Goal: Task Accomplishment & Management: Use online tool/utility

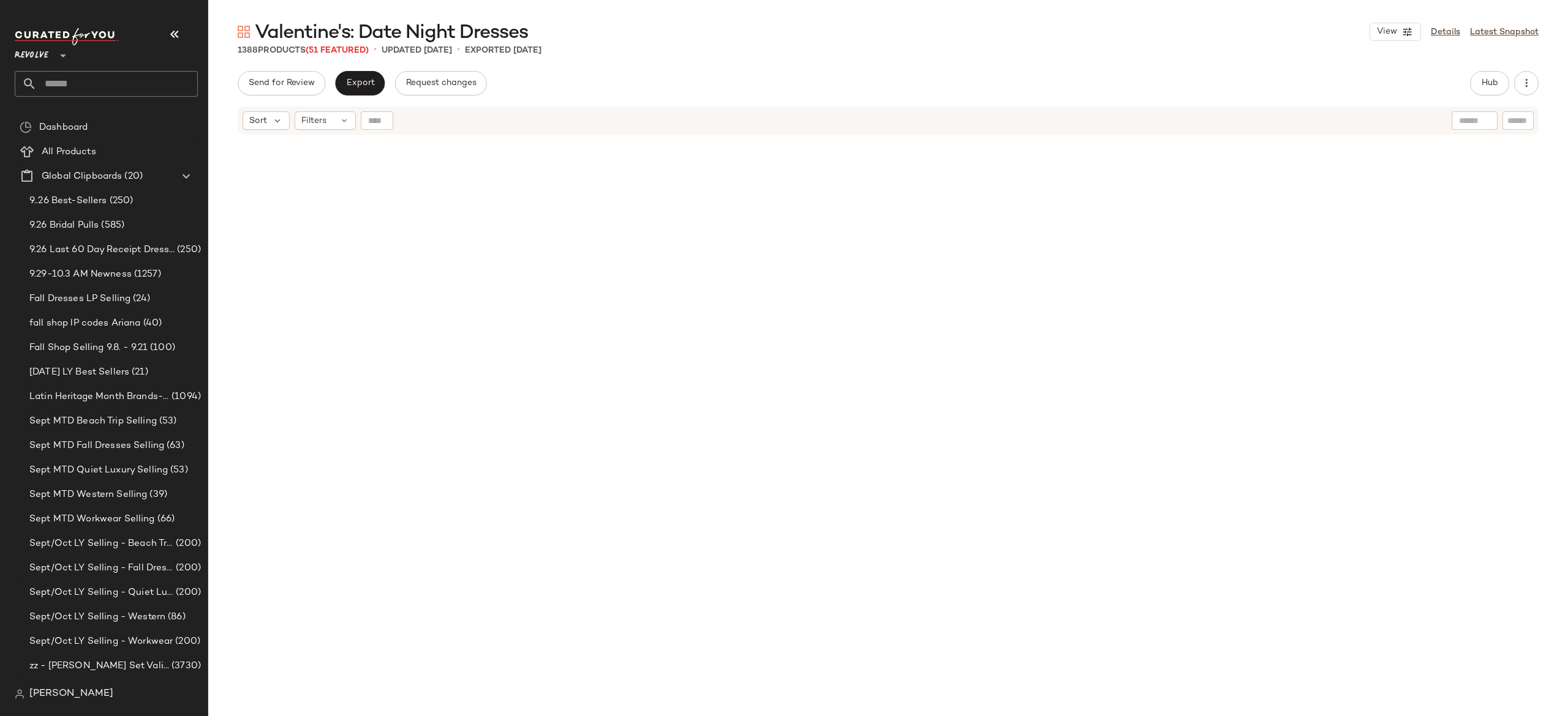
scroll to position [5672, 0]
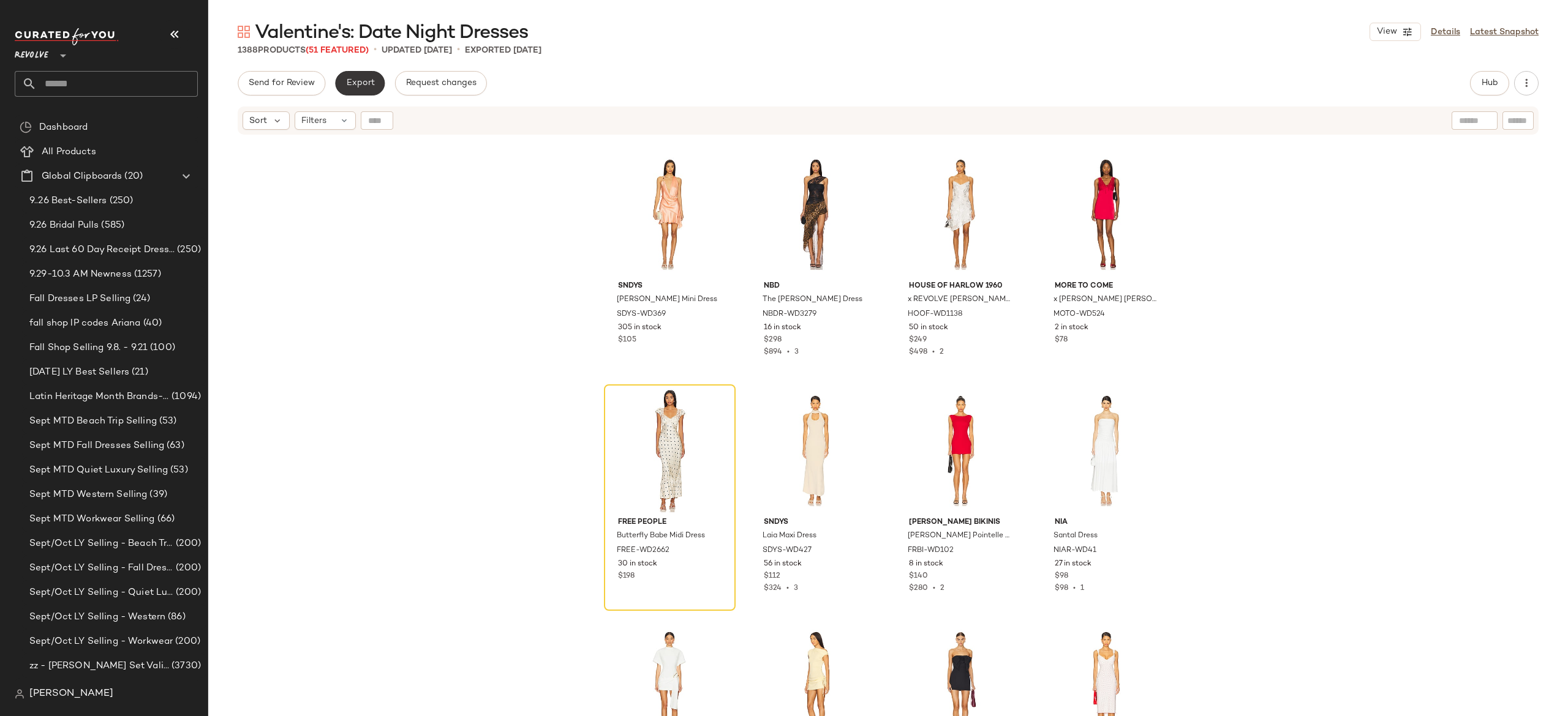
click at [367, 84] on span "Export" at bounding box center [360, 83] width 29 height 10
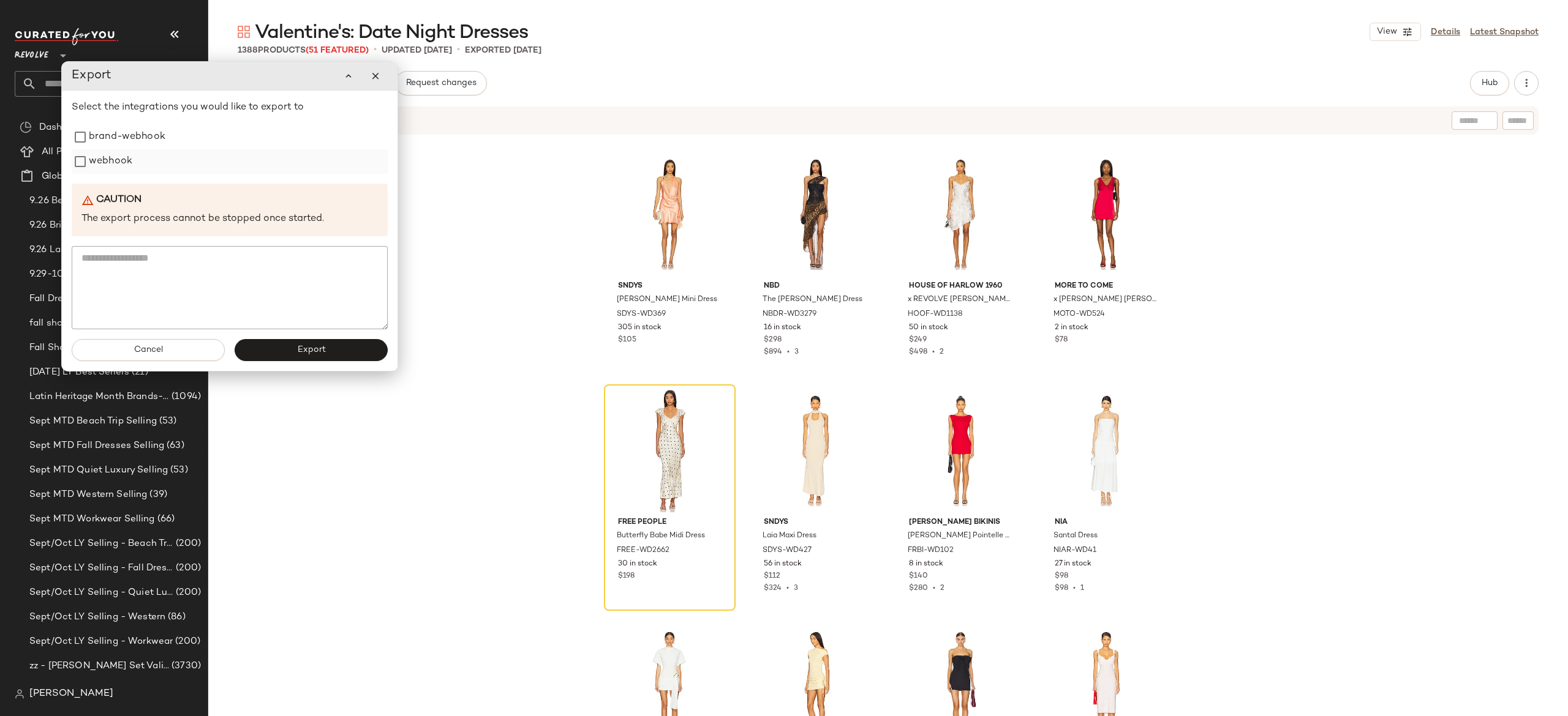
click at [123, 173] on label "webhook" at bounding box center [110, 162] width 44 height 25
click at [270, 352] on button "Export" at bounding box center [311, 350] width 153 height 22
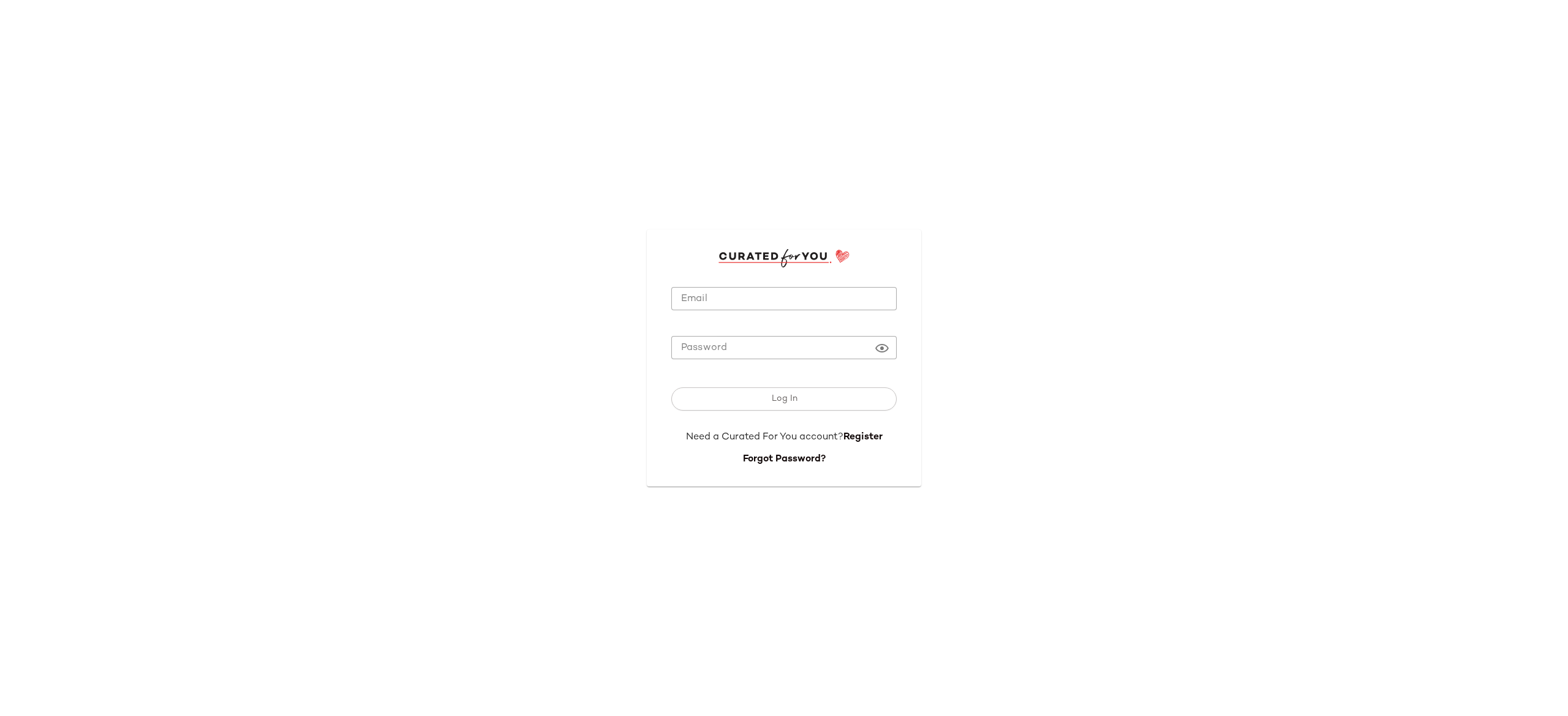
type input "**********"
click at [740, 401] on button "Log In" at bounding box center [784, 399] width 225 height 23
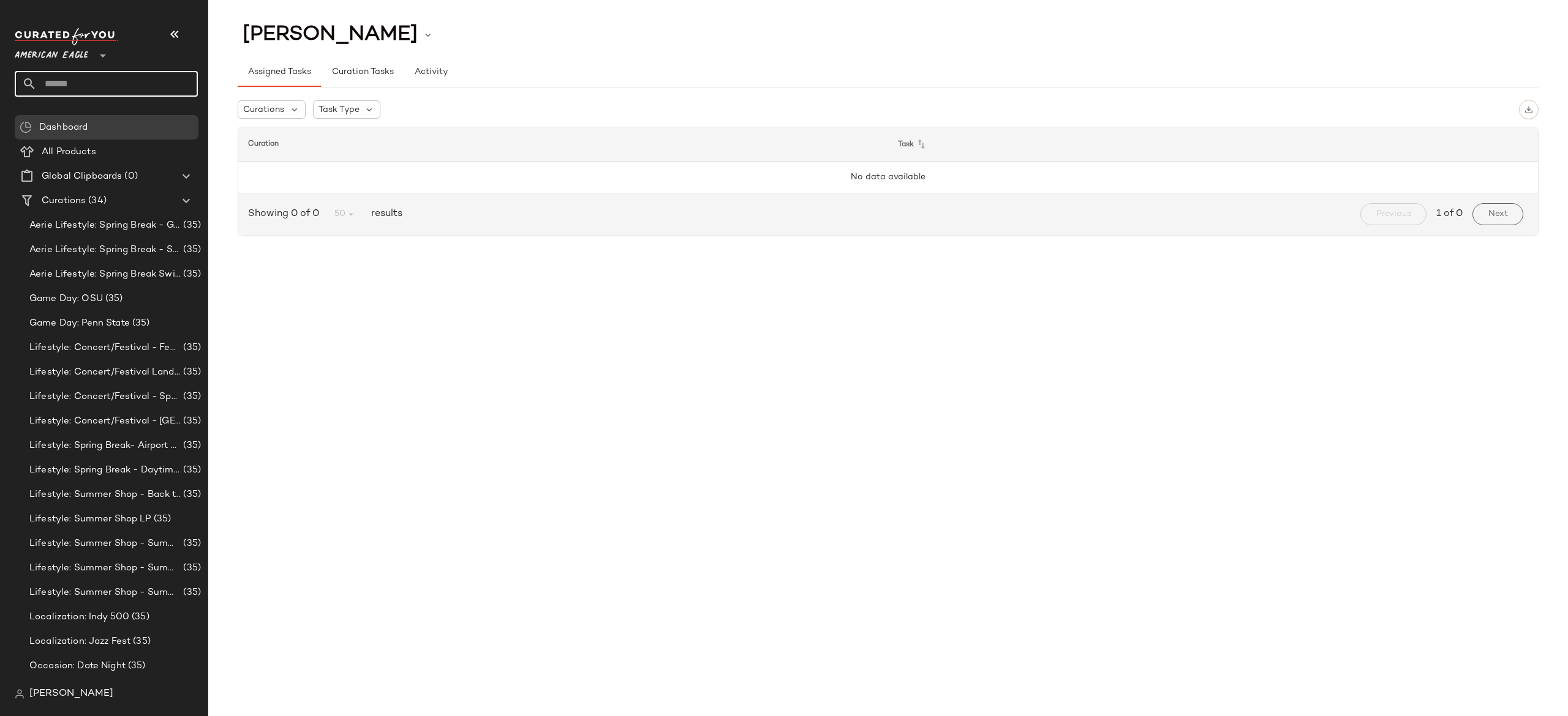
click at [178, 82] on input "text" at bounding box center [117, 84] width 161 height 26
type input "*"
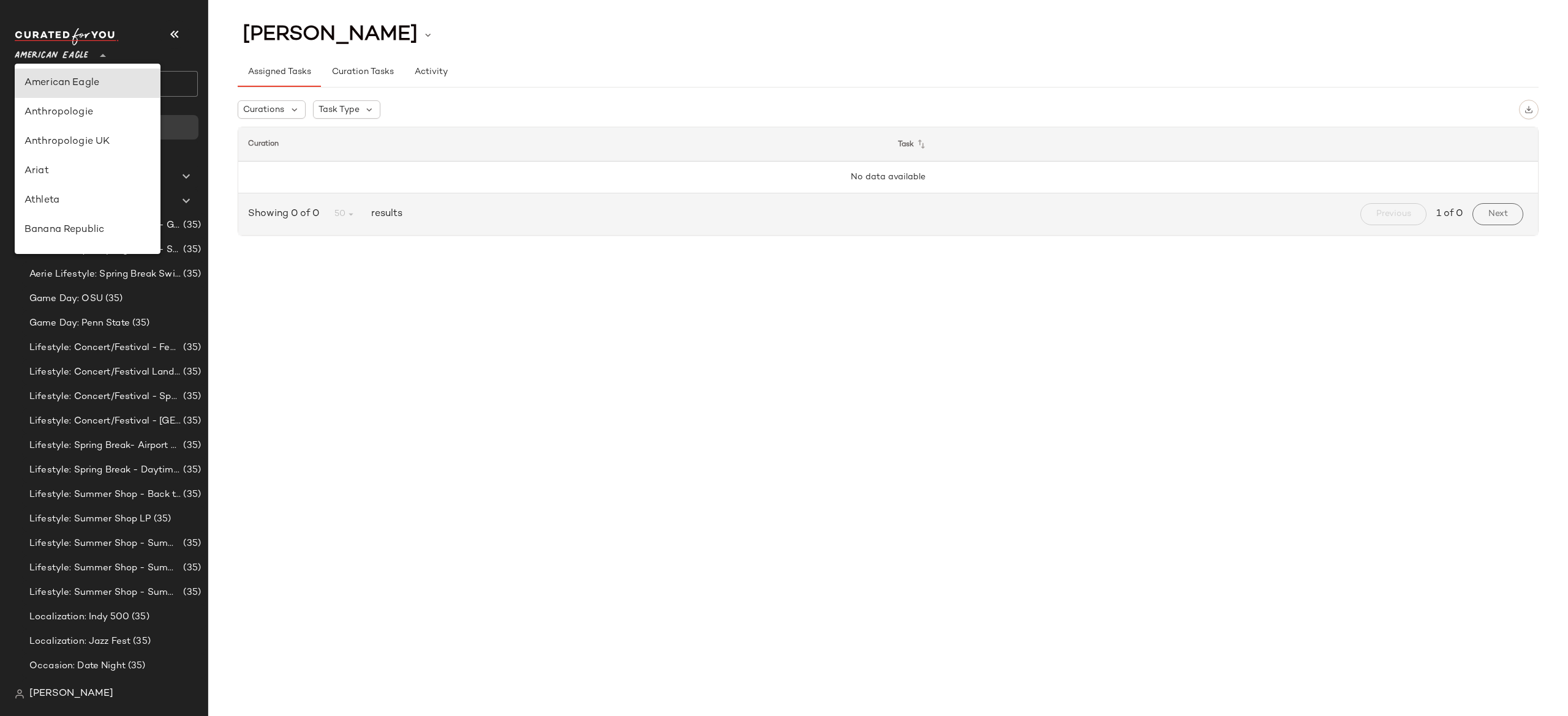
click at [99, 54] on icon at bounding box center [102, 55] width 14 height 14
click at [73, 148] on div "Revolve" at bounding box center [88, 151] width 127 height 14
type input "**"
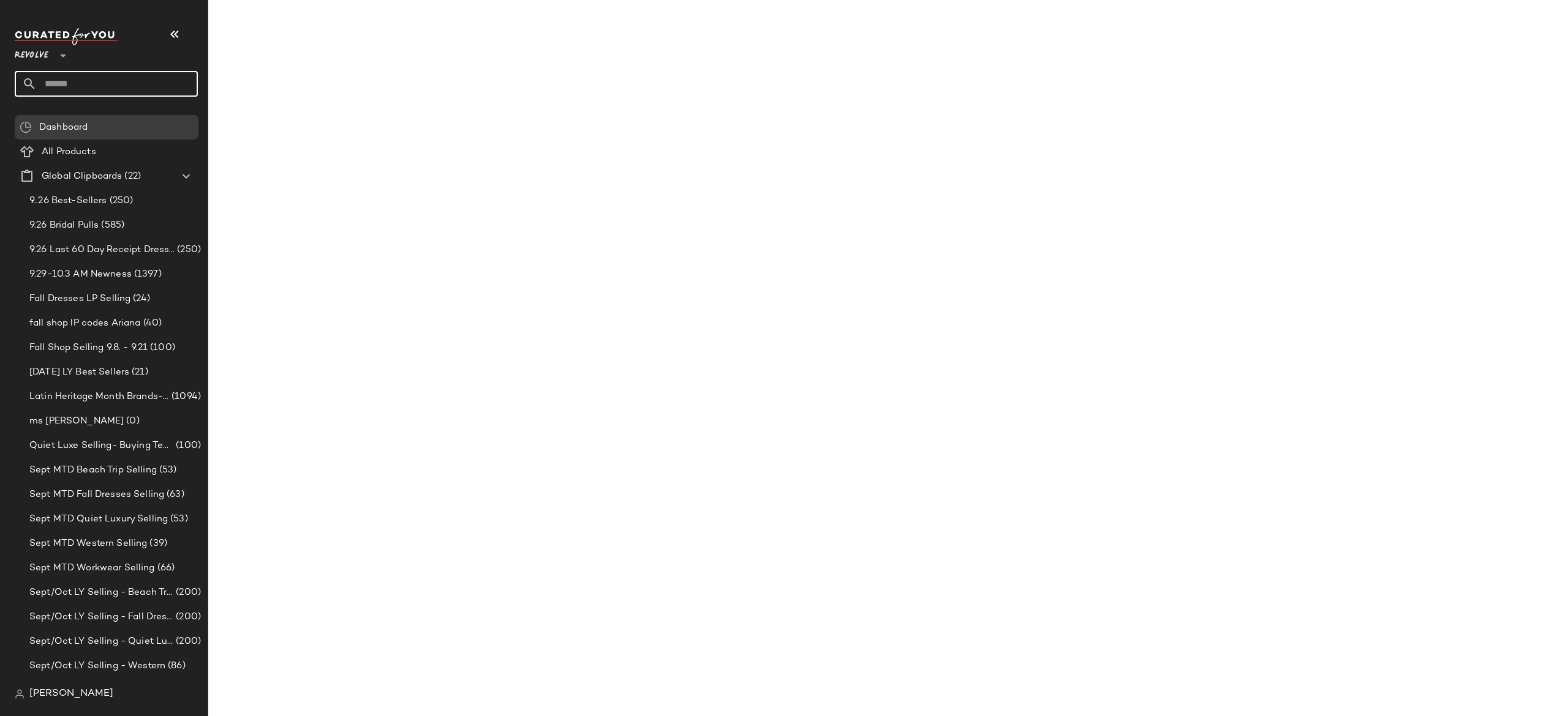
click at [121, 77] on input "text" at bounding box center [117, 84] width 161 height 26
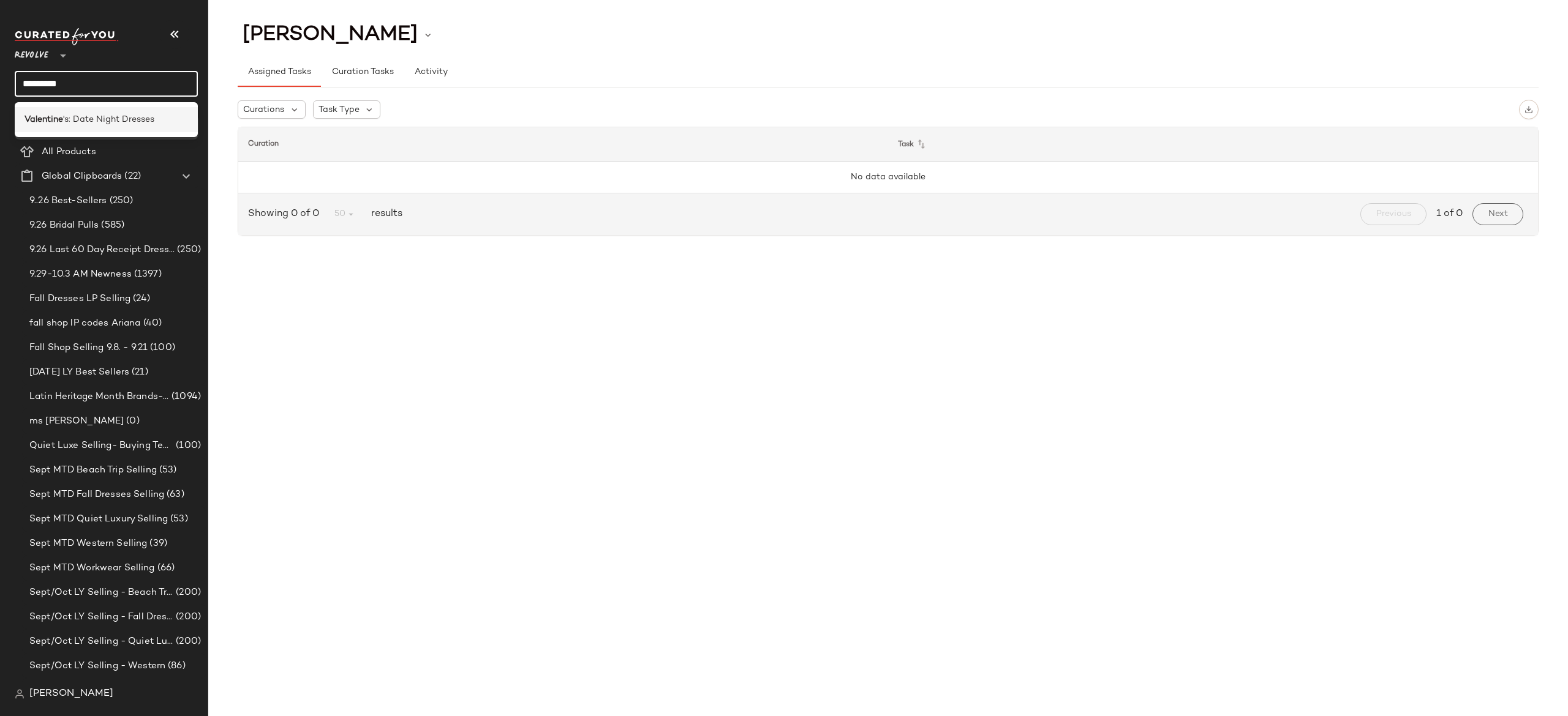
type input "*********"
click at [112, 117] on span "'s: Date Night Dresses" at bounding box center [108, 120] width 91 height 13
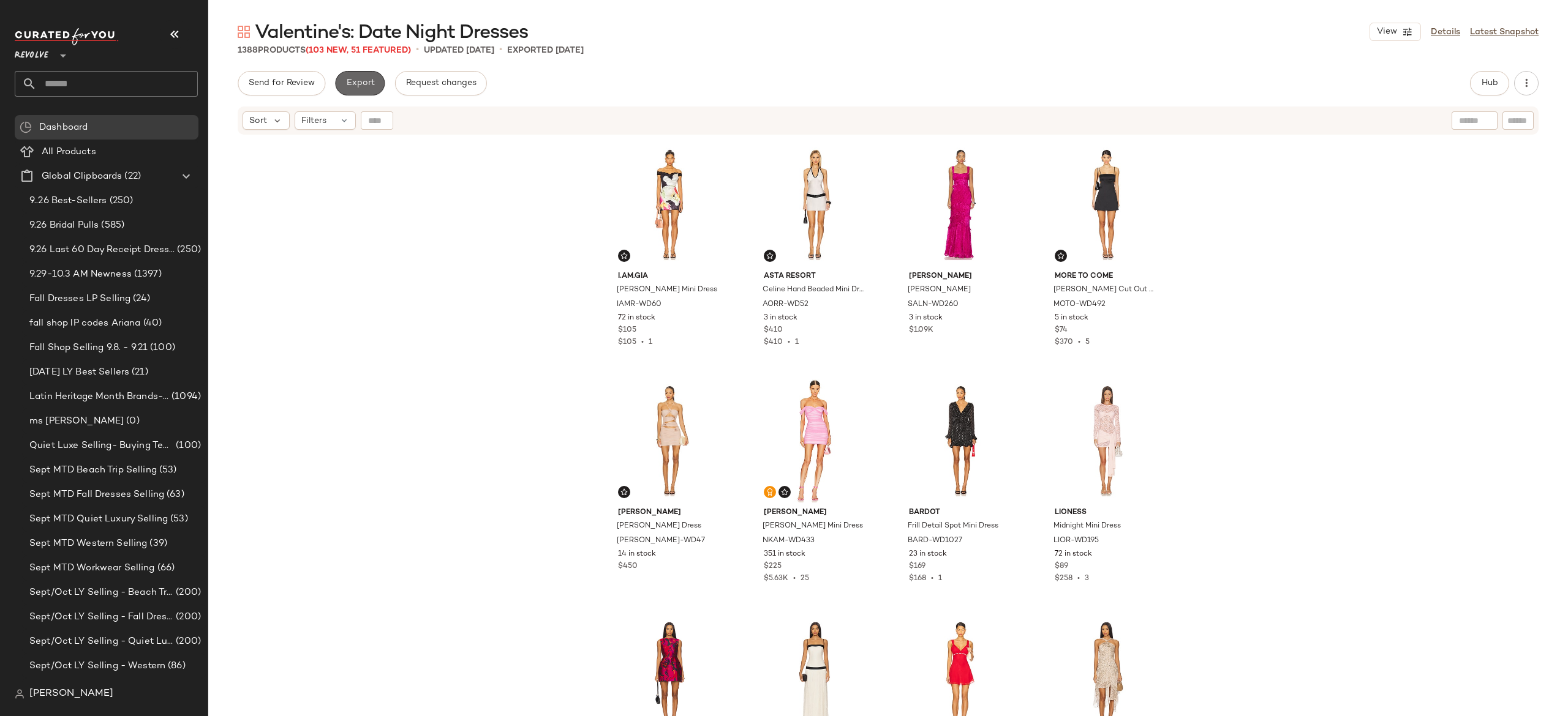
click at [361, 84] on span "Export" at bounding box center [360, 83] width 29 height 10
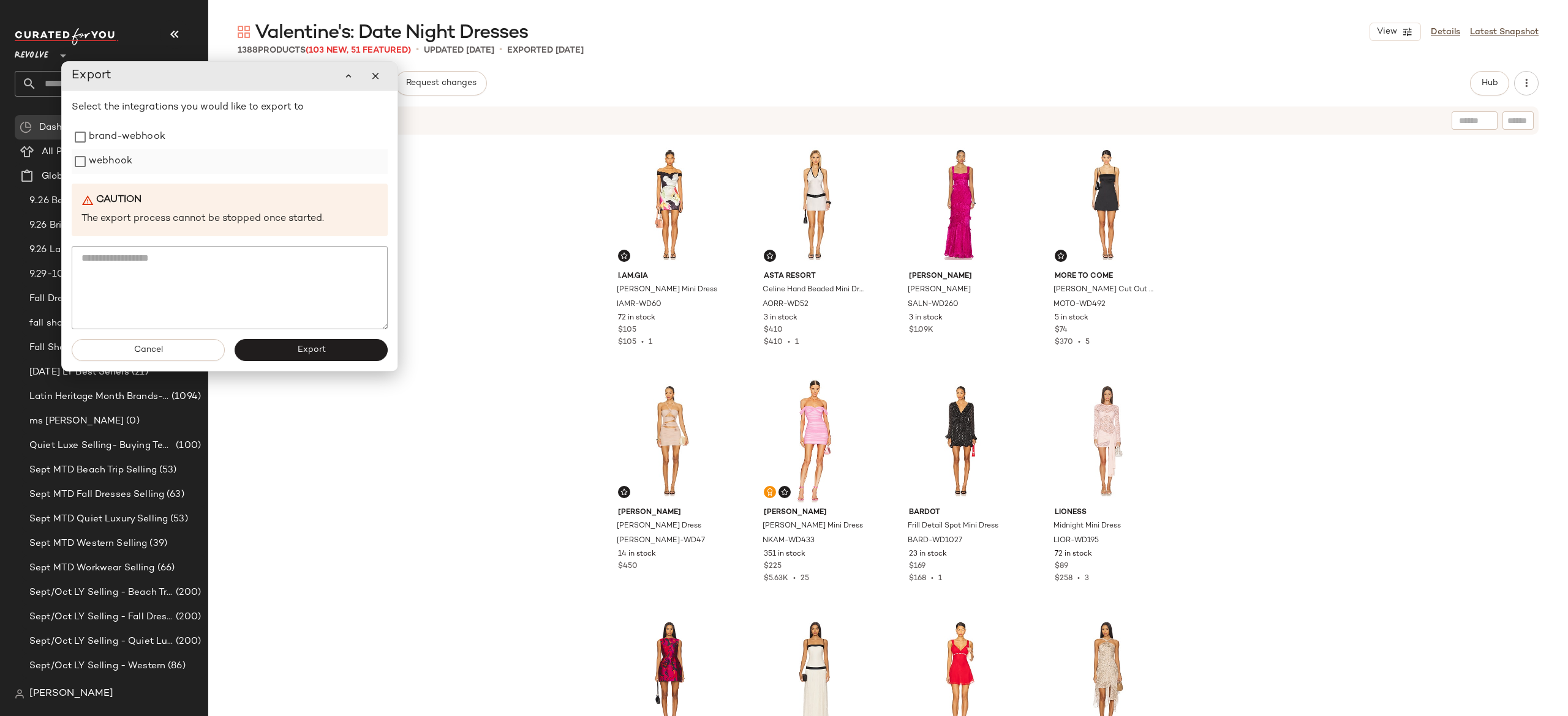
click at [121, 168] on label "webhook" at bounding box center [110, 162] width 44 height 25
click at [257, 347] on button "Export" at bounding box center [311, 350] width 153 height 22
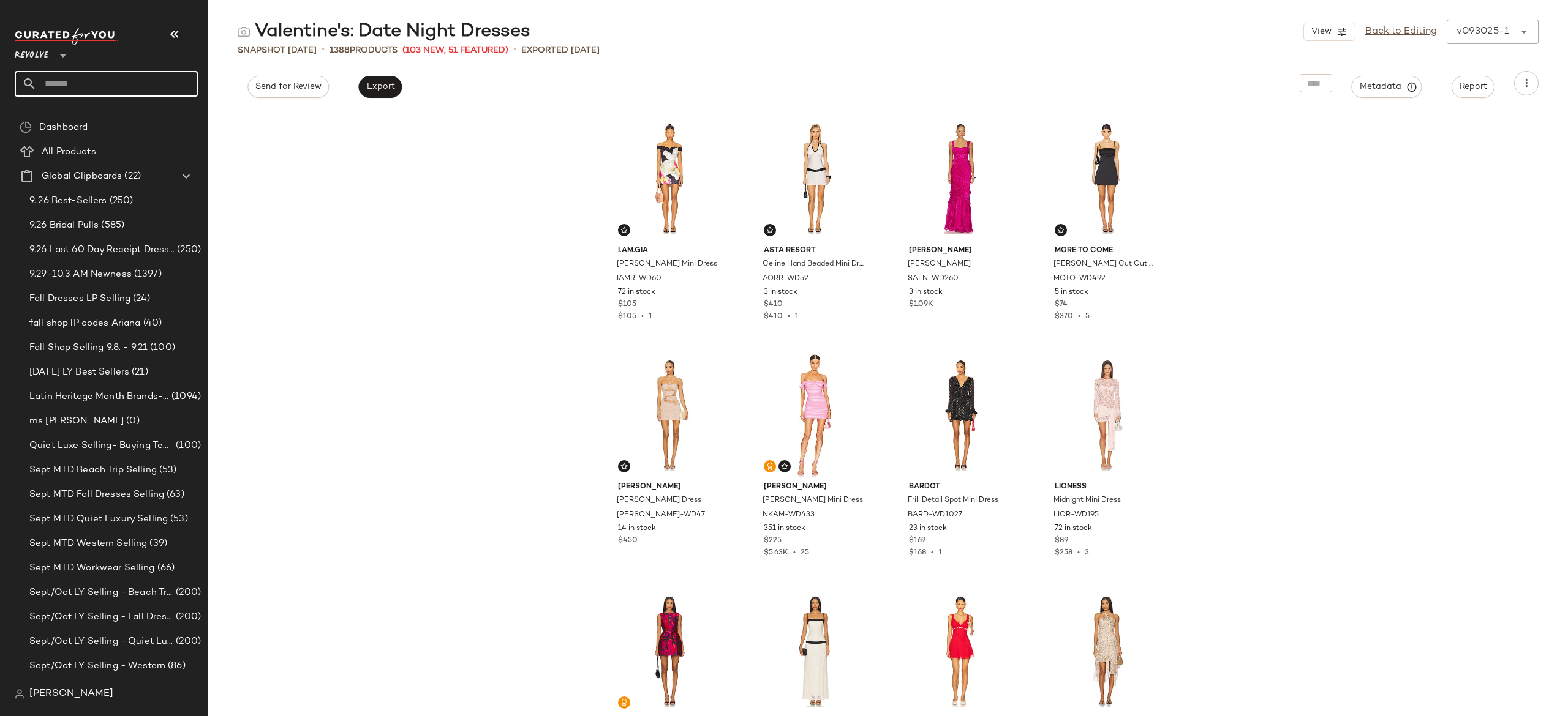
click at [179, 78] on input "text" at bounding box center [117, 84] width 161 height 26
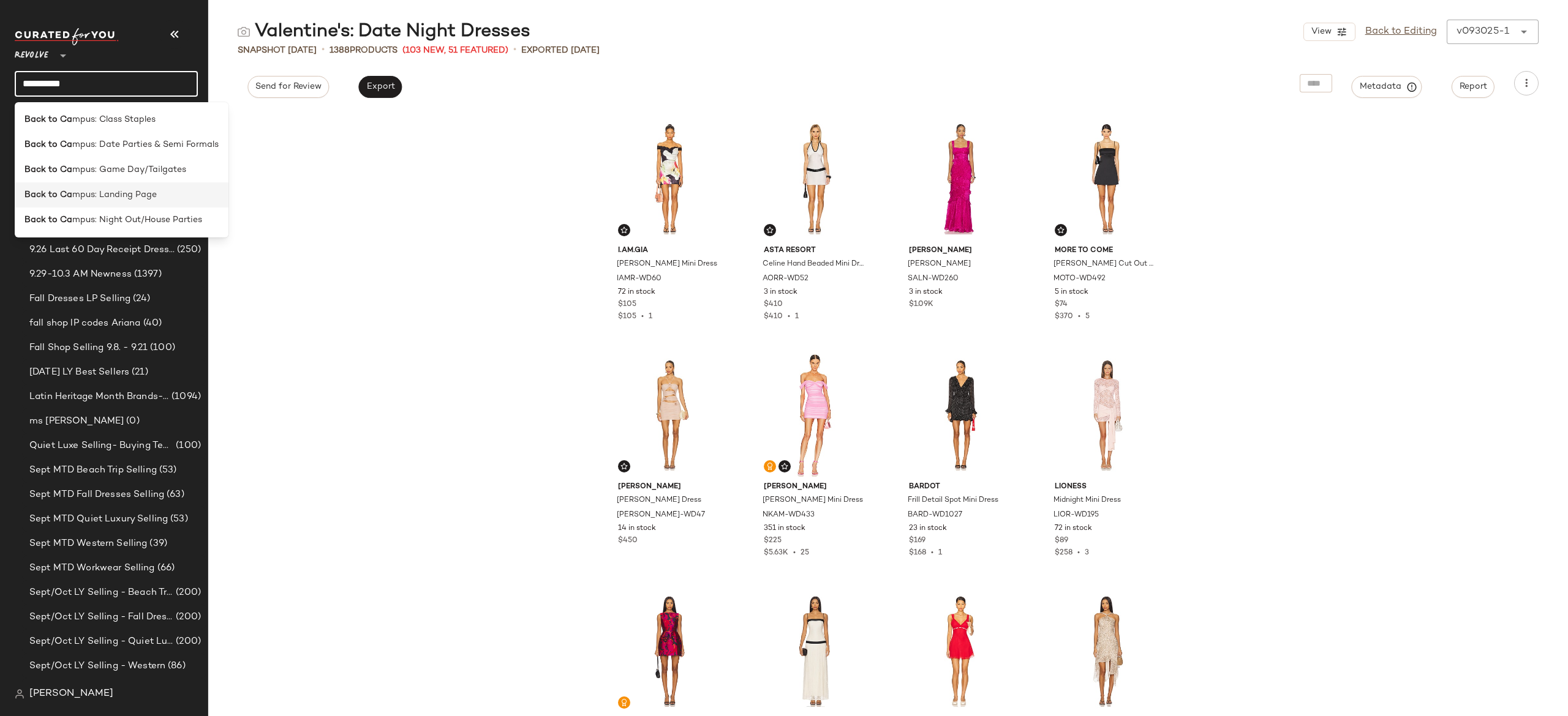
type input "**********"
click at [152, 196] on span "mpus: Landing Page" at bounding box center [114, 195] width 85 height 13
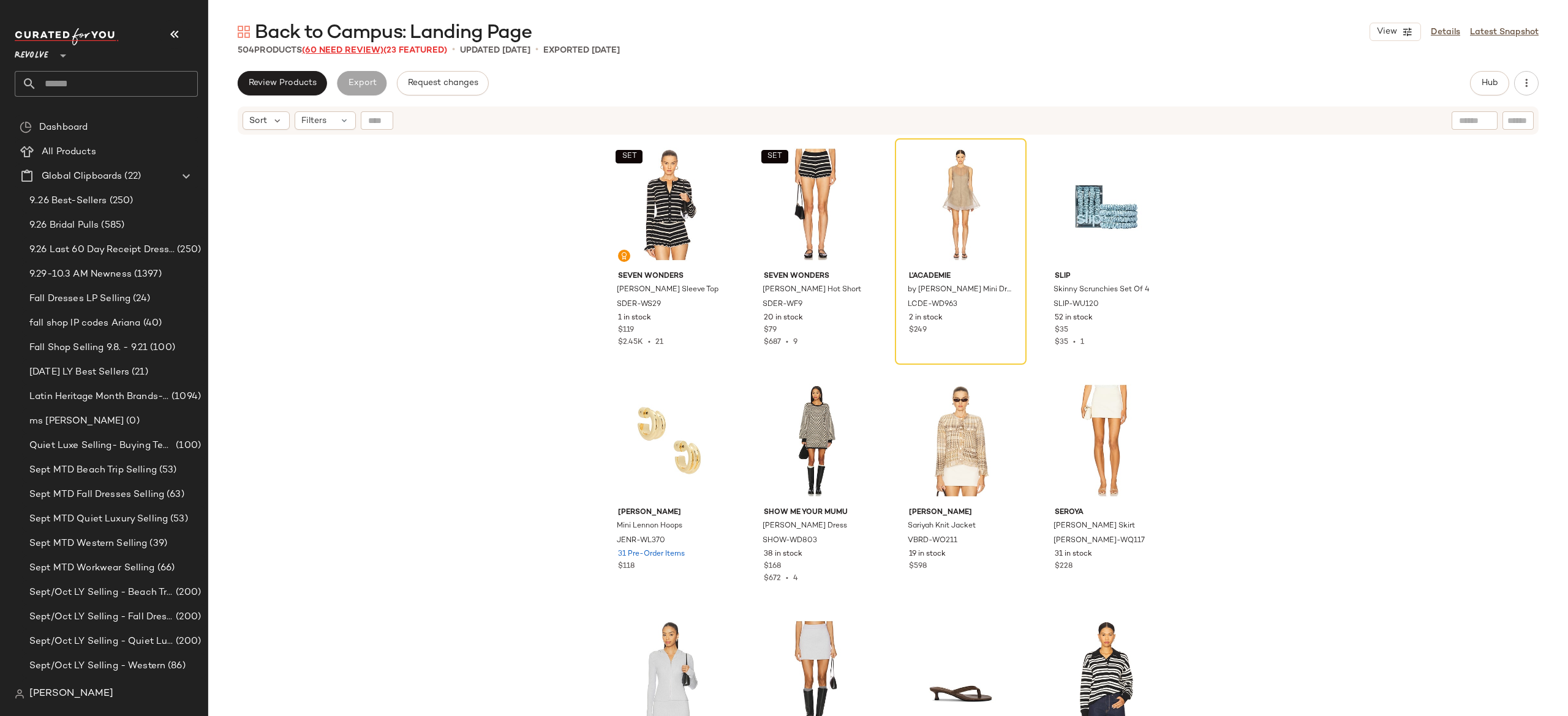
click at [373, 47] on span "(60 Need Review)" at bounding box center [343, 50] width 82 height 10
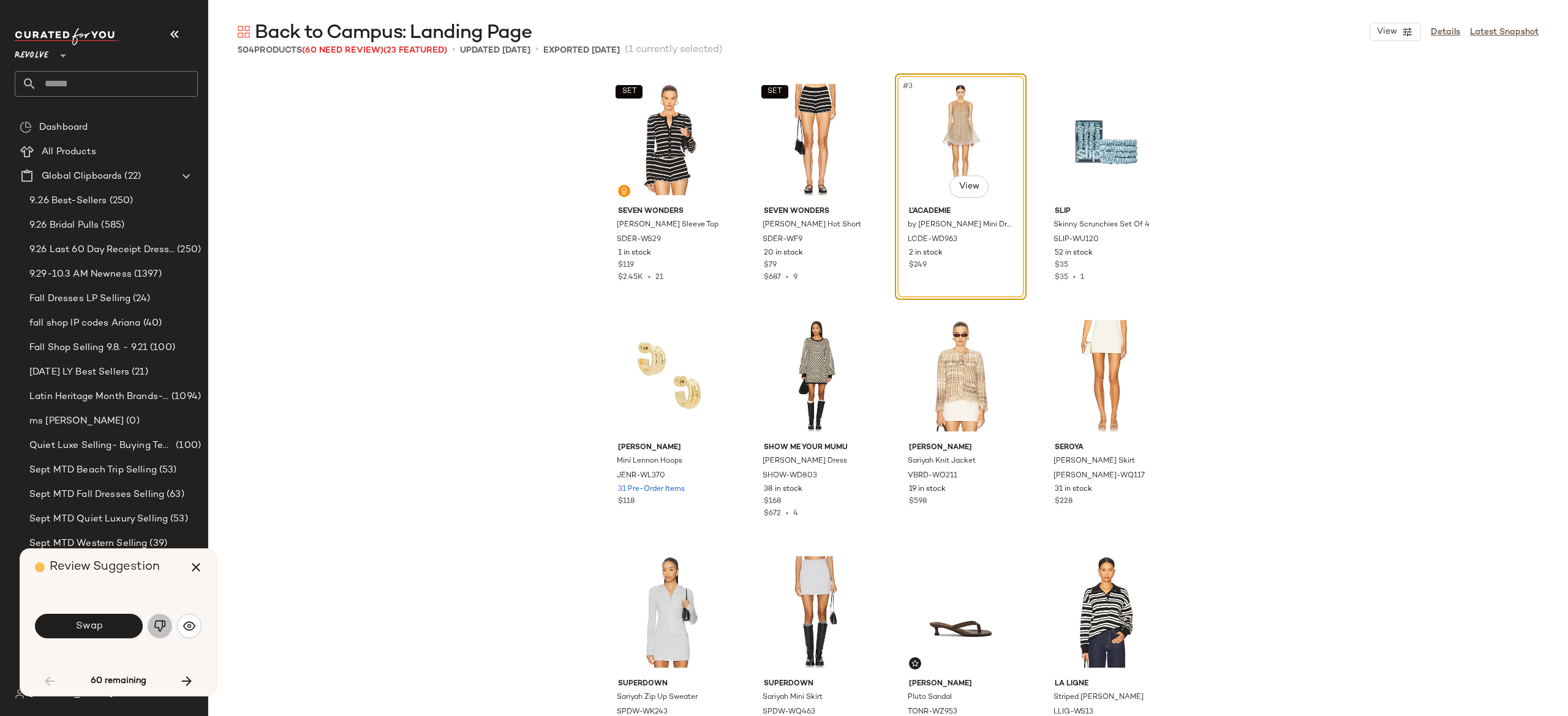
click at [160, 626] on img "button" at bounding box center [160, 626] width 12 height 12
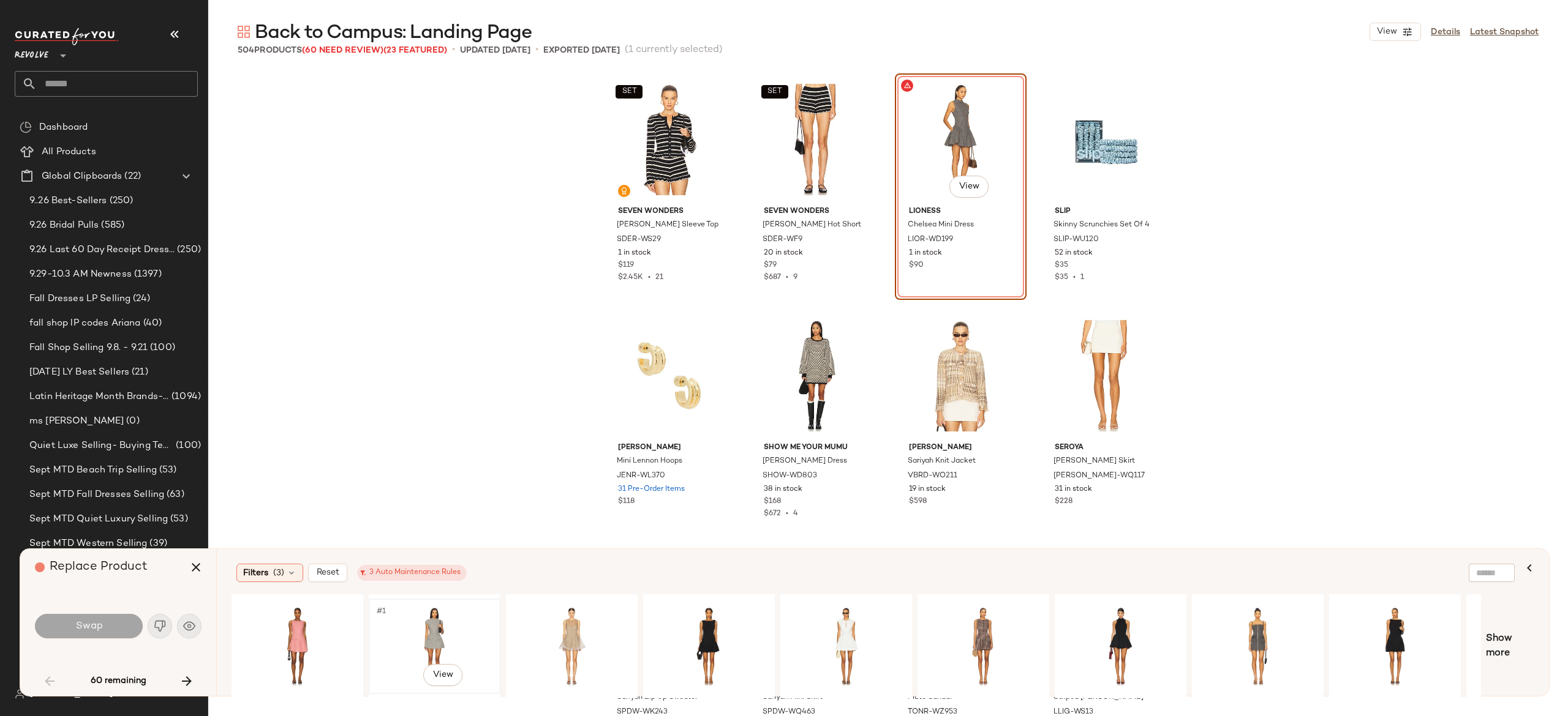
click at [434, 629] on div "#1 View" at bounding box center [434, 646] width 123 height 87
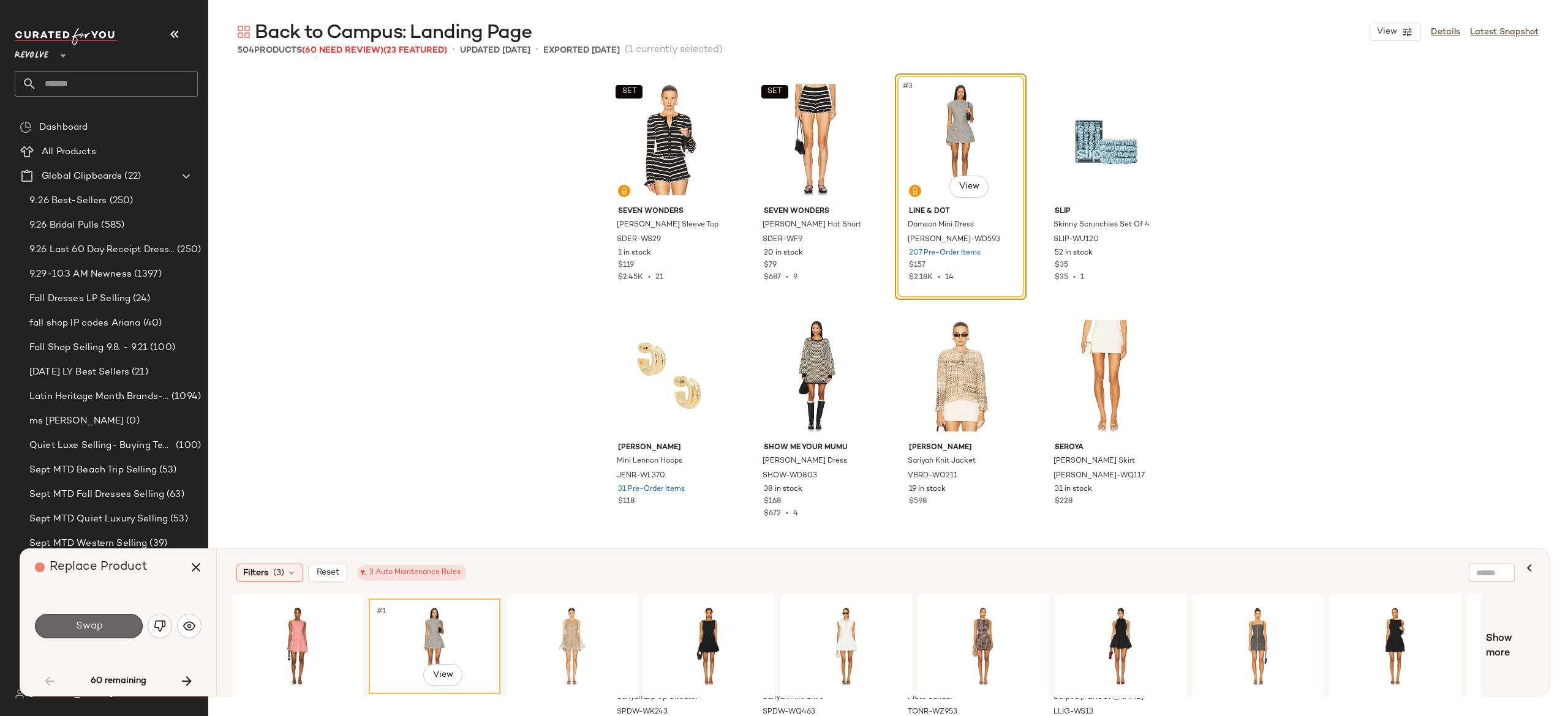
click at [128, 625] on button "Swap" at bounding box center [88, 627] width 108 height 25
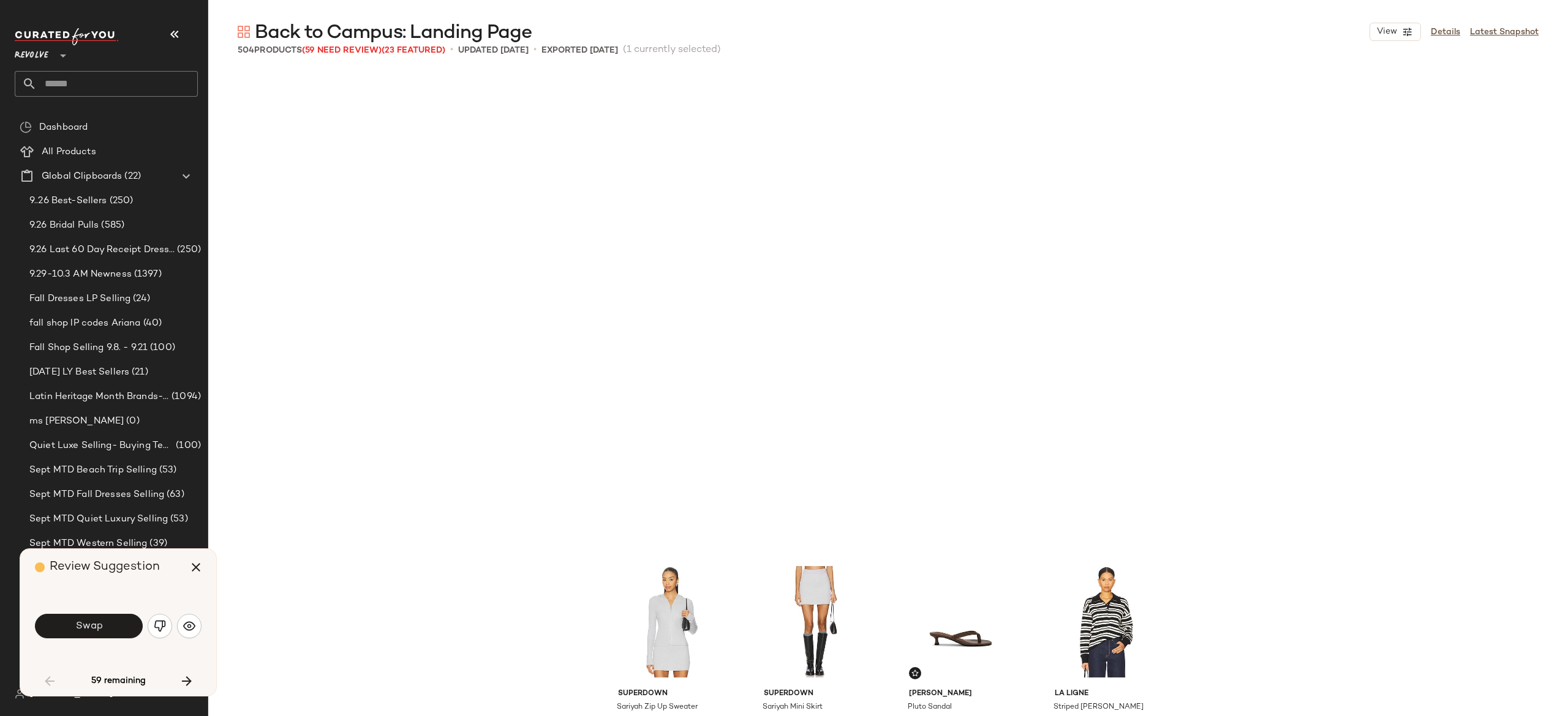
scroll to position [482, 0]
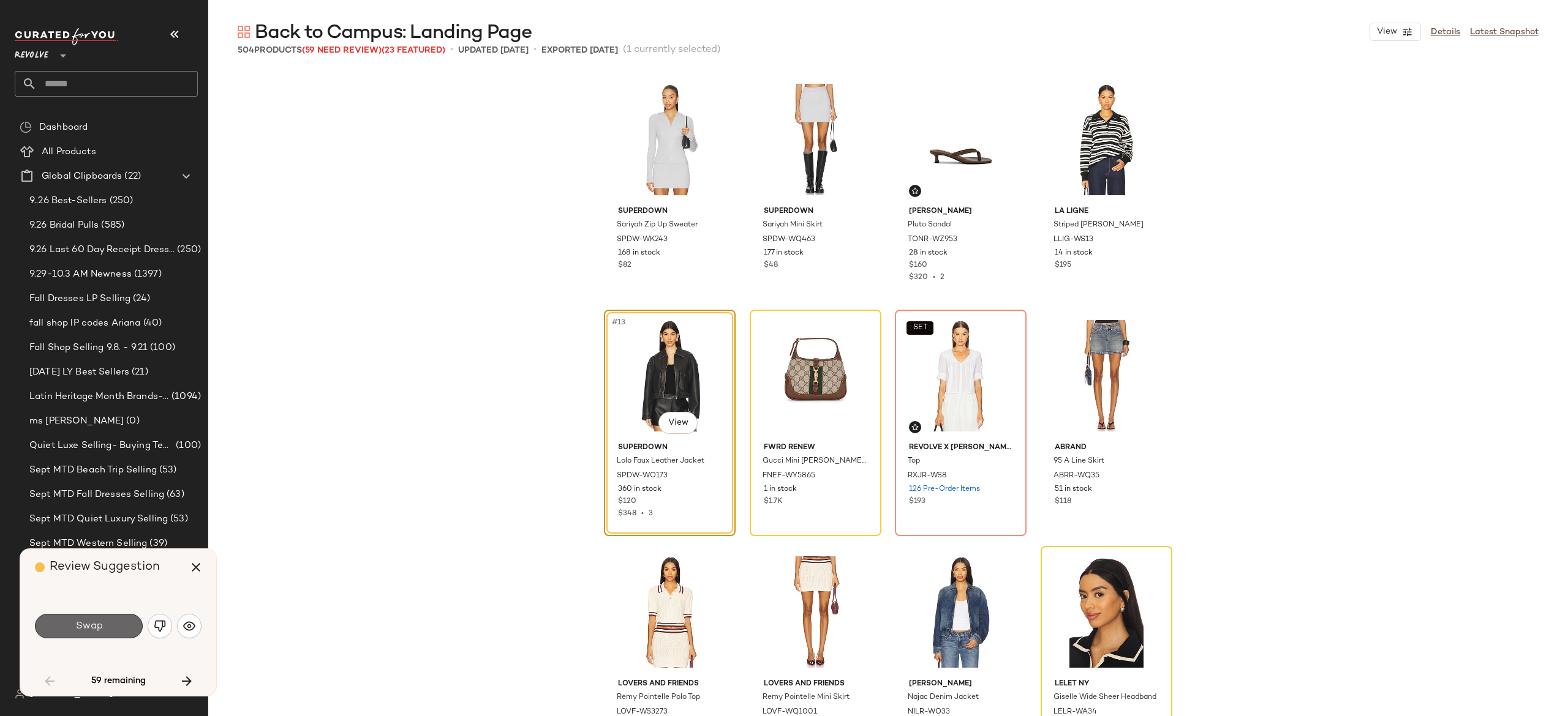
click at [124, 622] on button "Swap" at bounding box center [88, 627] width 108 height 25
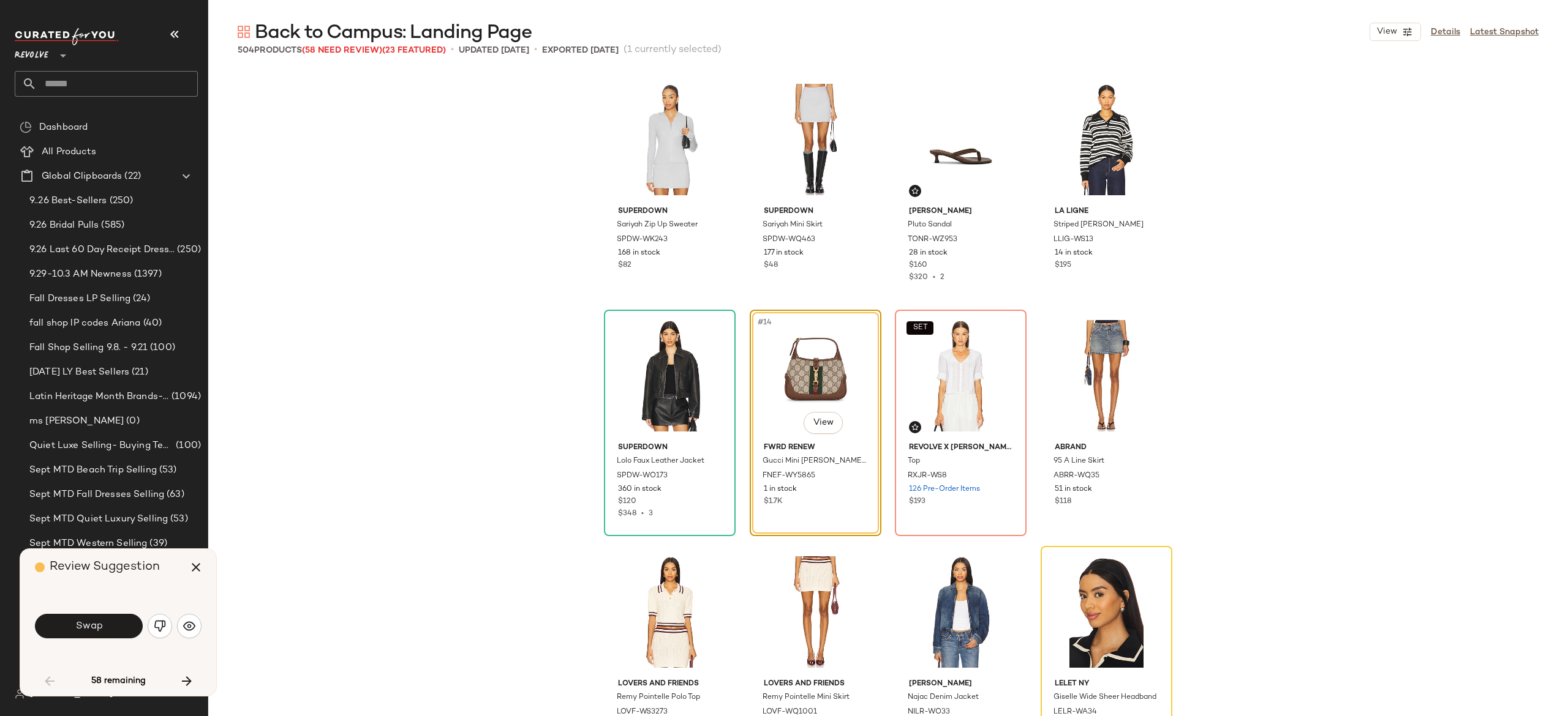
scroll to position [473, 0]
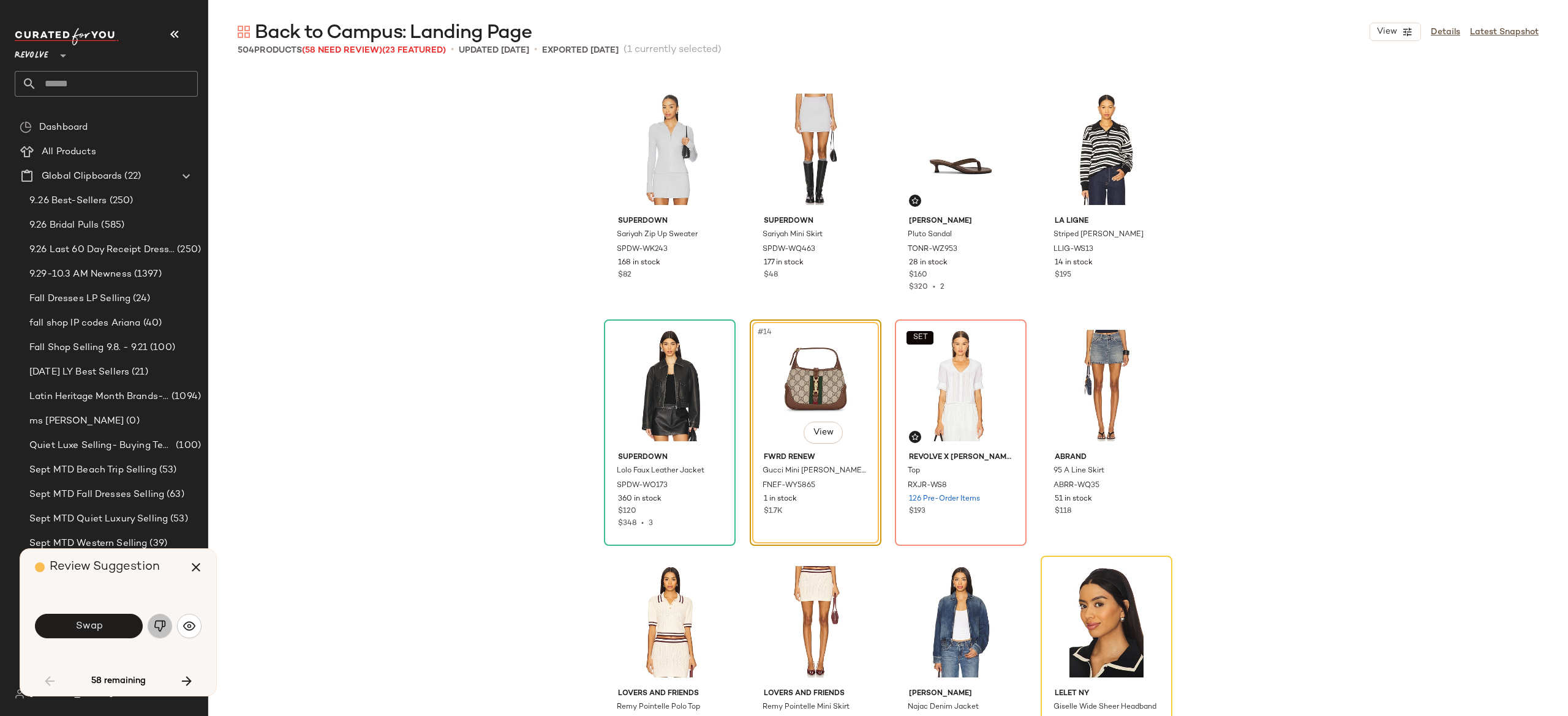
click at [157, 627] on img "button" at bounding box center [160, 626] width 12 height 12
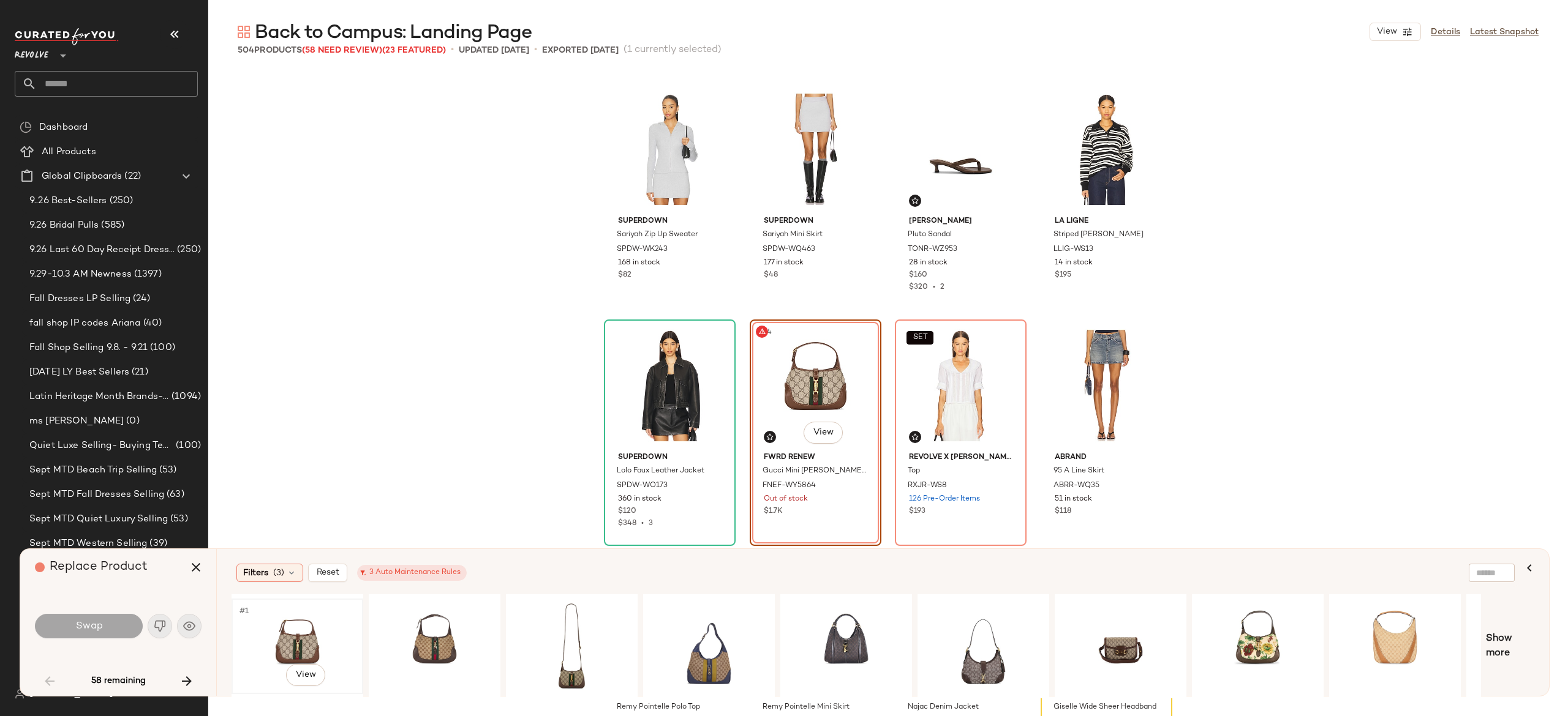
click at [302, 635] on div "#1 View" at bounding box center [297, 646] width 123 height 87
click at [418, 635] on div "#1 View" at bounding box center [434, 646] width 123 height 87
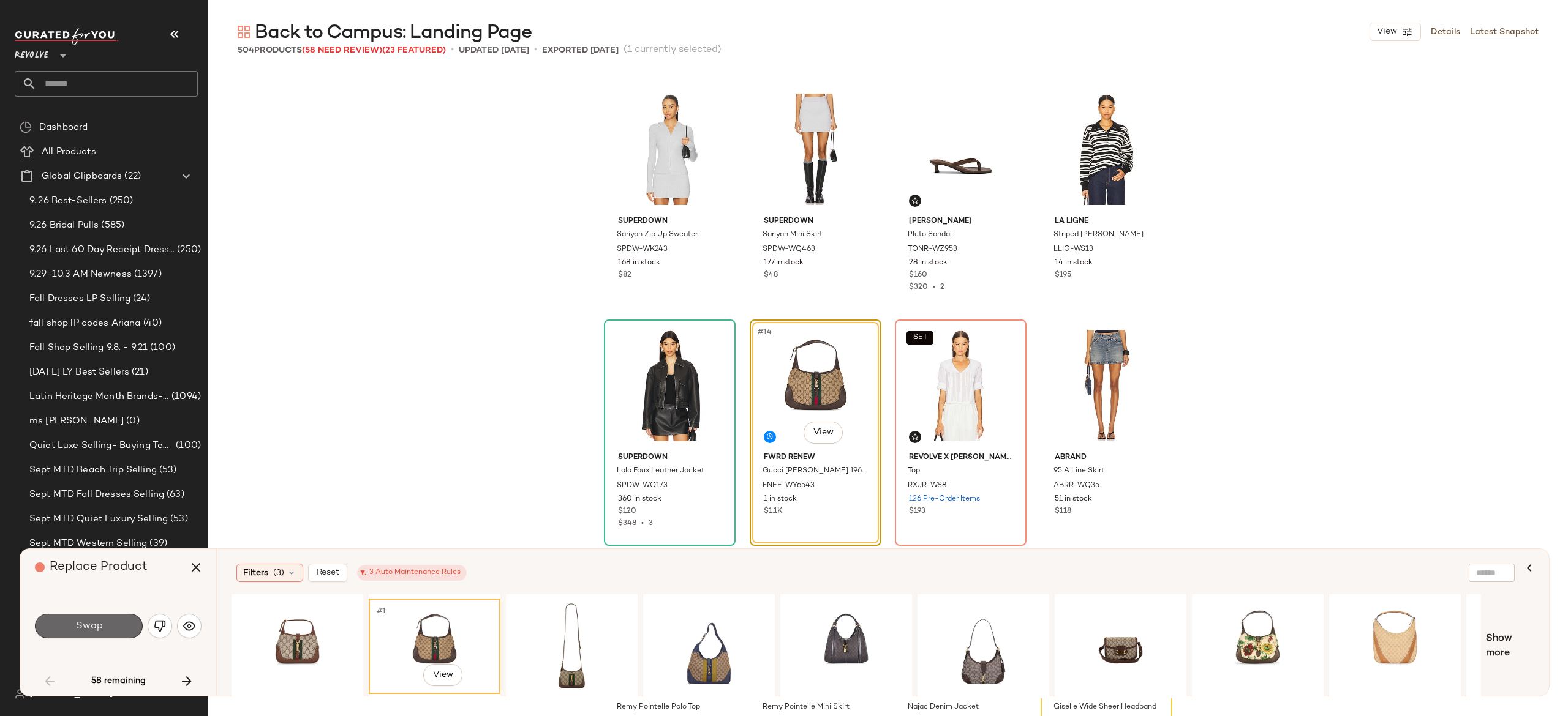
click at [120, 629] on button "Swap" at bounding box center [88, 627] width 108 height 25
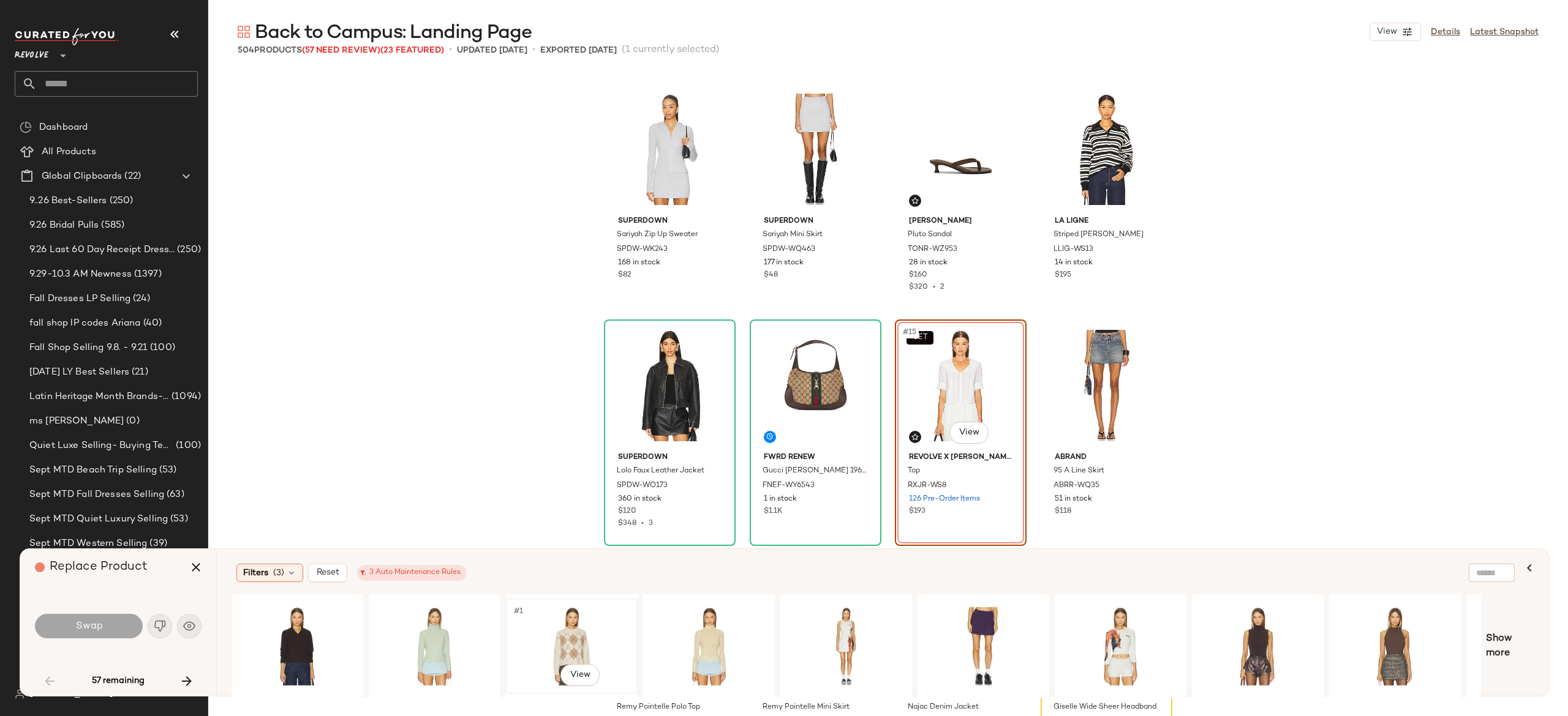
click at [572, 639] on div "#1 View" at bounding box center [571, 646] width 123 height 87
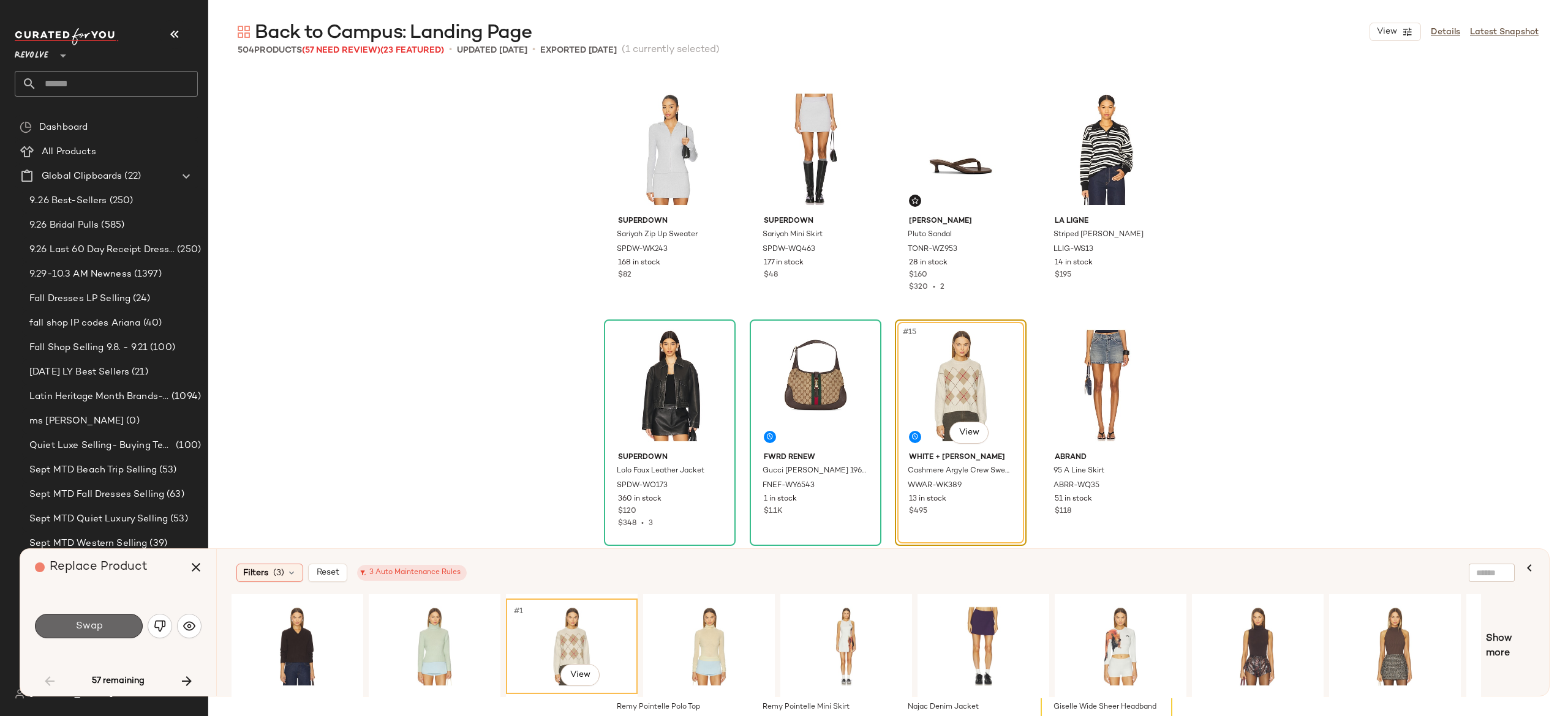
click at [126, 621] on button "Swap" at bounding box center [88, 627] width 108 height 25
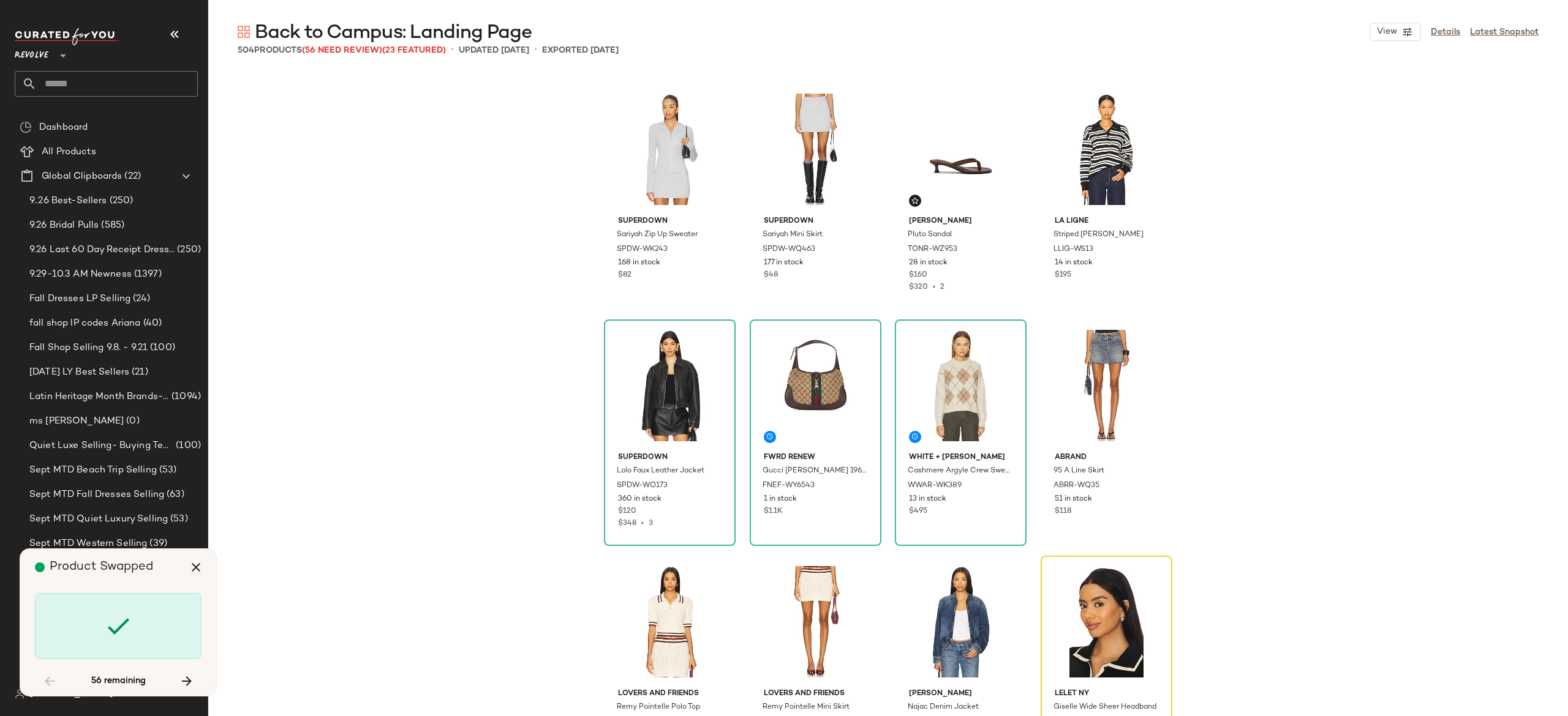
scroll to position [709, 0]
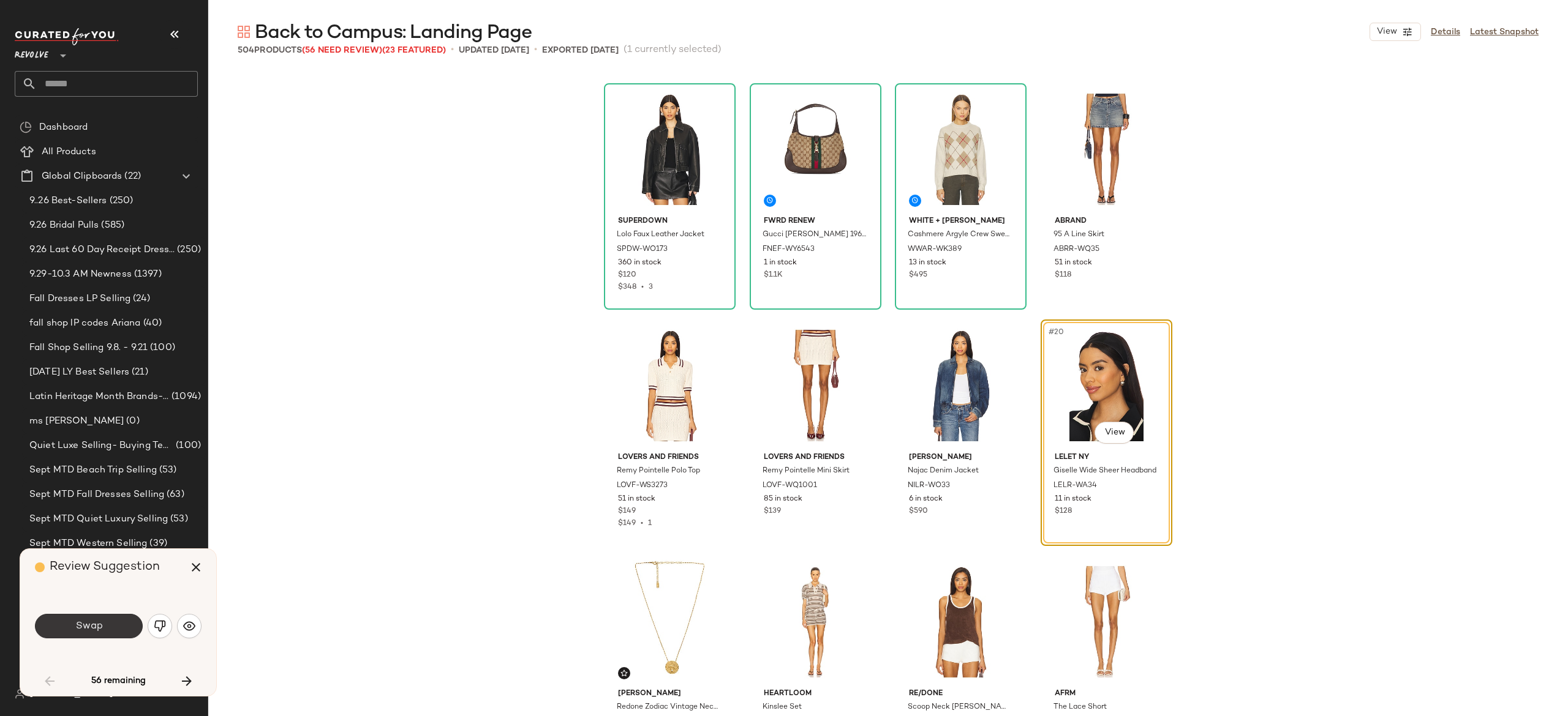
click at [126, 627] on button "Swap" at bounding box center [88, 627] width 108 height 25
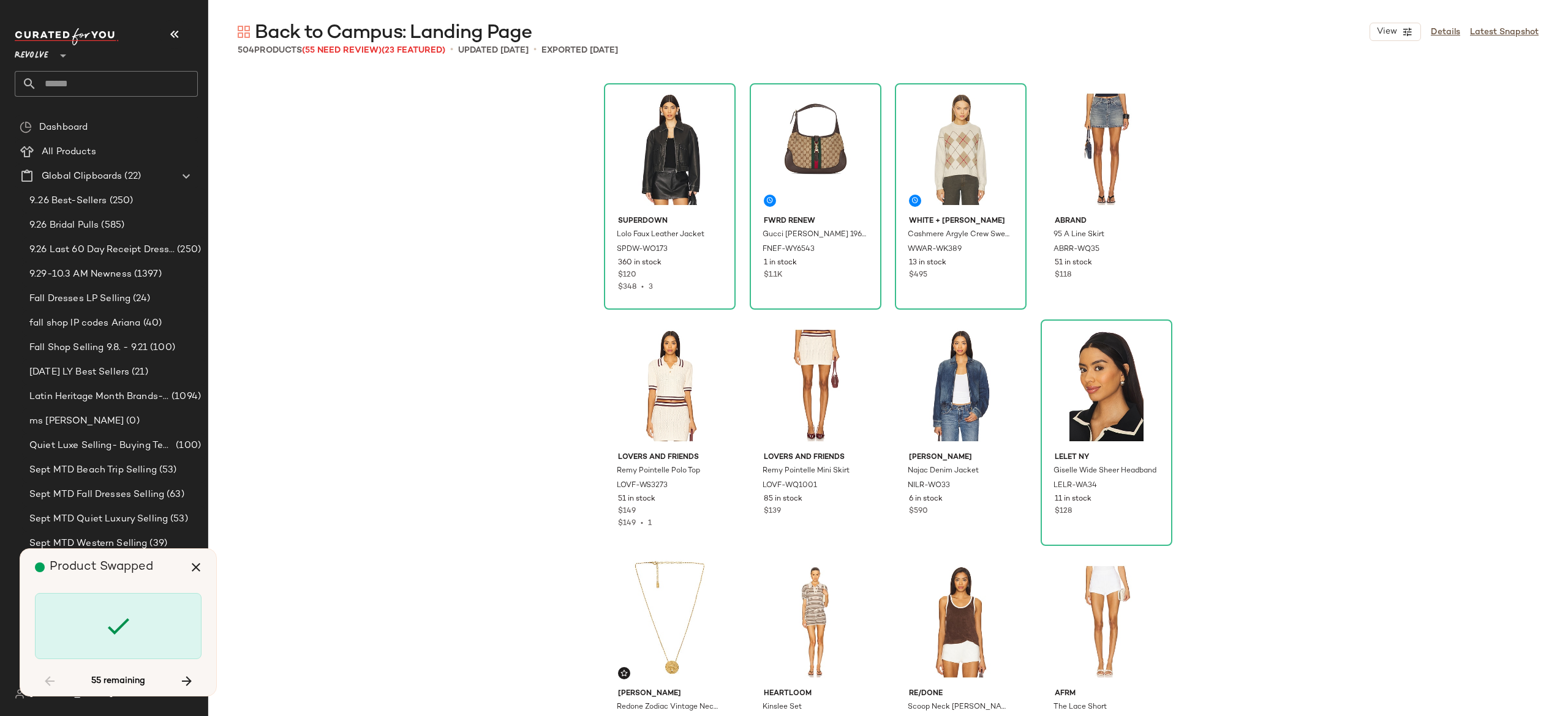
scroll to position [1182, 0]
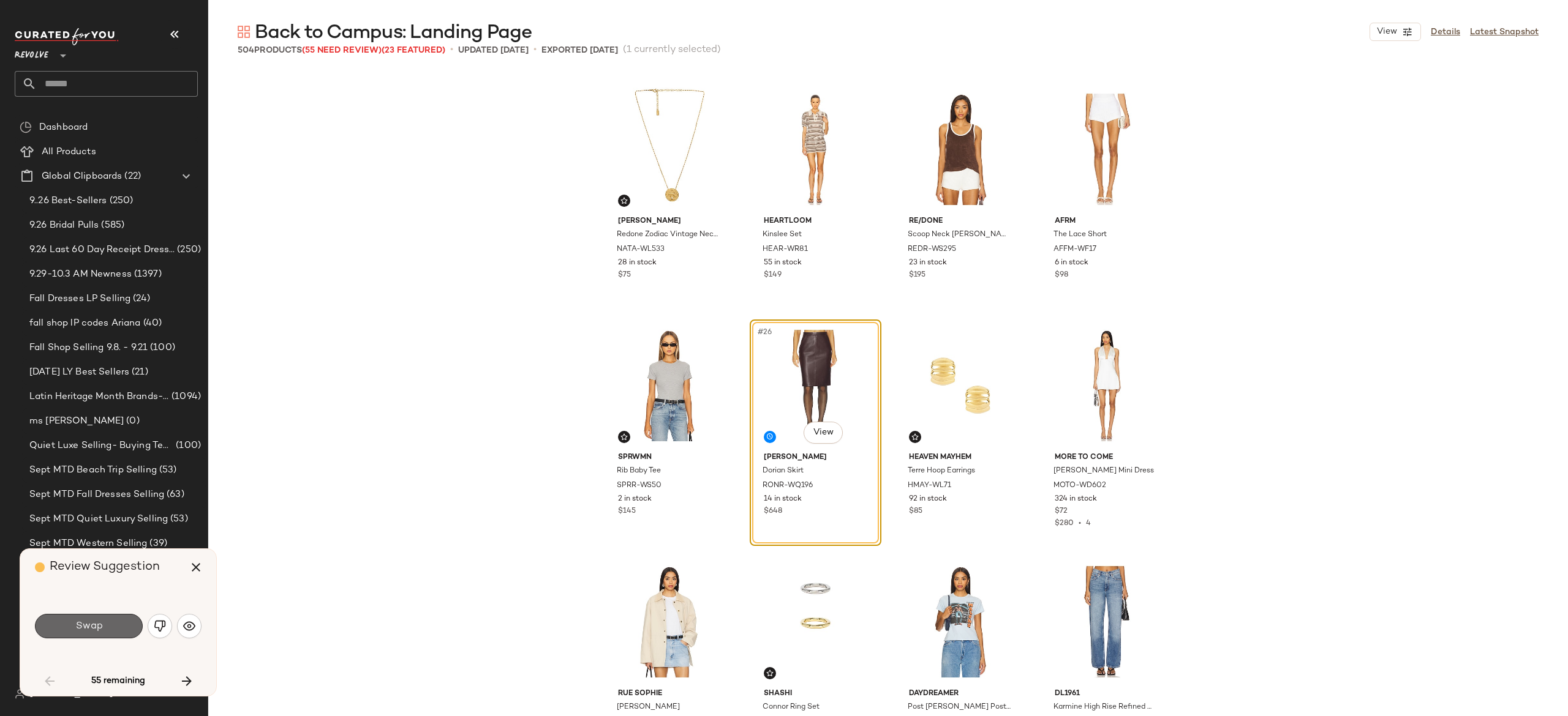
click at [126, 627] on button "Swap" at bounding box center [88, 627] width 108 height 25
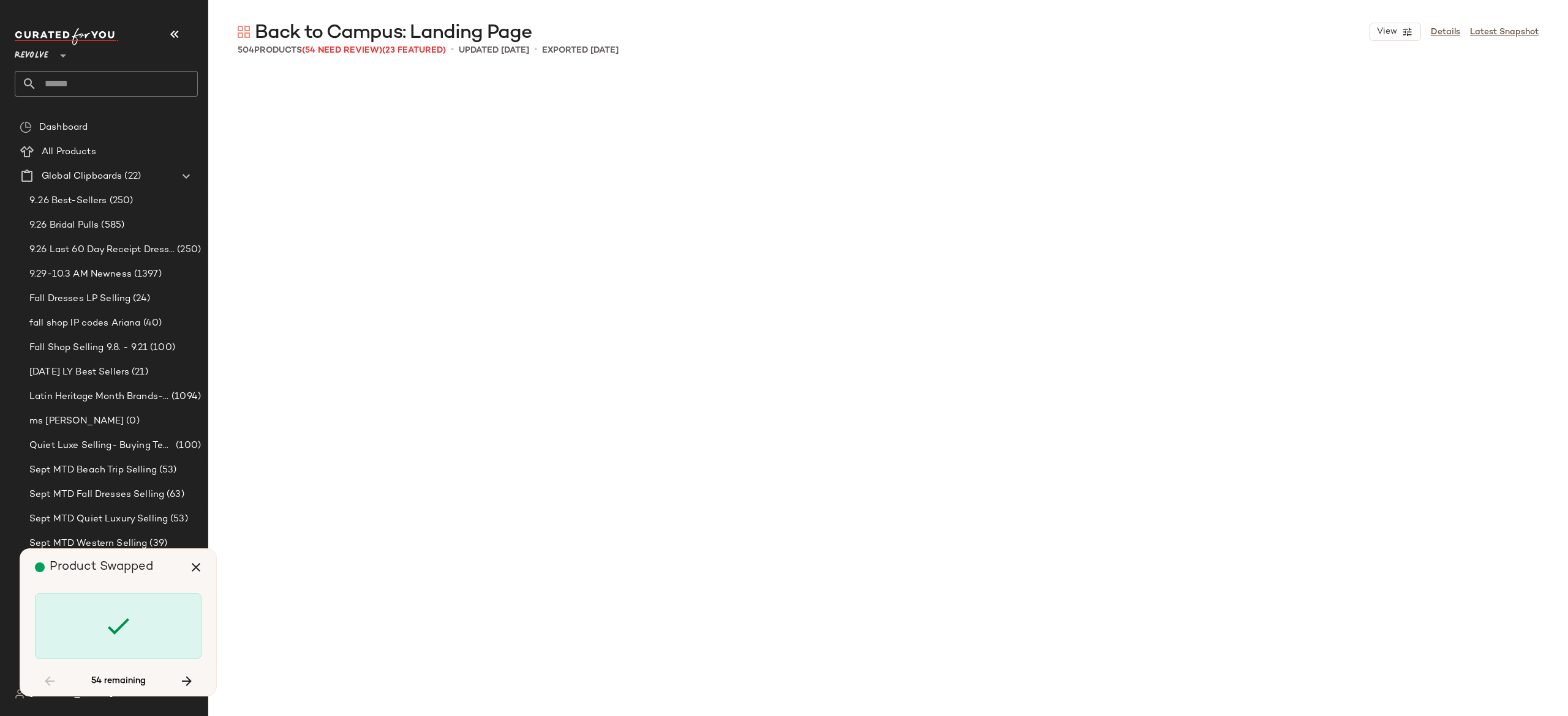
scroll to position [2127, 0]
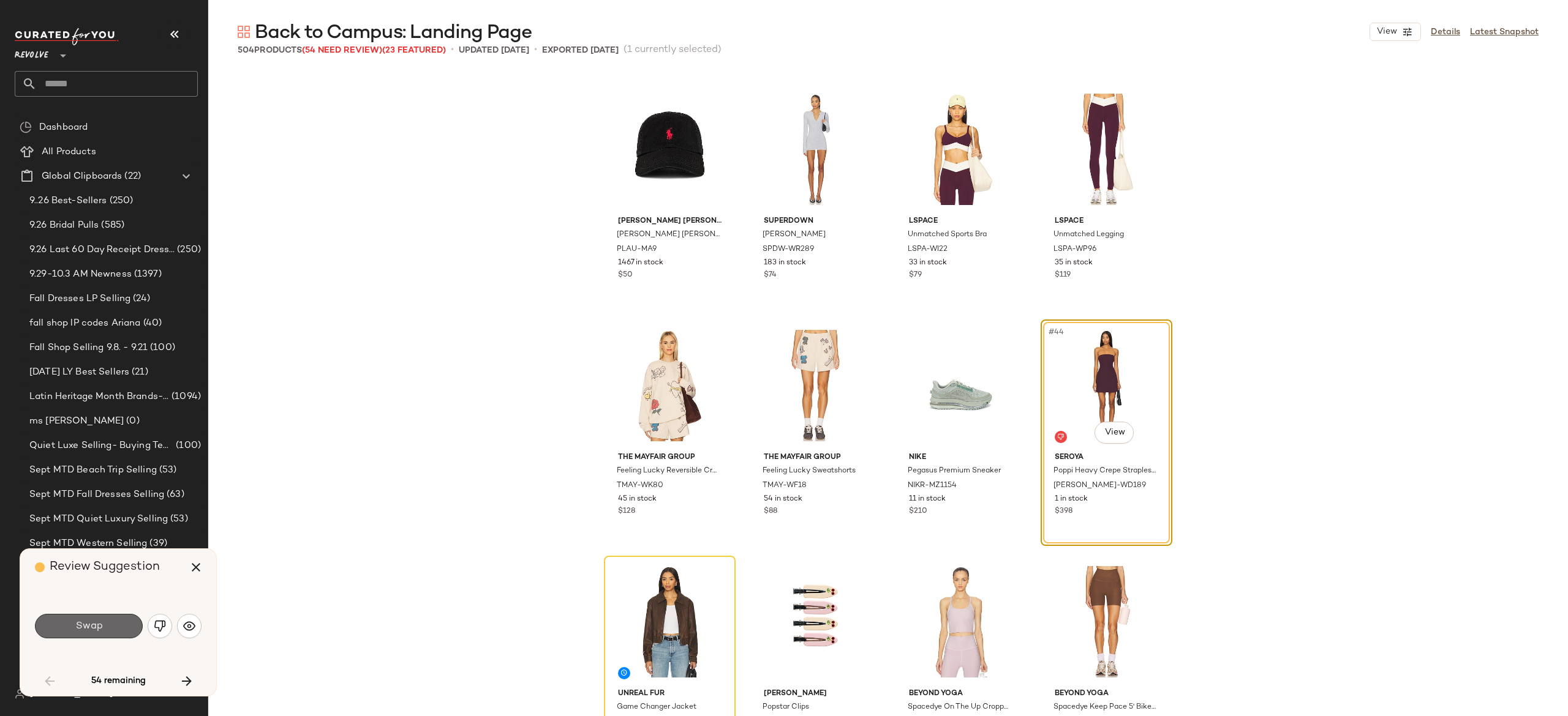
click at [118, 634] on button "Swap" at bounding box center [88, 627] width 108 height 25
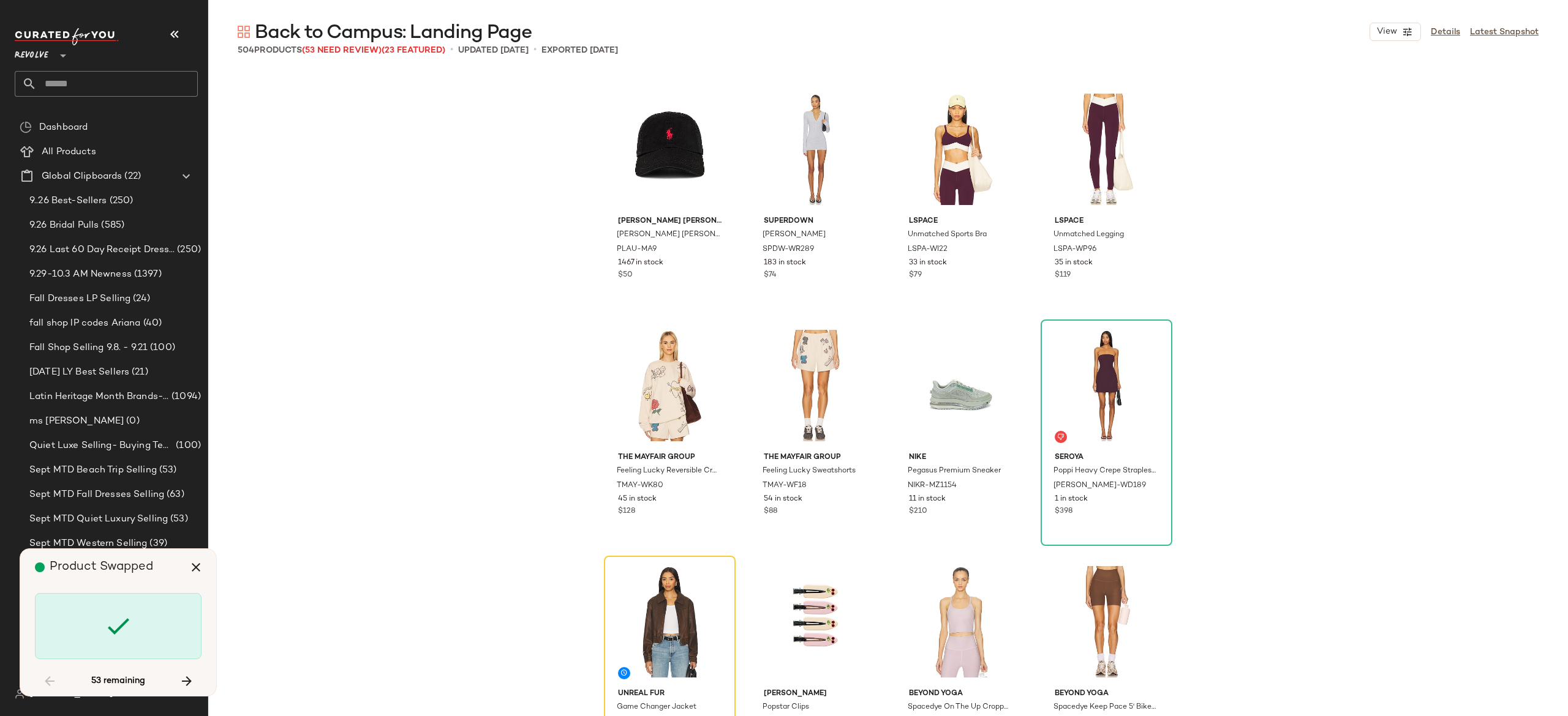
scroll to position [2364, 0]
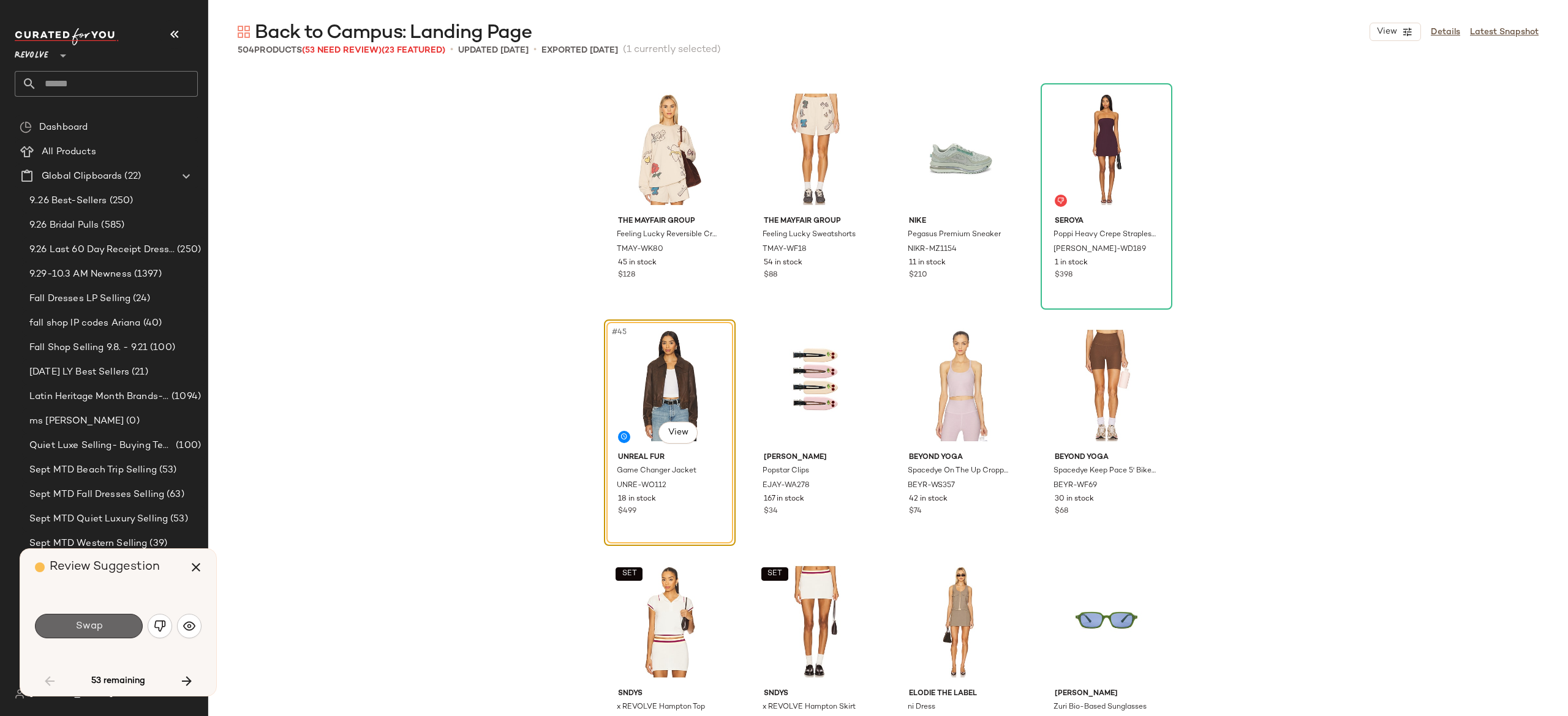
click at [121, 625] on button "Swap" at bounding box center [88, 627] width 108 height 25
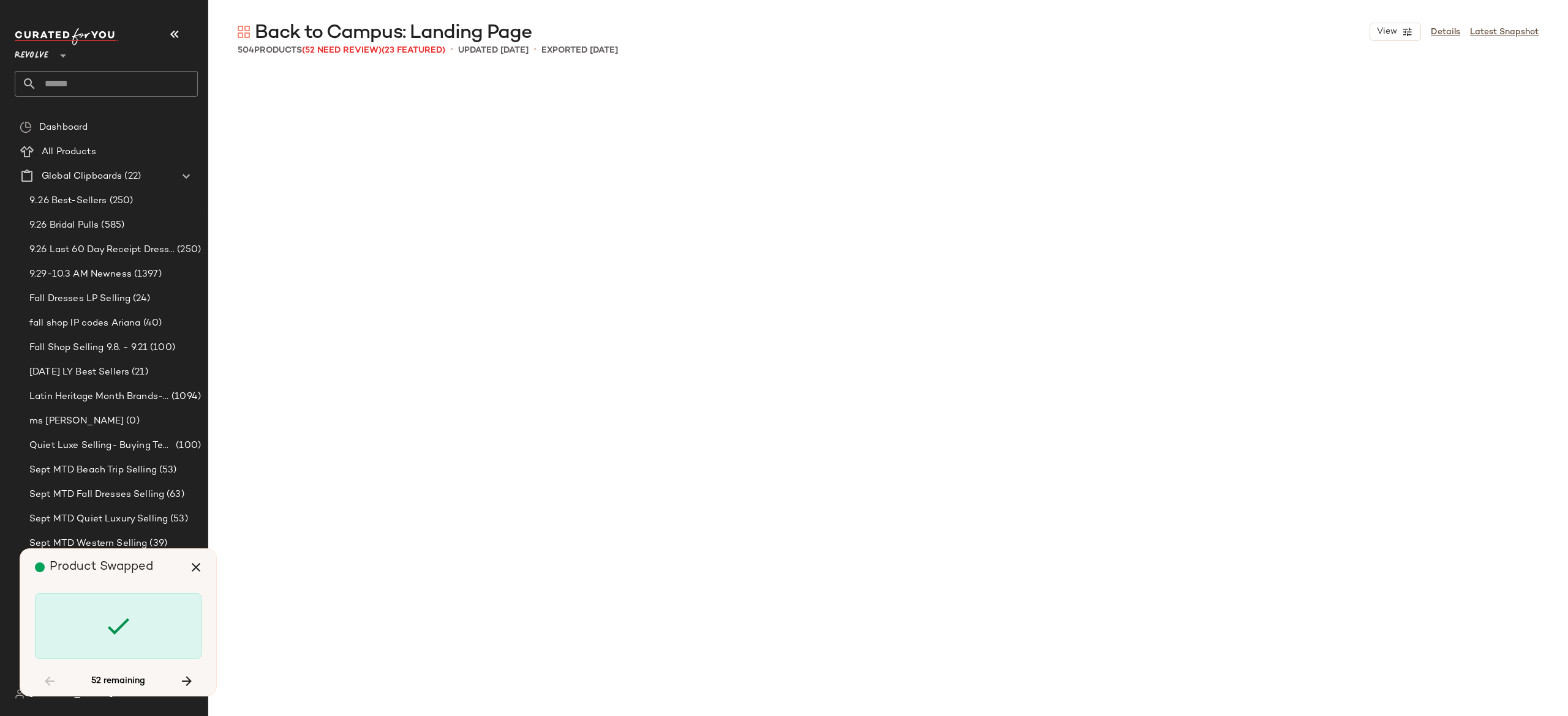
scroll to position [3782, 0]
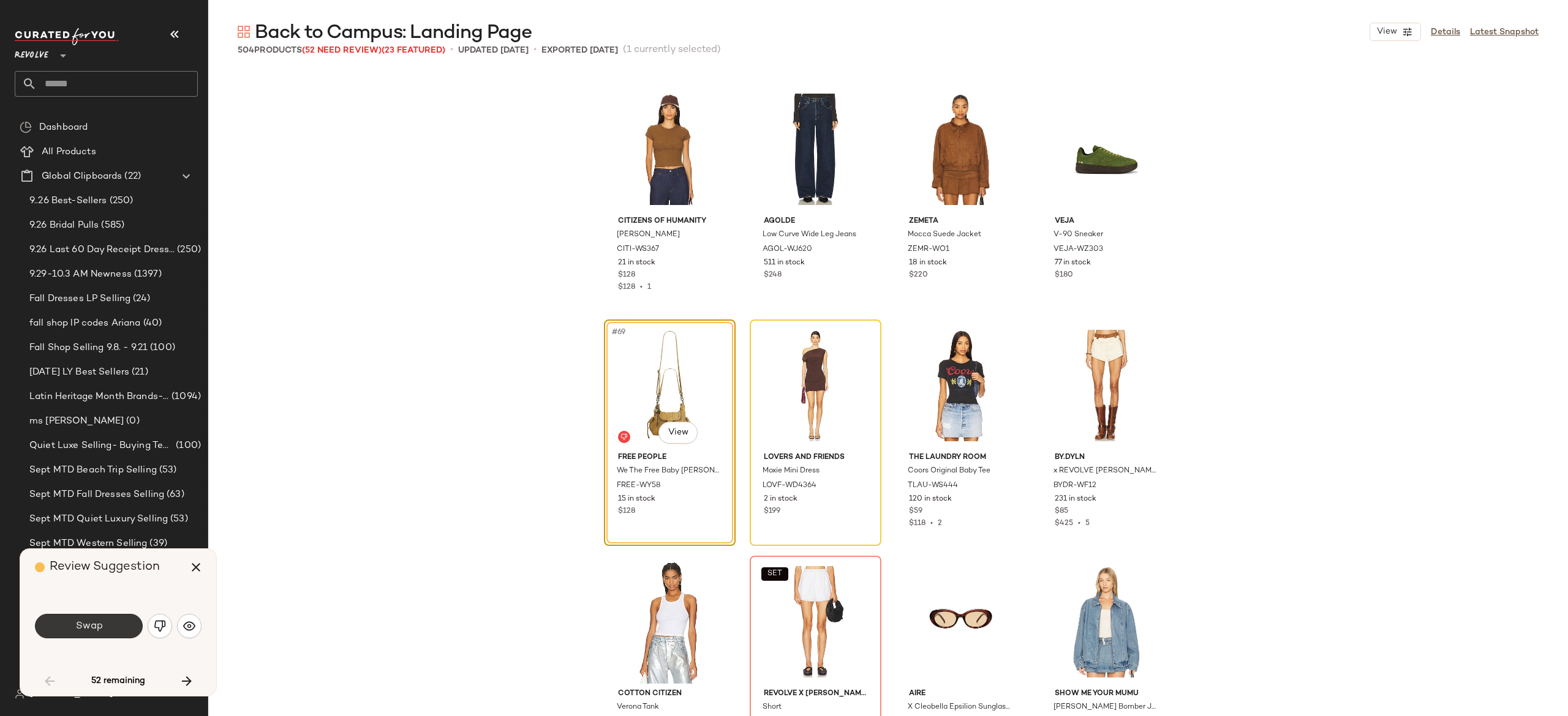
click at [103, 613] on div "Swap" at bounding box center [118, 626] width 167 height 29
click at [126, 624] on button "Swap" at bounding box center [88, 627] width 108 height 25
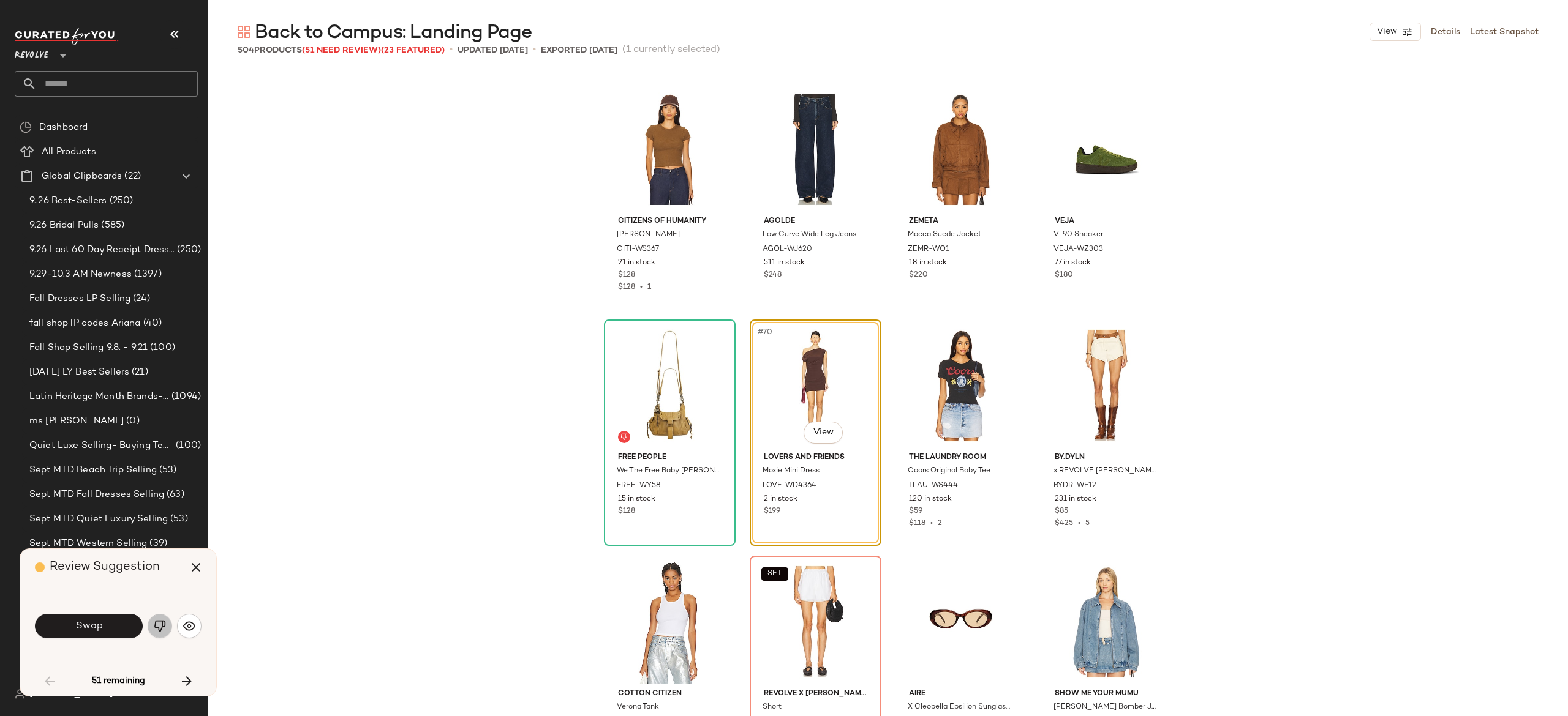
click at [159, 620] on img "button" at bounding box center [160, 626] width 12 height 12
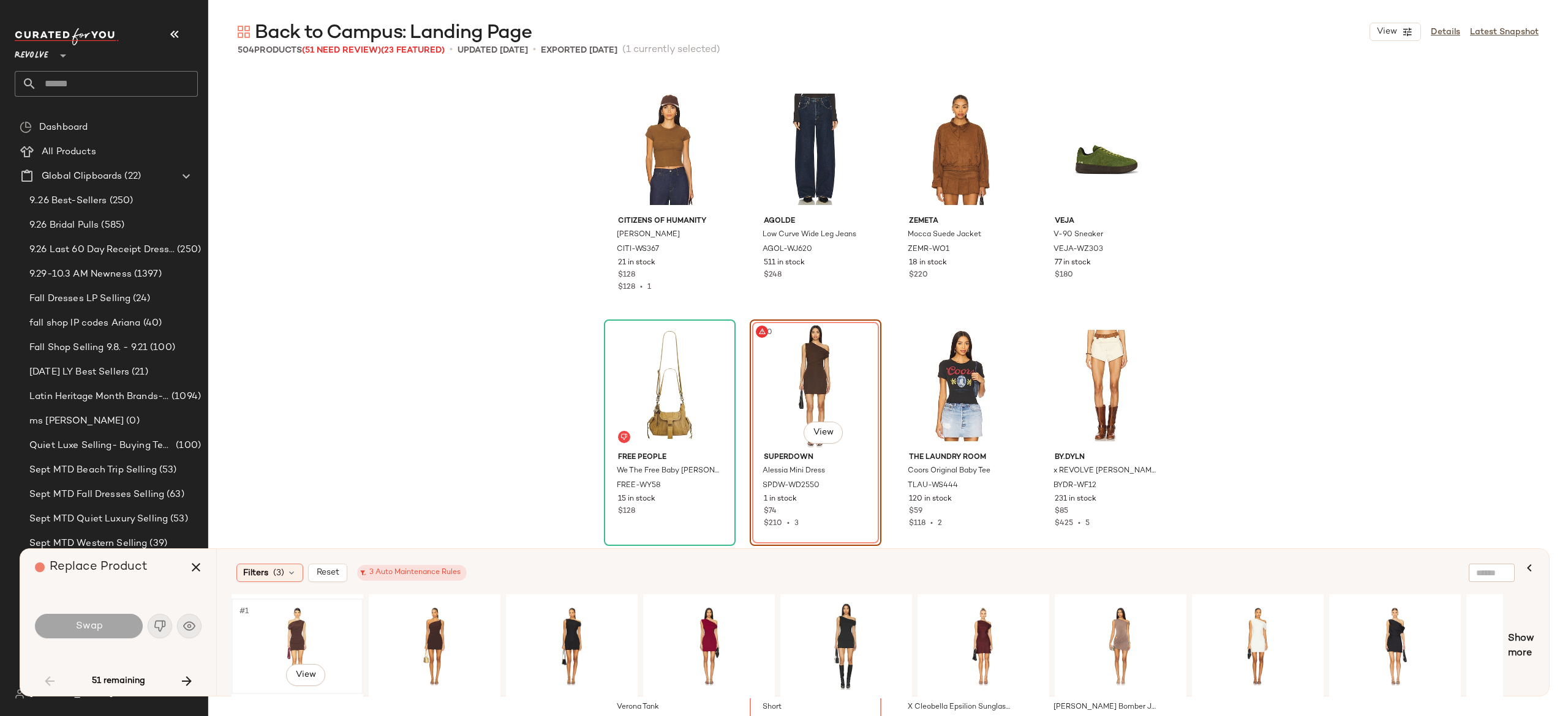
click at [284, 626] on div "#1 View" at bounding box center [297, 646] width 123 height 87
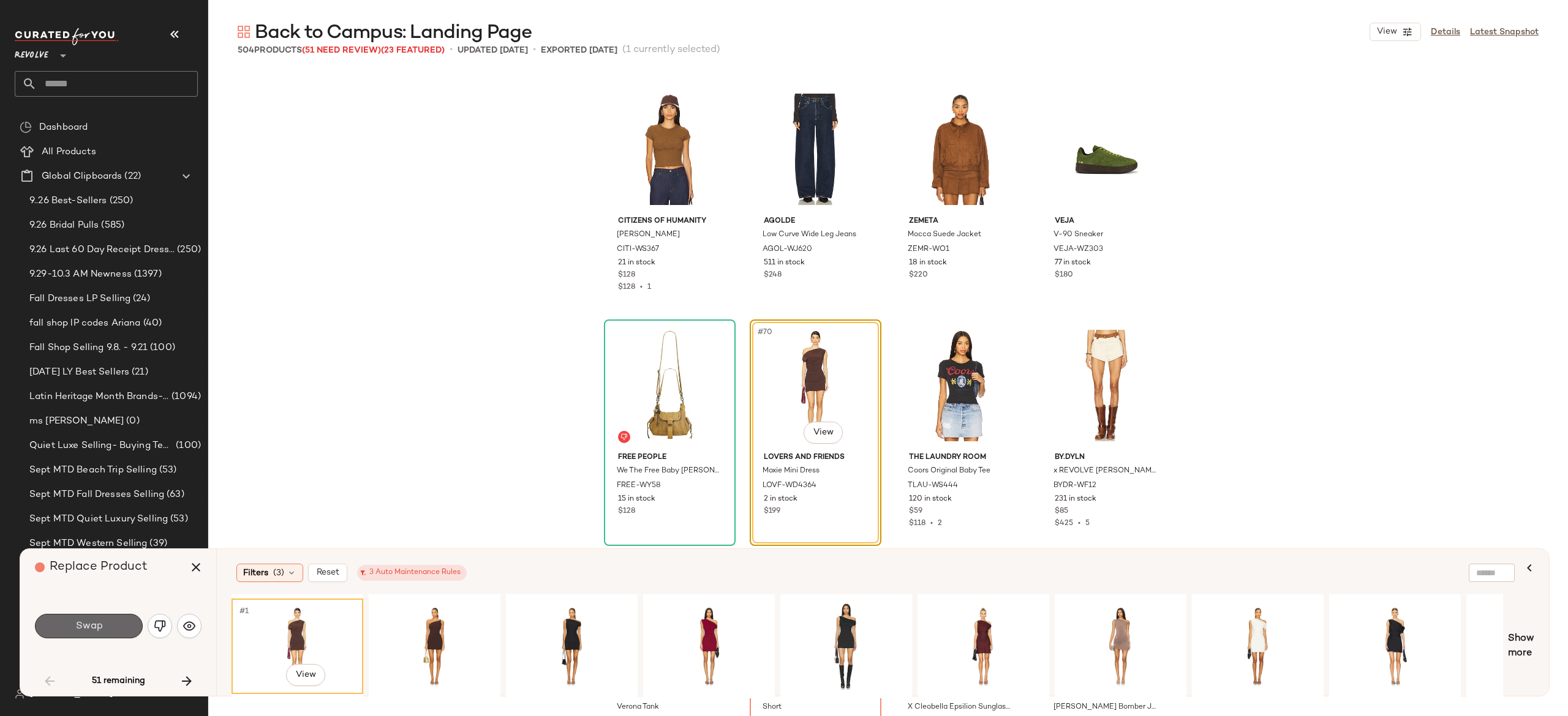
click at [111, 626] on button "Swap" at bounding box center [88, 627] width 108 height 25
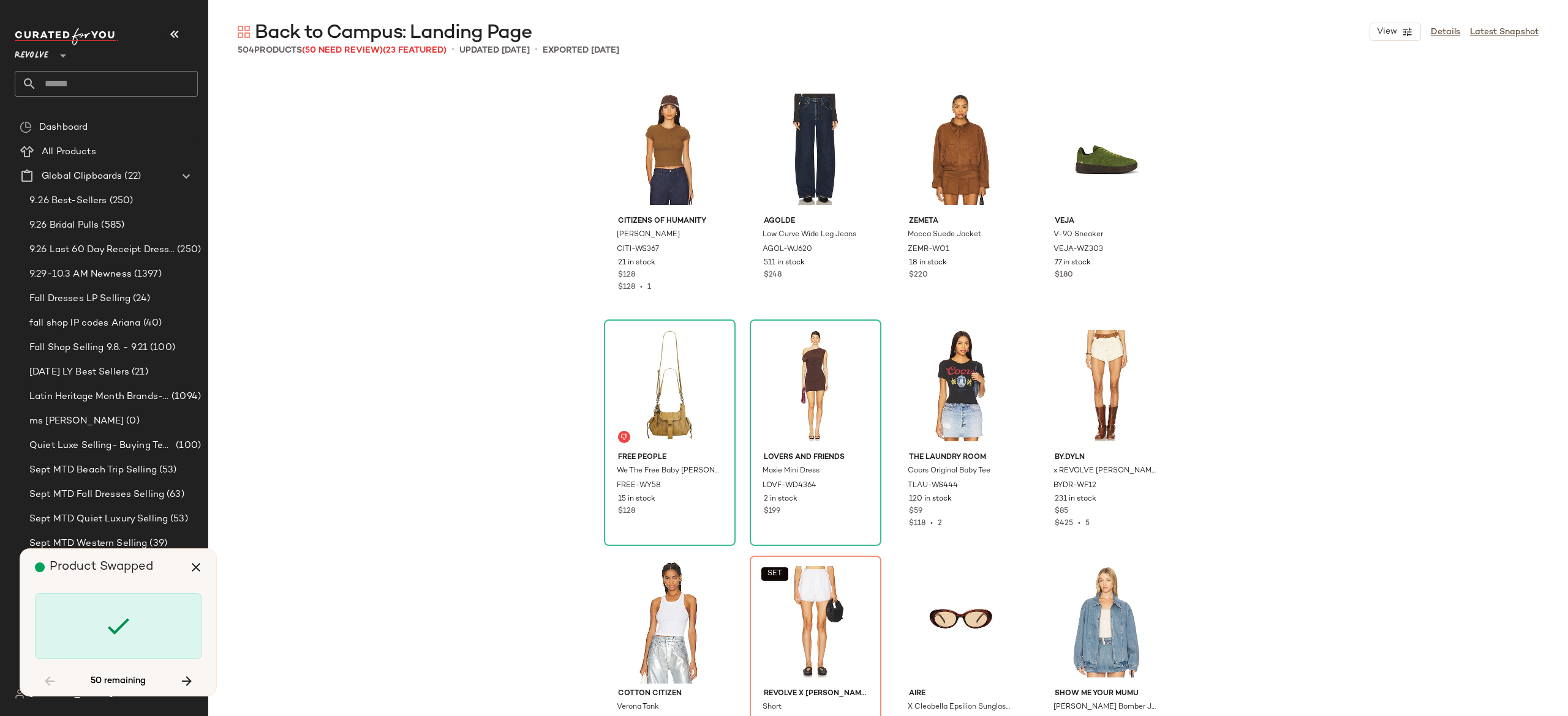
scroll to position [4017, 0]
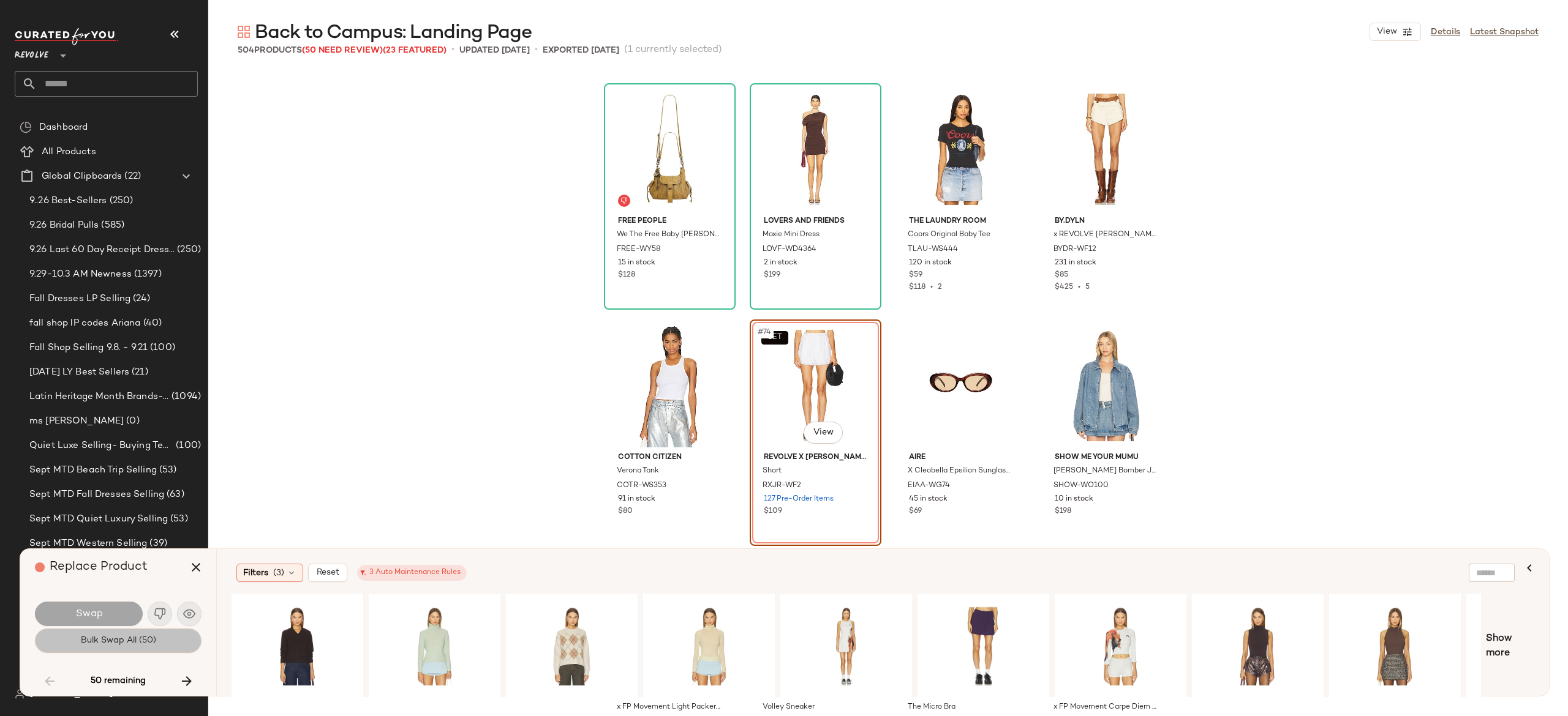
click at [154, 639] on span "Bulk Swap All (50)" at bounding box center [118, 641] width 76 height 10
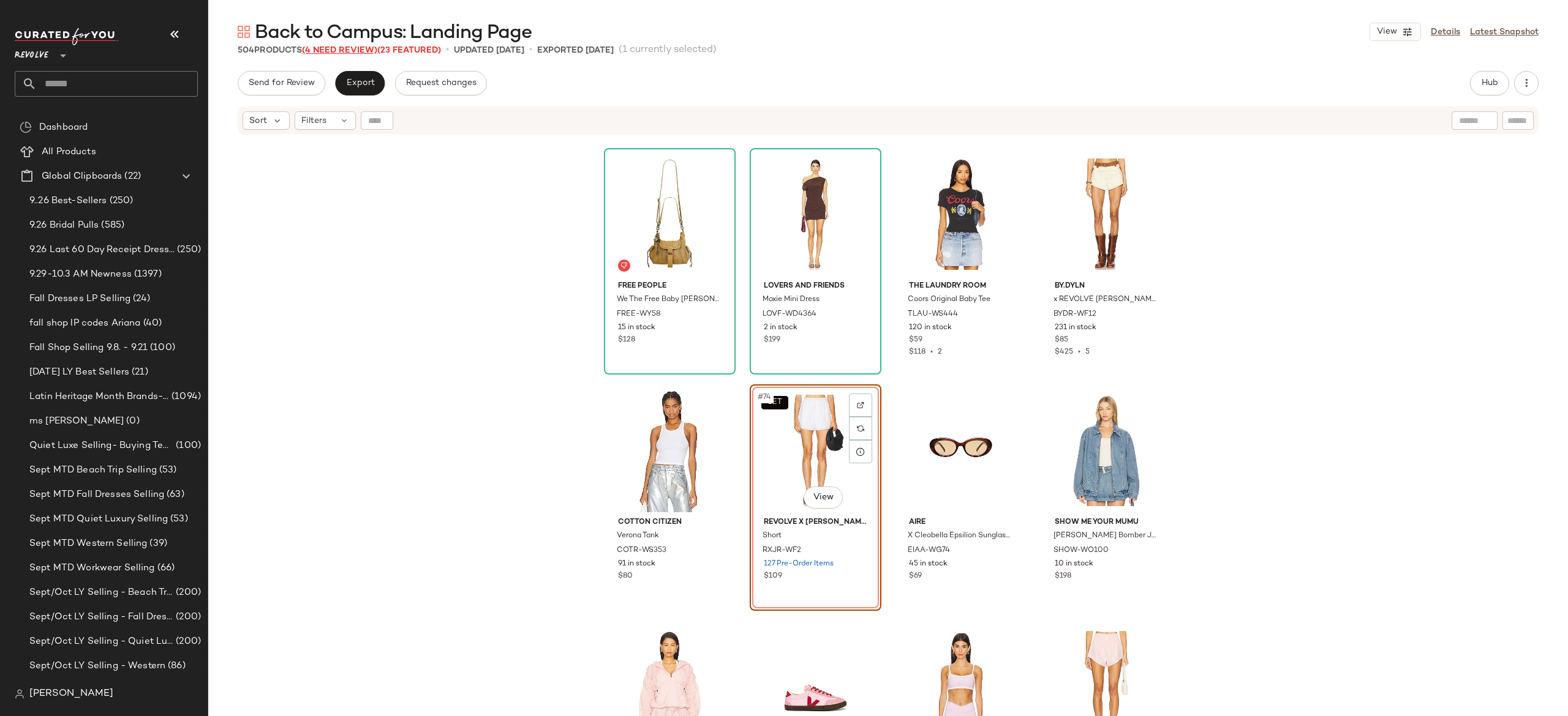
click at [350, 49] on span "(4 Need Review)" at bounding box center [339, 50] width 75 height 10
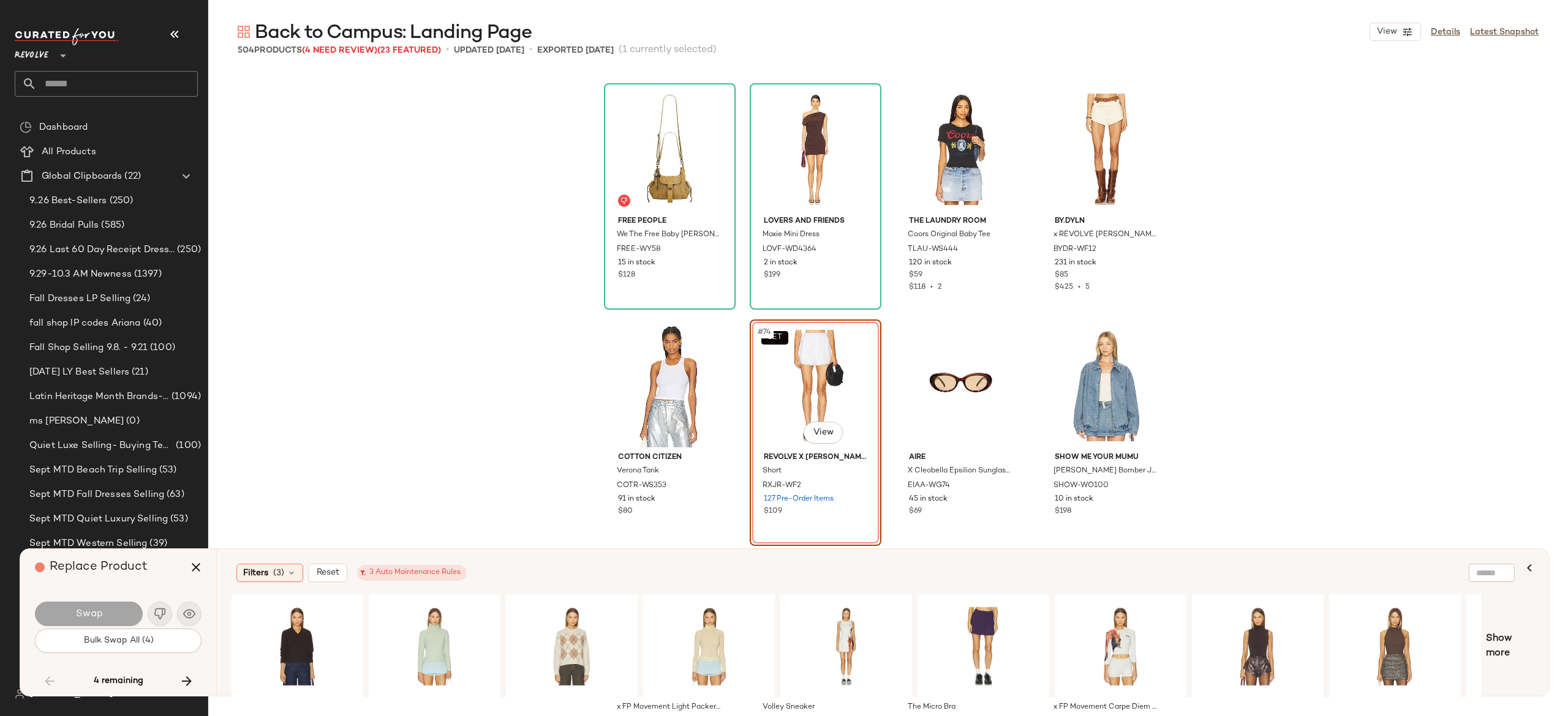
click at [159, 613] on div "Swap" at bounding box center [118, 613] width 167 height 29
click at [180, 677] on icon "button" at bounding box center [186, 681] width 14 height 14
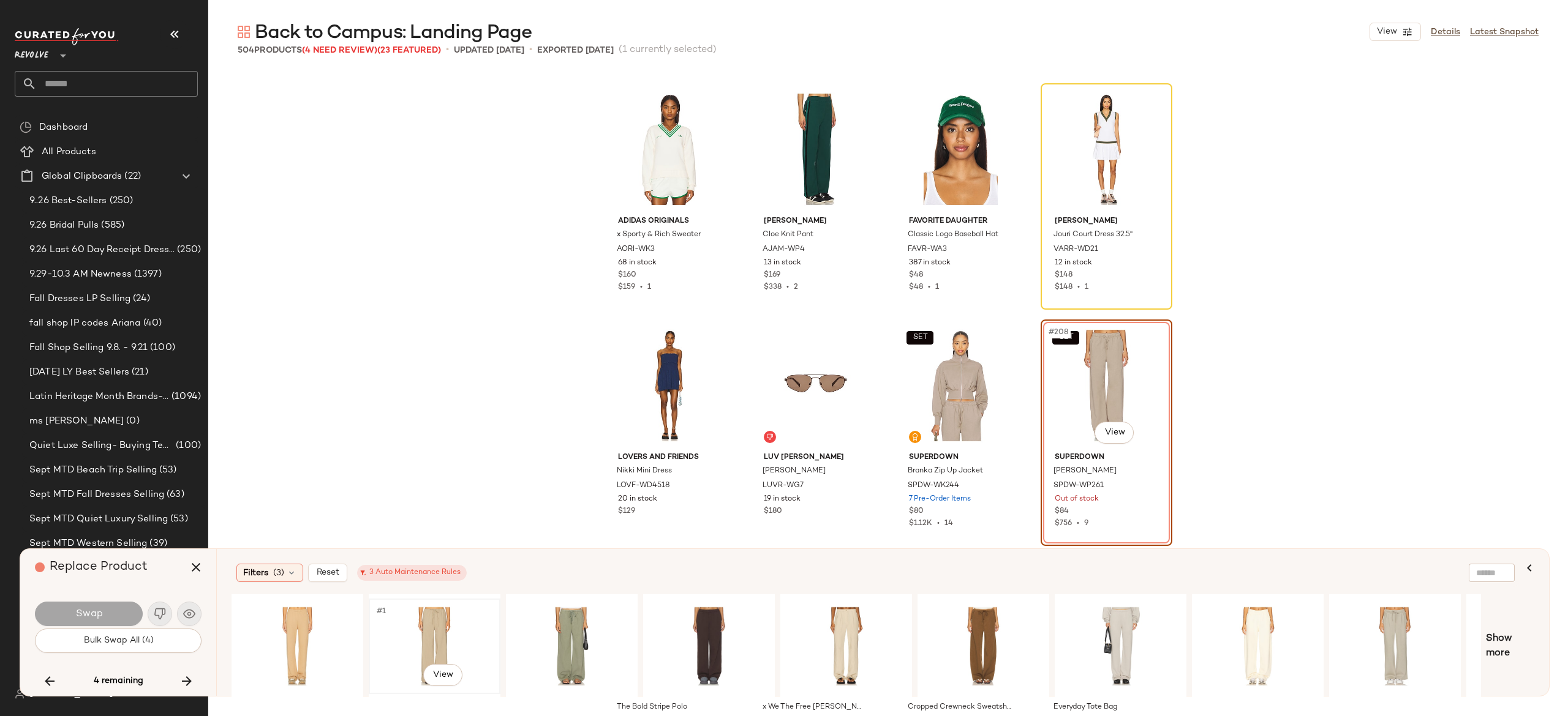
click at [443, 627] on div "#1 View" at bounding box center [434, 646] width 123 height 87
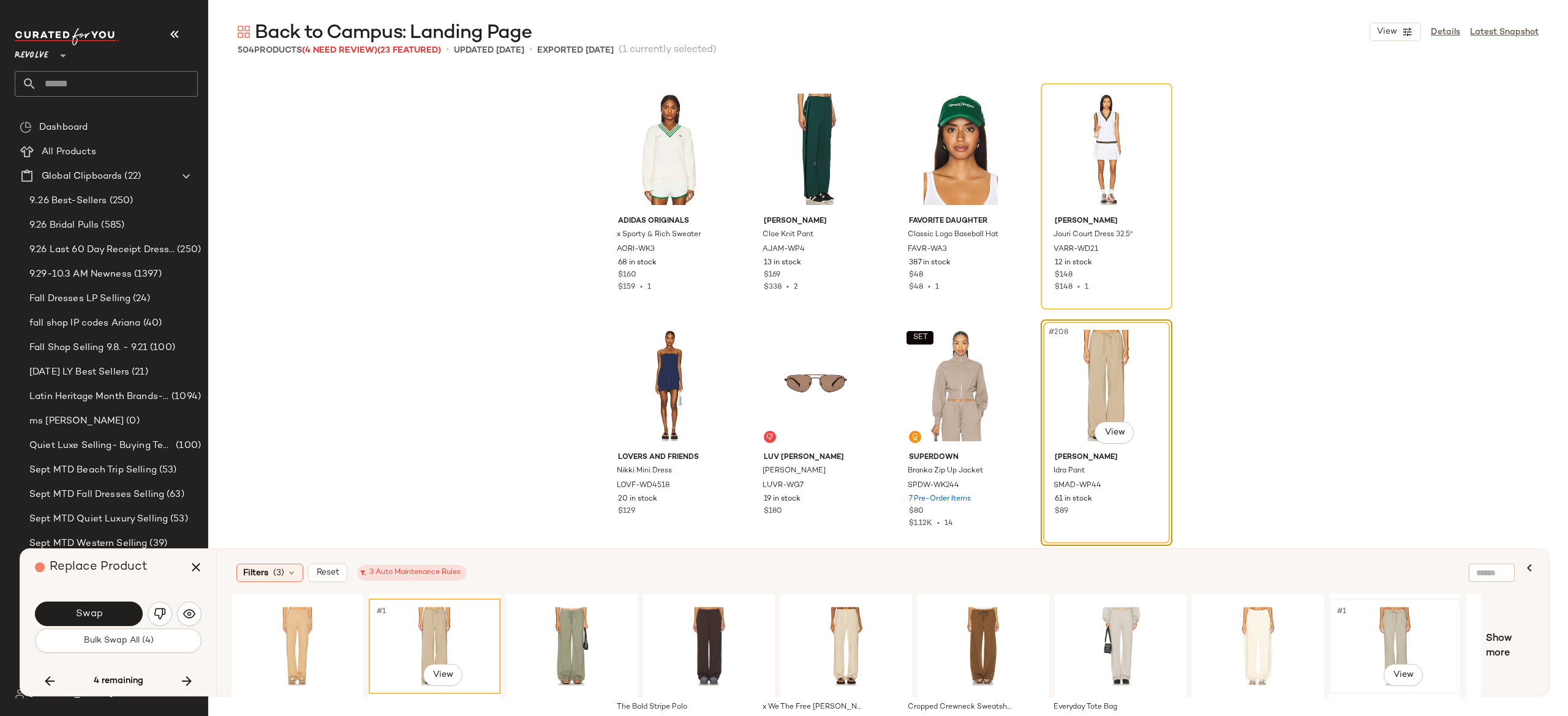
click at [1388, 614] on div "#1 View" at bounding box center [1395, 646] width 123 height 87
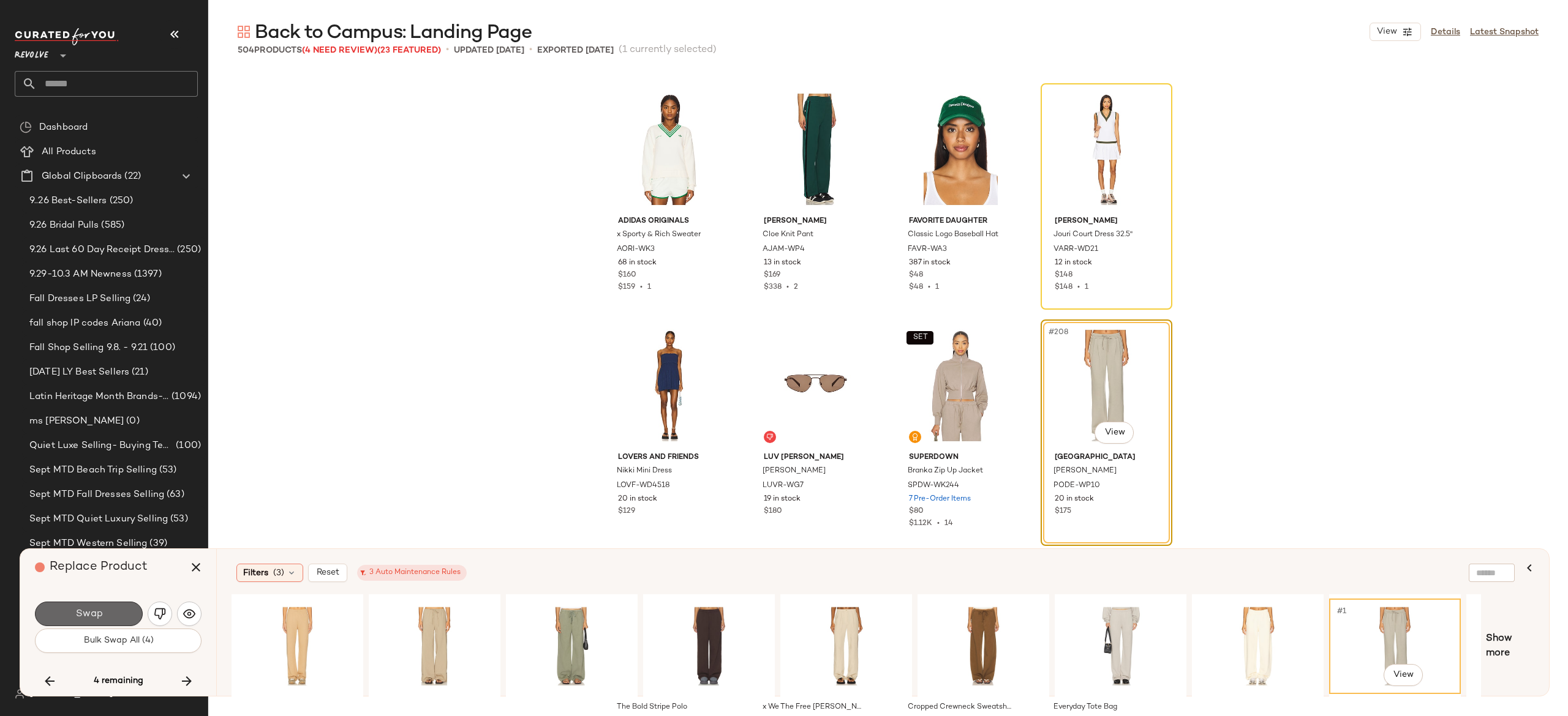
click at [114, 611] on button "Swap" at bounding box center [88, 614] width 108 height 25
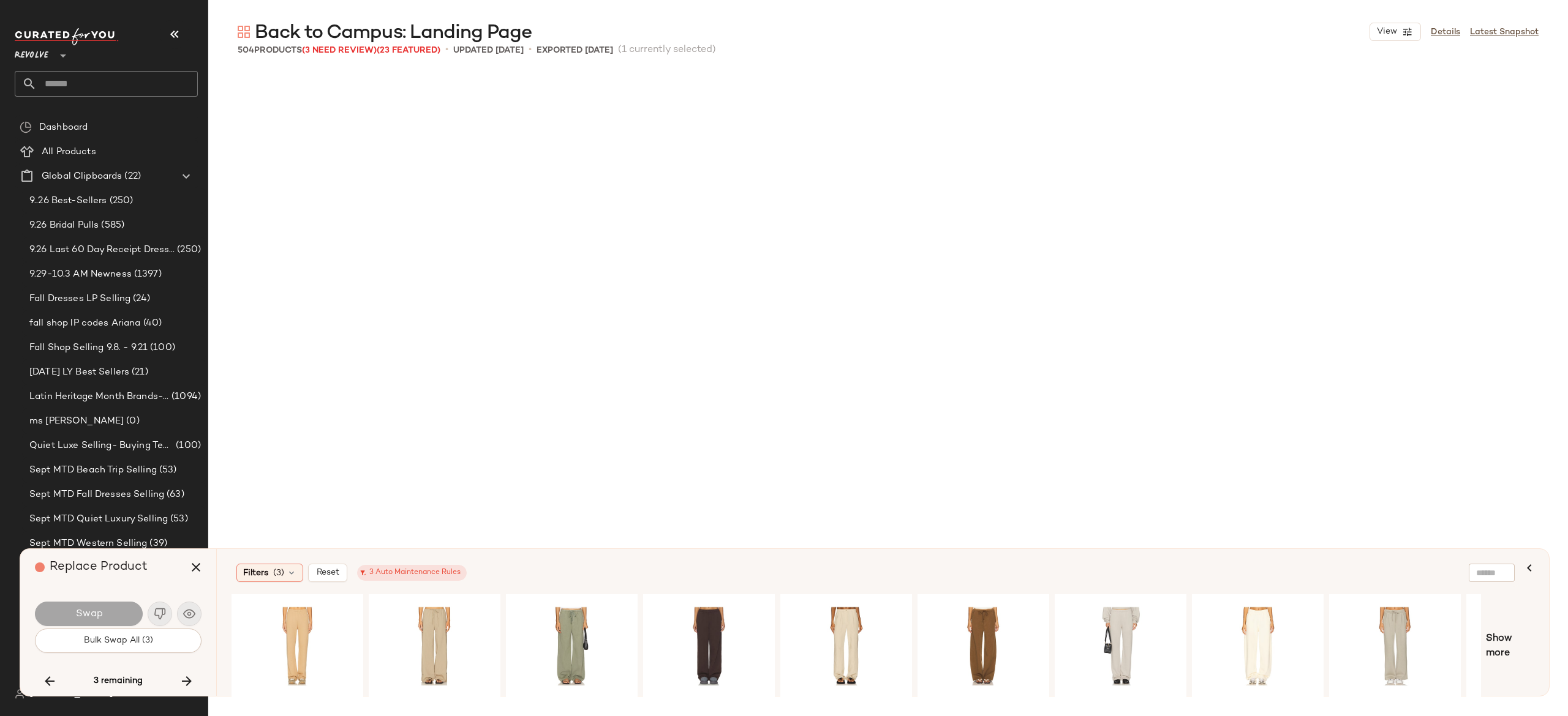
scroll to position [14890, 0]
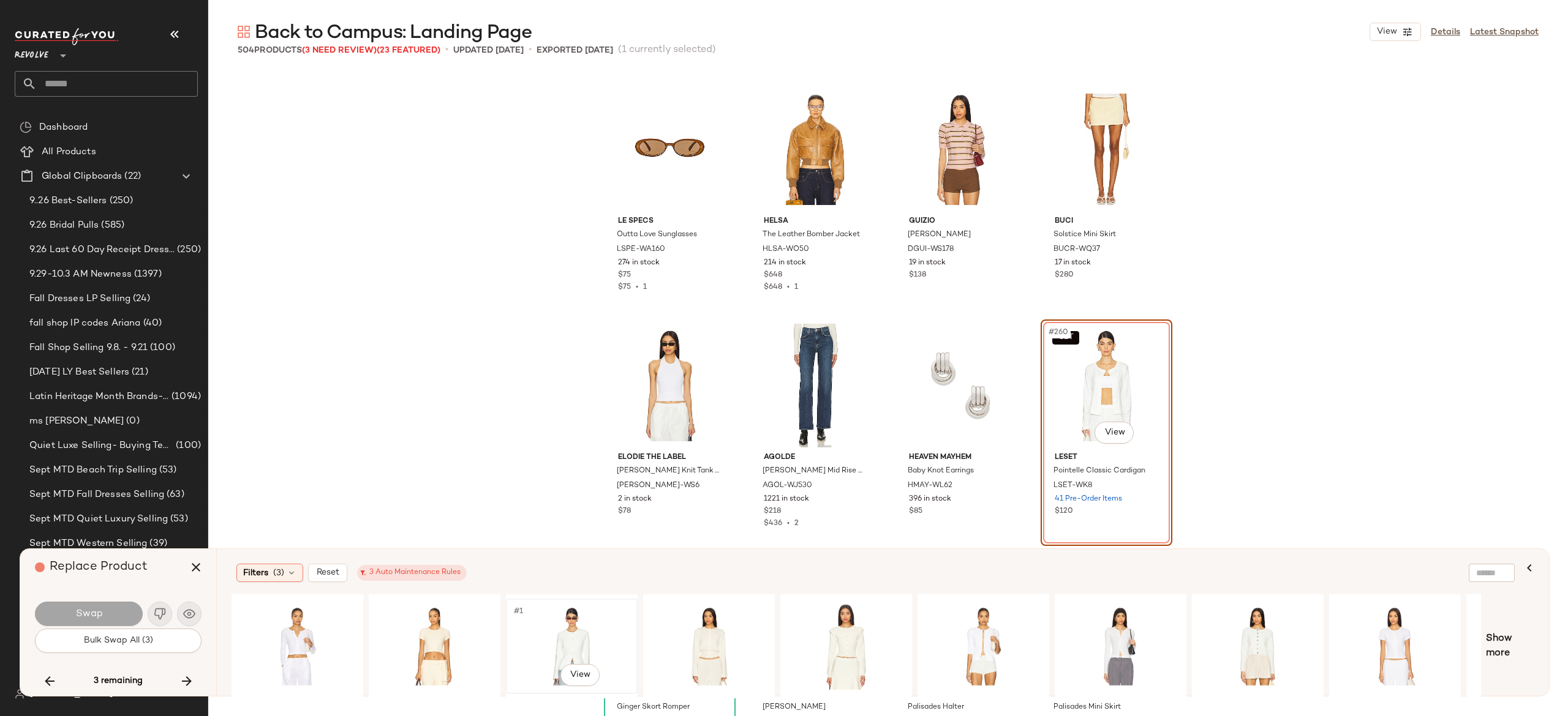
click at [584, 638] on div "#1 View" at bounding box center [571, 646] width 123 height 87
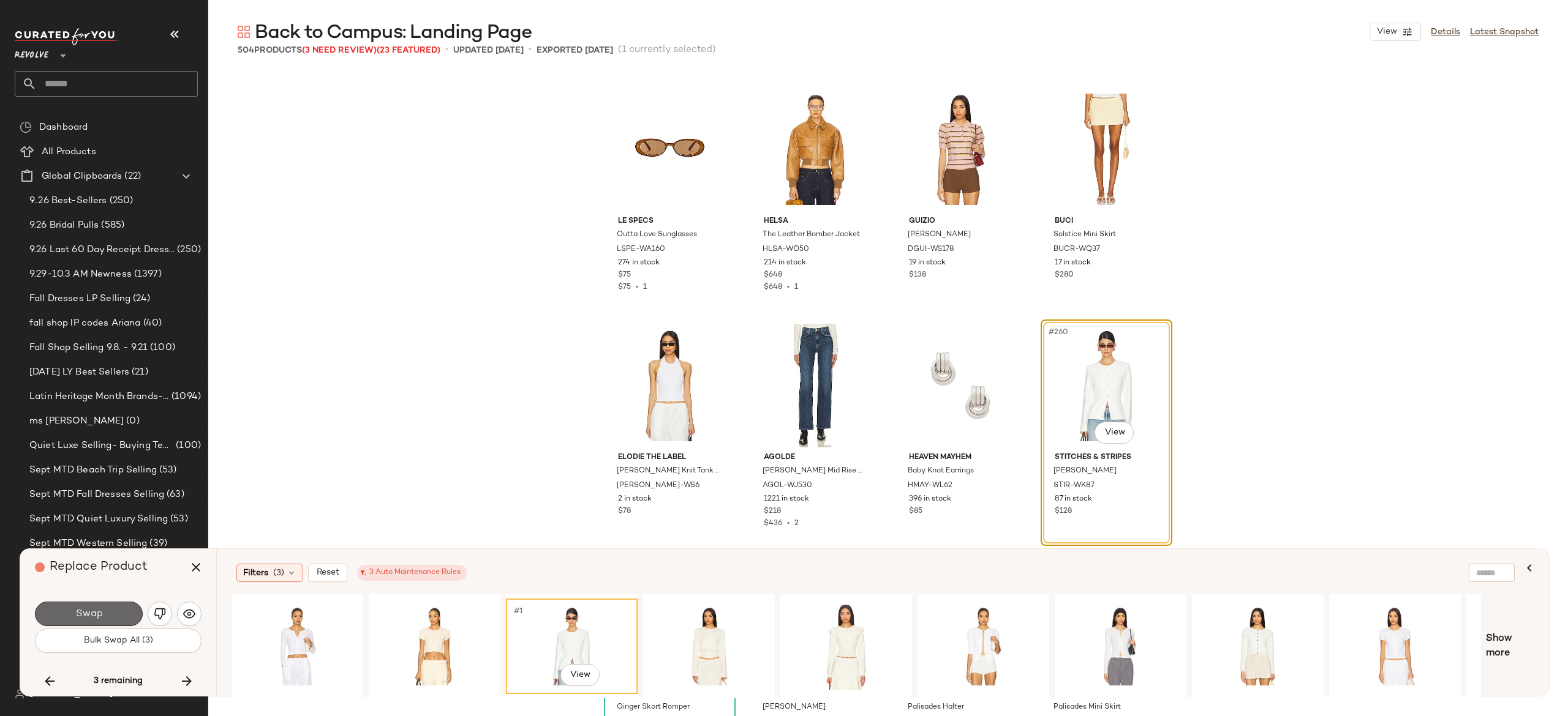
click at [89, 611] on span "Swap" at bounding box center [88, 614] width 28 height 11
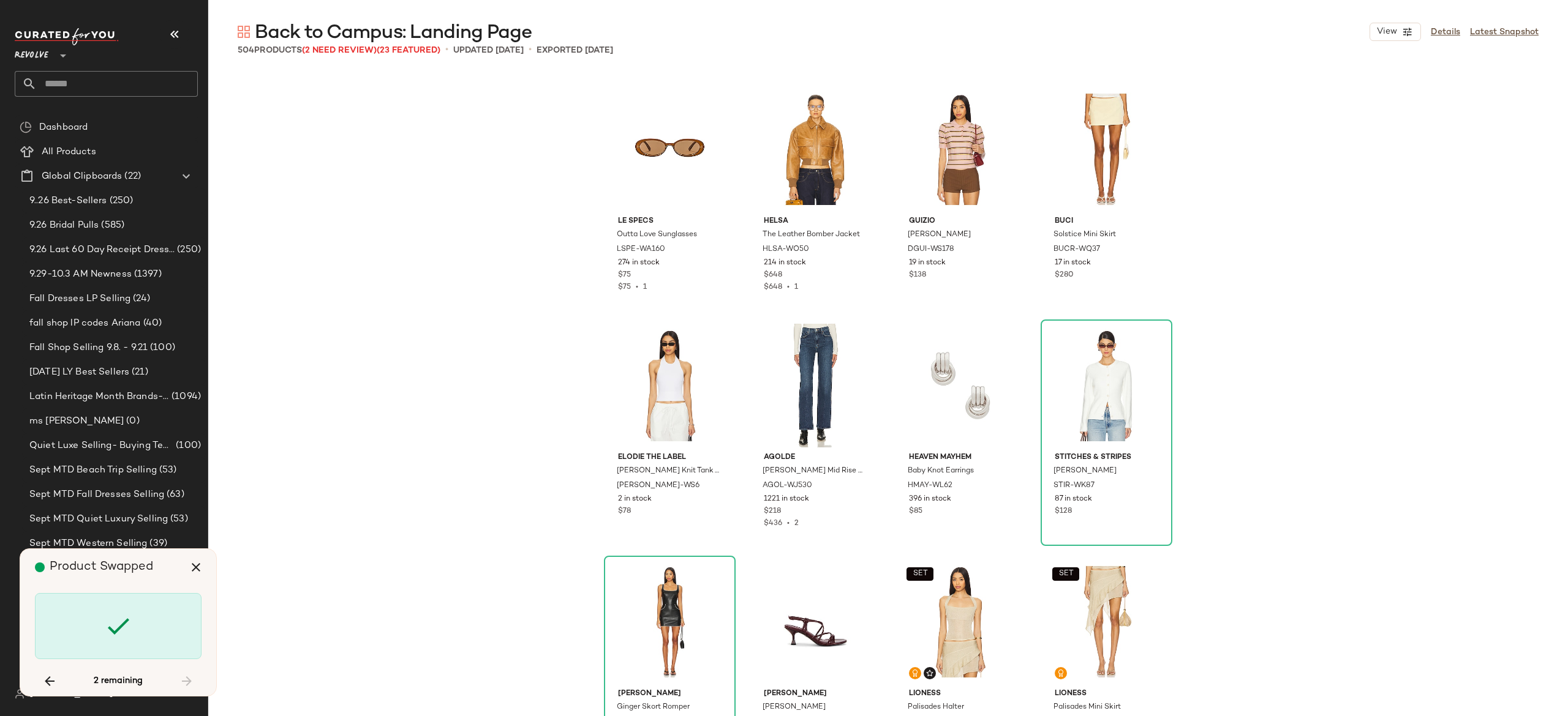
scroll to position [4017, 0]
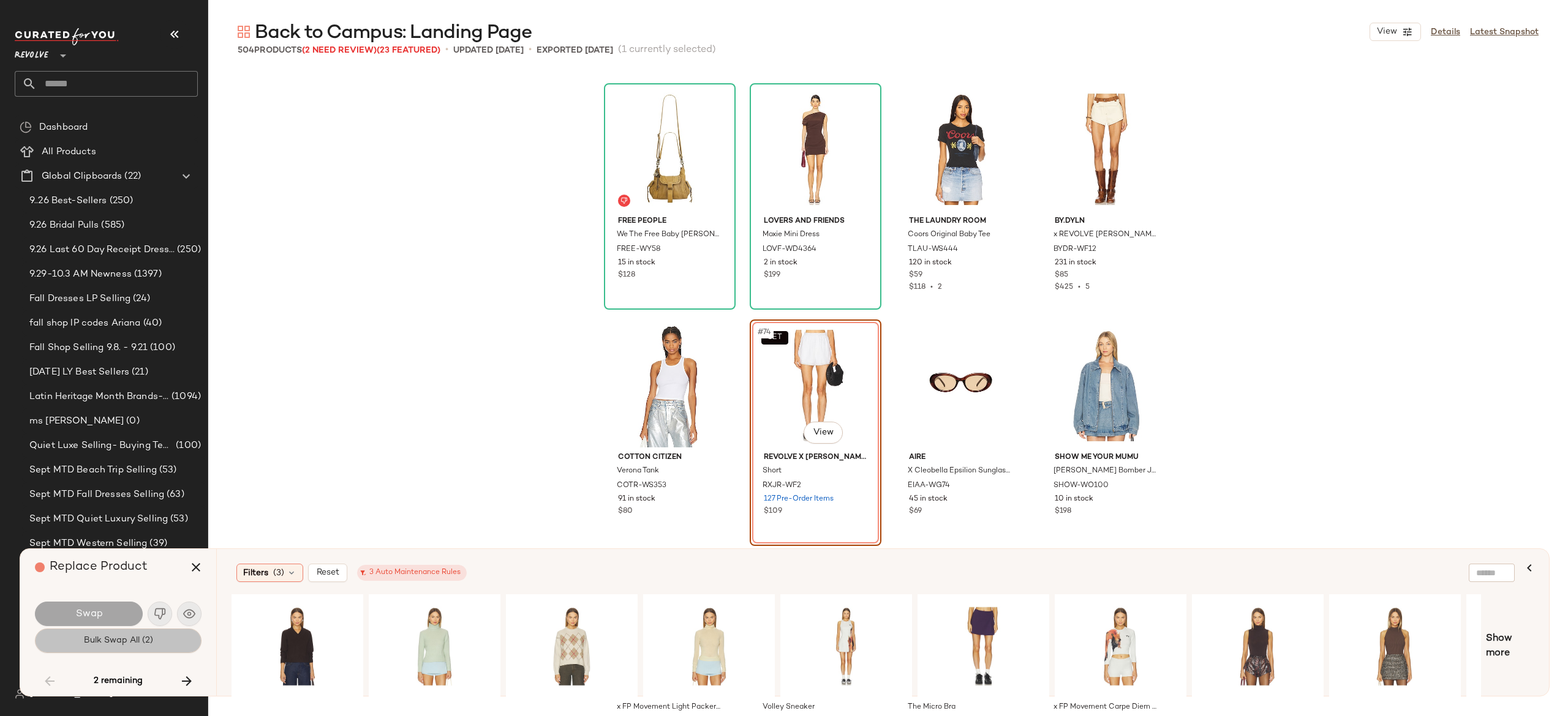
click at [176, 637] on button "Bulk Swap All (2)" at bounding box center [118, 641] width 167 height 25
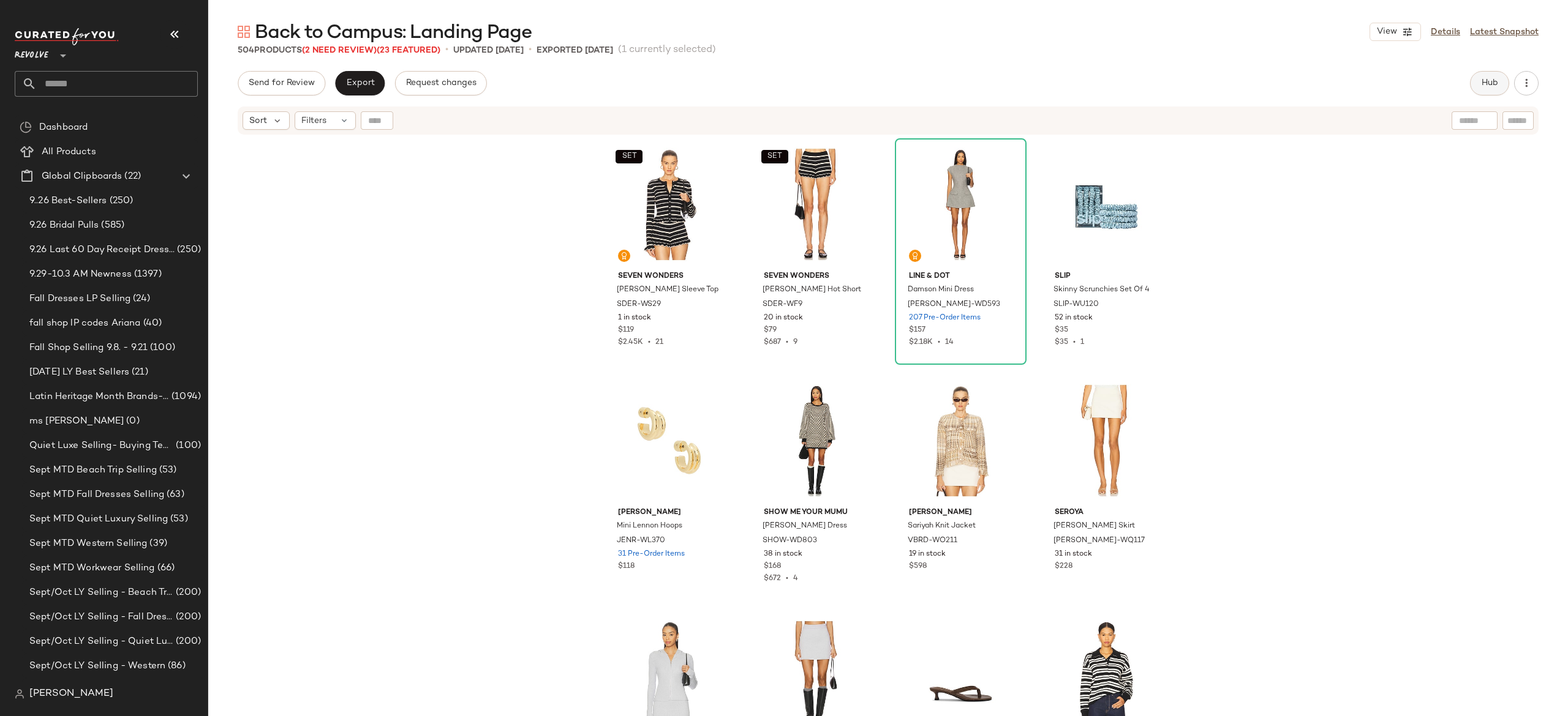
click at [1493, 82] on span "Hub" at bounding box center [1490, 83] width 17 height 10
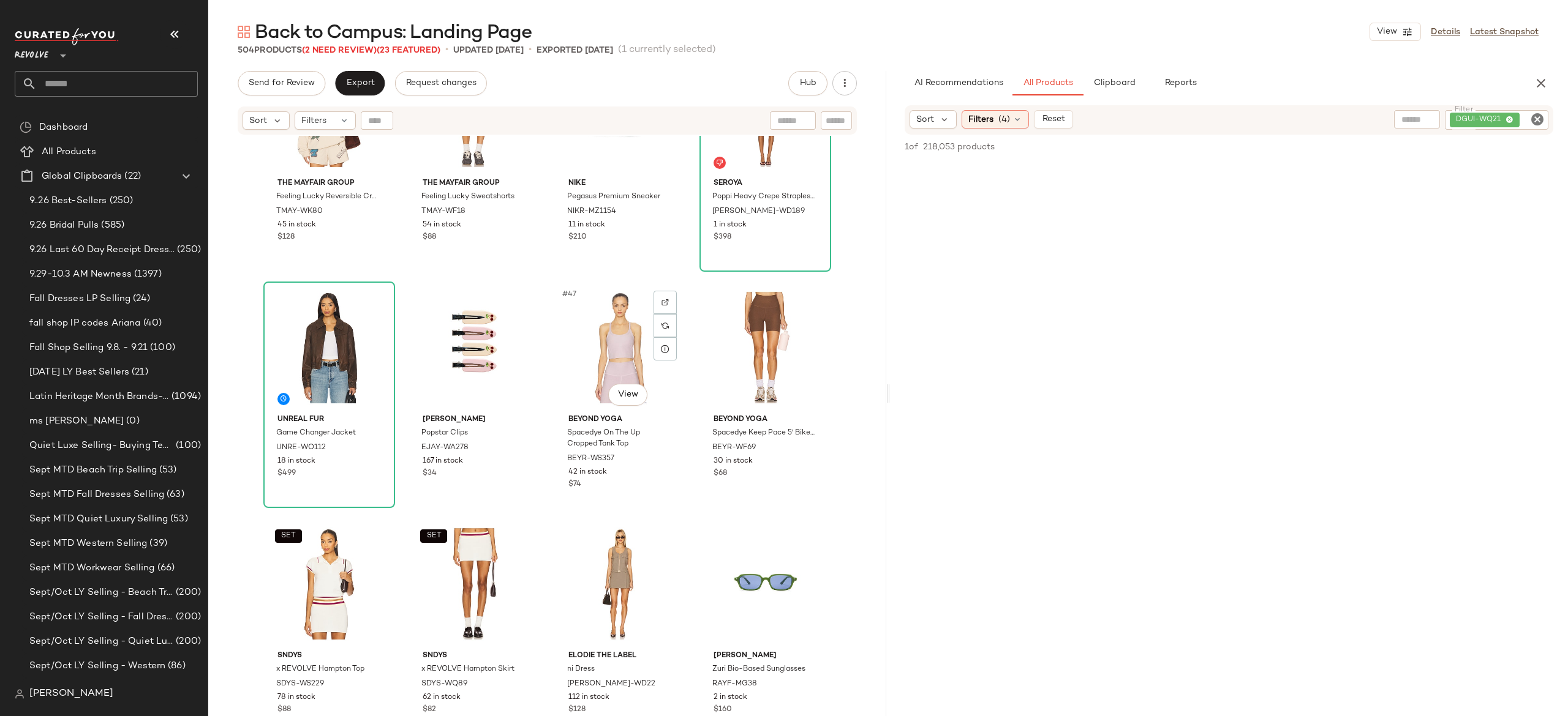
scroll to position [2467, 0]
click at [805, 443] on div "Spacedye Keep Pace 5' Biker Short" at bounding box center [764, 438] width 106 height 25
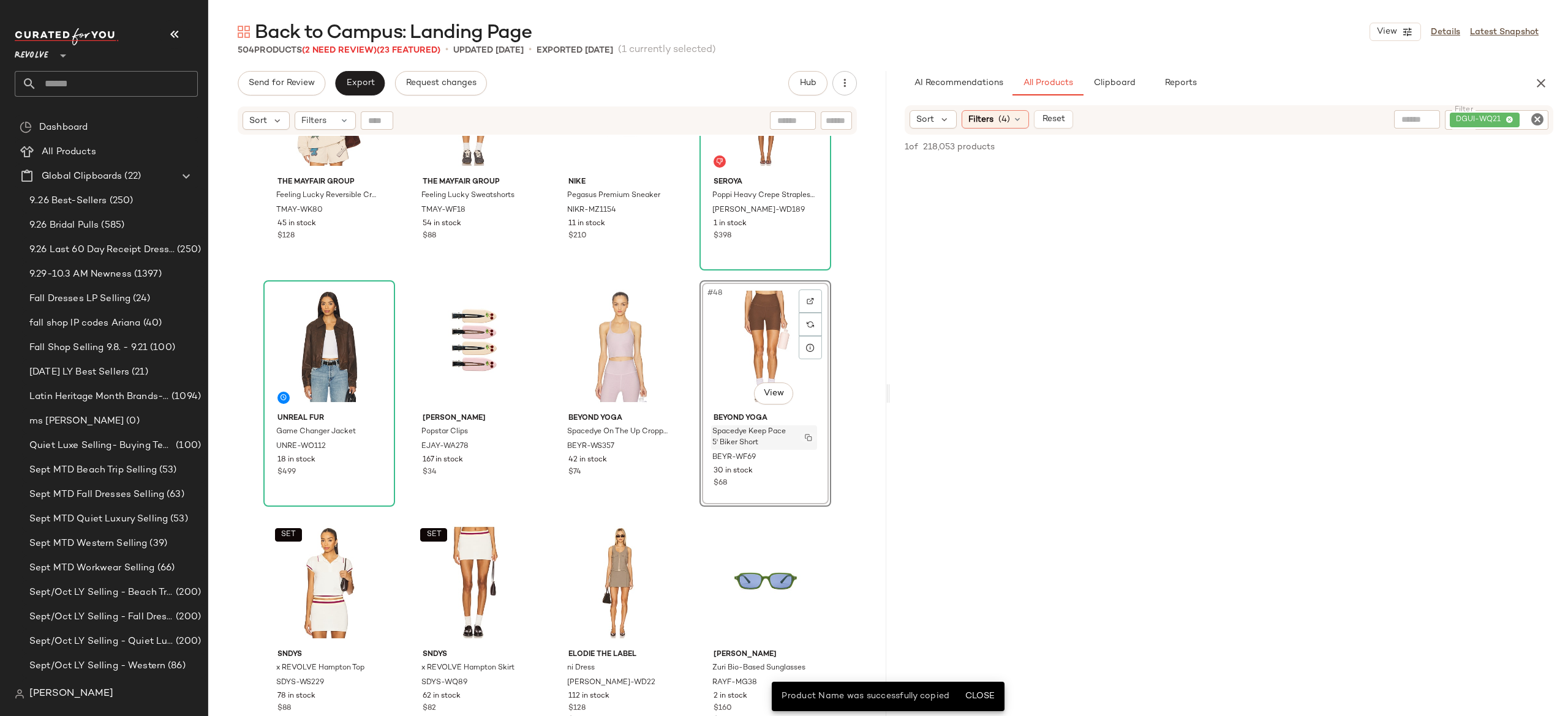
click at [805, 435] on img "button" at bounding box center [809, 438] width 8 height 8
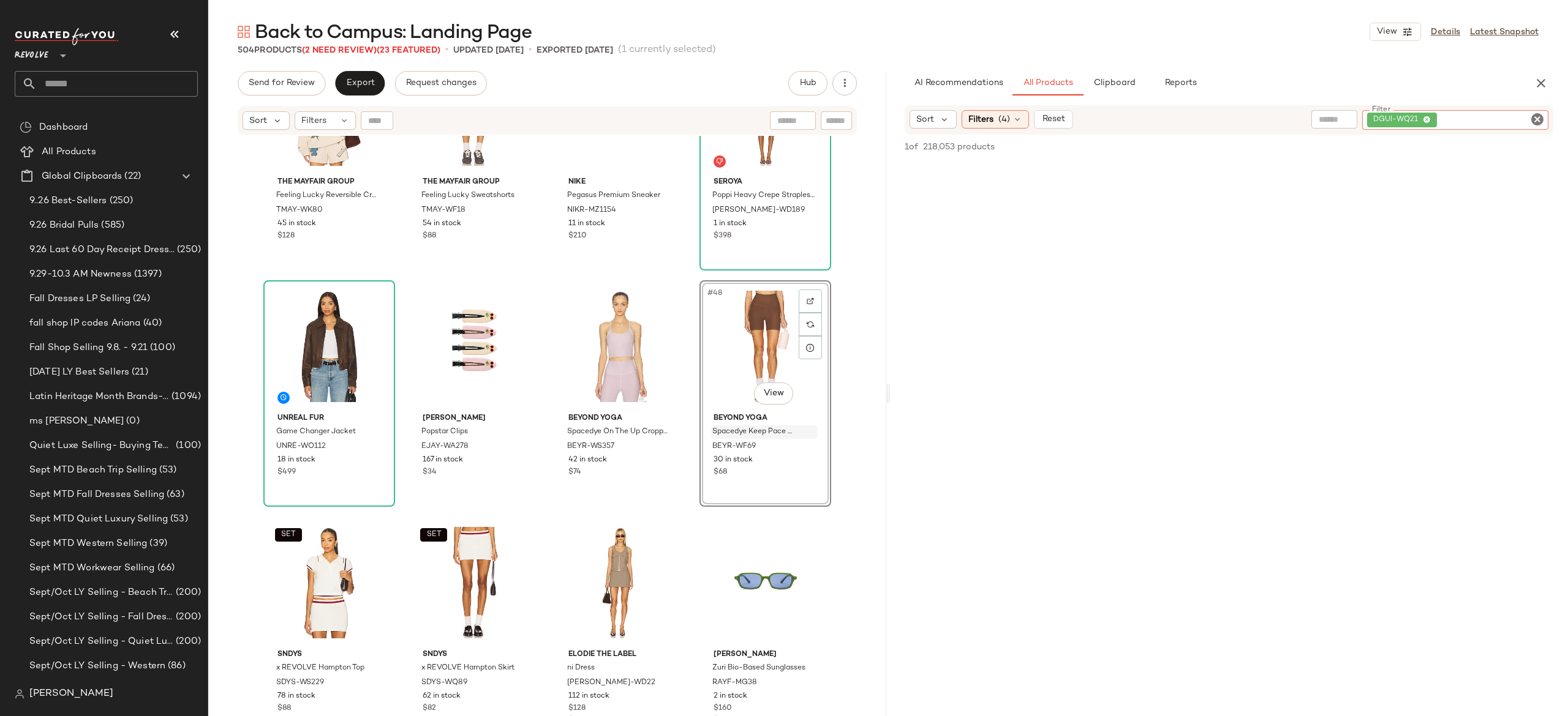
click at [1499, 119] on div "DGUI-WQ21" at bounding box center [1456, 120] width 186 height 20
paste input "*********"
type input "*********"
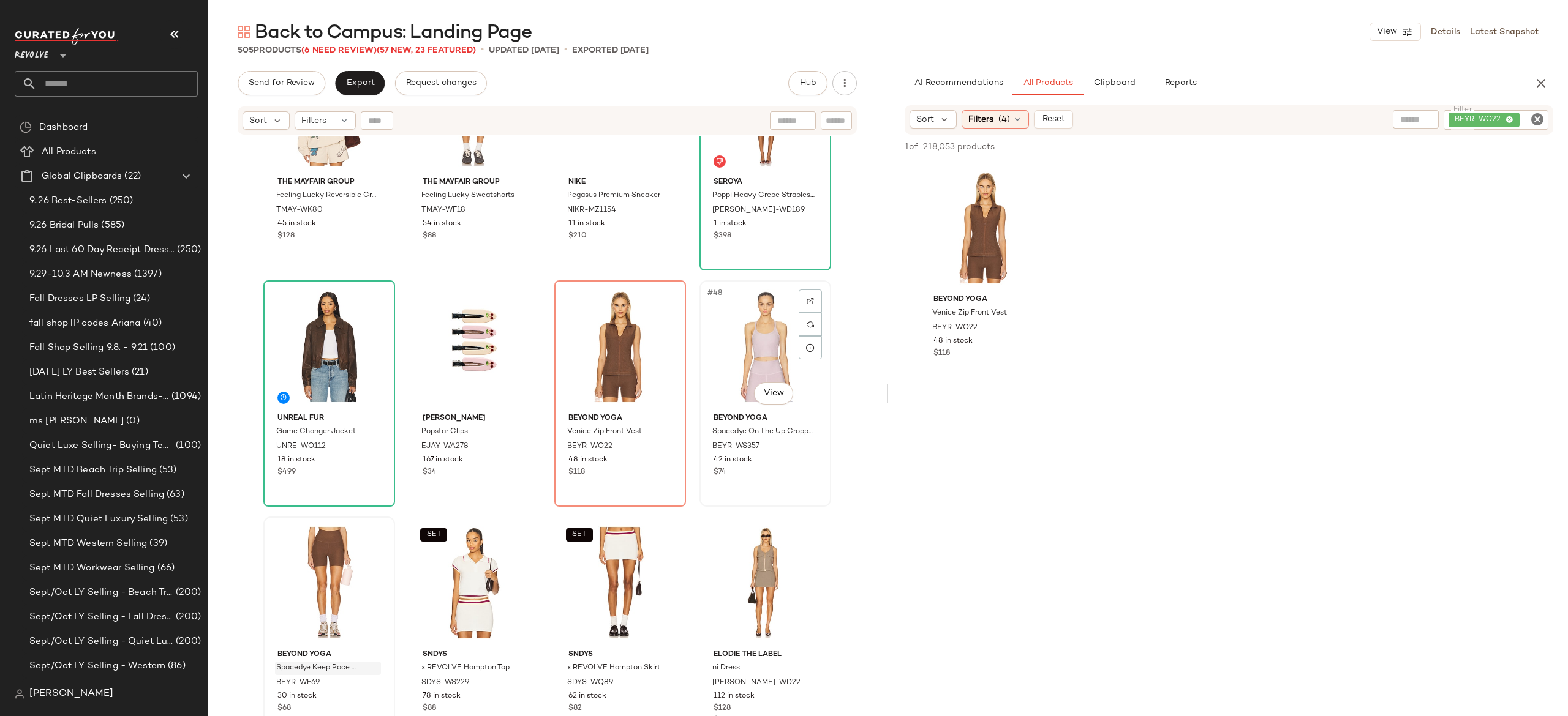
click at [758, 340] on div "#48 View" at bounding box center [765, 346] width 123 height 124
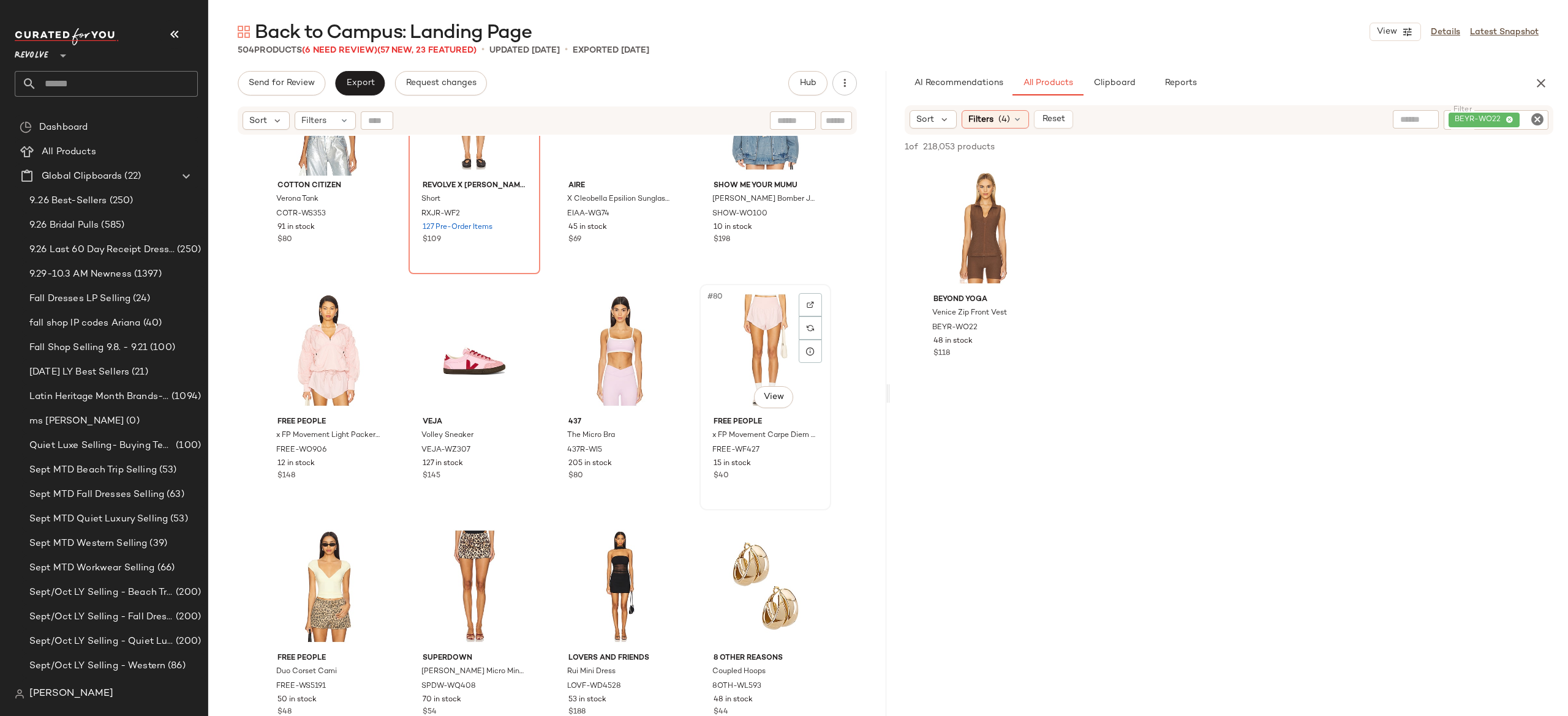
scroll to position [4355, 0]
click at [809, 437] on img "button" at bounding box center [809, 441] width 8 height 8
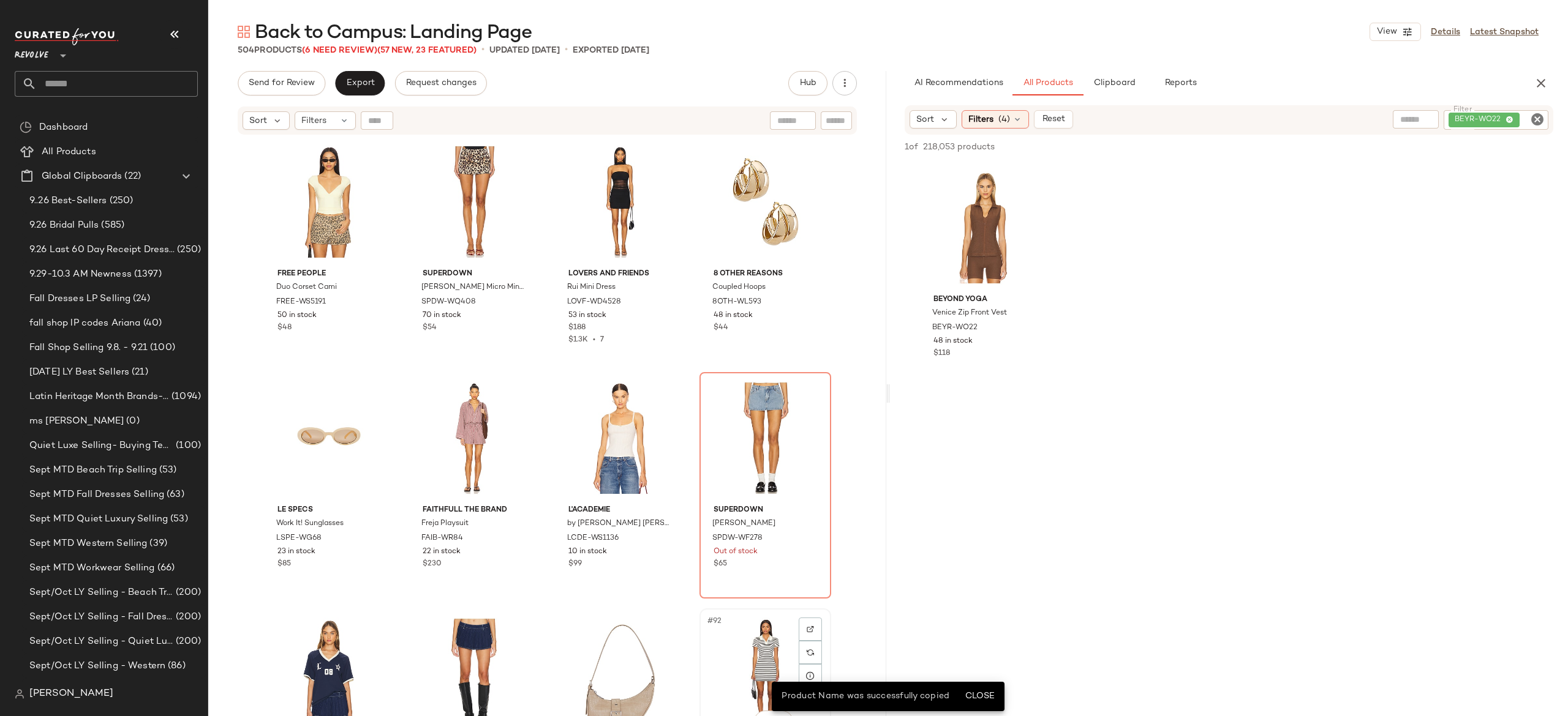
scroll to position [4738, 0]
click at [1537, 112] on icon "Clear Filter" at bounding box center [1537, 119] width 14 height 14
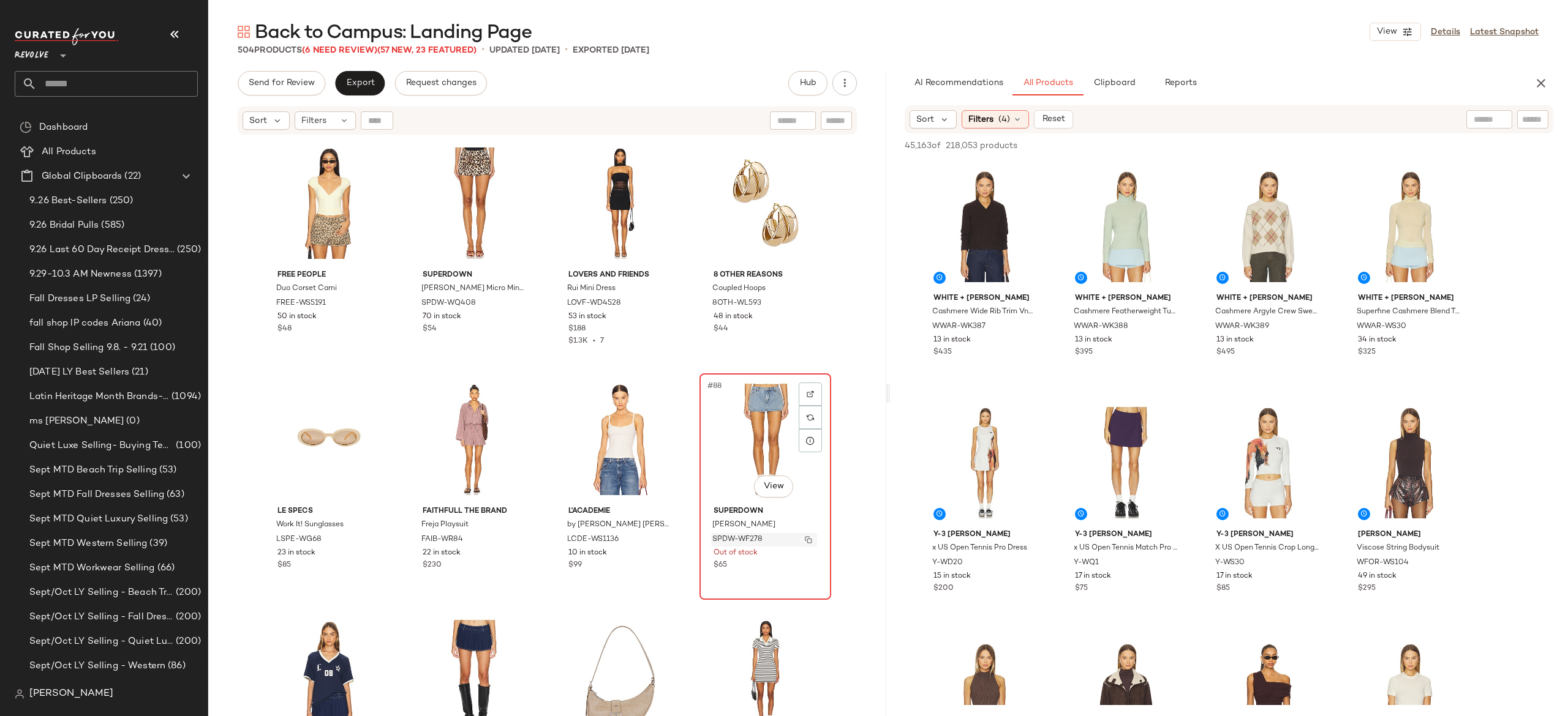
click at [807, 536] on img "button" at bounding box center [809, 540] width 8 height 8
click at [1538, 121] on input "Filter" at bounding box center [1491, 120] width 104 height 13
paste input "**********"
type input "**********"
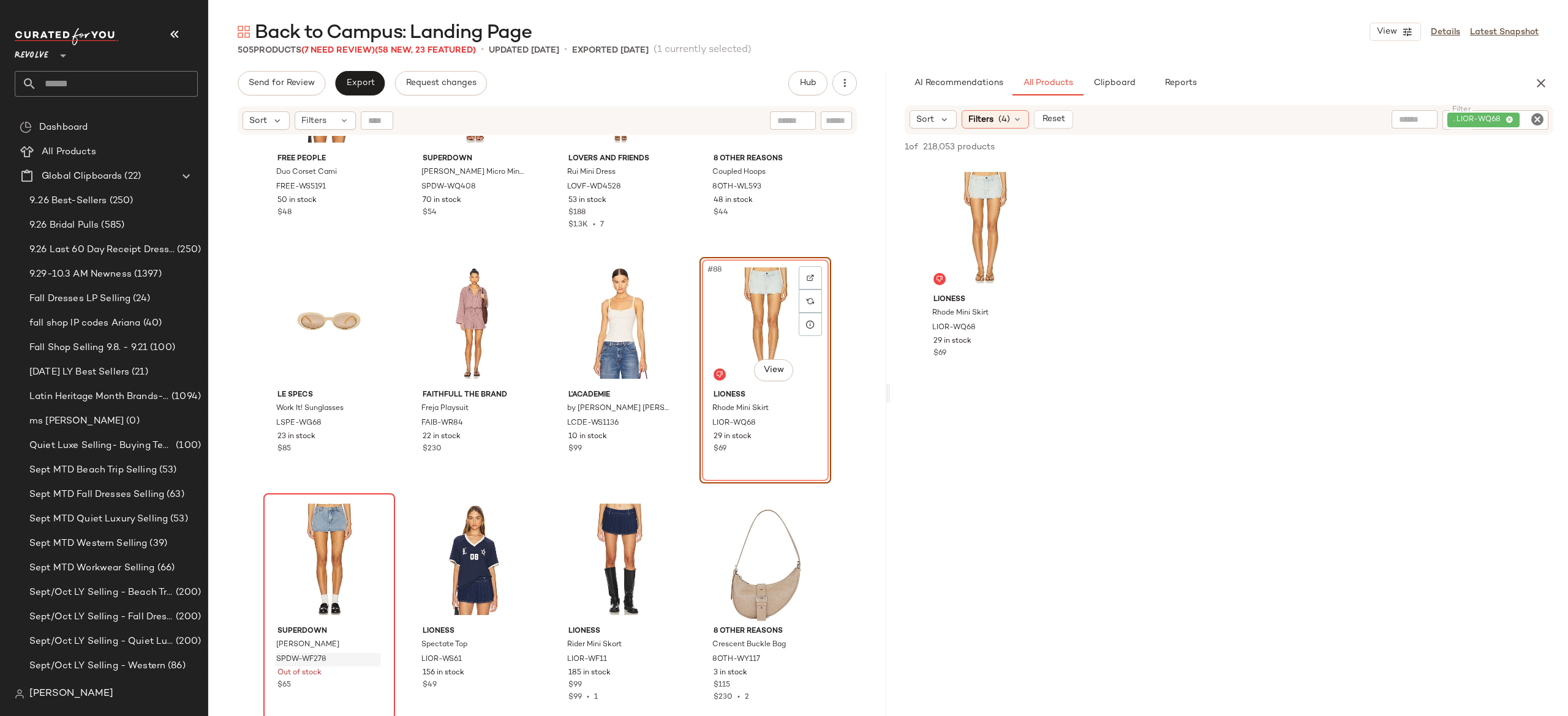
scroll to position [4855, 0]
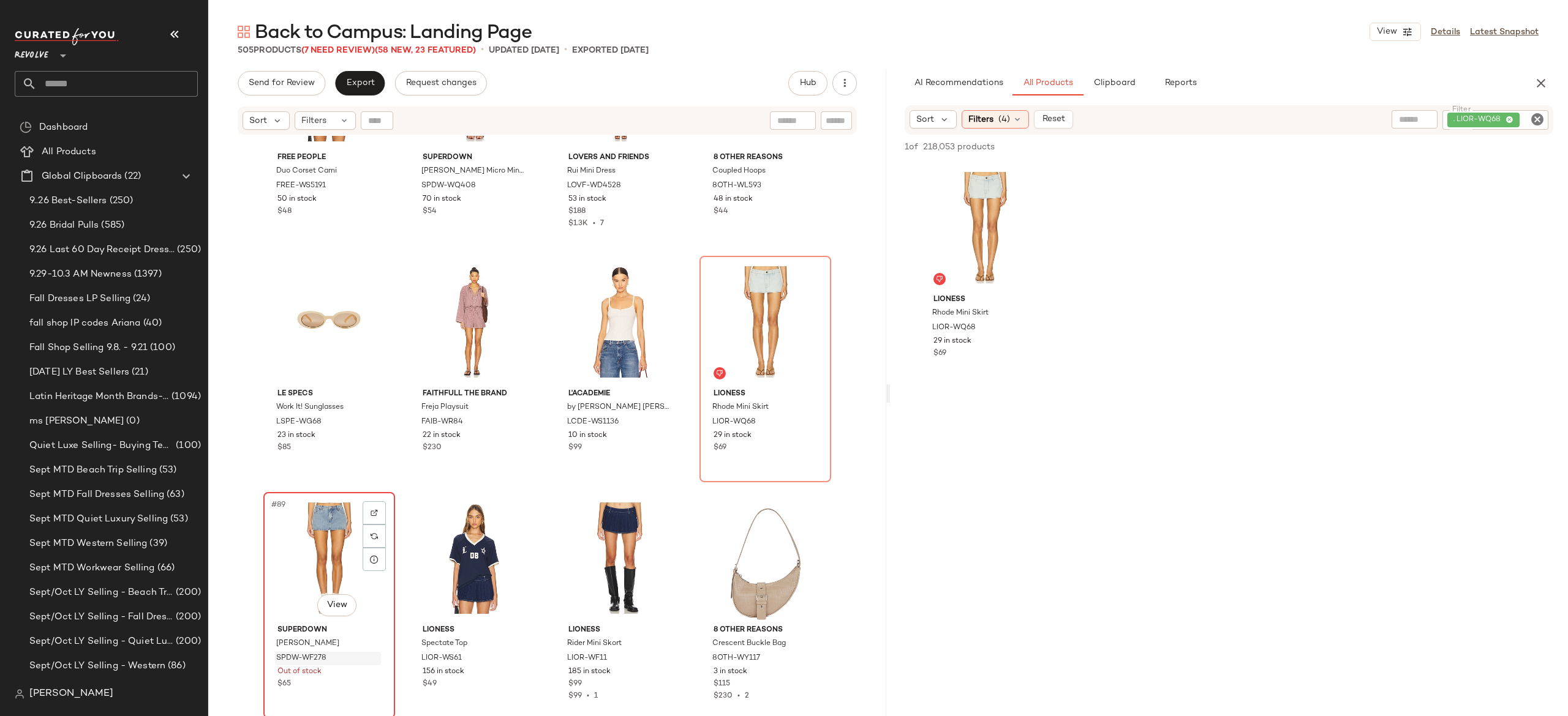
click at [324, 549] on div "#89 View" at bounding box center [328, 558] width 123 height 124
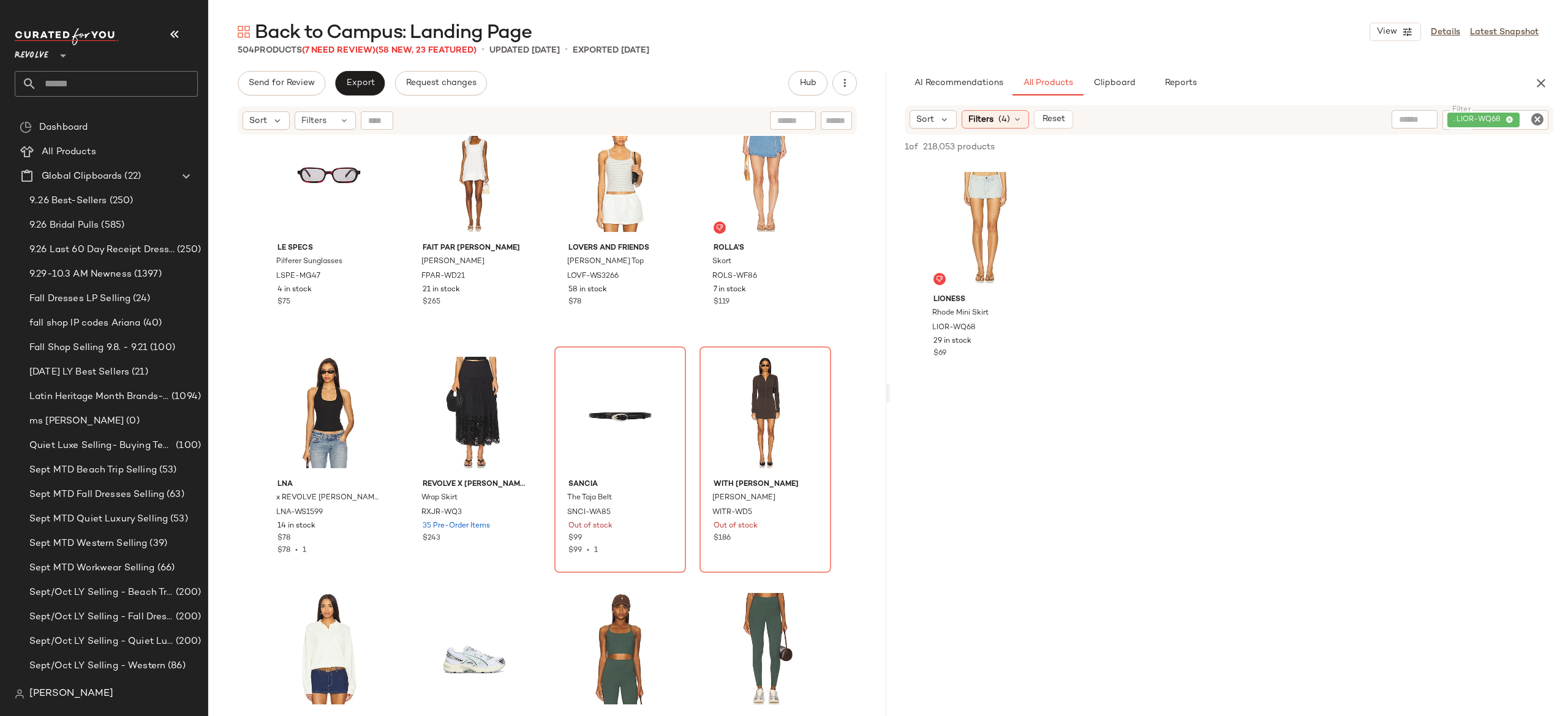
scroll to position [6901, 0]
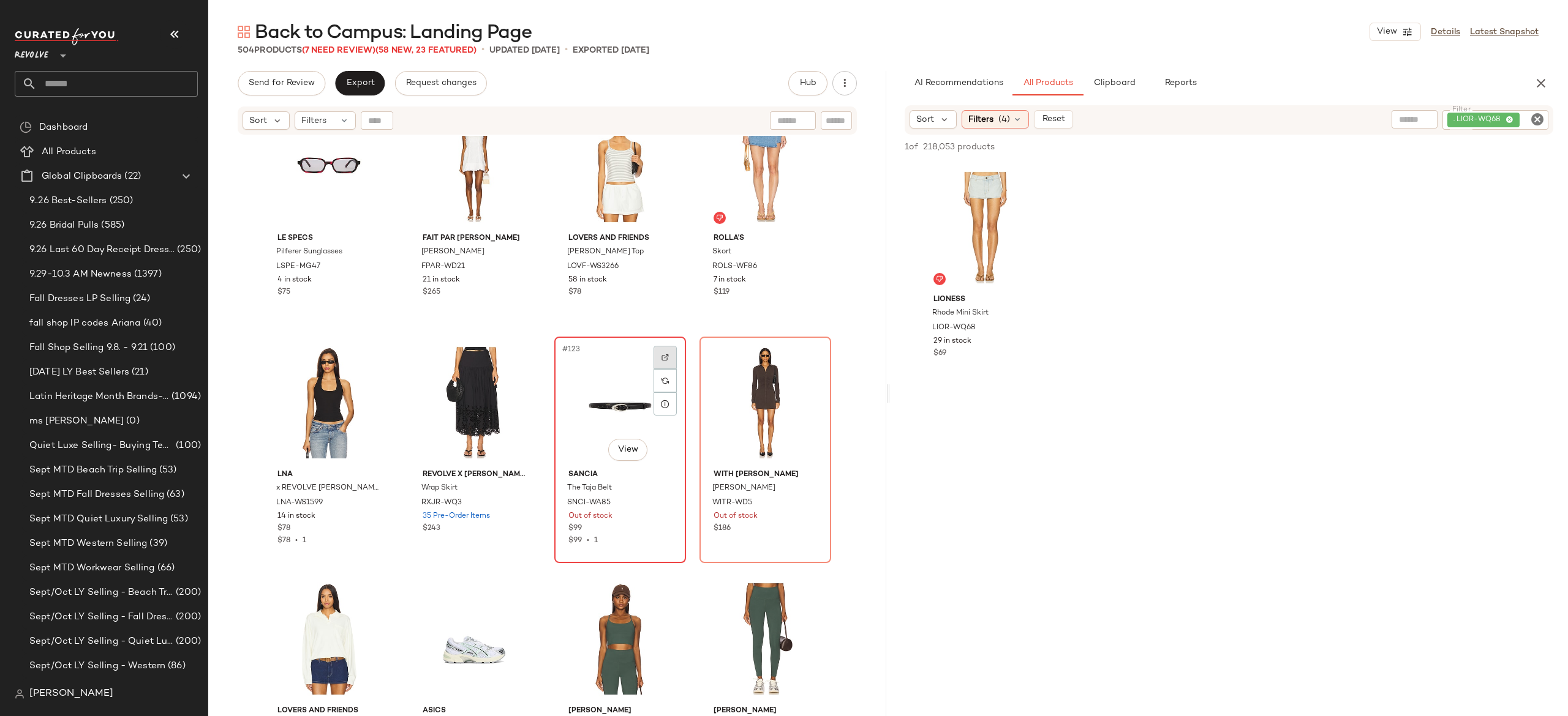
click at [663, 357] on img at bounding box center [665, 358] width 8 height 8
click at [1477, 111] on div ". LIOR-WQ68" at bounding box center [1454, 120] width 188 height 20
paste input "**********"
type input "**********"
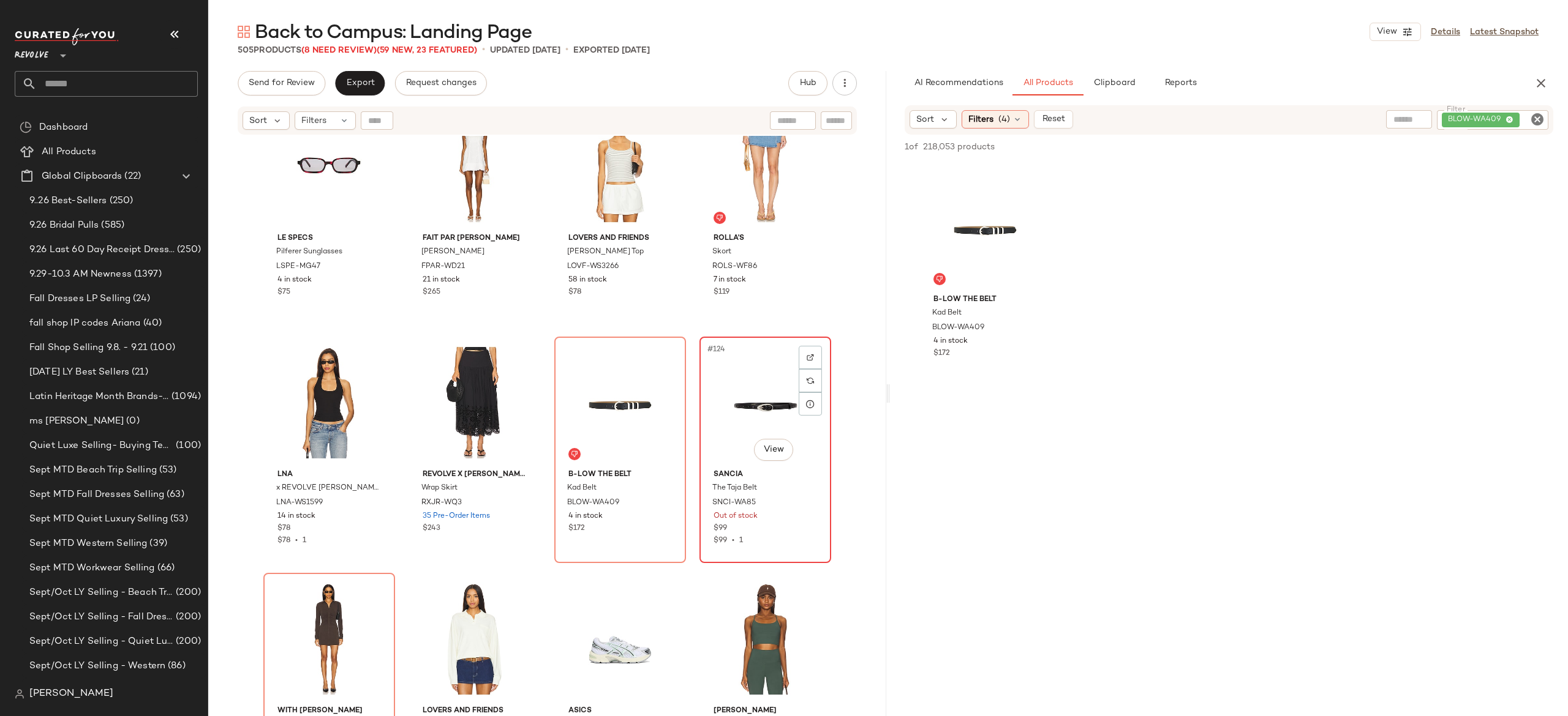
click at [782, 401] on div "#124 View" at bounding box center [765, 403] width 123 height 124
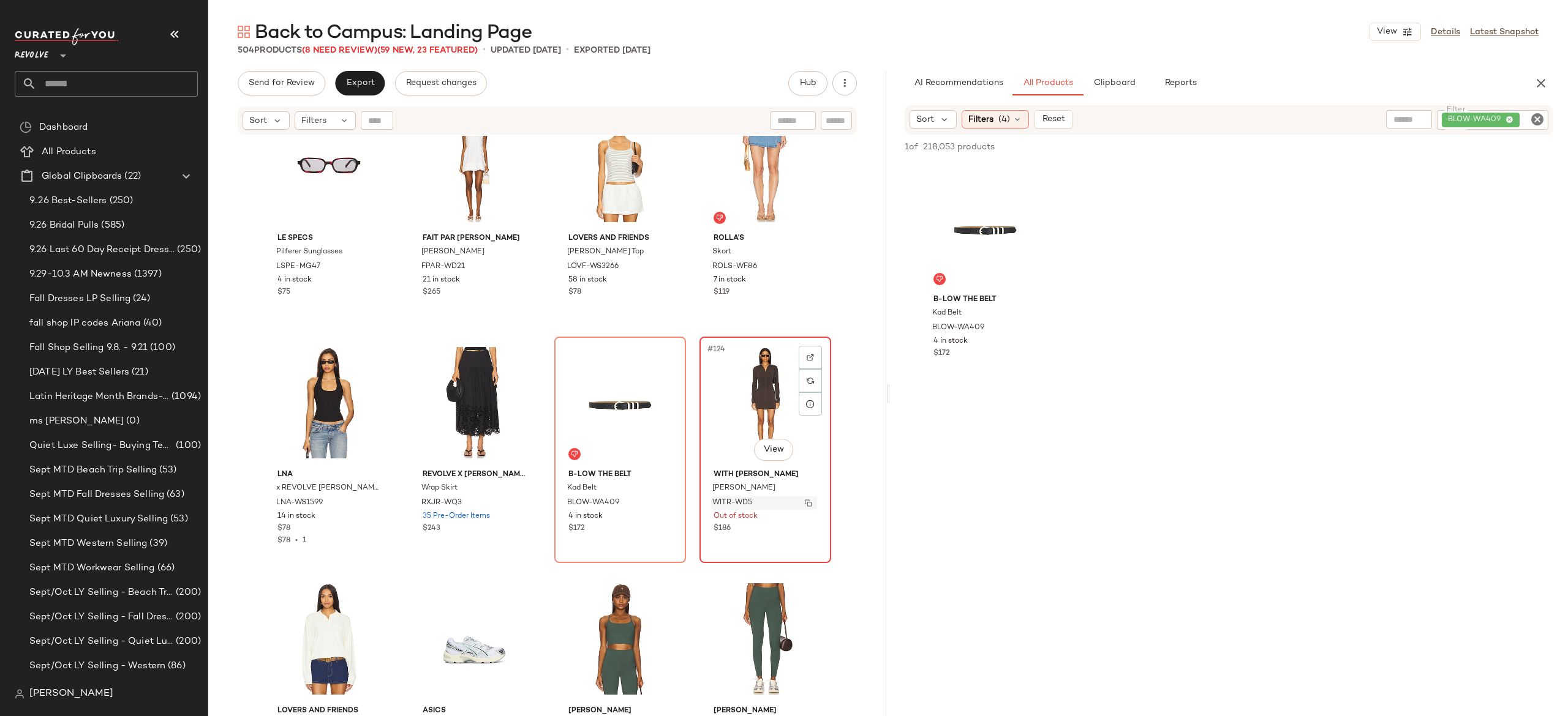
click at [805, 501] on img "button" at bounding box center [809, 503] width 8 height 8
click at [1467, 117] on div "BLOW-WA409" at bounding box center [1452, 120] width 194 height 20
paste input "**********"
type input "**********"
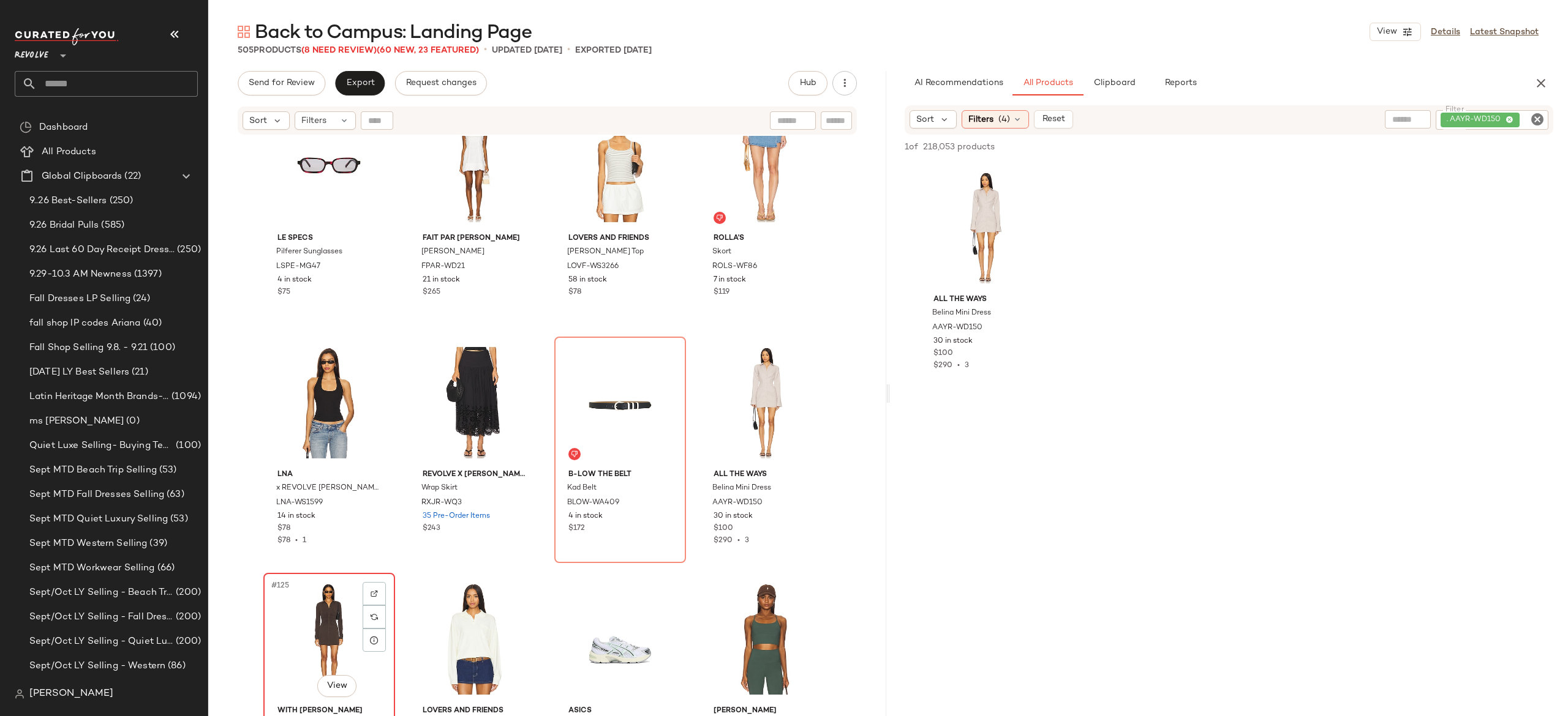
click at [335, 605] on div "#125 View" at bounding box center [328, 639] width 123 height 124
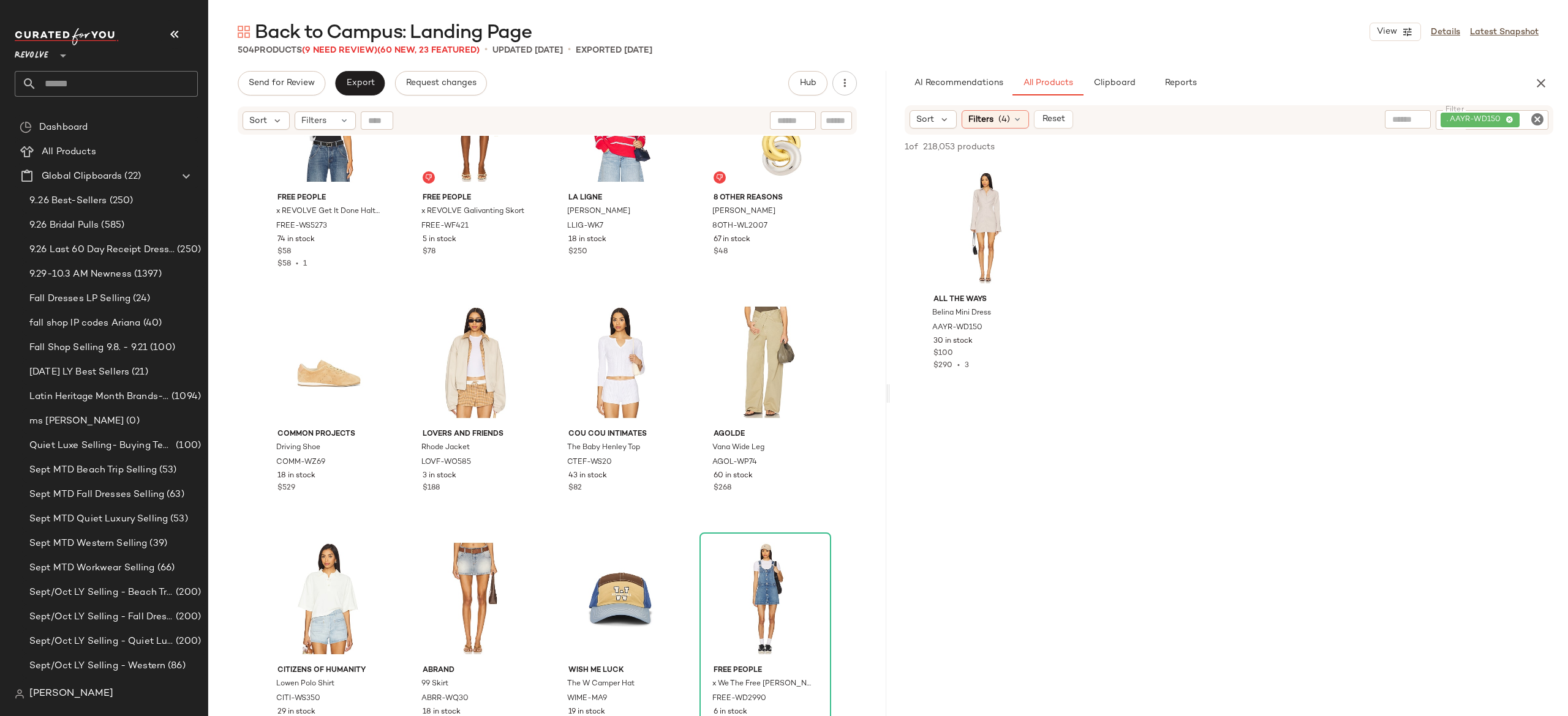
scroll to position [8595, 0]
click at [659, 467] on button "button" at bounding box center [663, 464] width 17 height 11
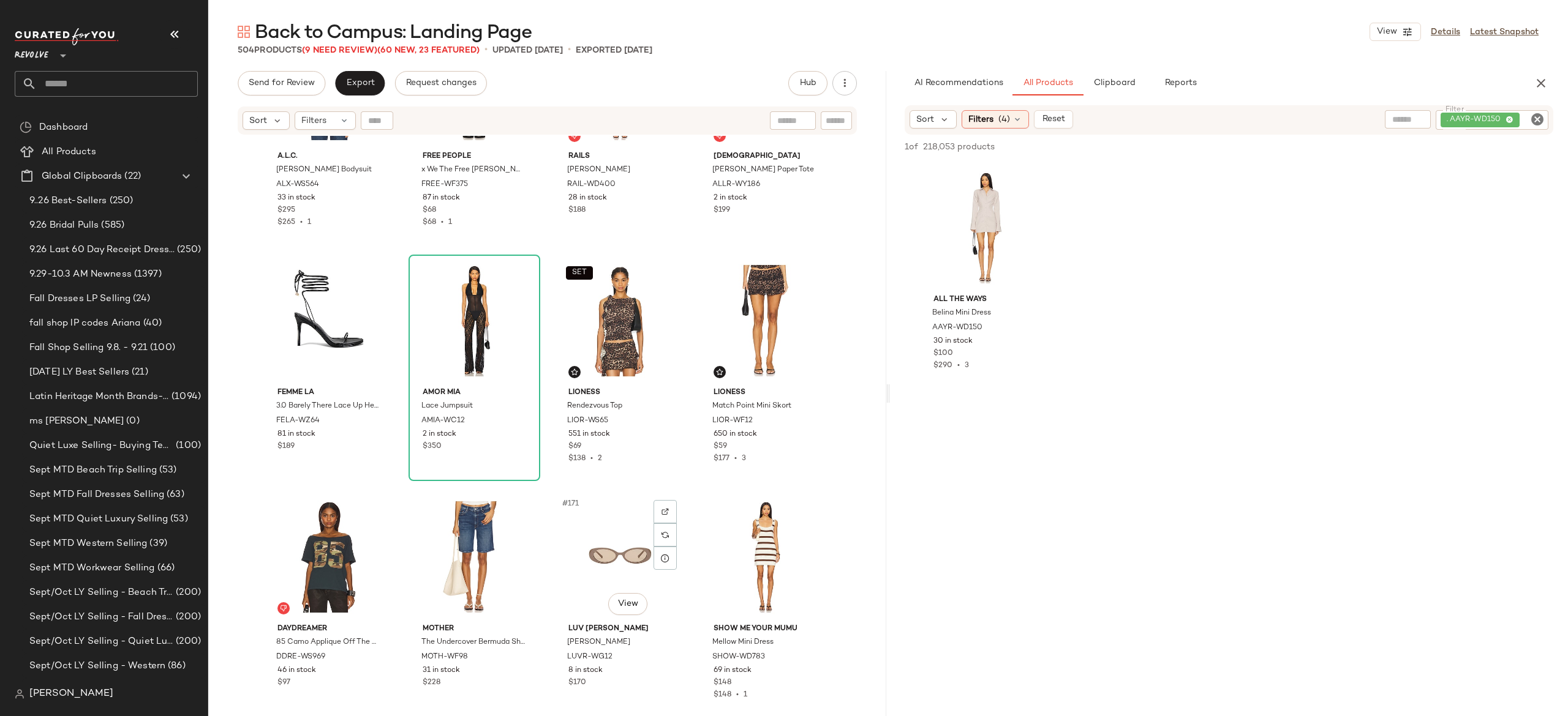
scroll to position [9586, 0]
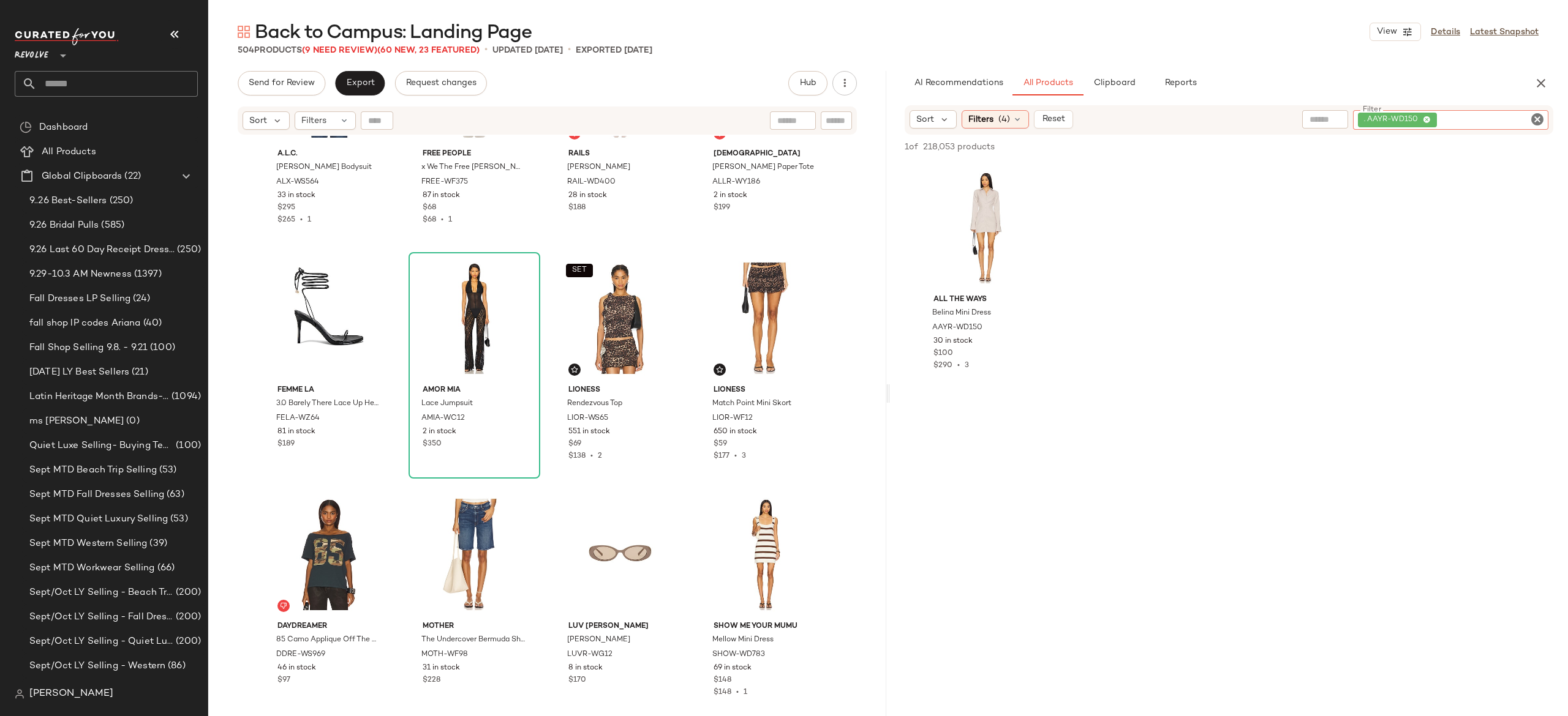
click at [1529, 110] on div ". AAYR-WD150" at bounding box center [1450, 120] width 195 height 20
type input "*****"
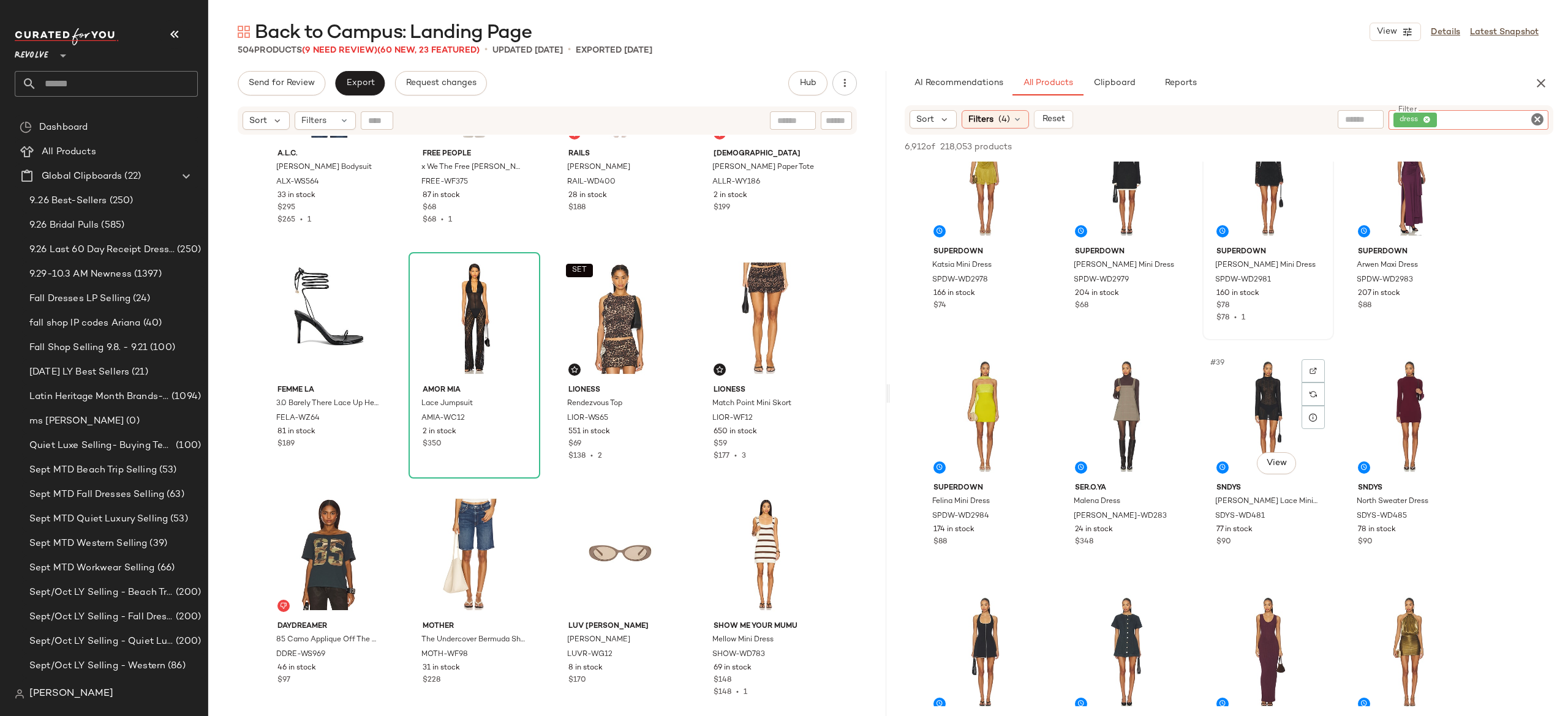
scroll to position [2026, 0]
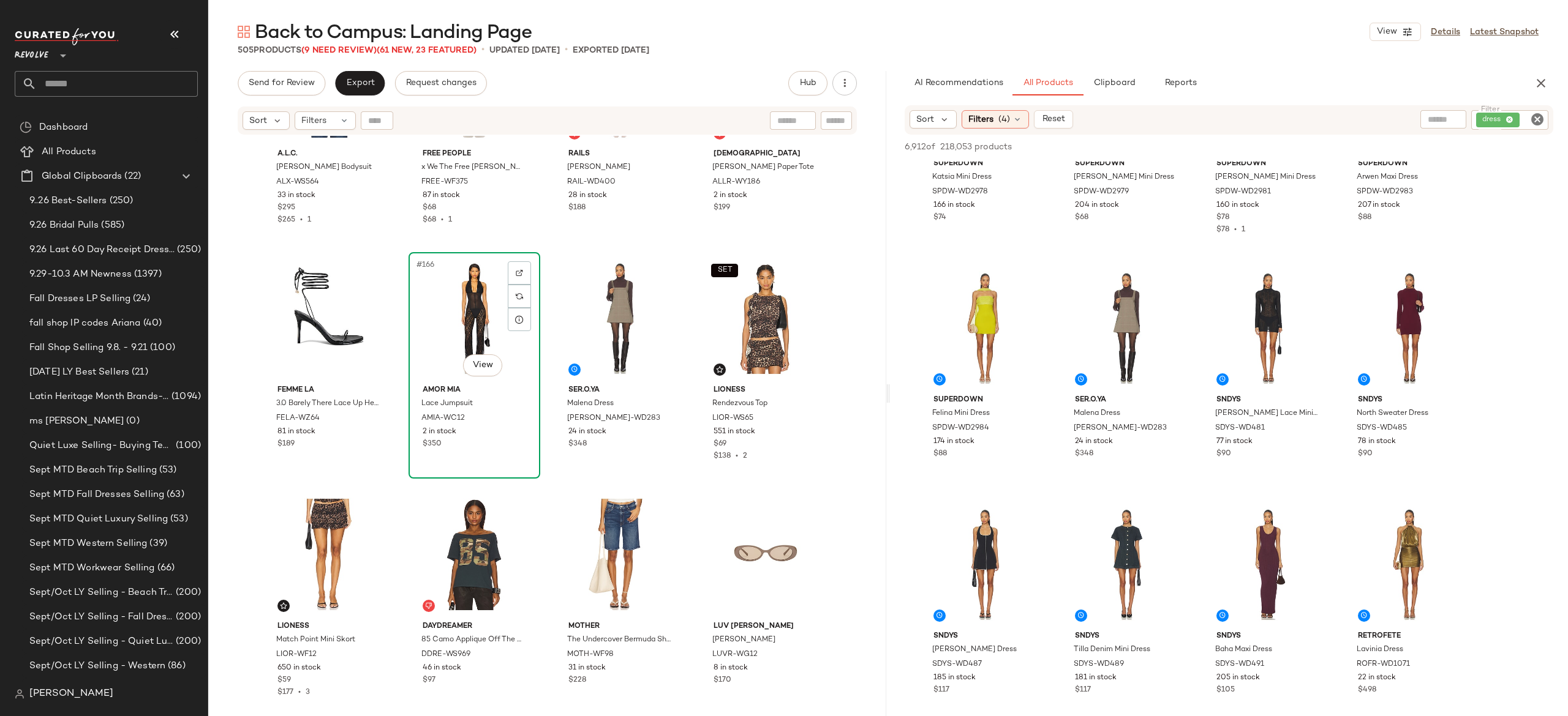
click at [474, 323] on div "#166 View" at bounding box center [474, 319] width 123 height 124
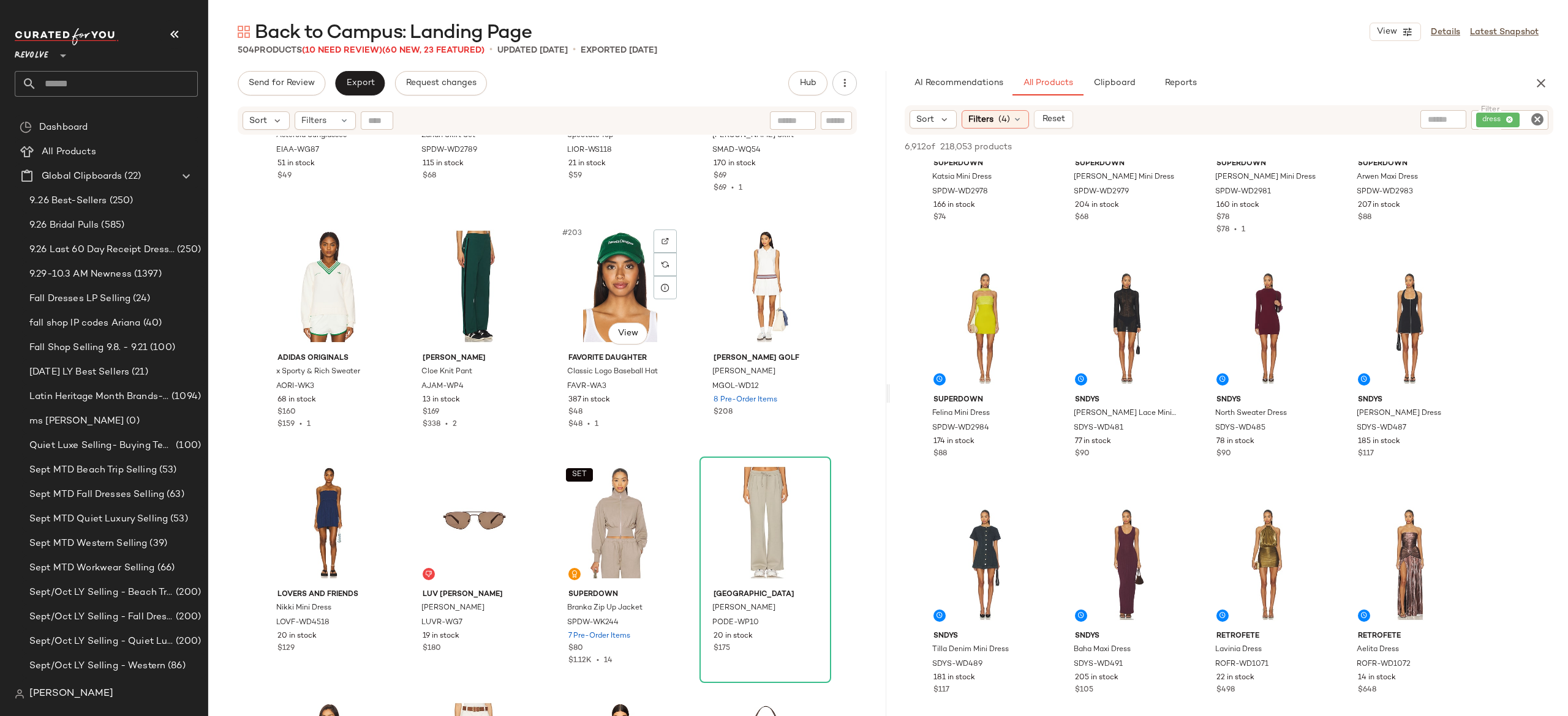
scroll to position [11905, 0]
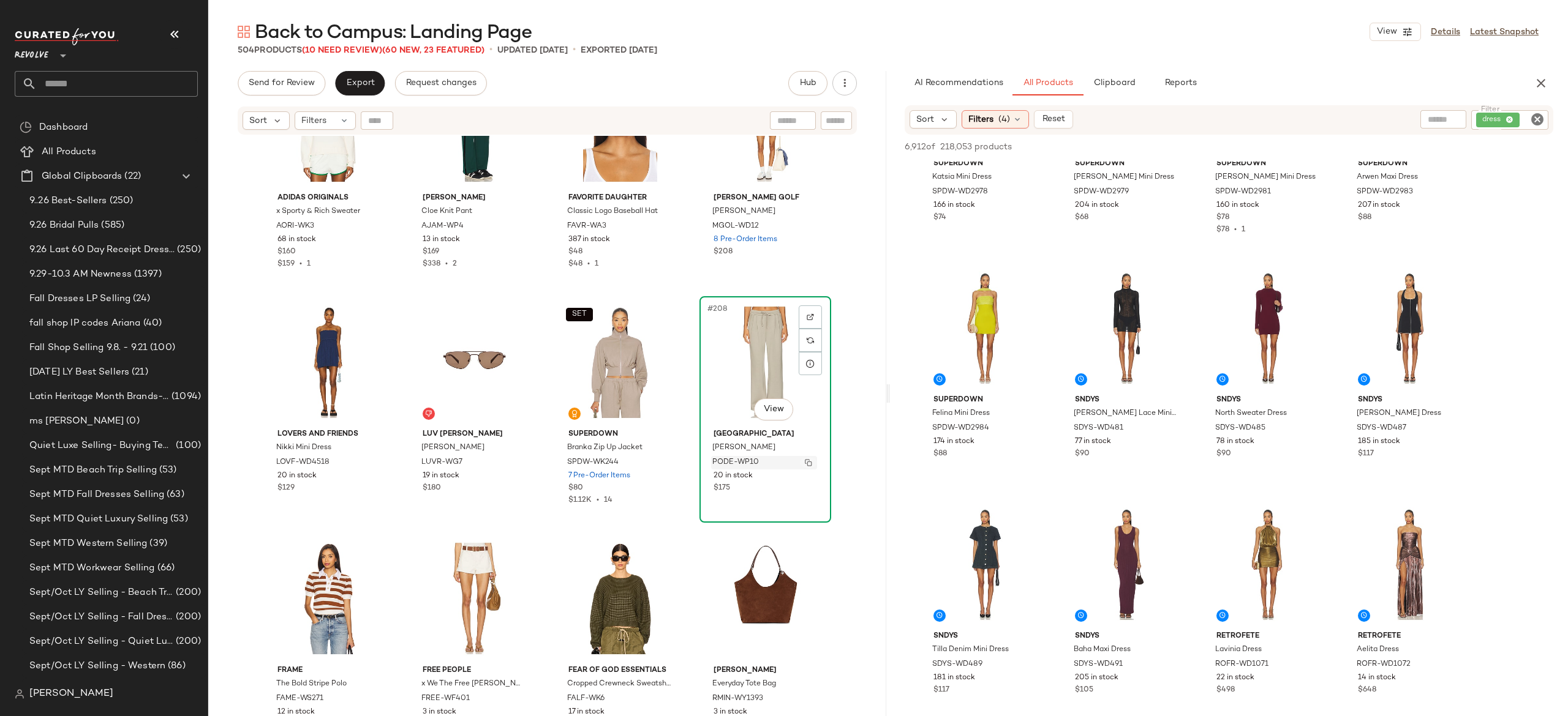
click at [808, 462] on img "button" at bounding box center [809, 463] width 8 height 8
click at [1488, 116] on div "dress" at bounding box center [1469, 120] width 161 height 20
paste input "********"
type input "********"
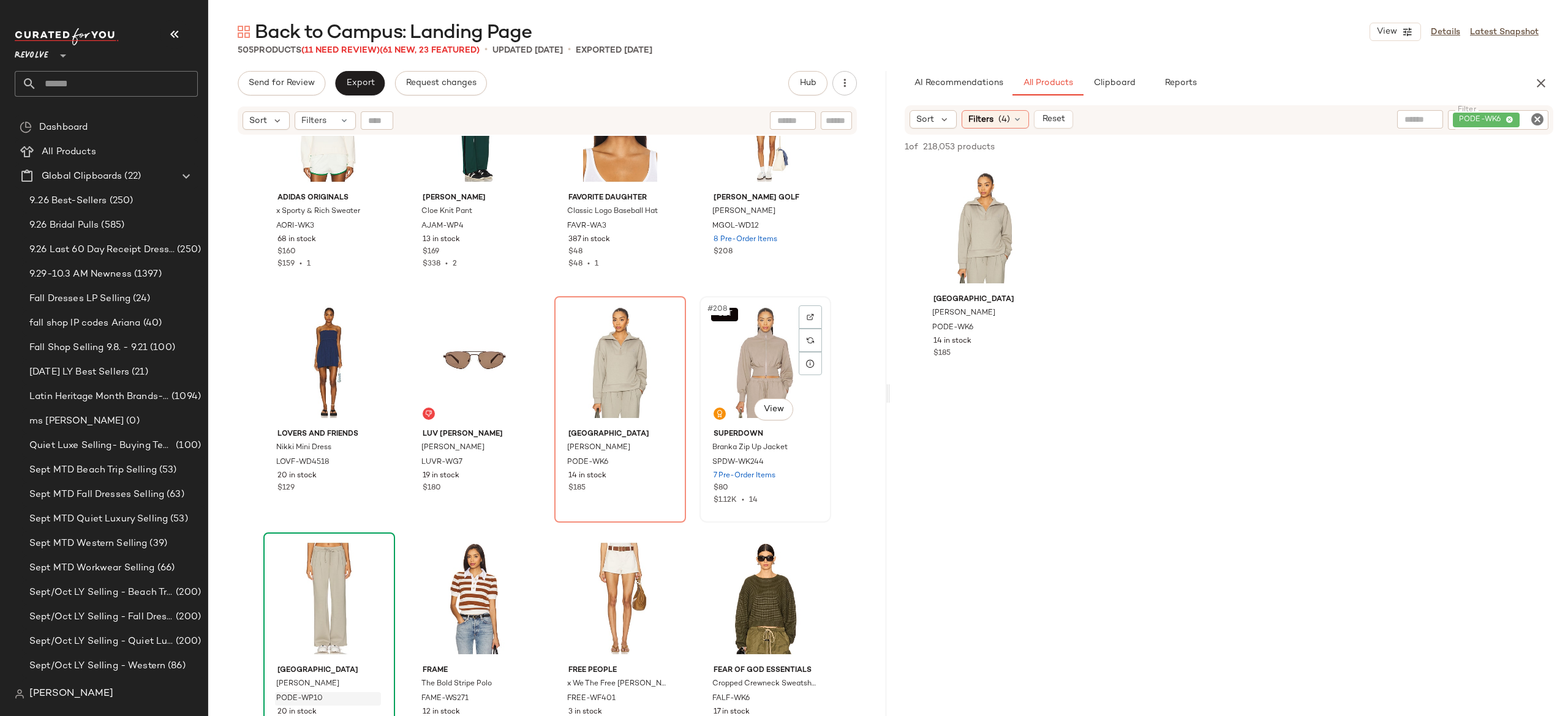
click at [759, 365] on div "SET #208 View" at bounding box center [765, 362] width 123 height 124
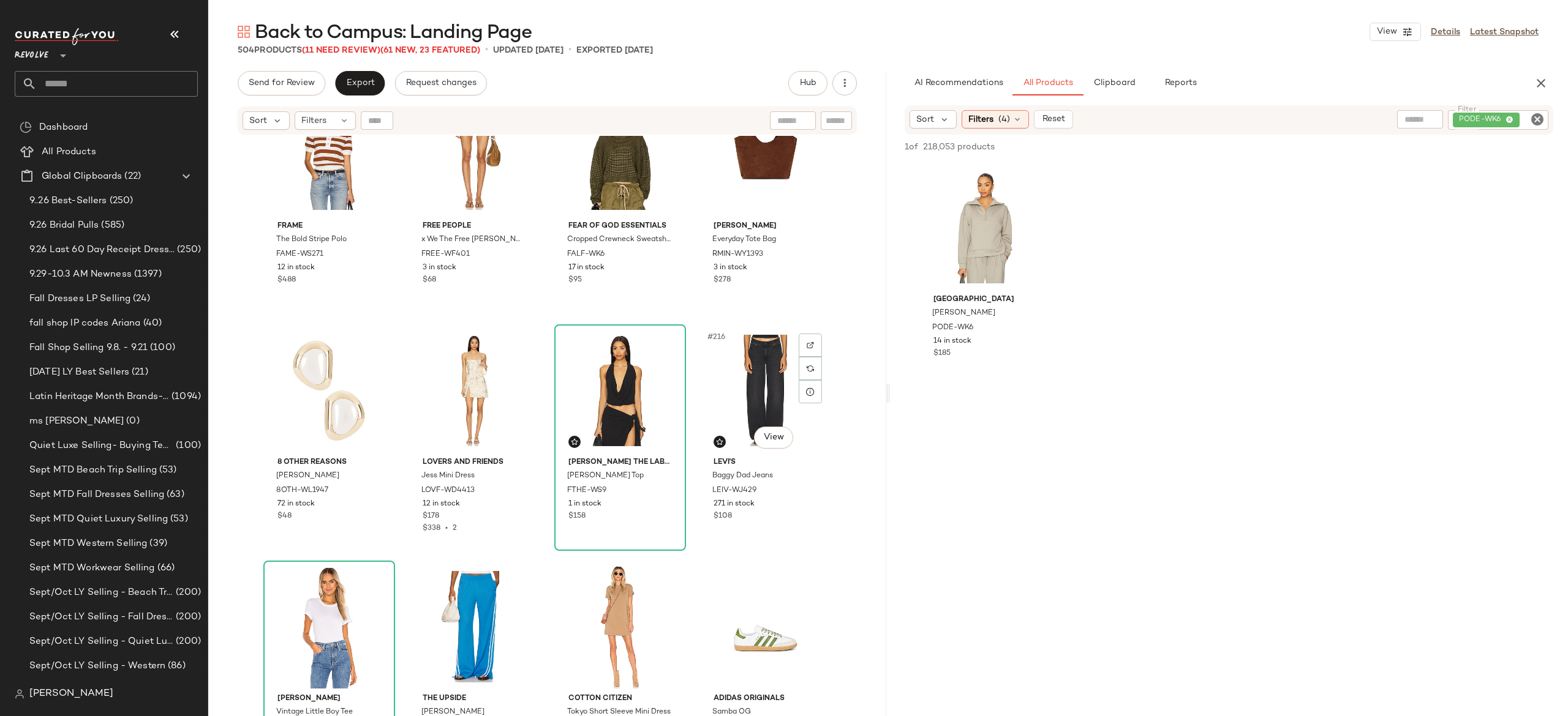
scroll to position [12351, 0]
click at [805, 489] on img "button" at bounding box center [809, 490] width 8 height 8
click at [1467, 114] on div "PODE-WK6" at bounding box center [1457, 120] width 184 height 20
paste input "**********"
type input "**********"
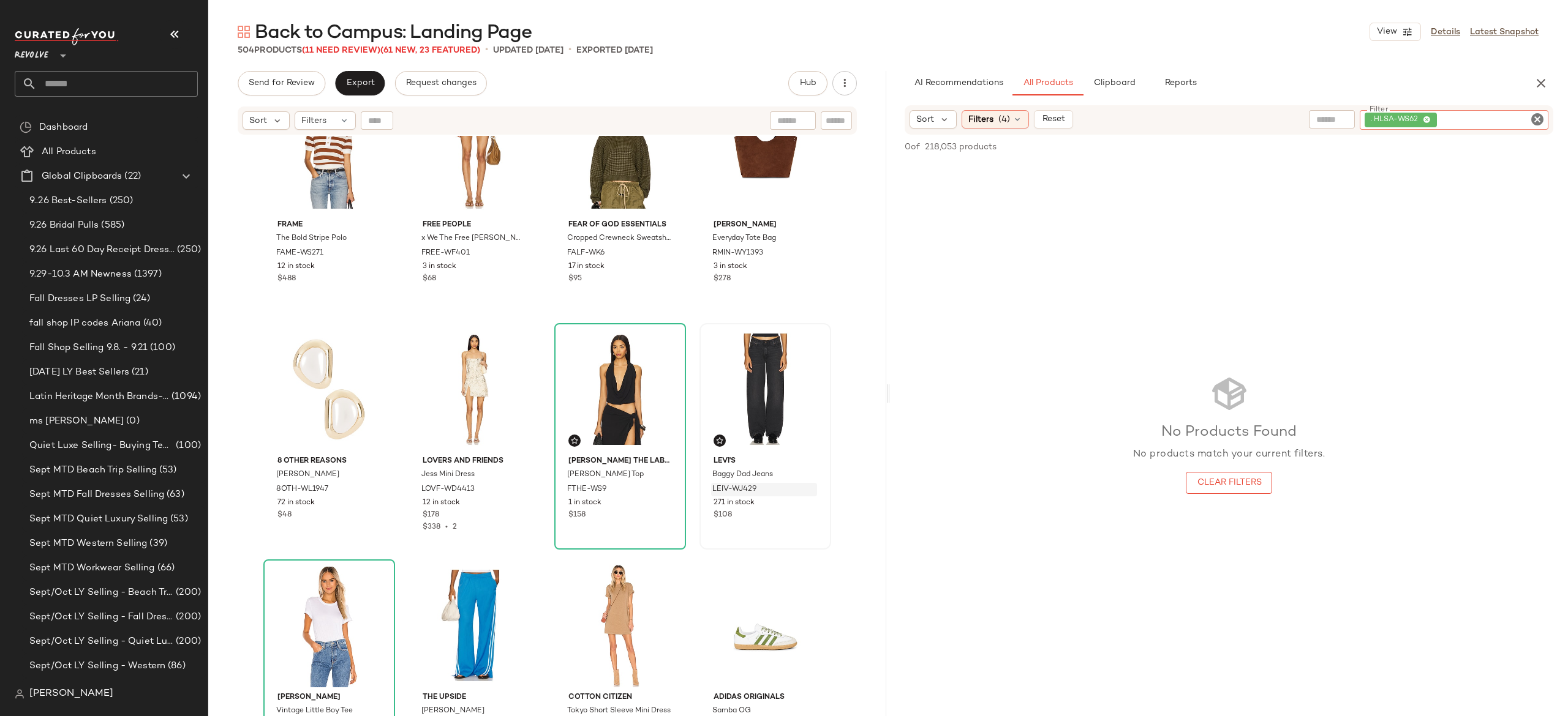
click at [1537, 120] on icon "Clear Filter" at bounding box center [1537, 119] width 14 height 14
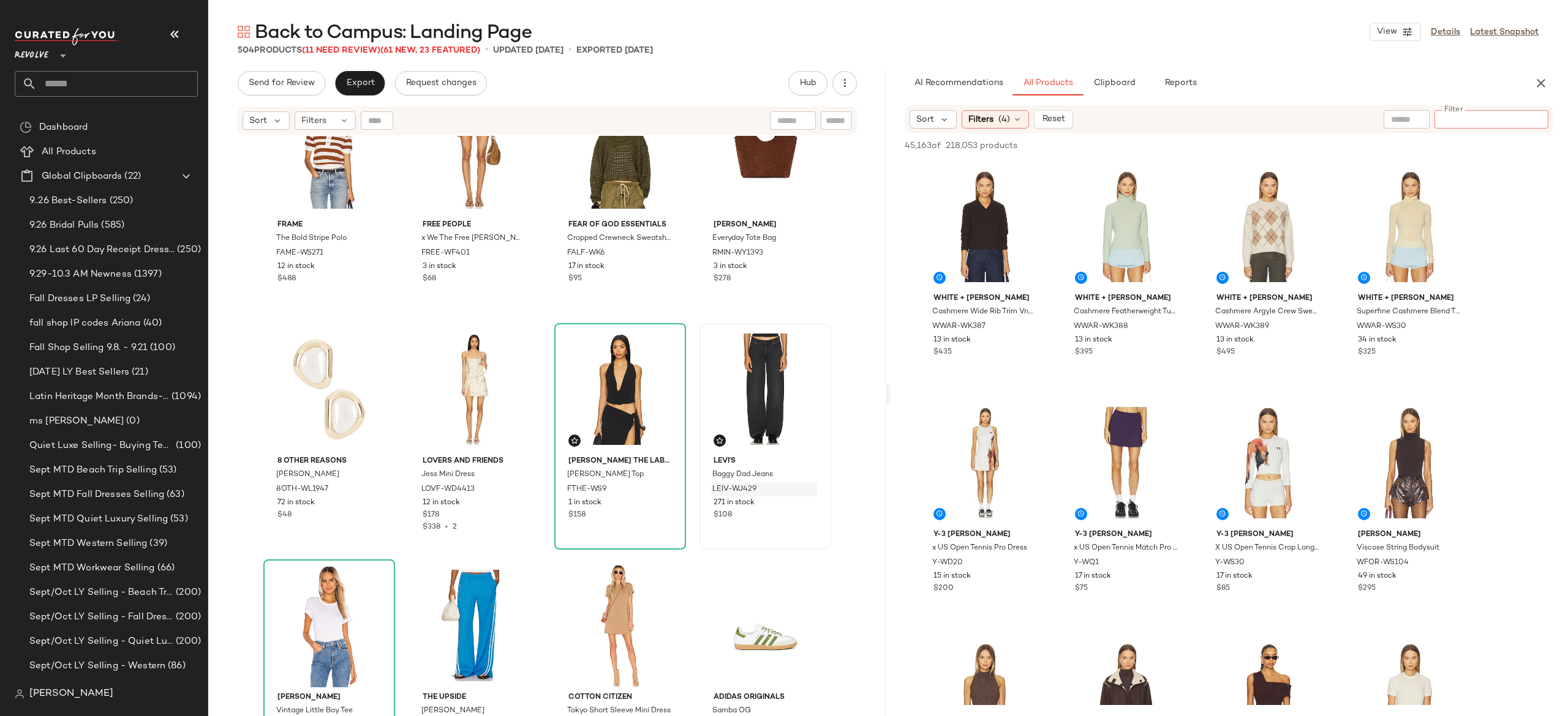
paste input "**********"
type input "**********"
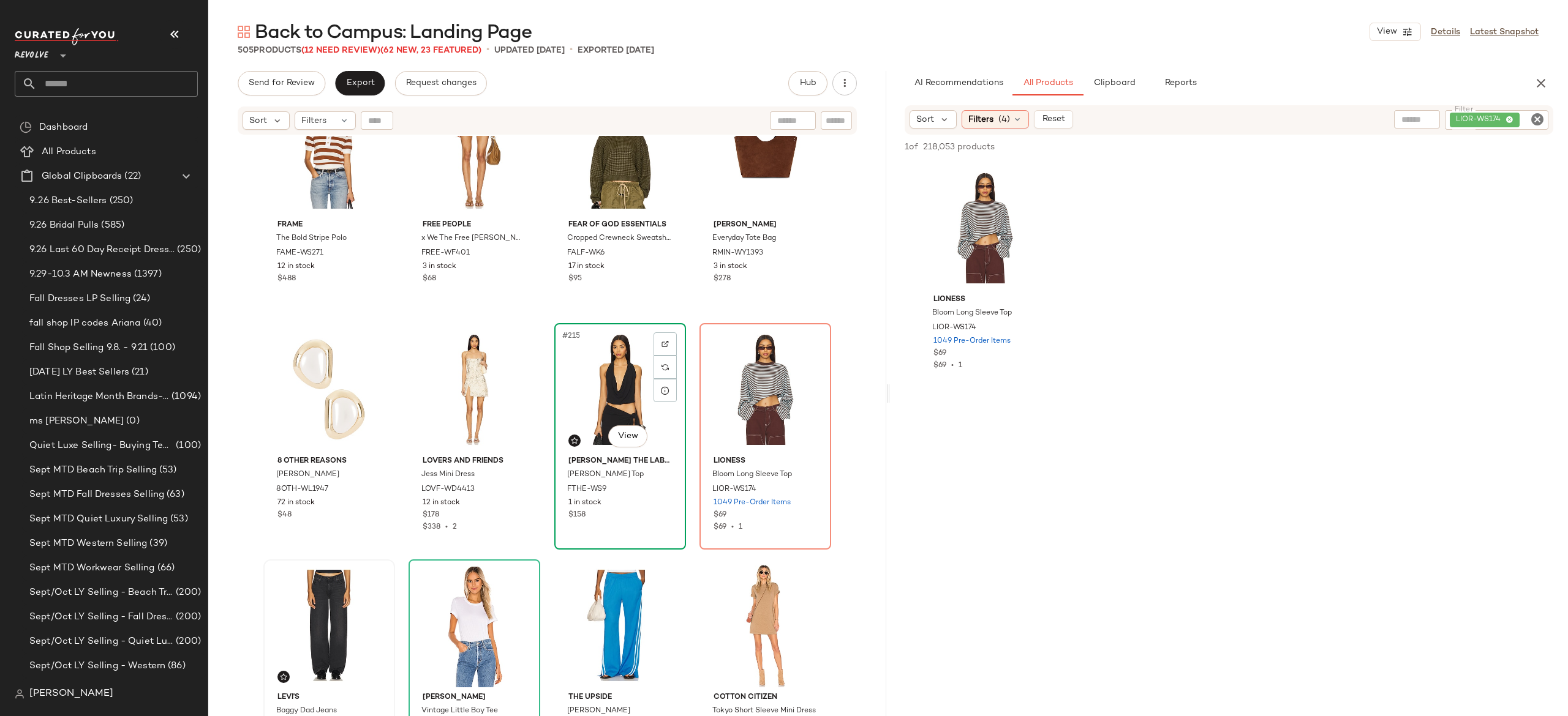
click at [624, 381] on div "#215 View" at bounding box center [619, 389] width 123 height 124
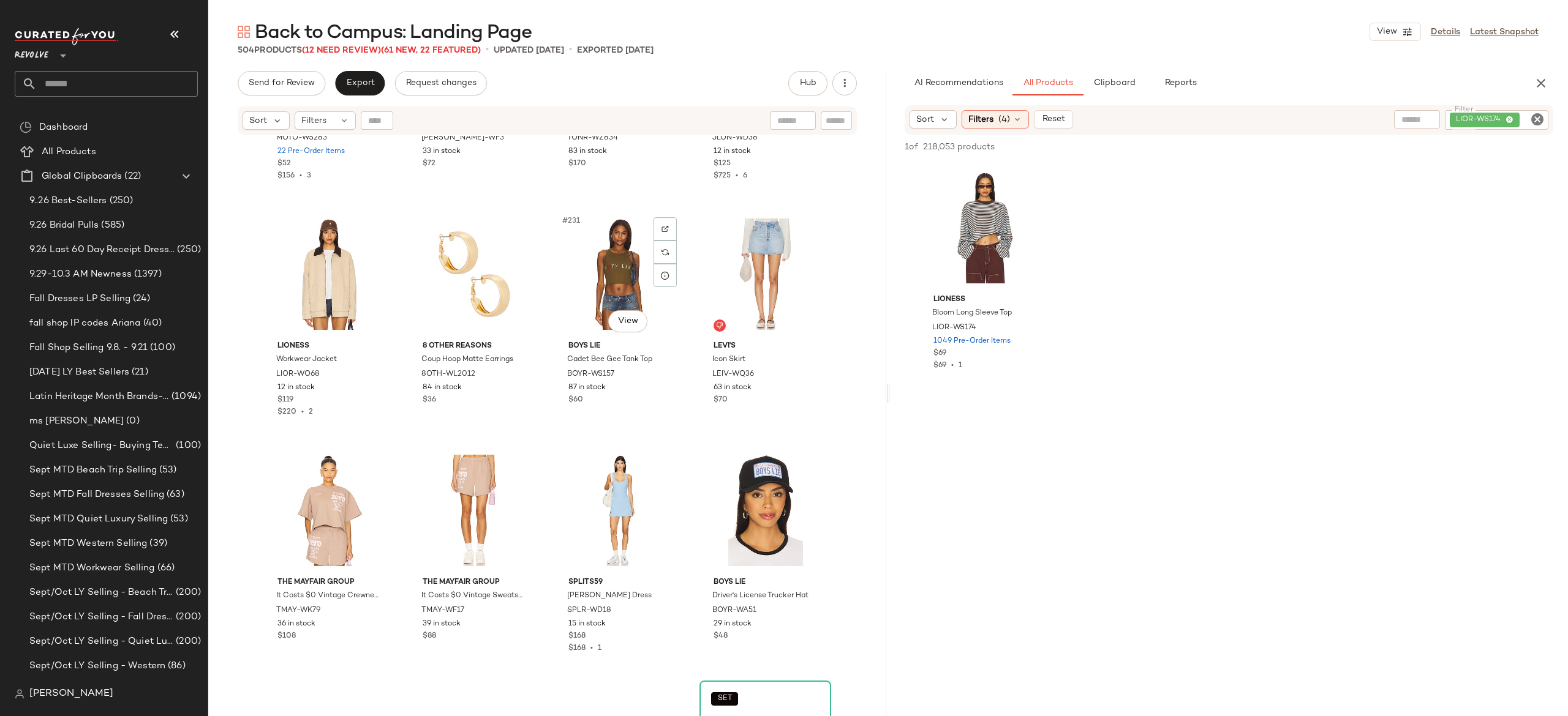
scroll to position [13415, 0]
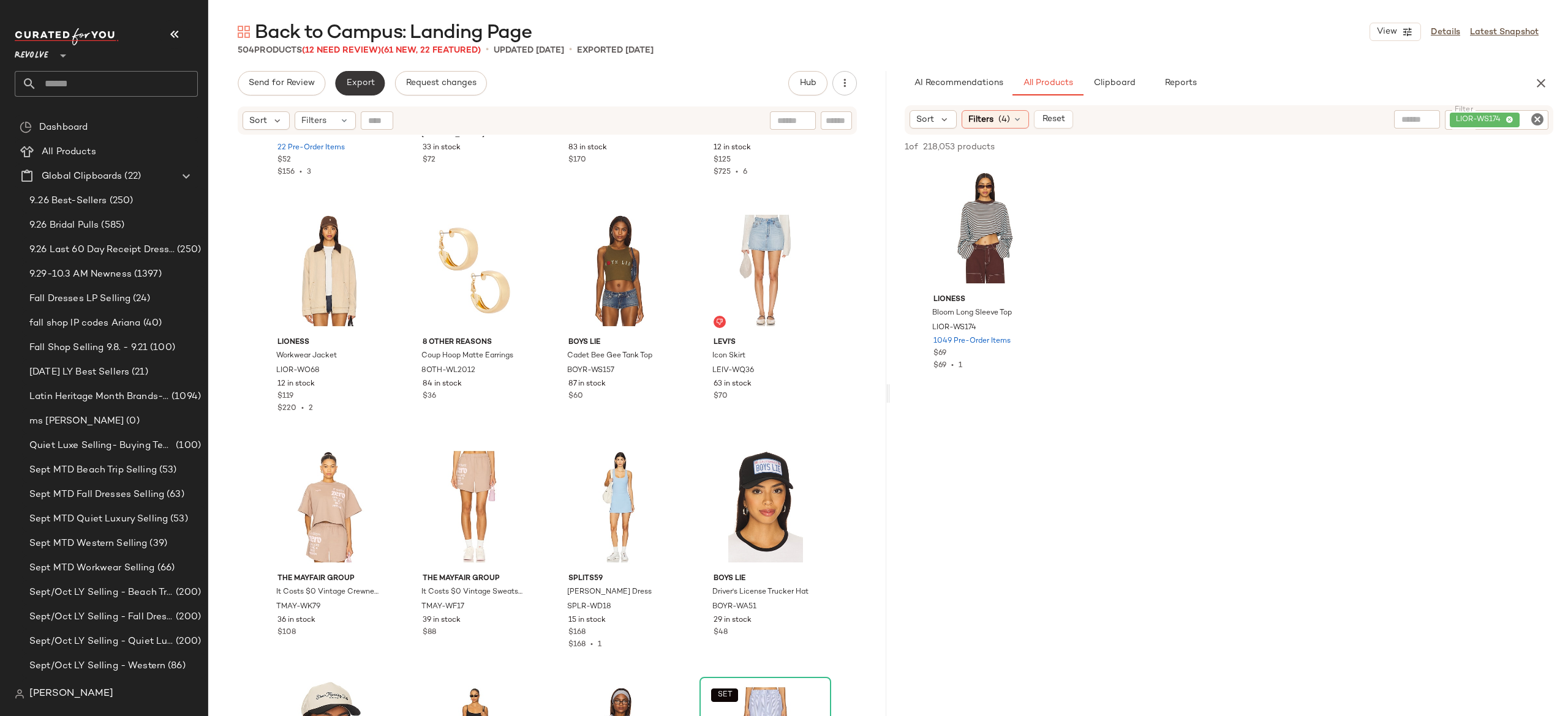
click at [363, 75] on button "Export" at bounding box center [360, 84] width 49 height 25
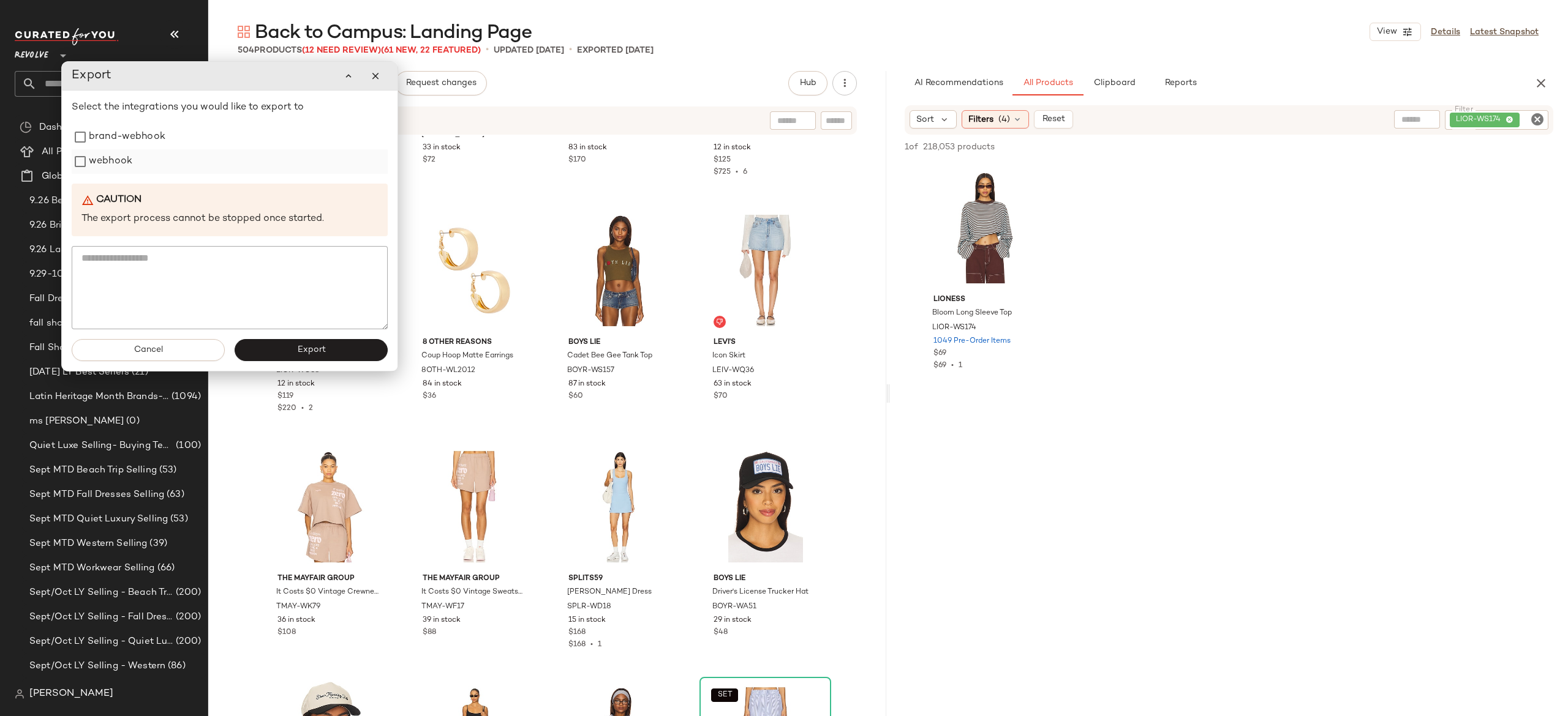
click at [121, 166] on label "webhook" at bounding box center [110, 162] width 44 height 25
click at [273, 346] on button "Export" at bounding box center [311, 350] width 153 height 22
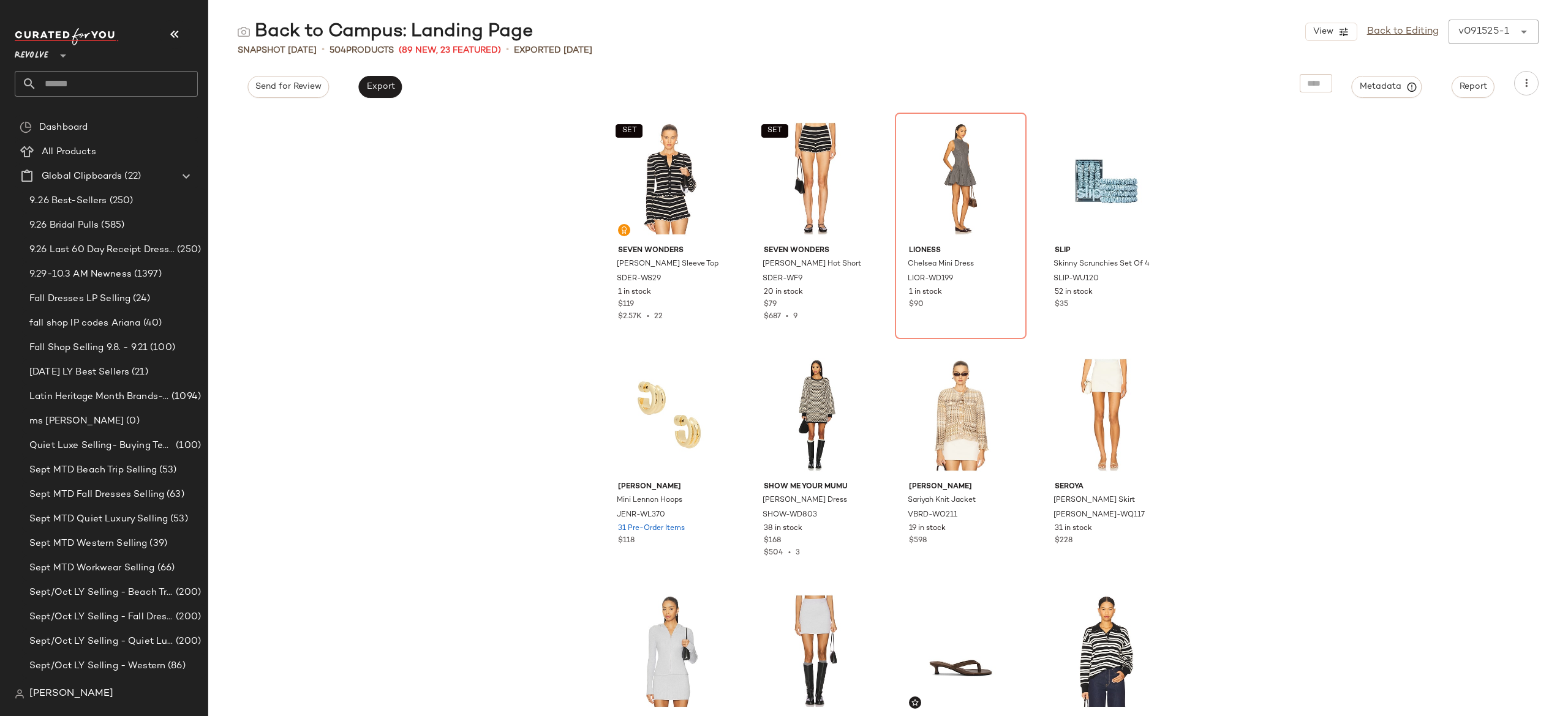
click at [167, 87] on input "text" at bounding box center [117, 84] width 161 height 26
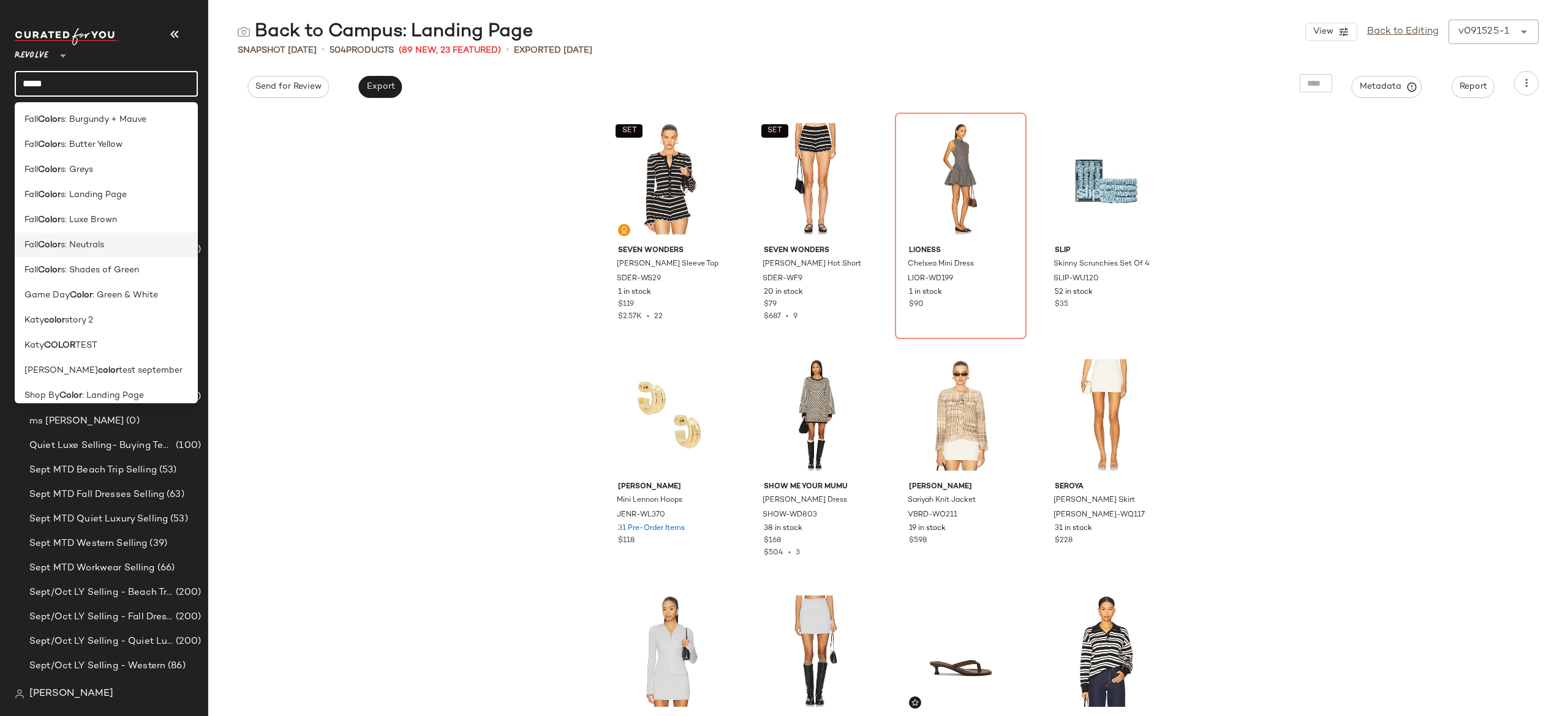
scroll to position [10, 0]
type input "*****"
click at [128, 382] on span ": Landing Page" at bounding box center [112, 386] width 62 height 13
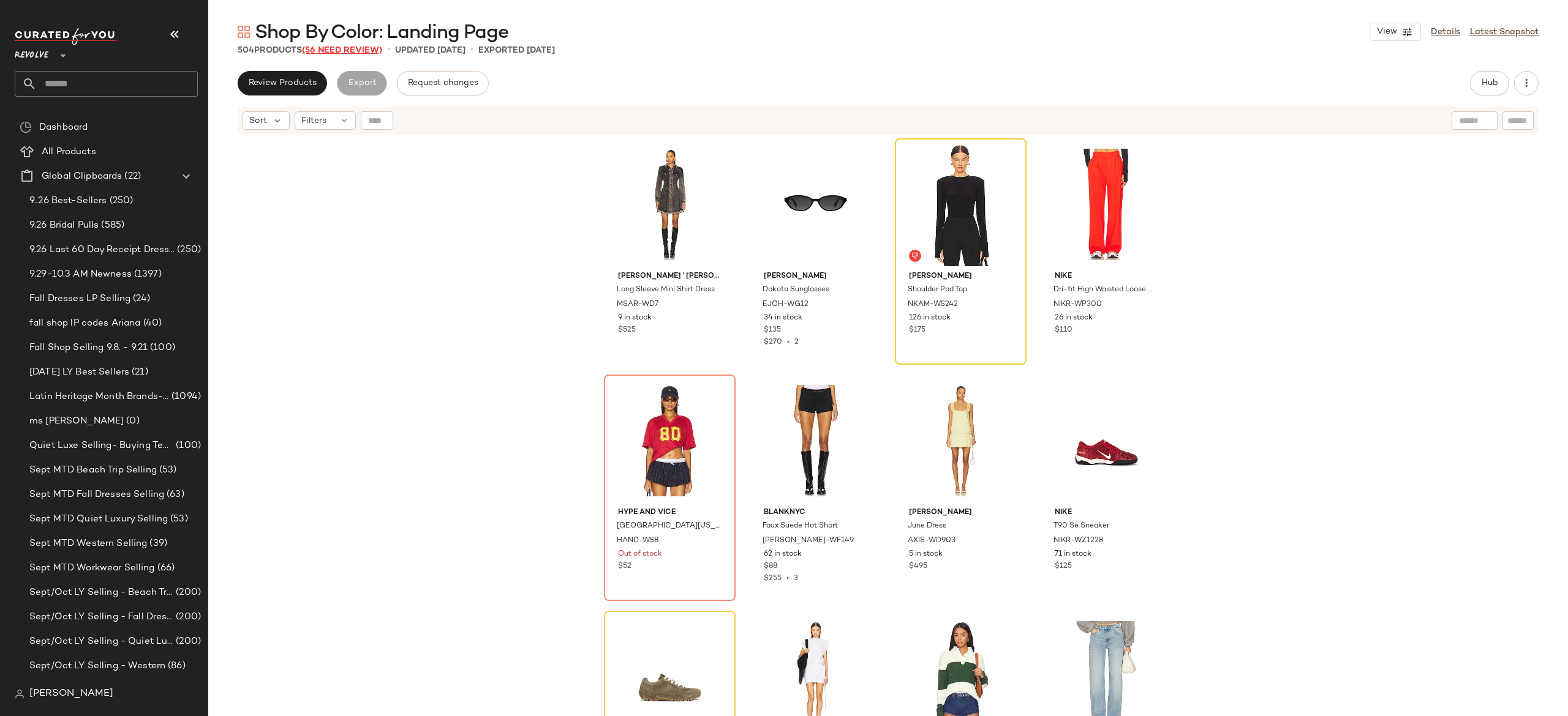
click at [363, 51] on span "(56 Need Review)" at bounding box center [342, 50] width 80 height 10
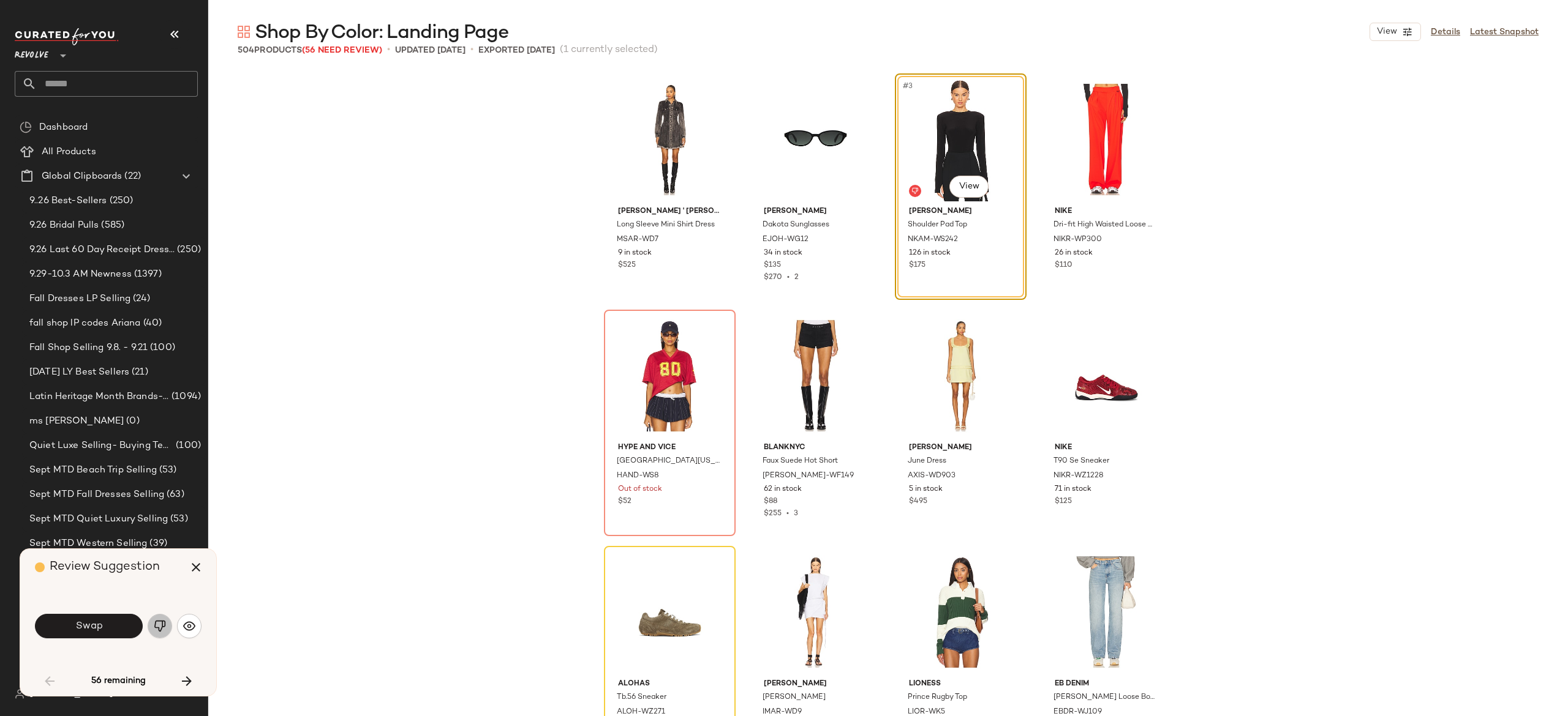
click at [155, 622] on img "button" at bounding box center [160, 626] width 12 height 12
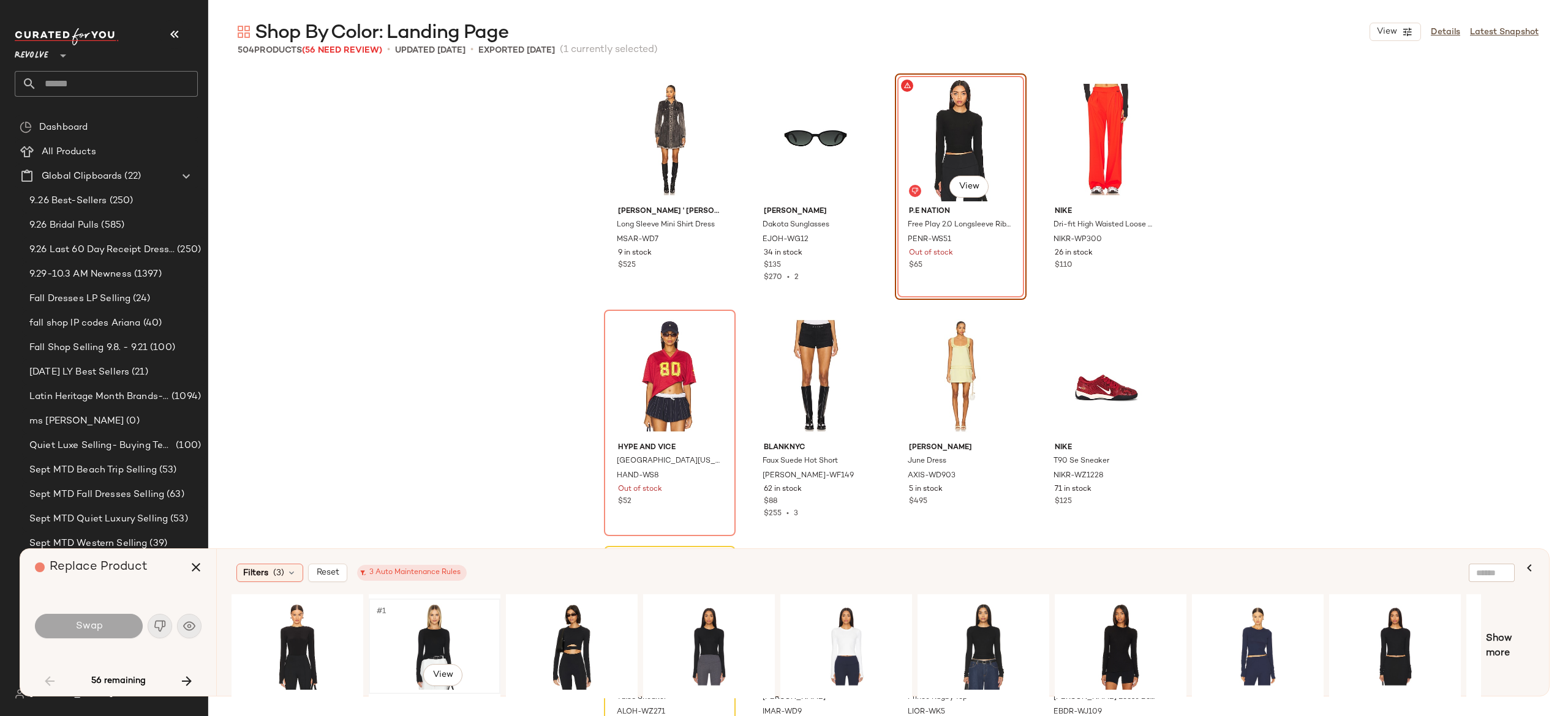
click at [431, 633] on div "#1 View" at bounding box center [434, 646] width 123 height 87
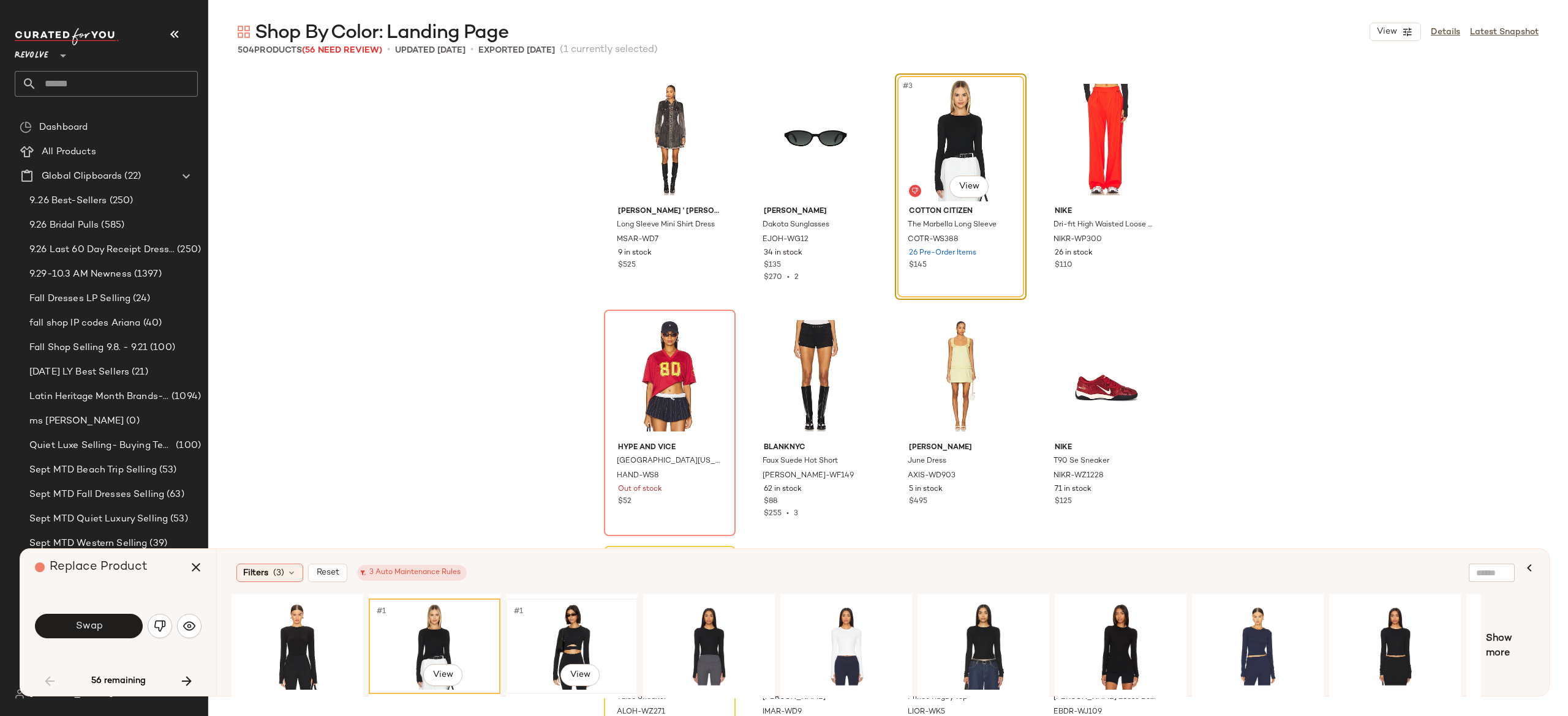
click at [578, 634] on div "#1 View" at bounding box center [571, 646] width 123 height 87
click at [969, 625] on div "#1 View" at bounding box center [983, 646] width 123 height 87
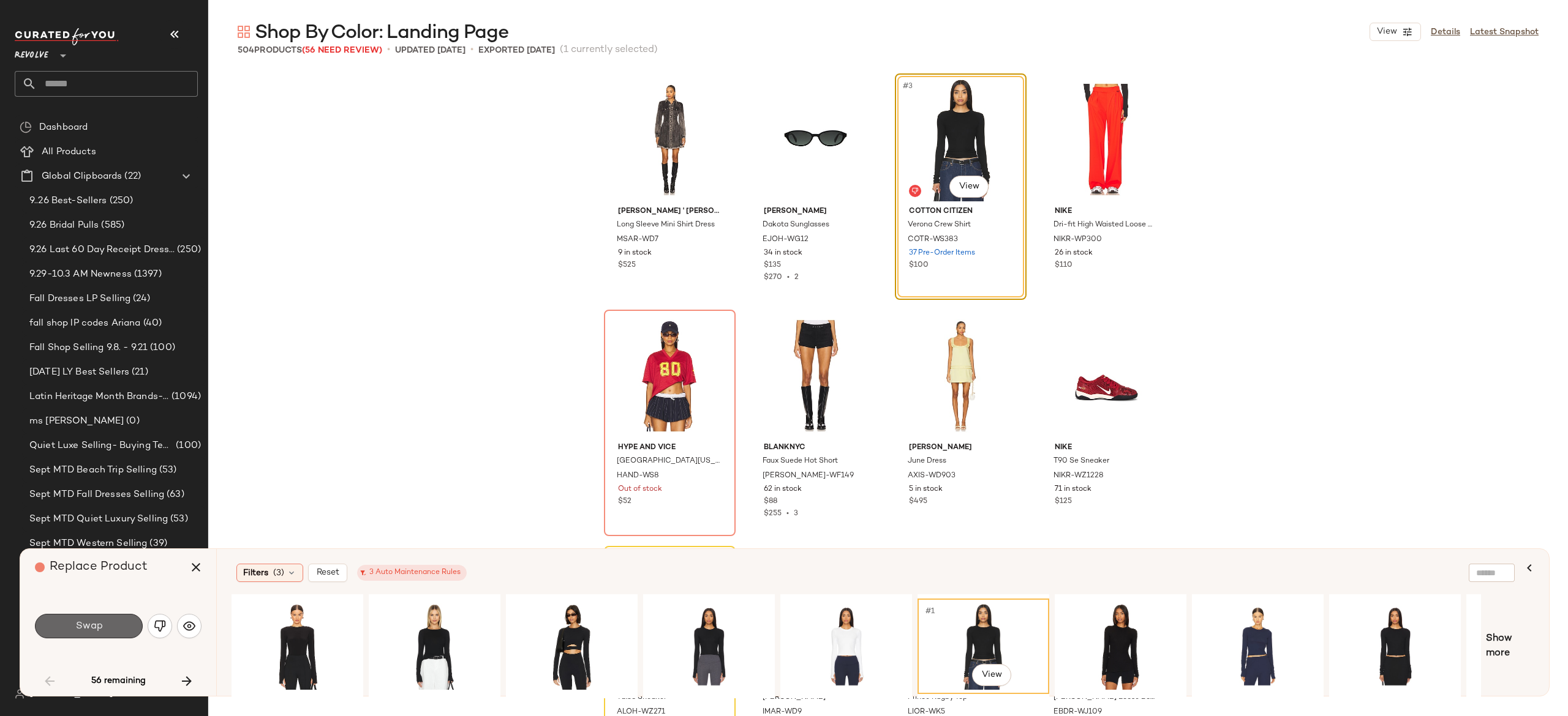
click at [123, 616] on button "Swap" at bounding box center [88, 627] width 108 height 25
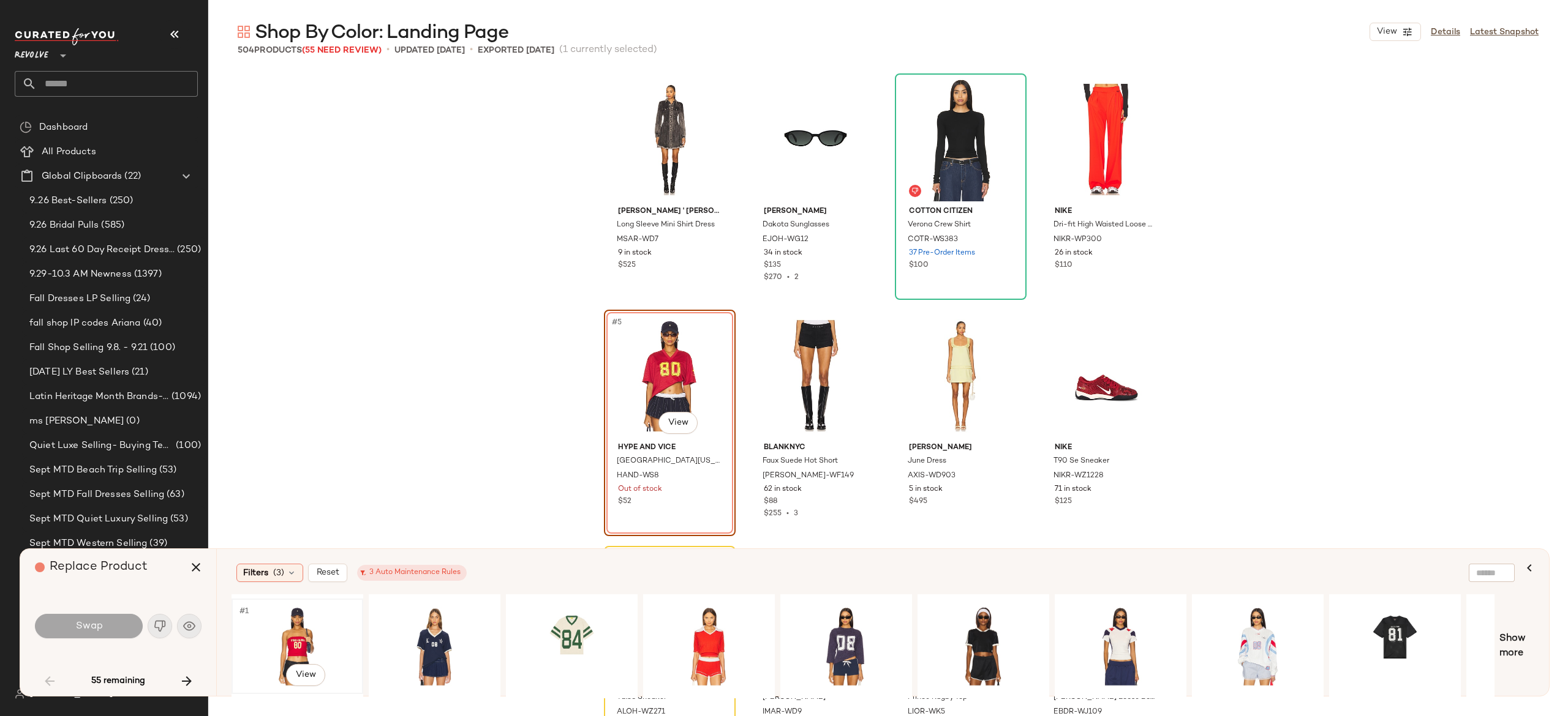
click at [297, 630] on div "#1 View" at bounding box center [297, 646] width 123 height 87
click at [120, 624] on button "Swap" at bounding box center [88, 627] width 108 height 25
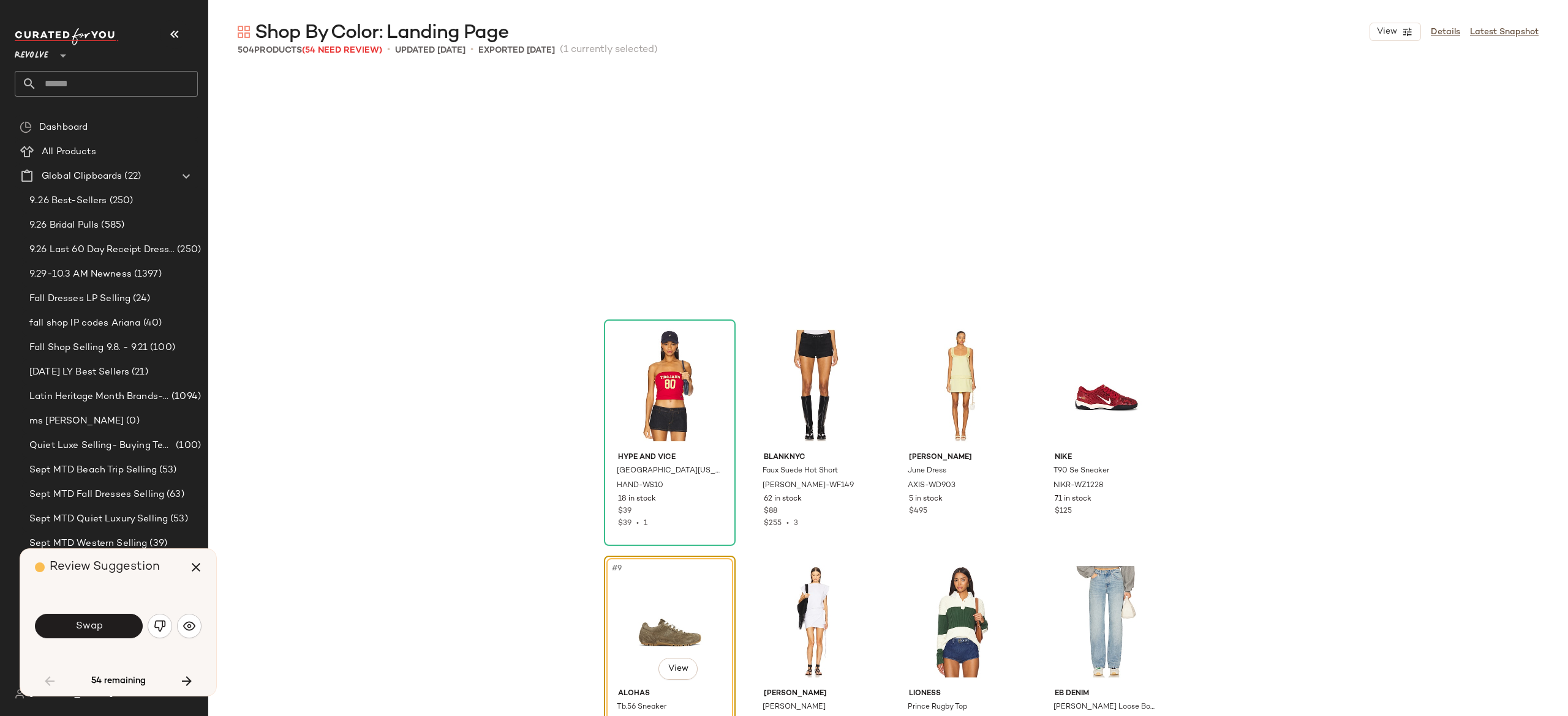
scroll to position [246, 0]
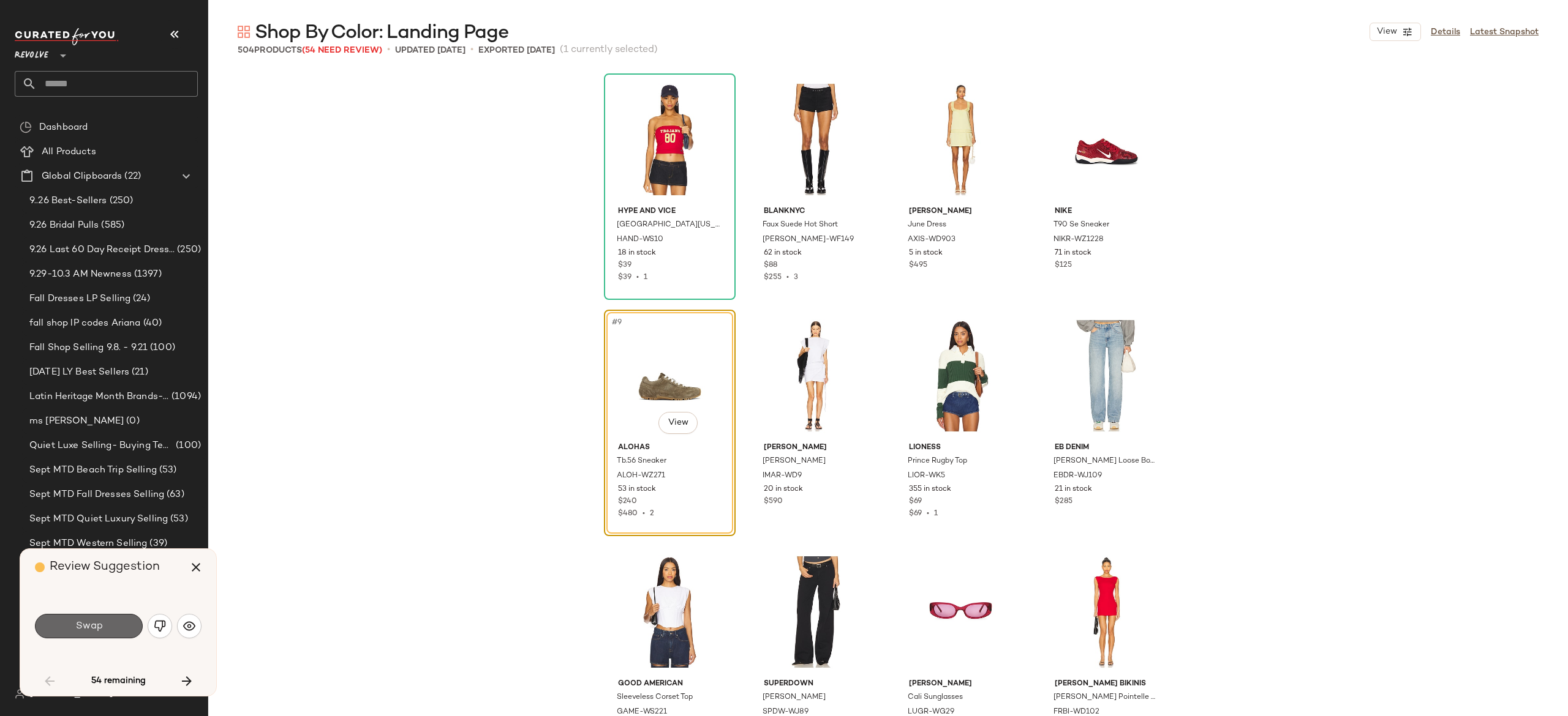
click at [119, 629] on button "Swap" at bounding box center [88, 627] width 108 height 25
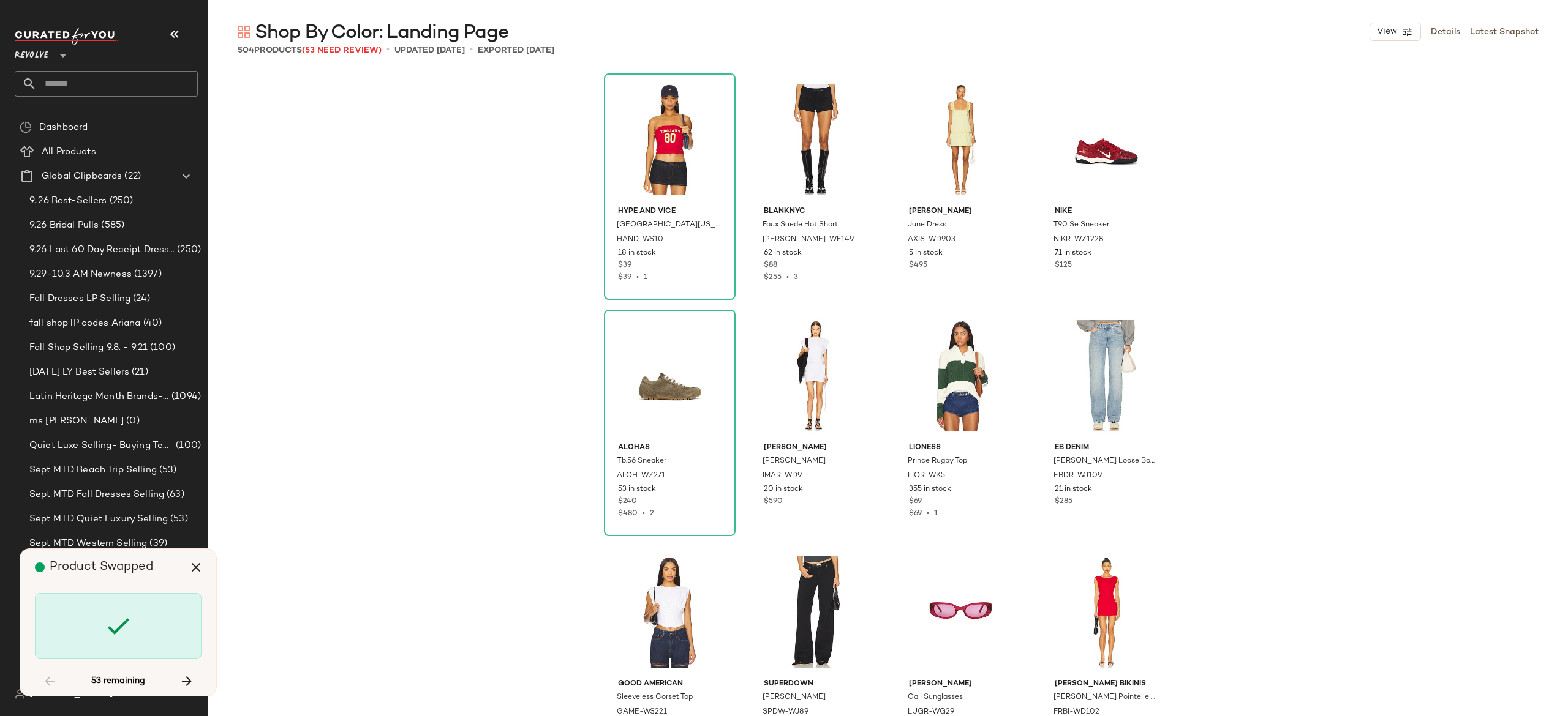
scroll to position [1182, 0]
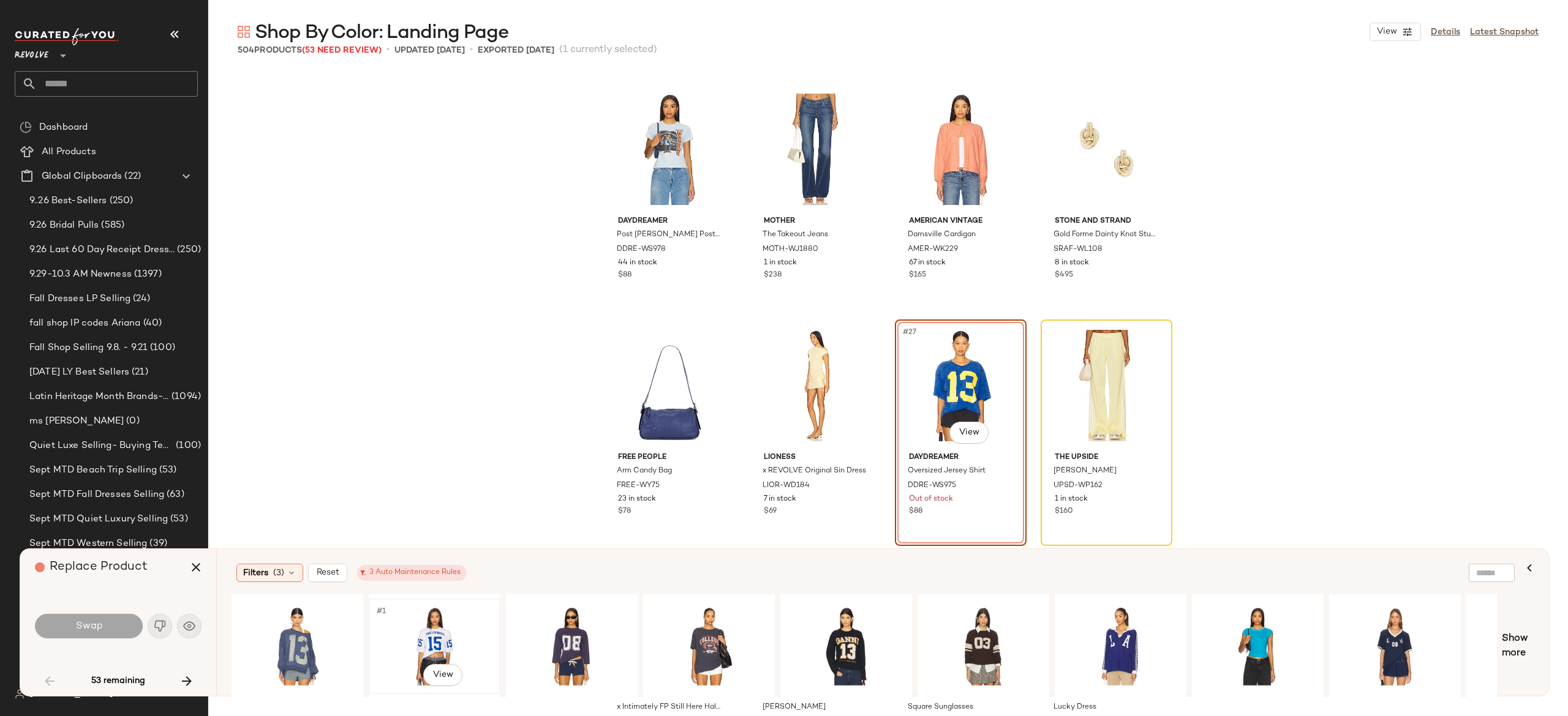
click at [440, 626] on div "#1 View" at bounding box center [434, 646] width 123 height 87
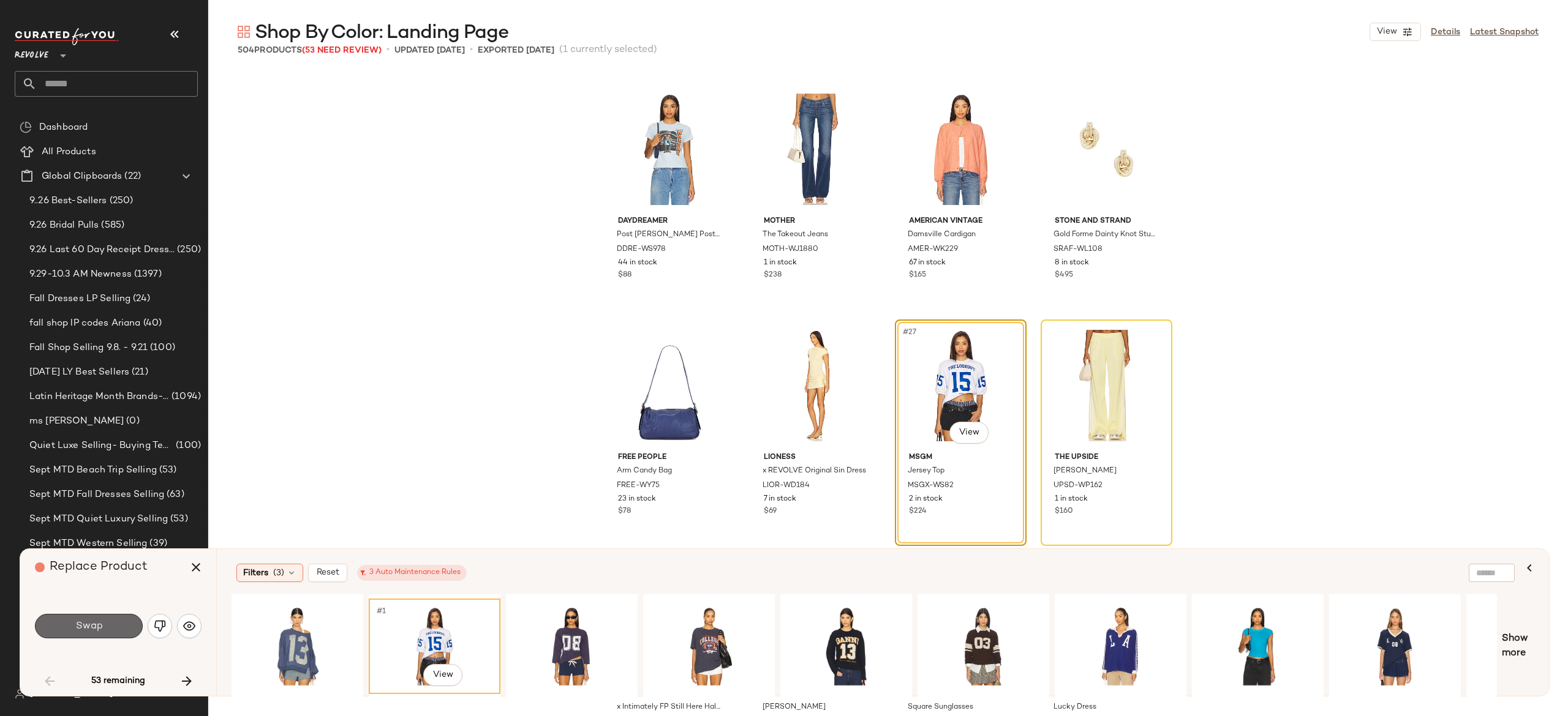
click at [116, 629] on button "Swap" at bounding box center [88, 627] width 108 height 25
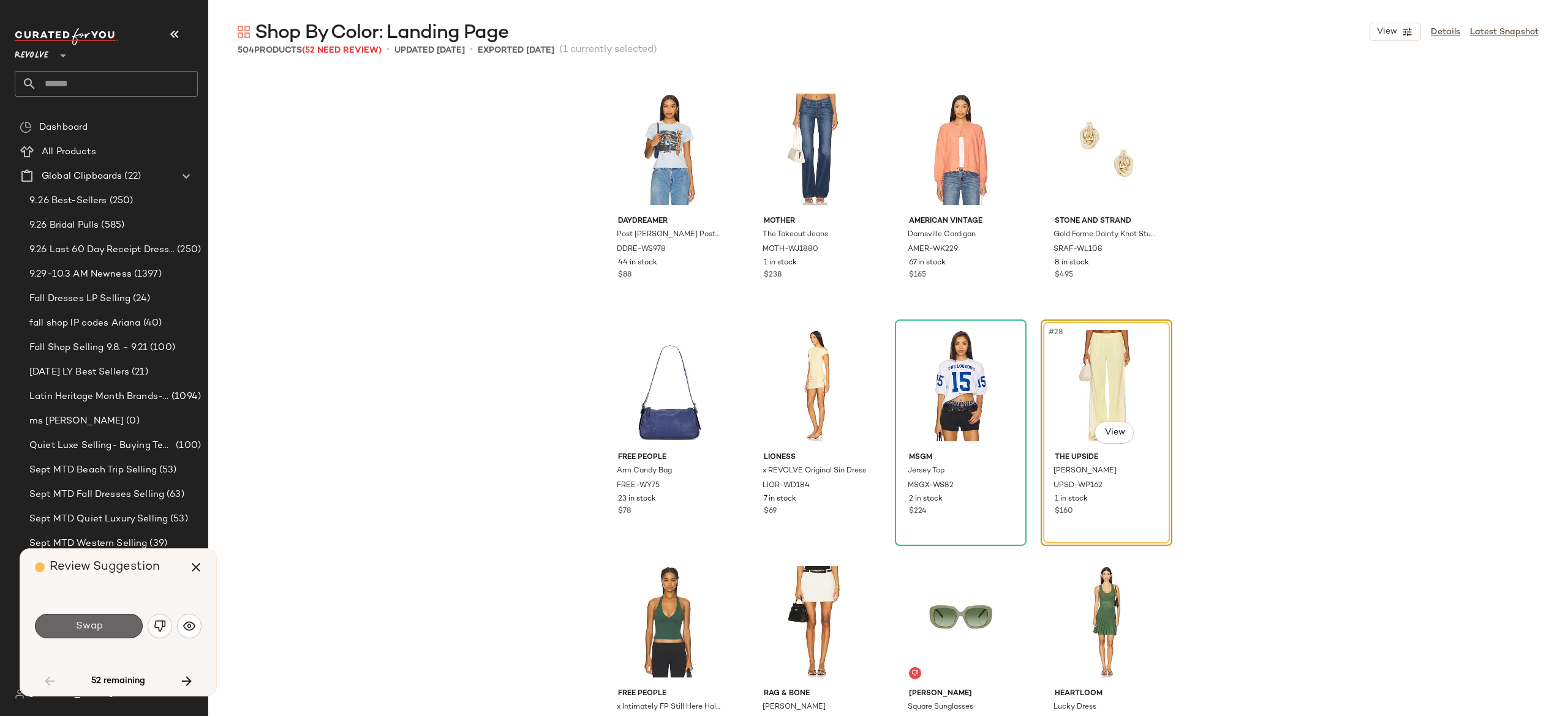
click at [123, 629] on button "Swap" at bounding box center [88, 627] width 108 height 25
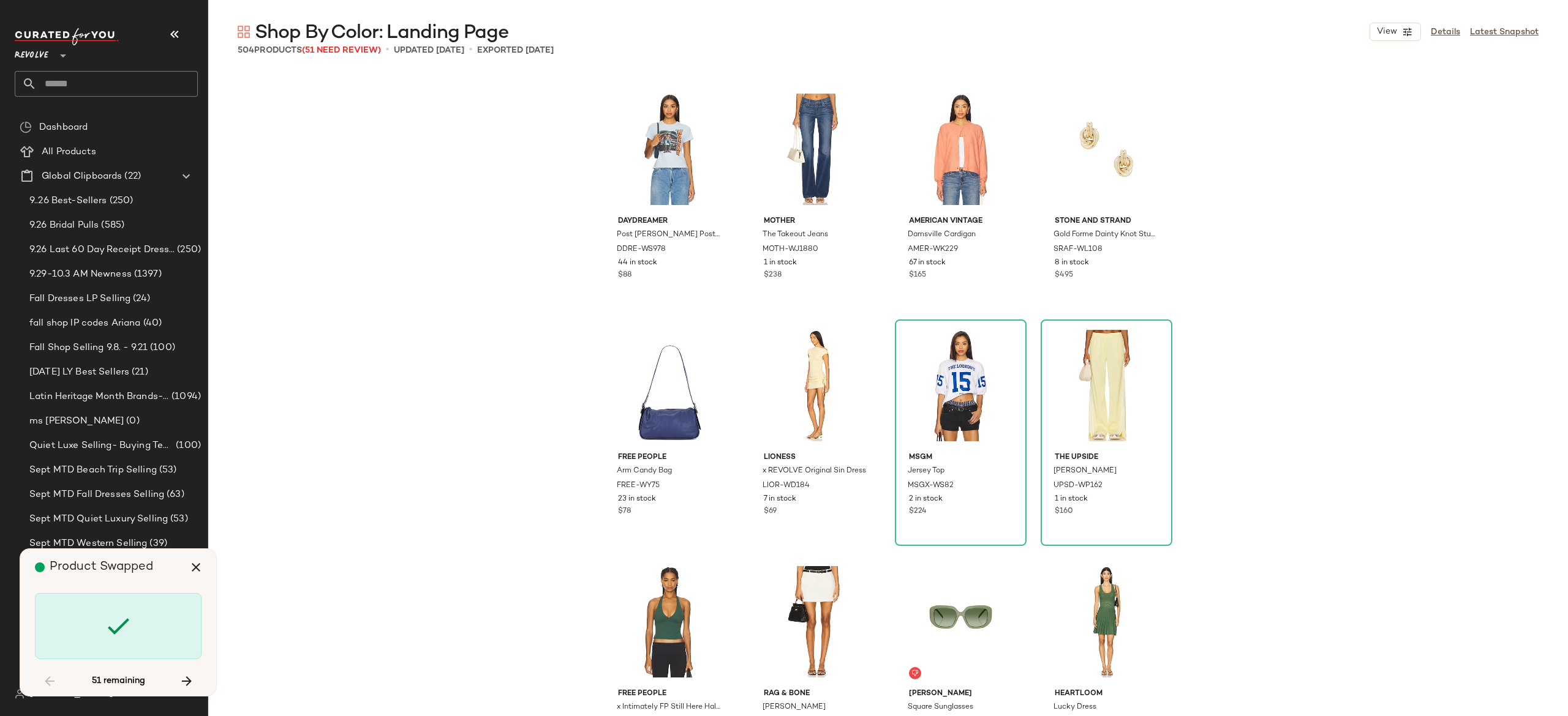
scroll to position [2127, 0]
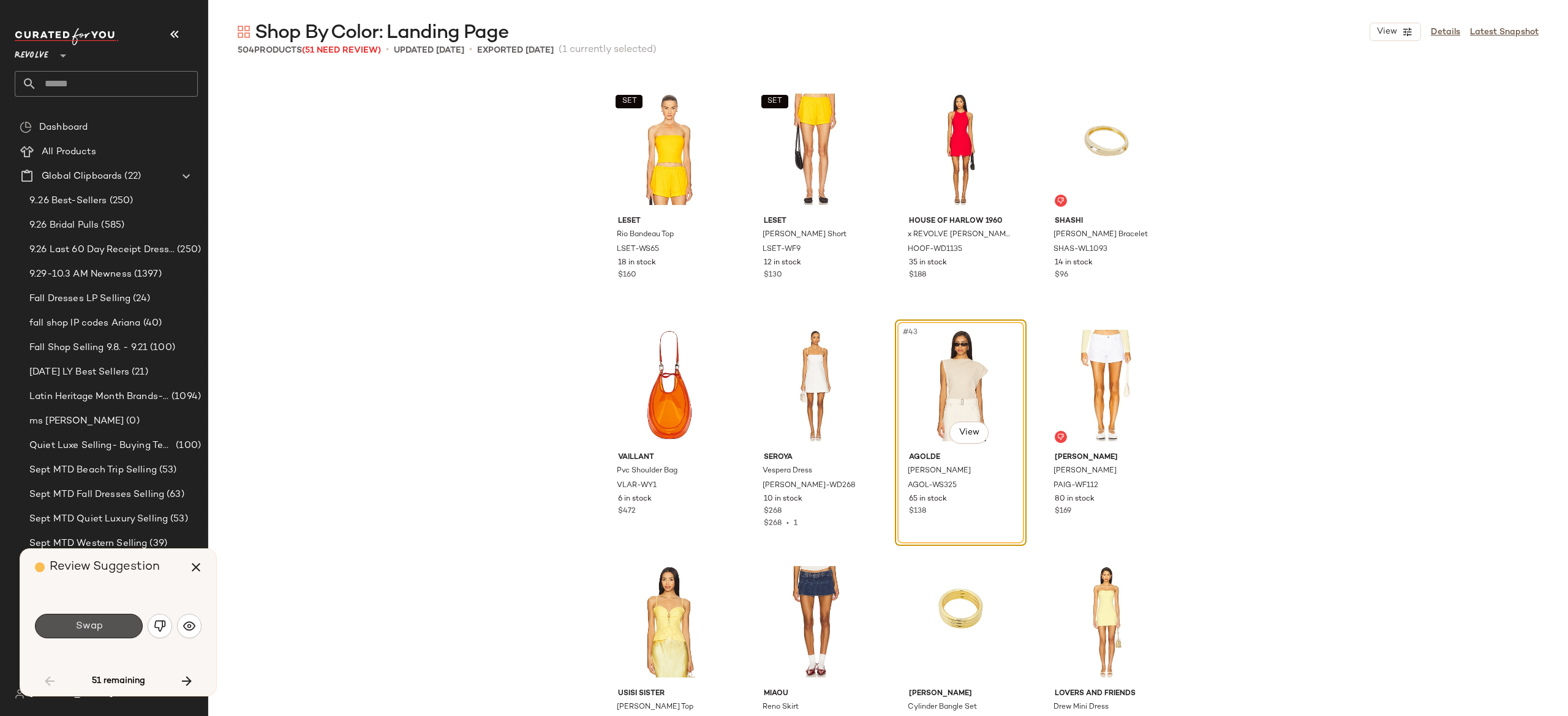
click at [123, 629] on button "Swap" at bounding box center [88, 627] width 108 height 25
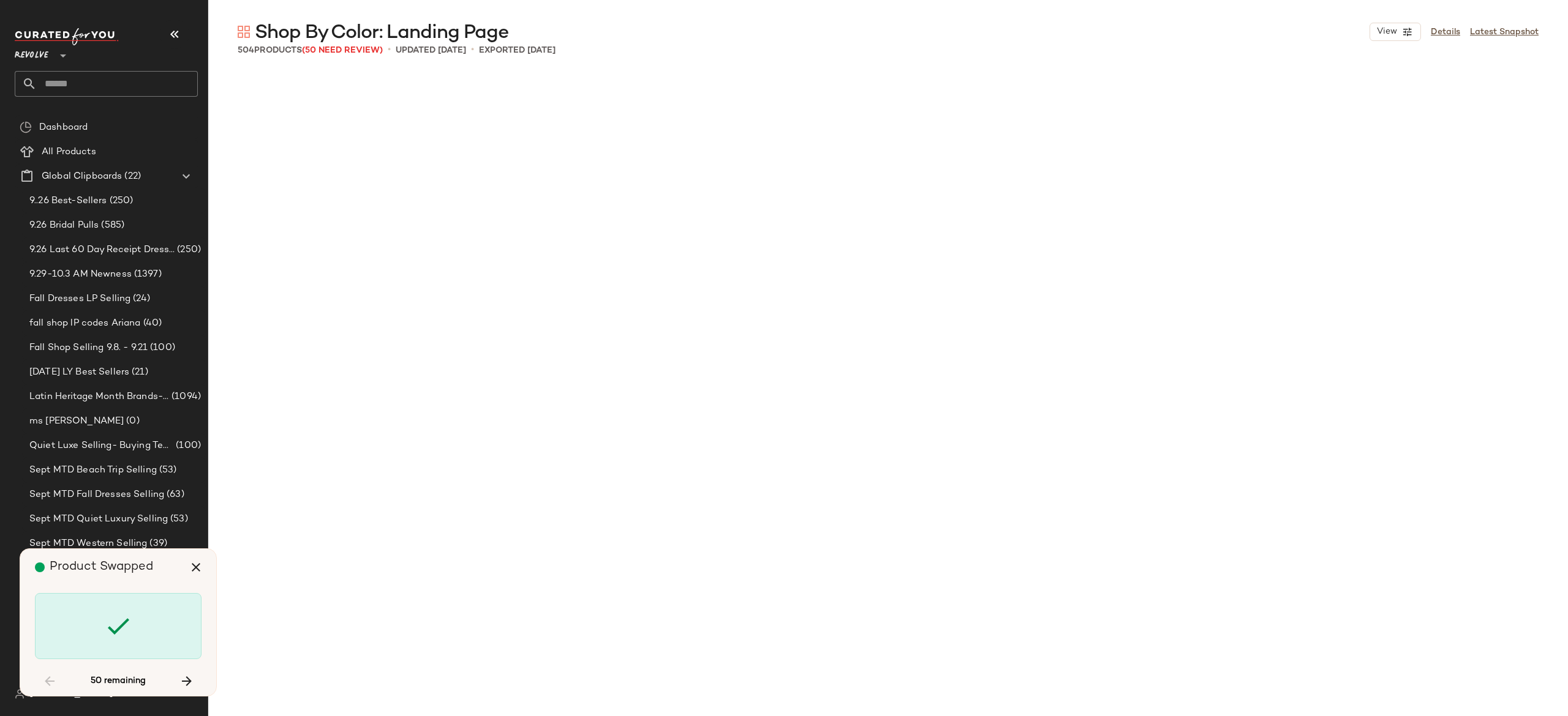
scroll to position [3545, 0]
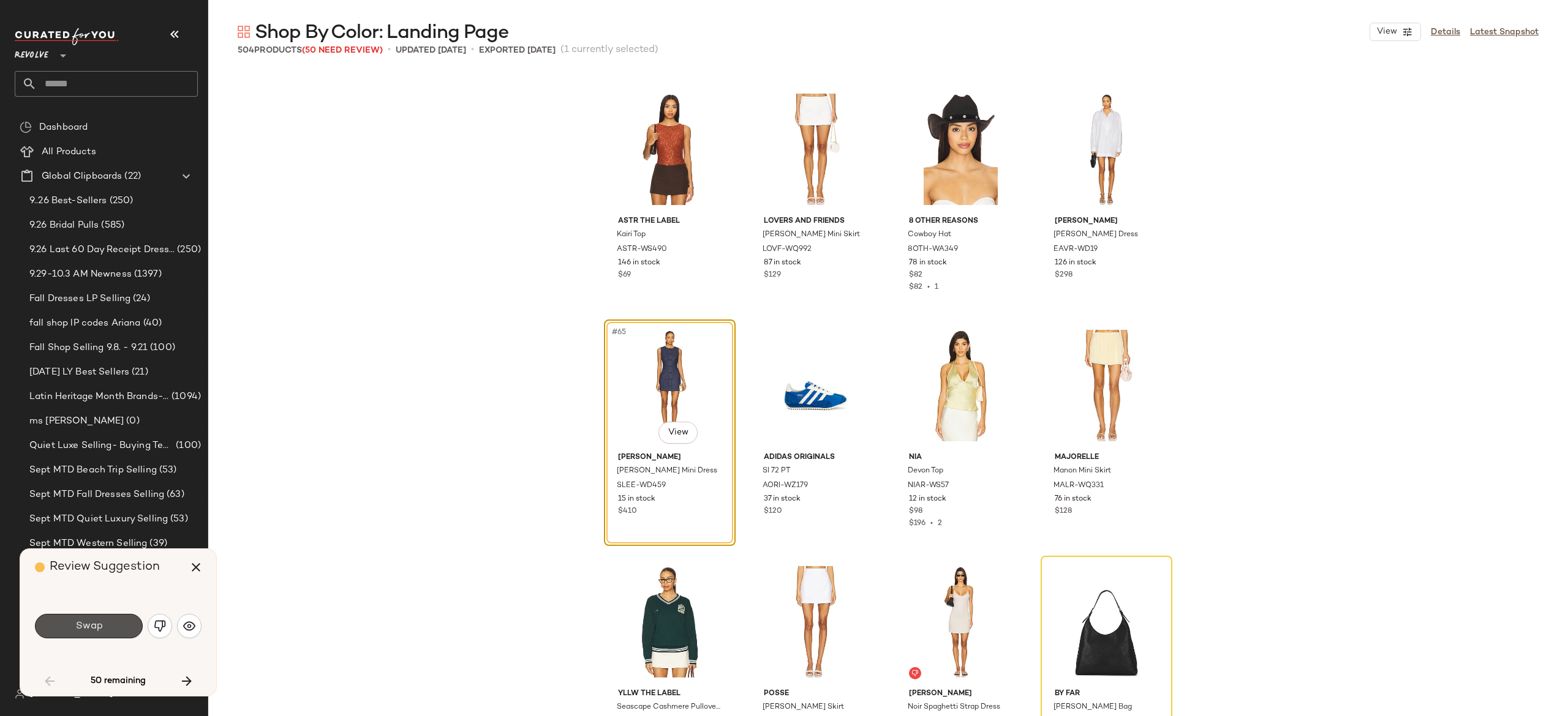
click at [123, 629] on button "Swap" at bounding box center [88, 627] width 108 height 25
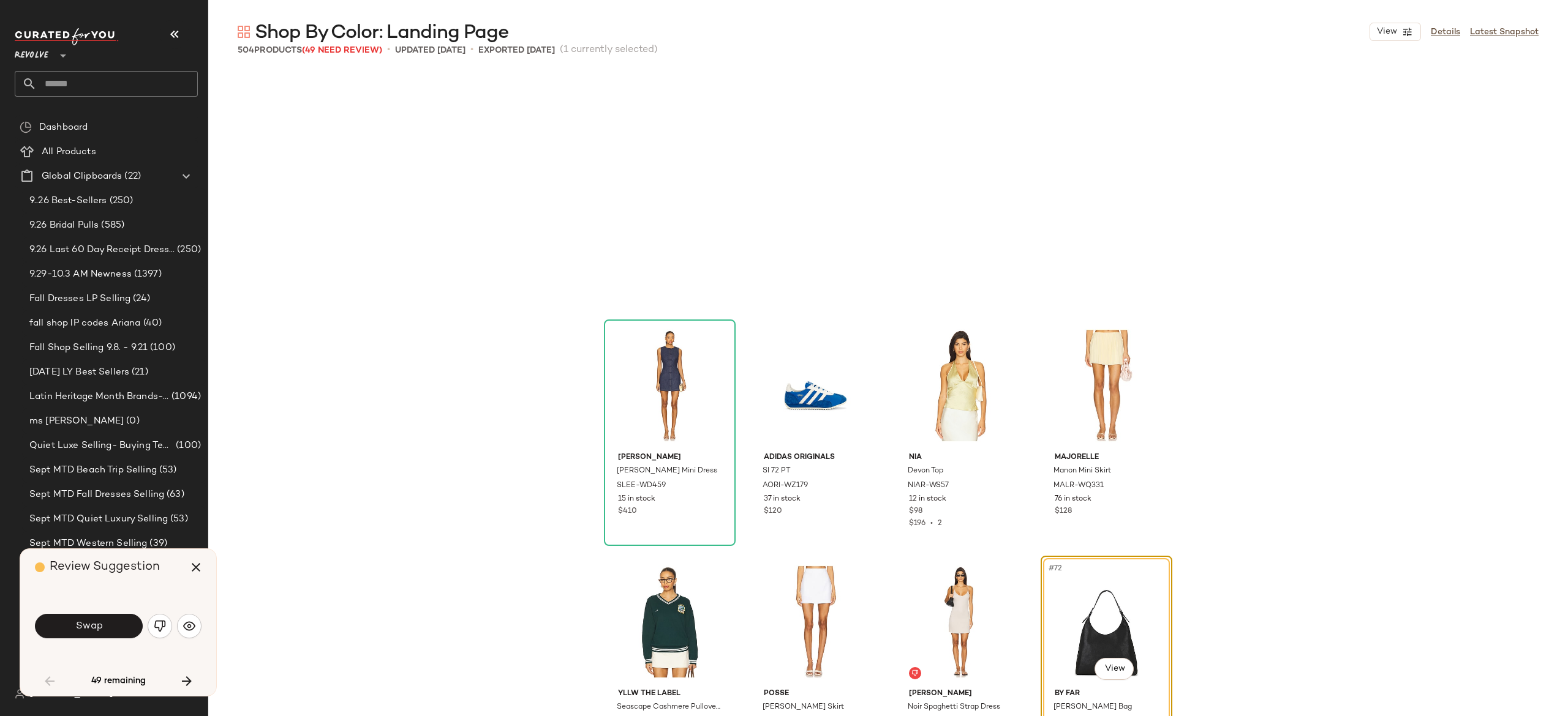
scroll to position [3782, 0]
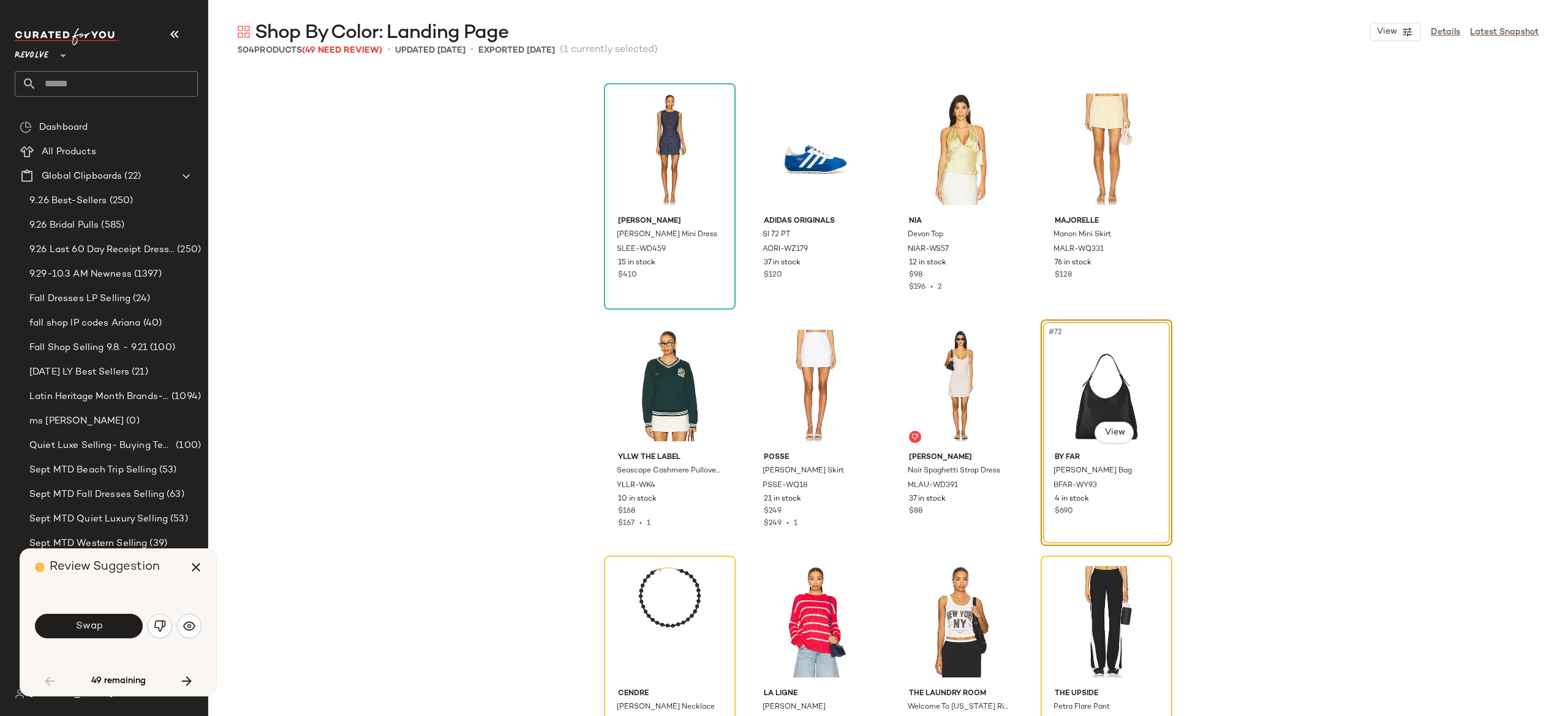
click at [123, 629] on button "Swap" at bounding box center [88, 627] width 108 height 25
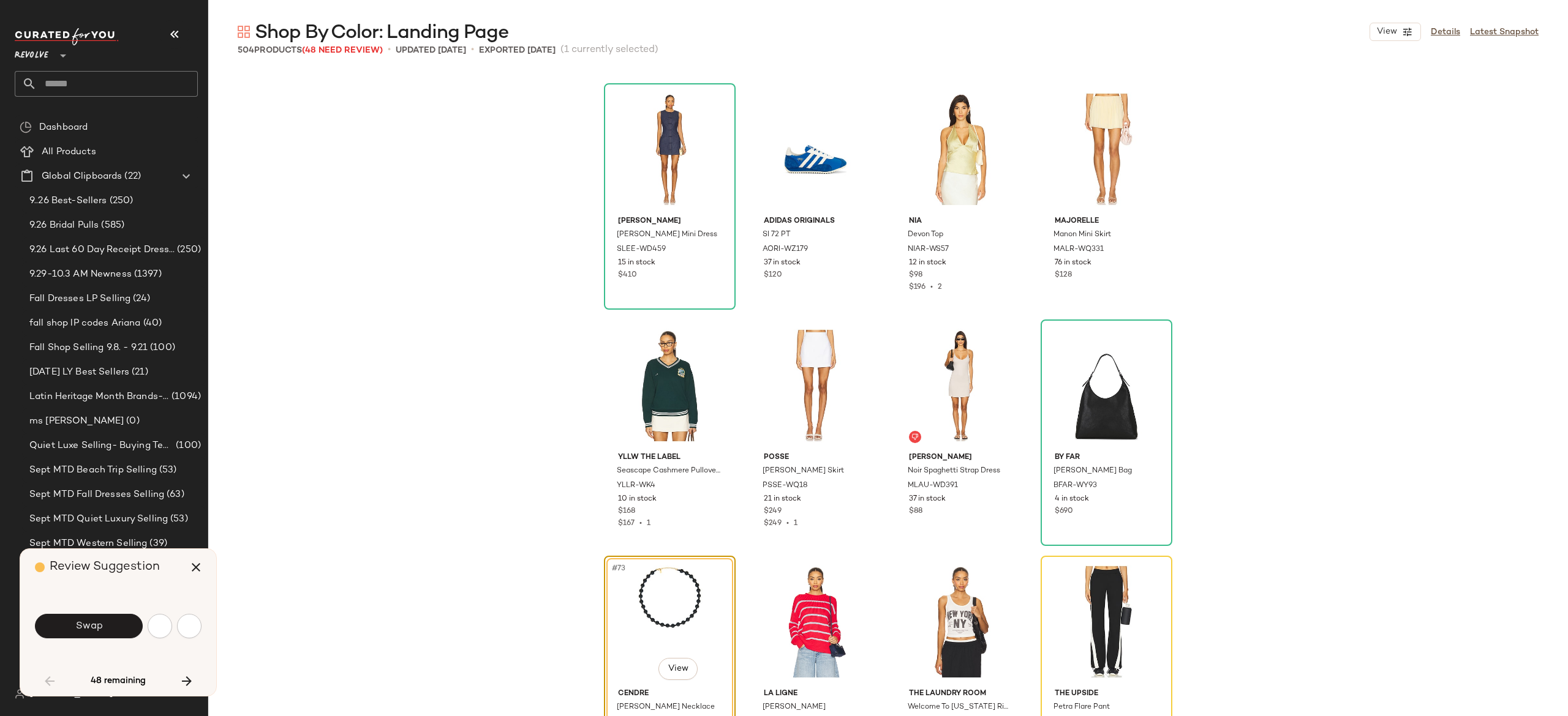
scroll to position [4017, 0]
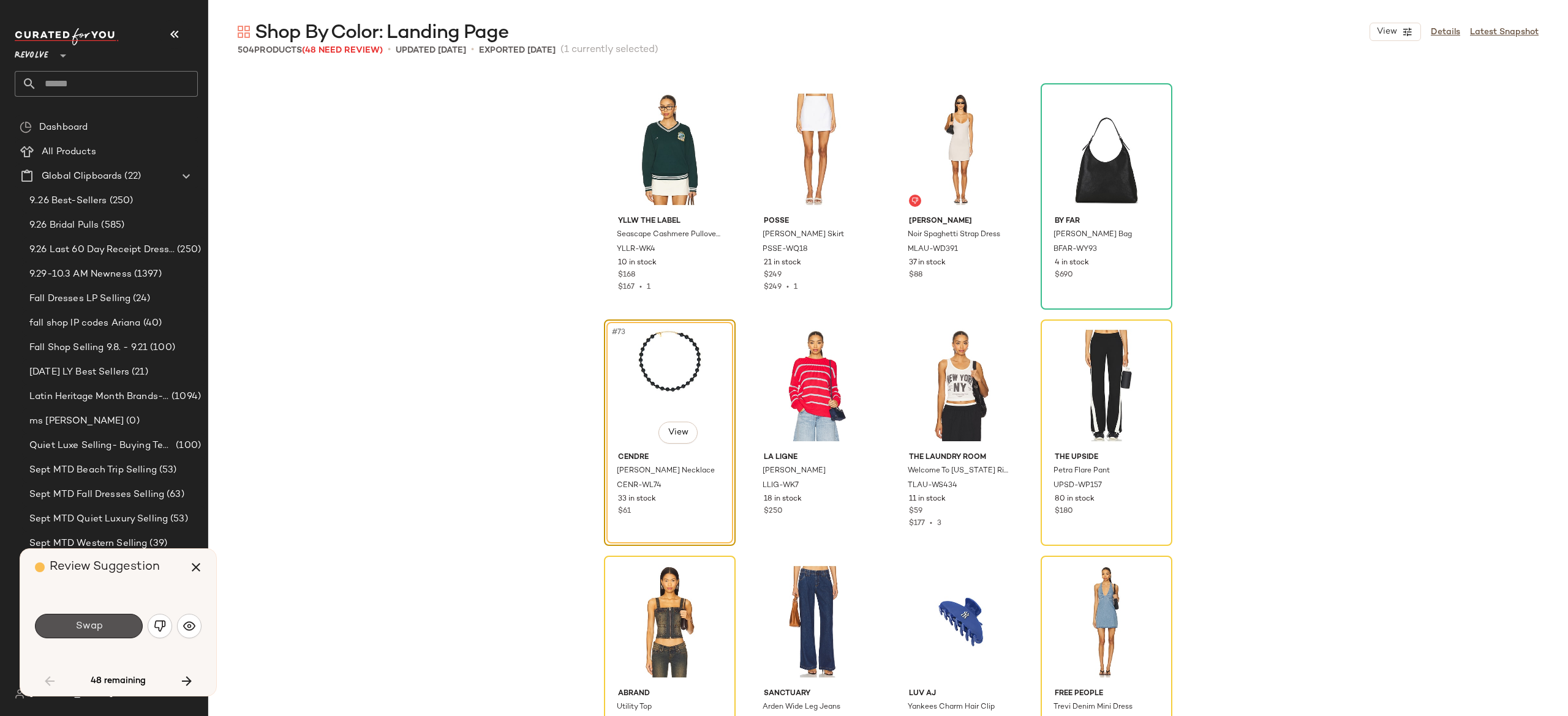
click at [123, 629] on button "Swap" at bounding box center [88, 627] width 108 height 25
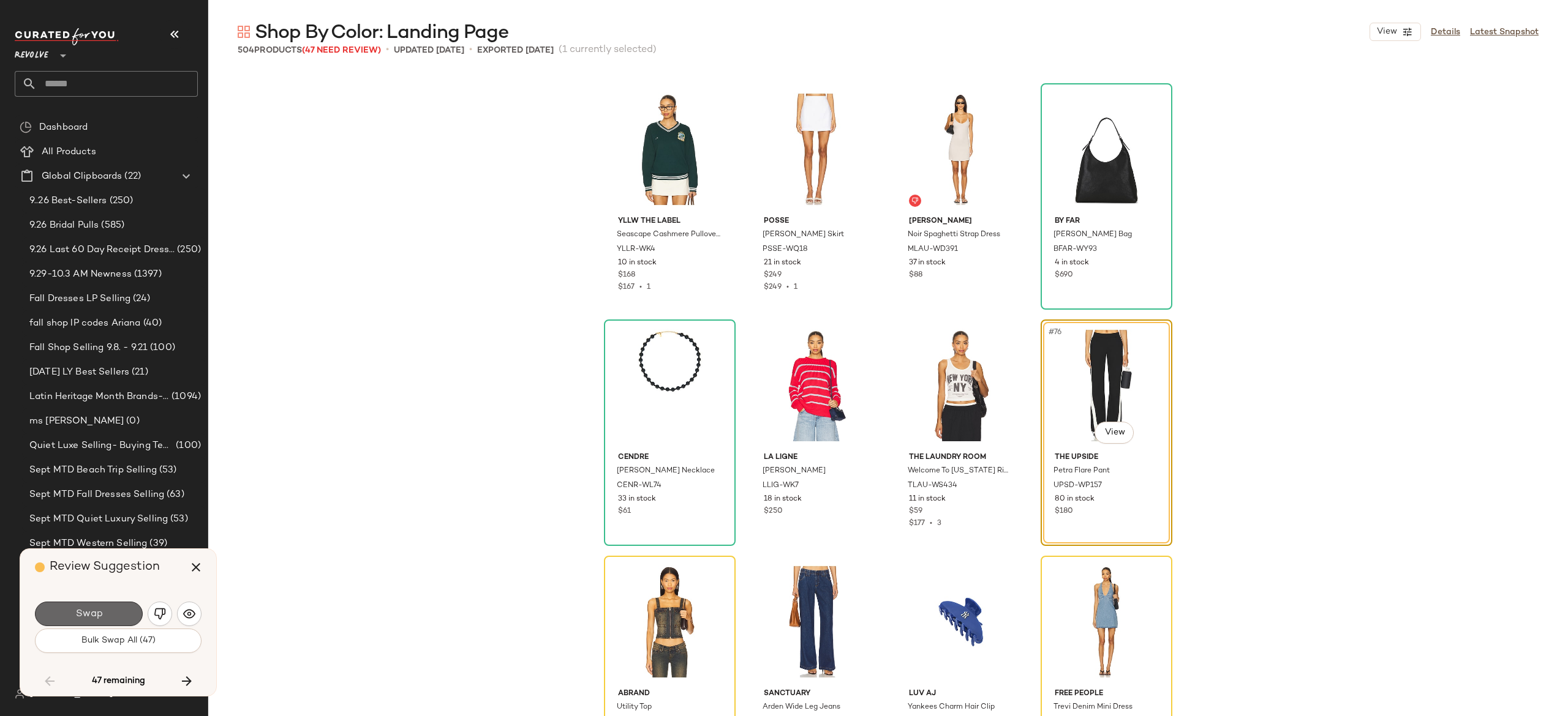
click at [121, 619] on button "Swap" at bounding box center [88, 614] width 108 height 25
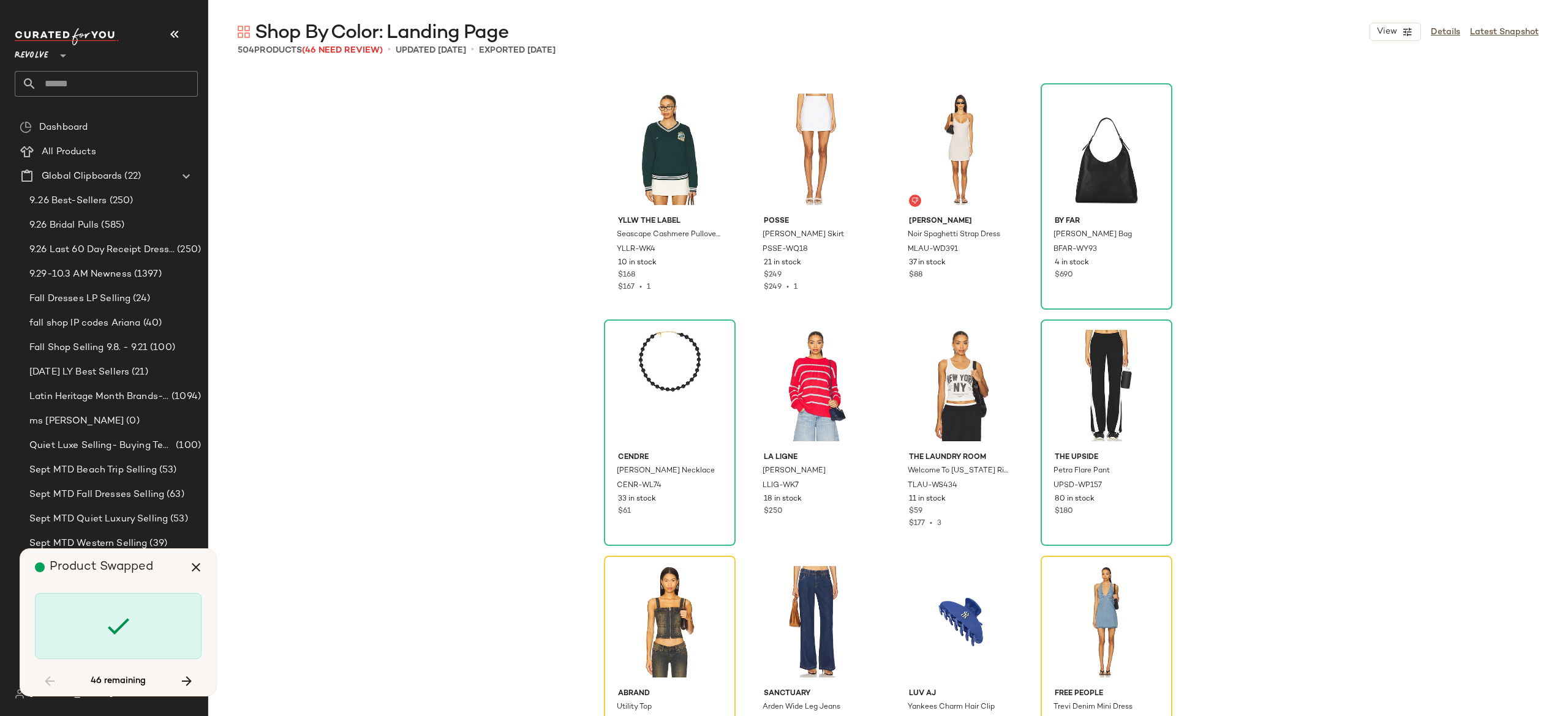
scroll to position [4254, 0]
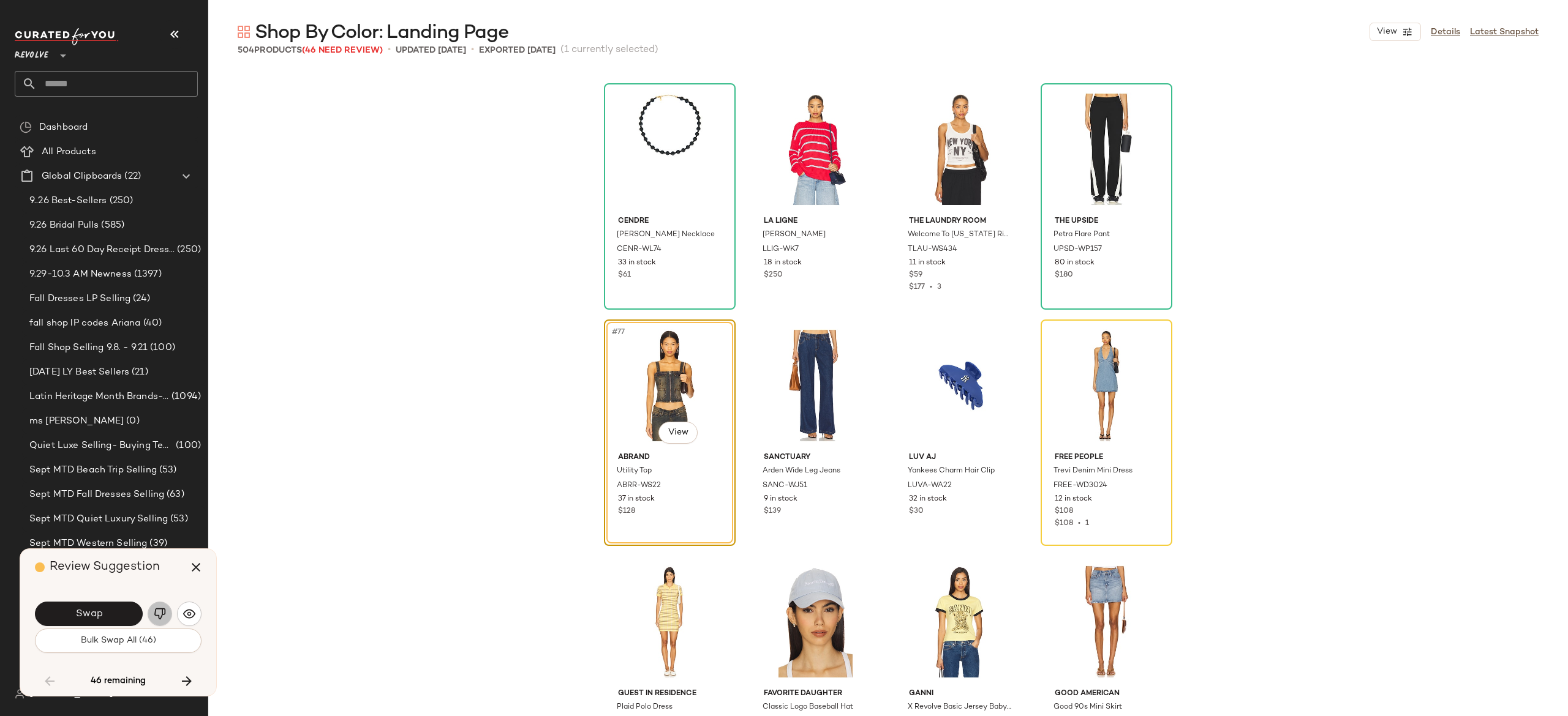
click at [149, 617] on button "button" at bounding box center [160, 614] width 25 height 25
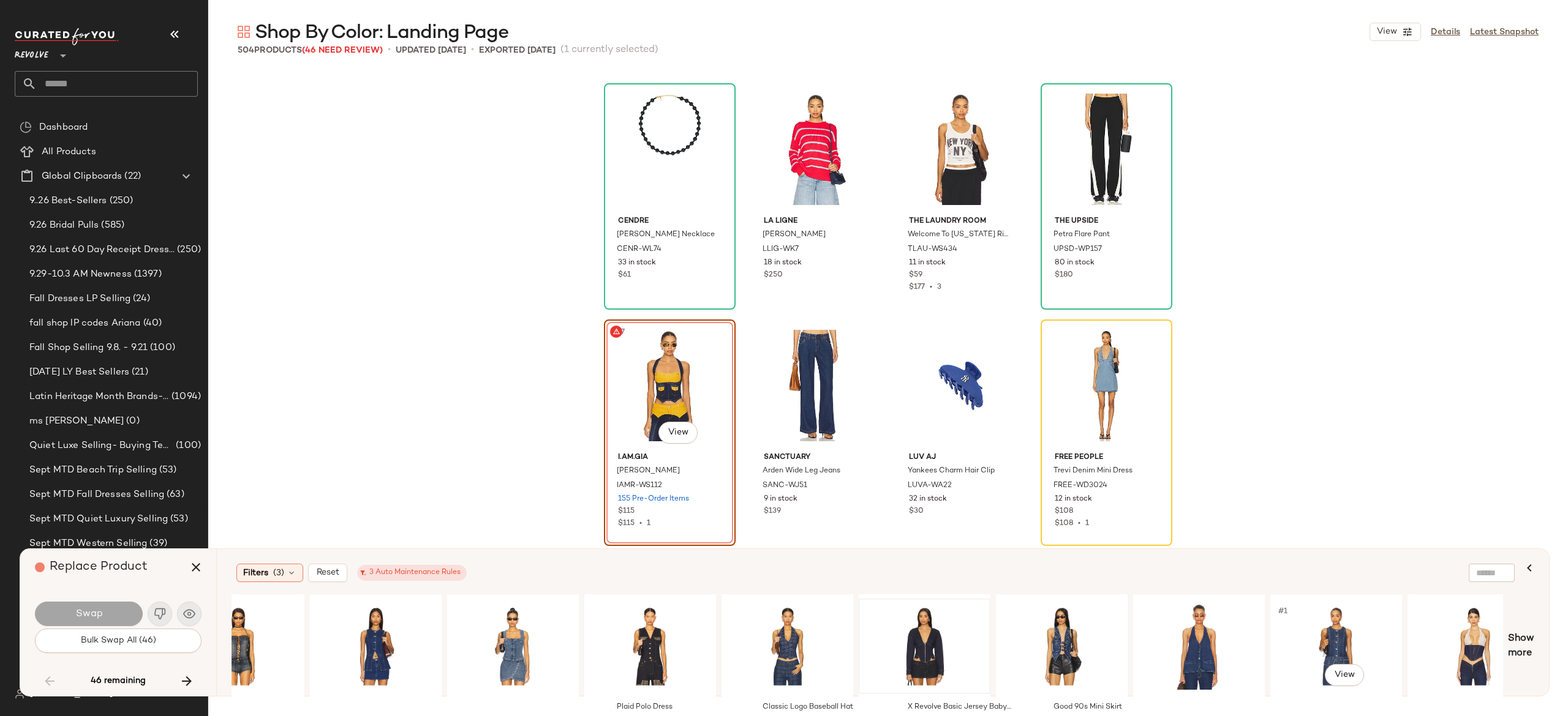
scroll to position [0, 1329]
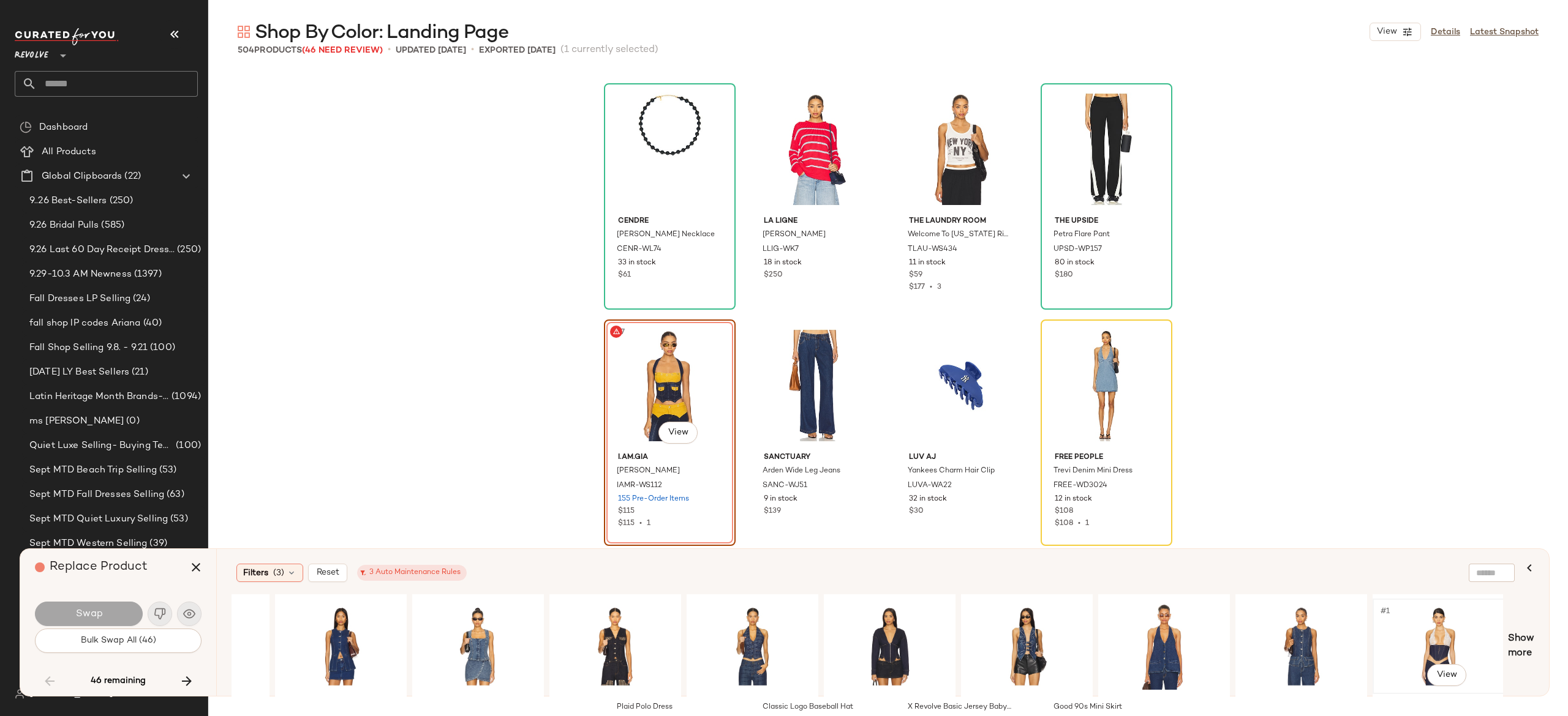
click at [1434, 637] on div "#1 View" at bounding box center [1439, 646] width 123 height 87
click at [121, 612] on button "Swap" at bounding box center [88, 614] width 108 height 25
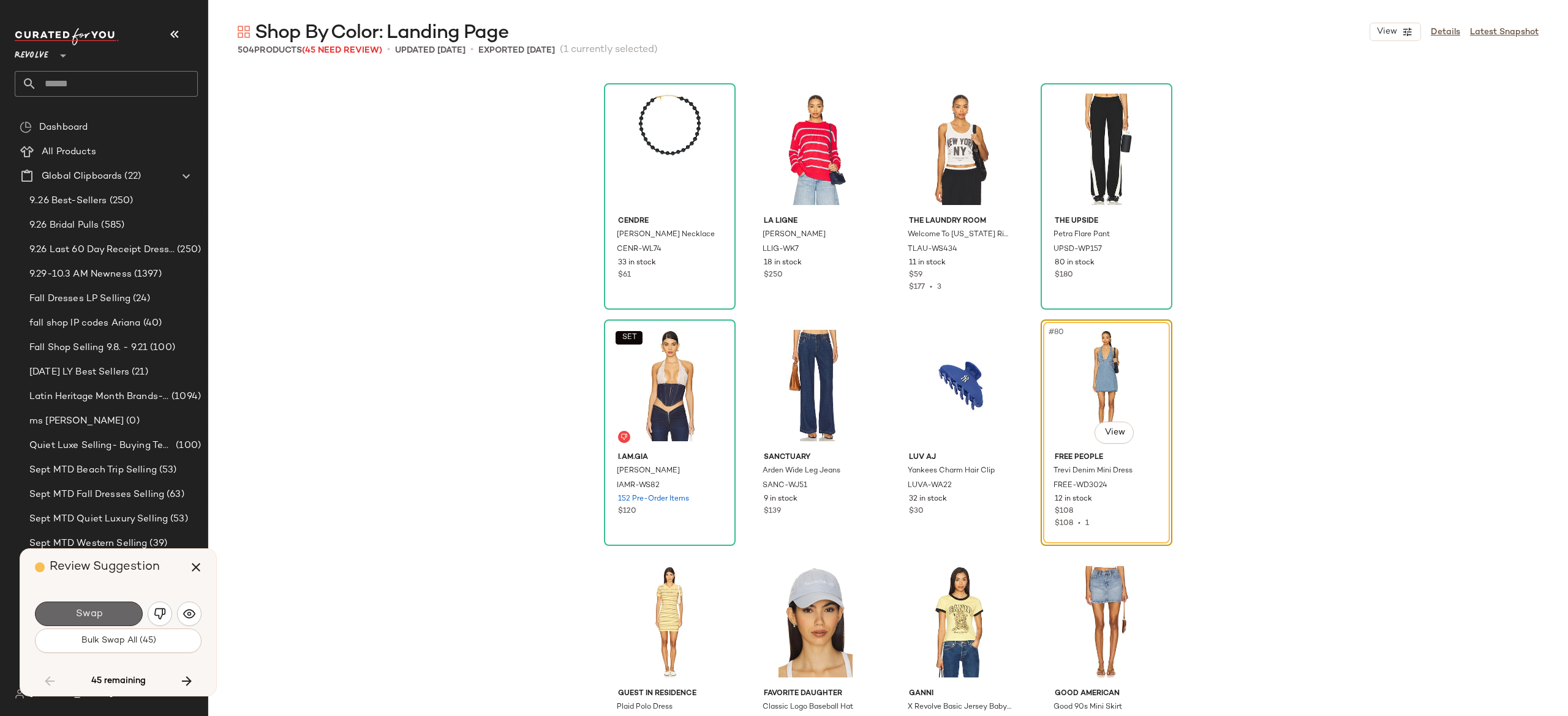
click at [116, 611] on button "Swap" at bounding box center [88, 614] width 108 height 25
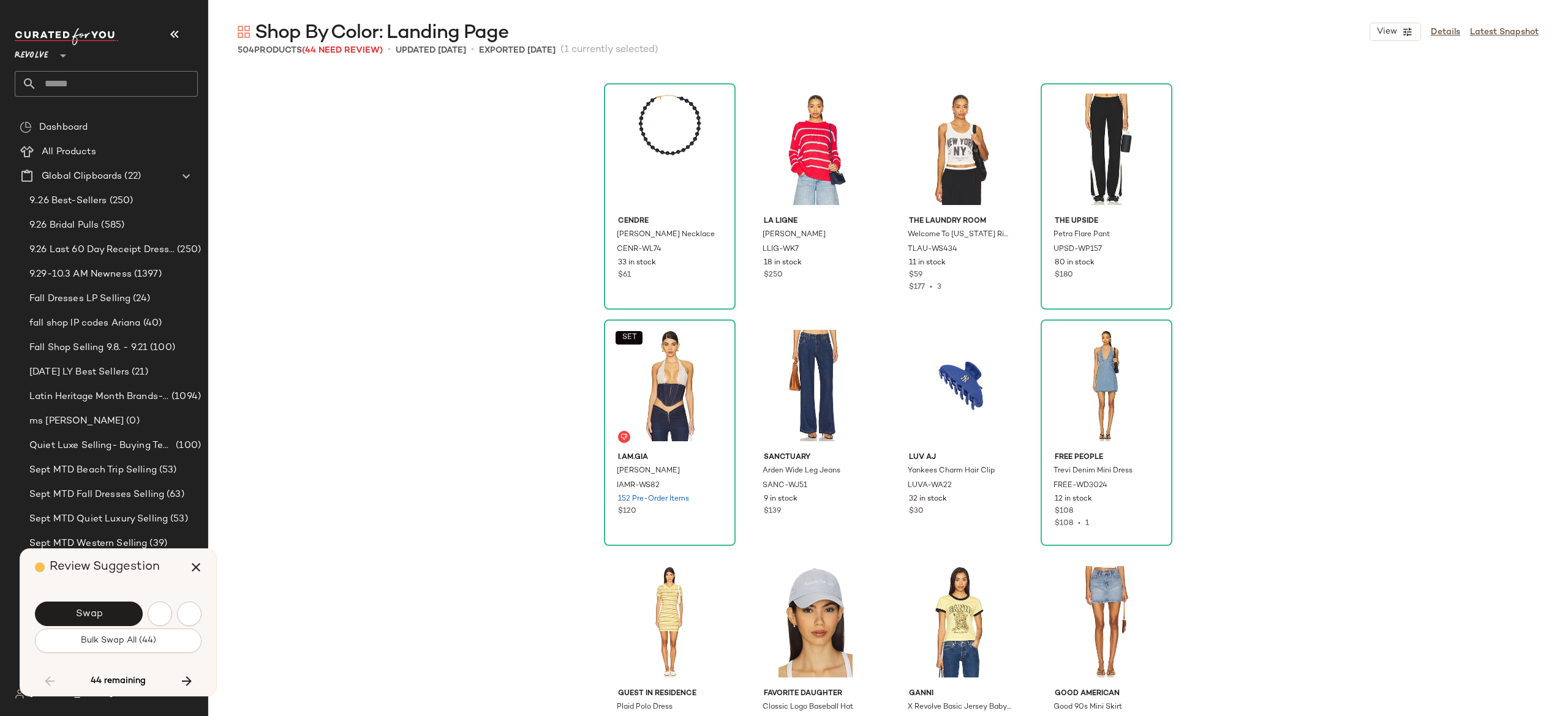
scroll to position [4727, 0]
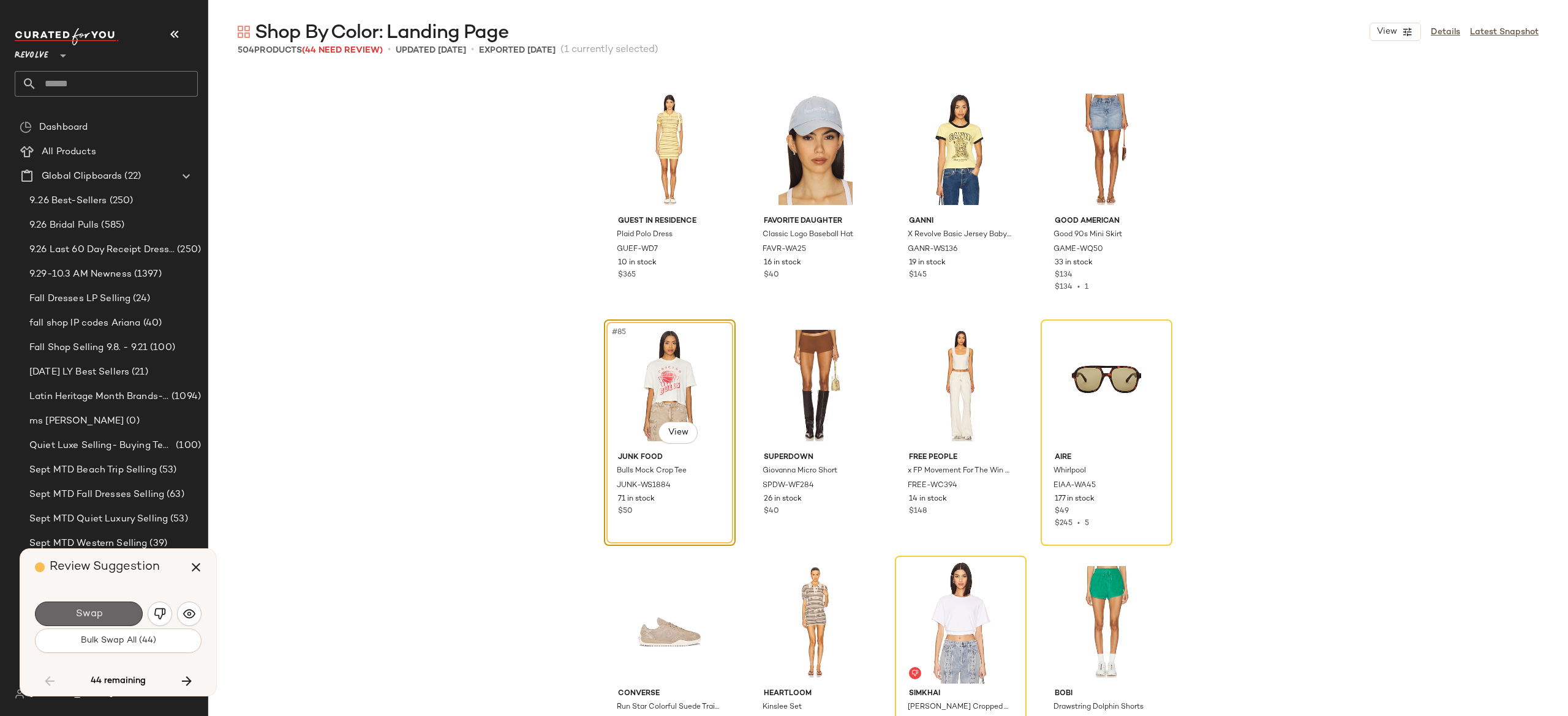
click at [119, 614] on button "Swap" at bounding box center [88, 614] width 108 height 25
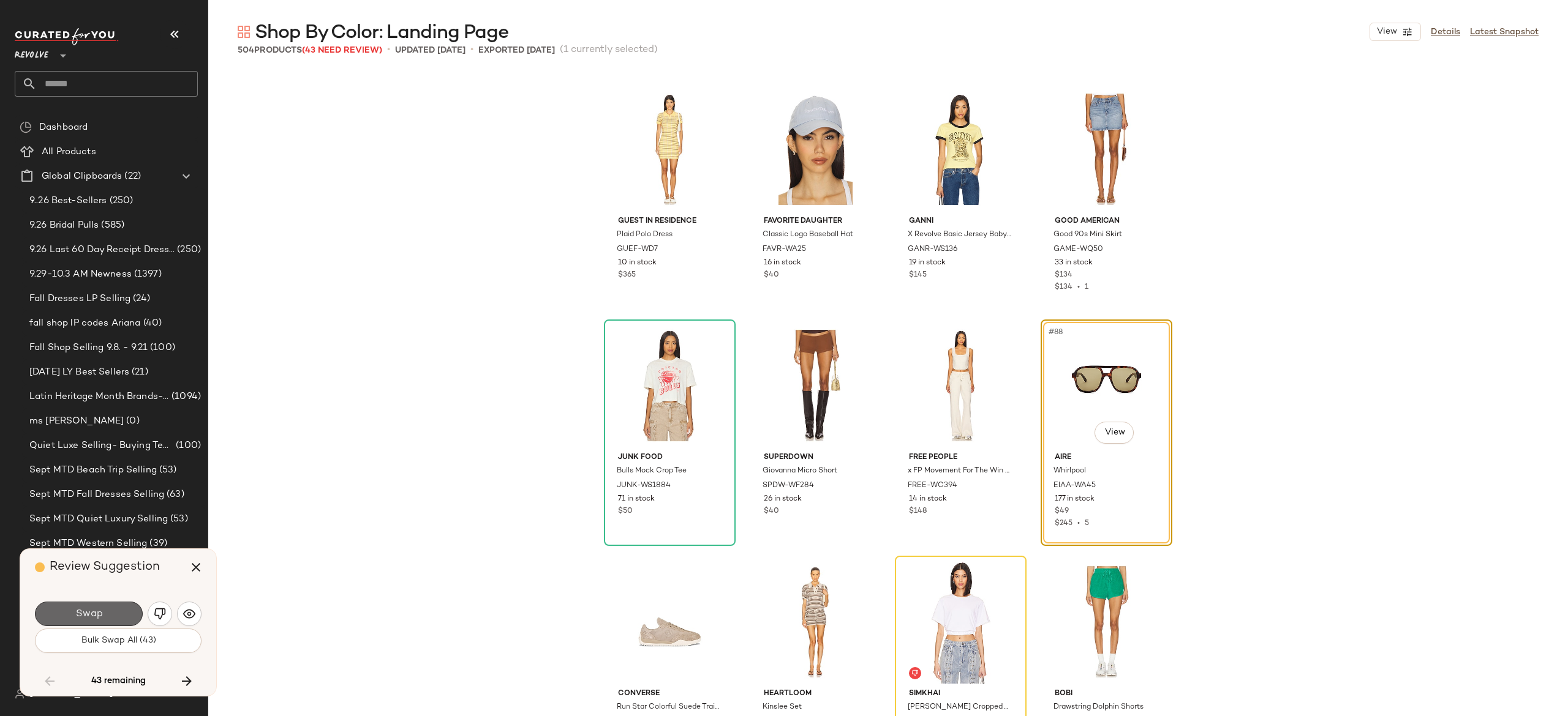
click at [128, 613] on button "Swap" at bounding box center [88, 614] width 108 height 25
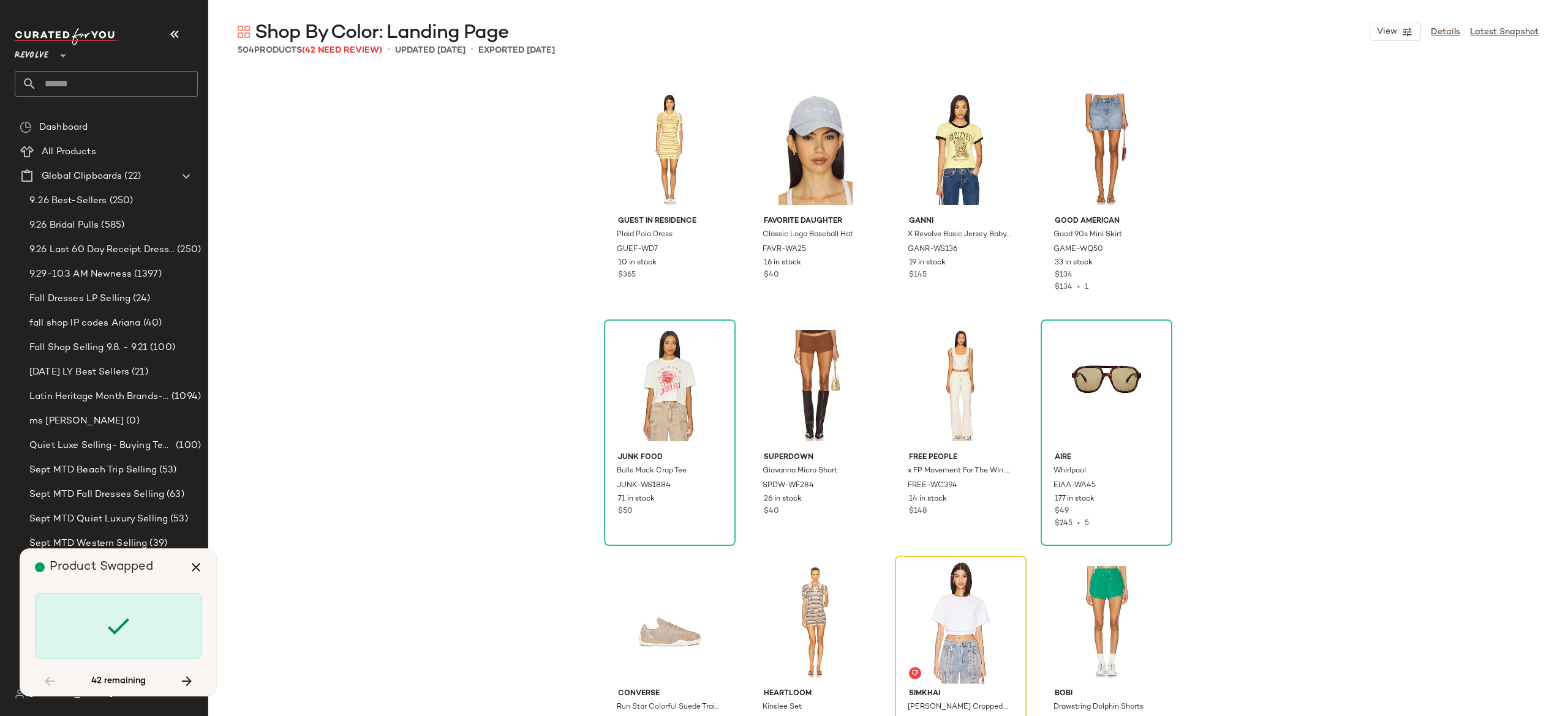
scroll to position [4964, 0]
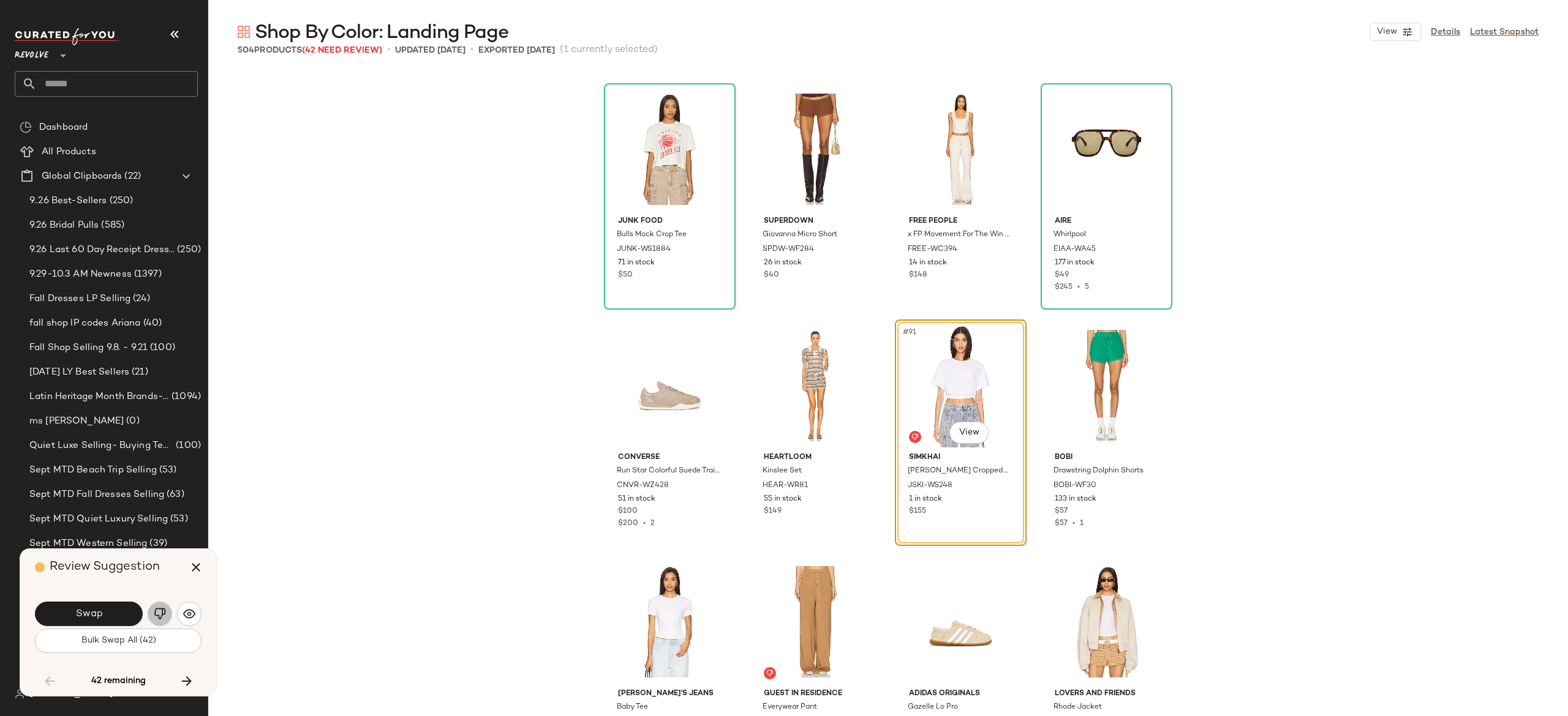
click at [162, 614] on img "button" at bounding box center [160, 613] width 12 height 12
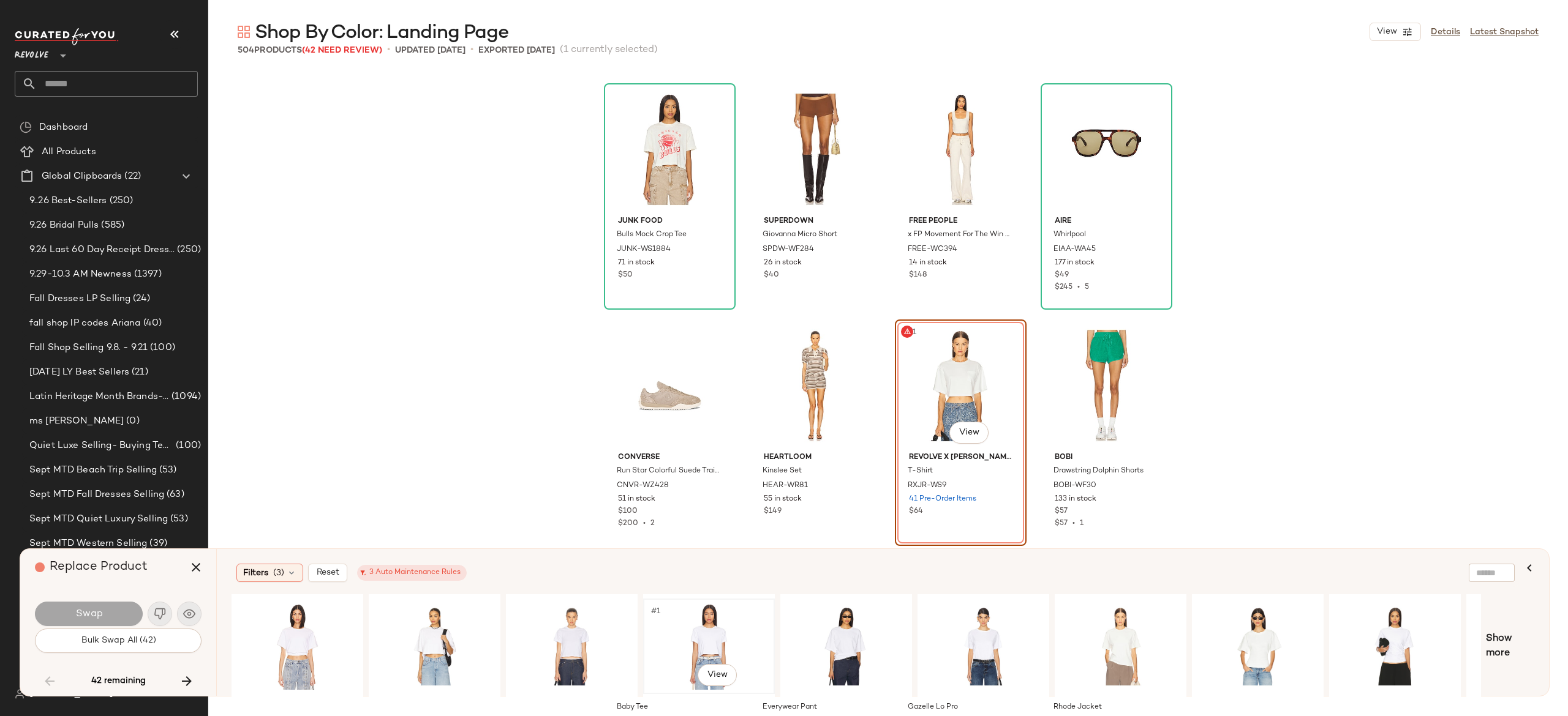
click at [704, 649] on div "#1 View" at bounding box center [709, 646] width 123 height 87
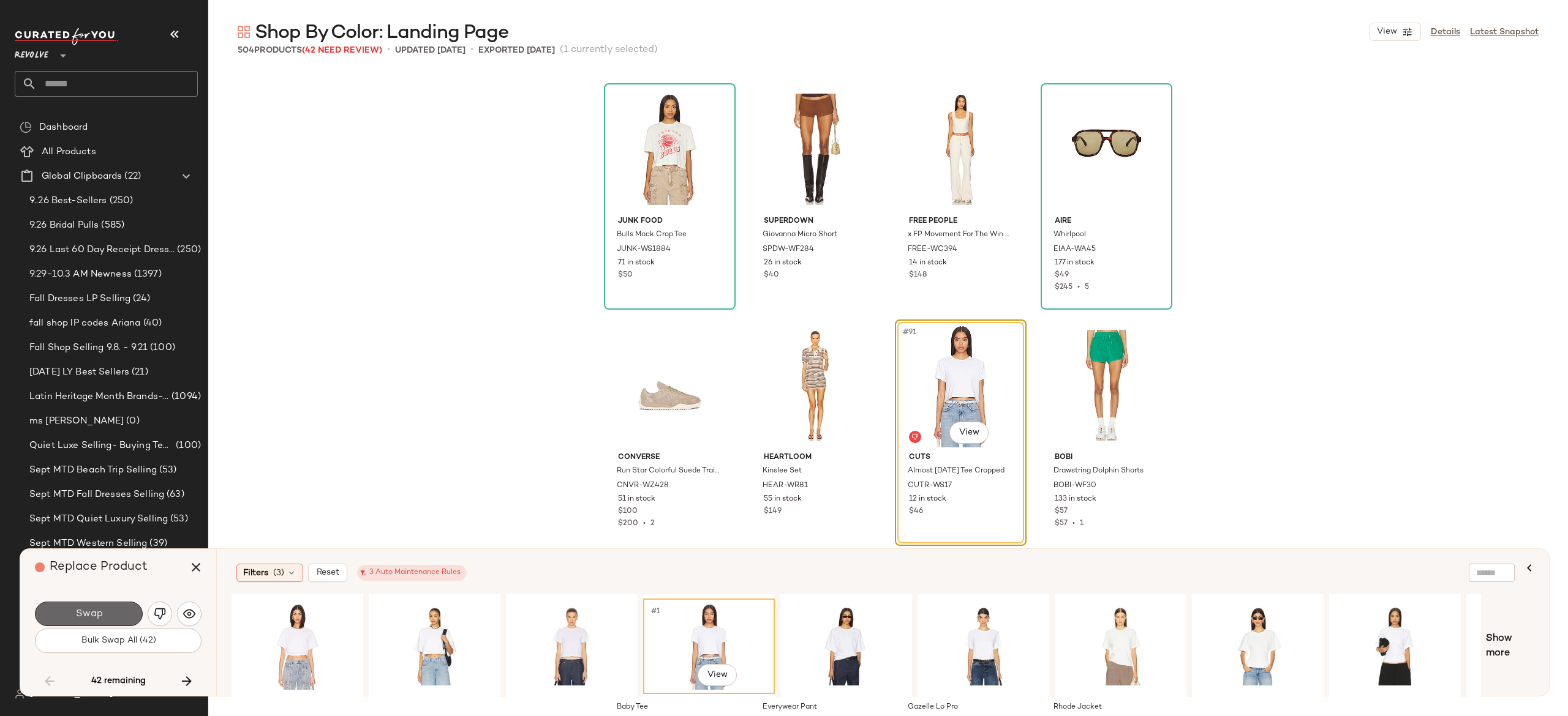
click at [127, 616] on button "Swap" at bounding box center [88, 614] width 108 height 25
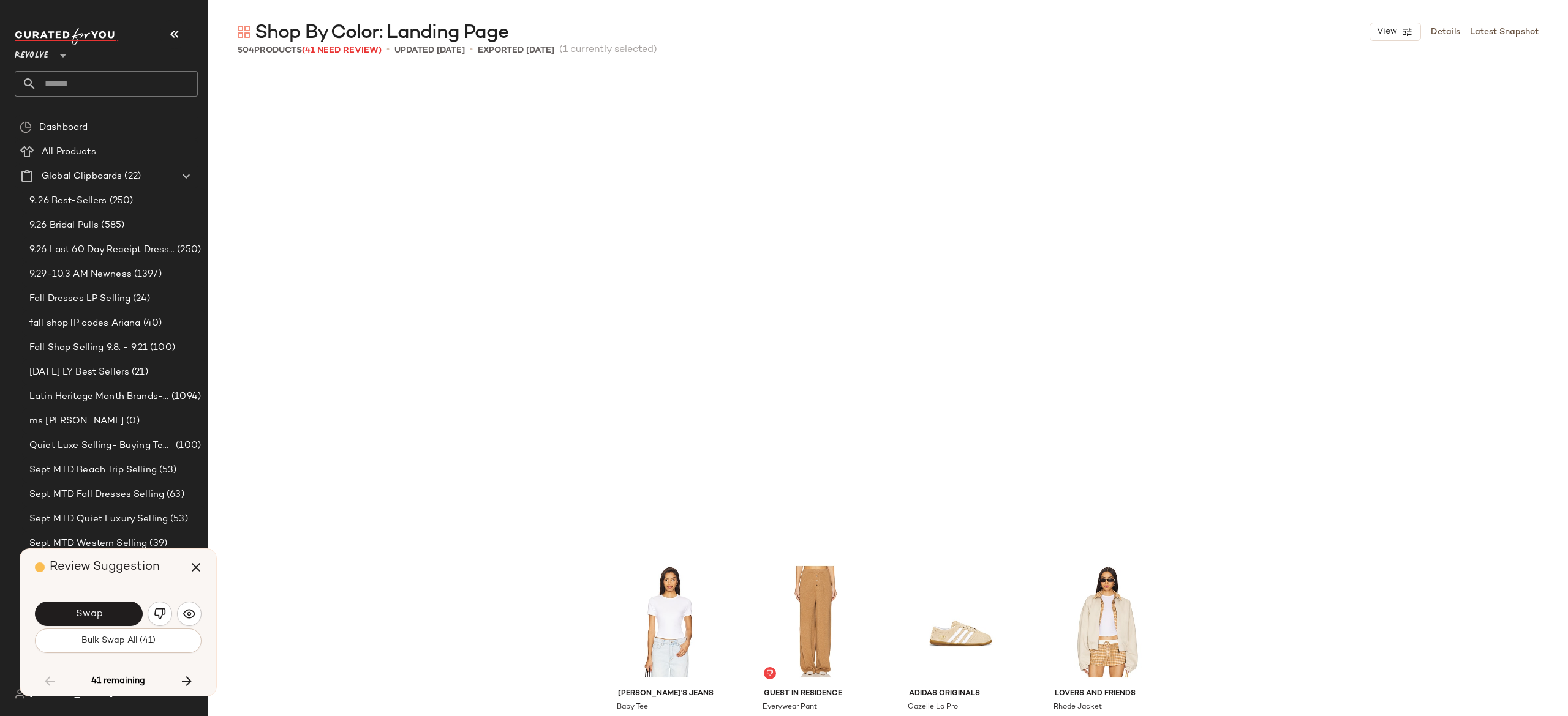
scroll to position [5436, 0]
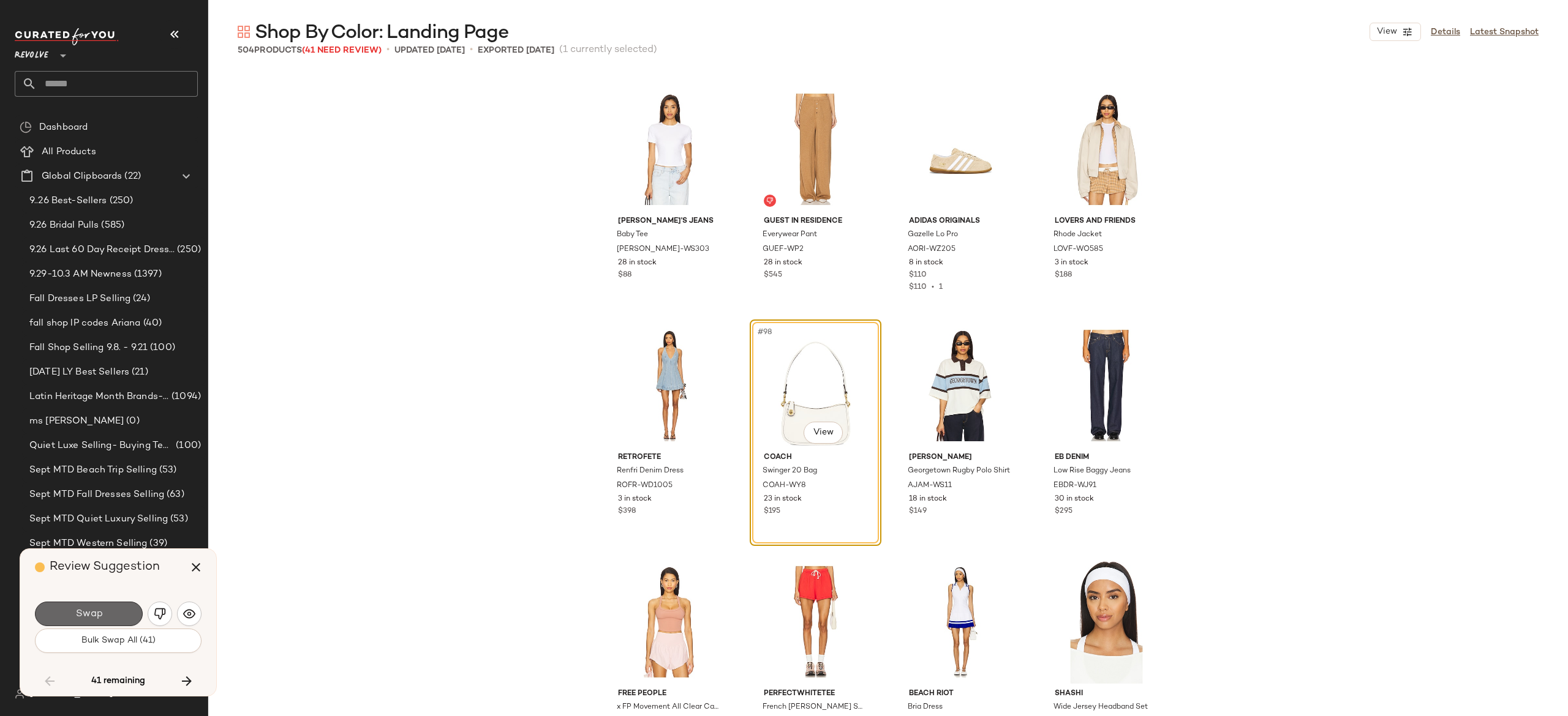
click at [121, 611] on button "Swap" at bounding box center [88, 614] width 108 height 25
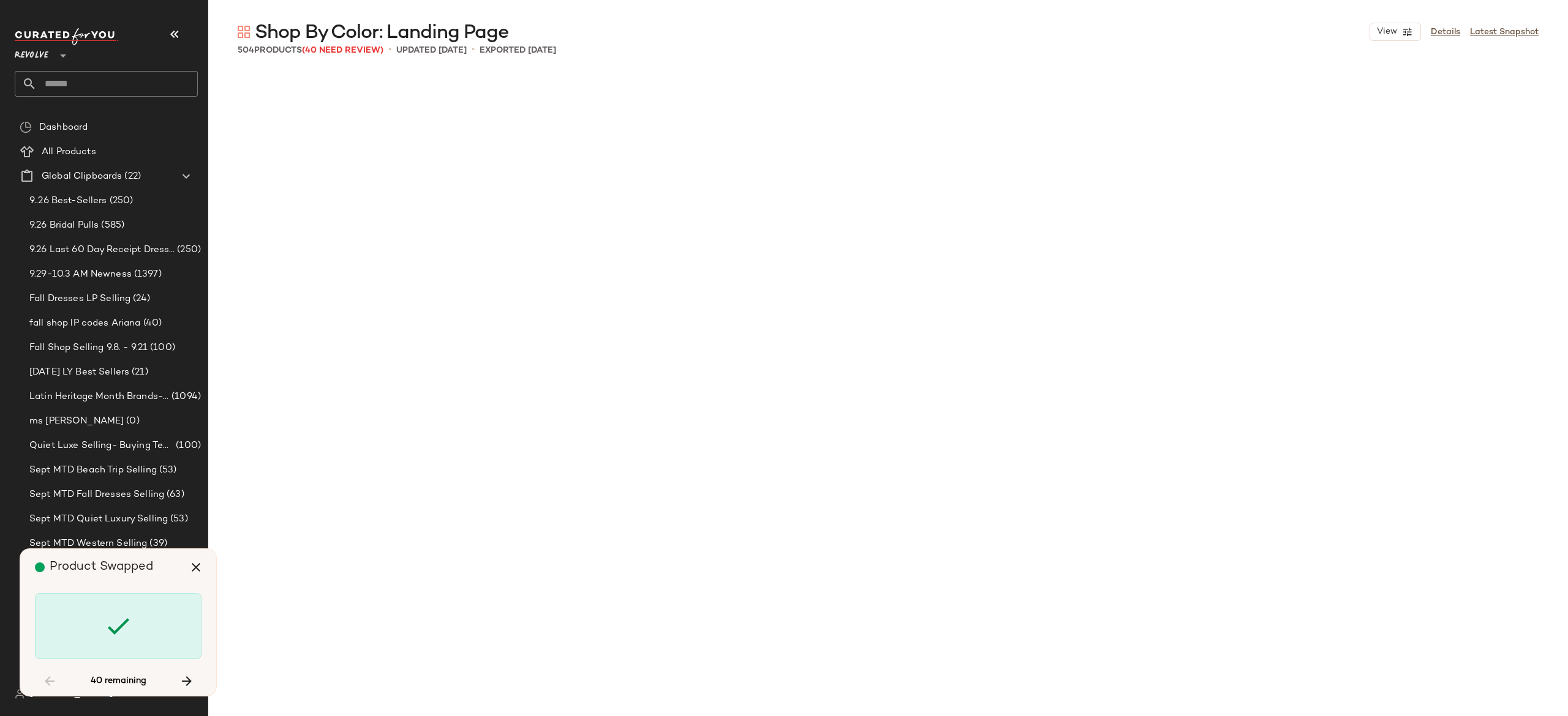
scroll to position [6617, 0]
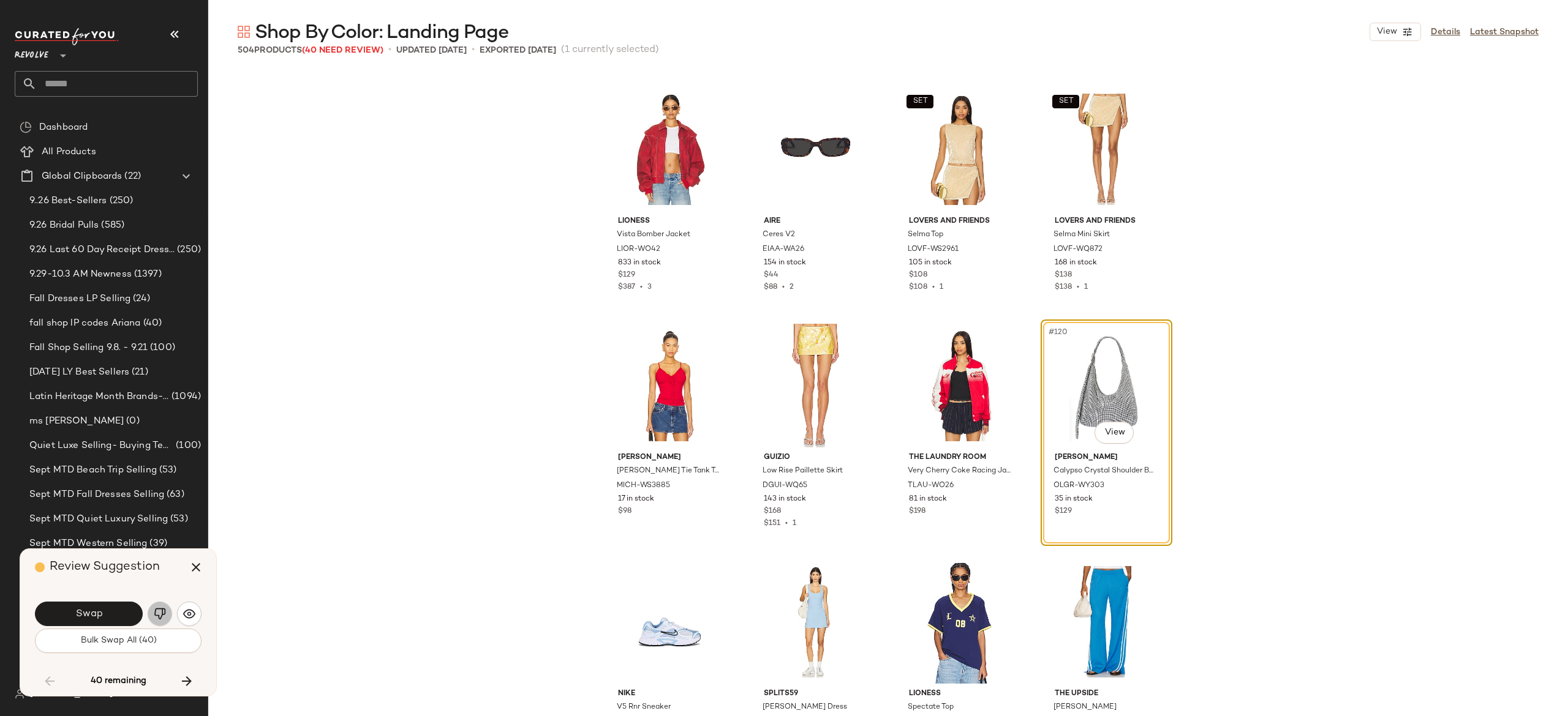
click at [163, 612] on img "button" at bounding box center [160, 613] width 12 height 12
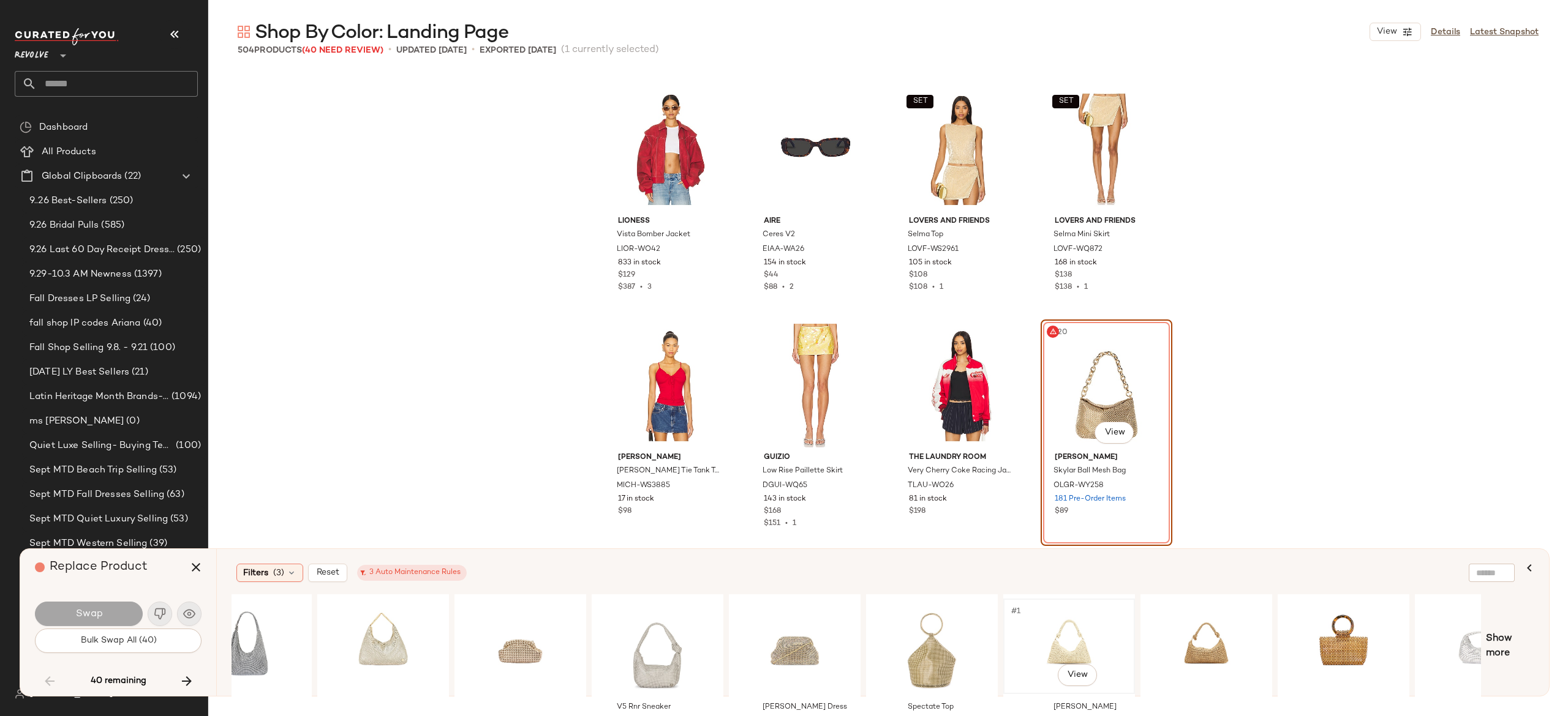
scroll to position [0, 116]
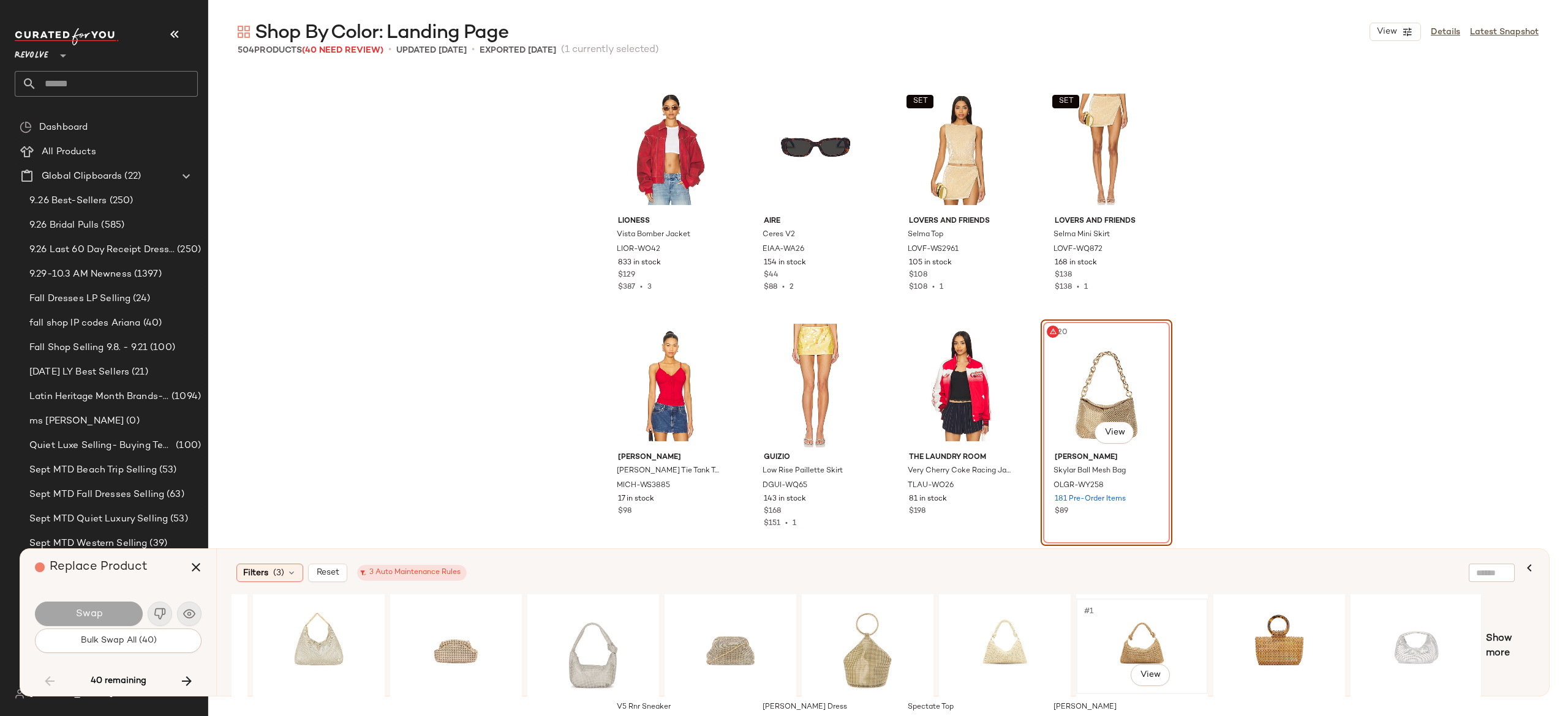
click at [1120, 650] on div "#1 View" at bounding box center [1142, 646] width 123 height 87
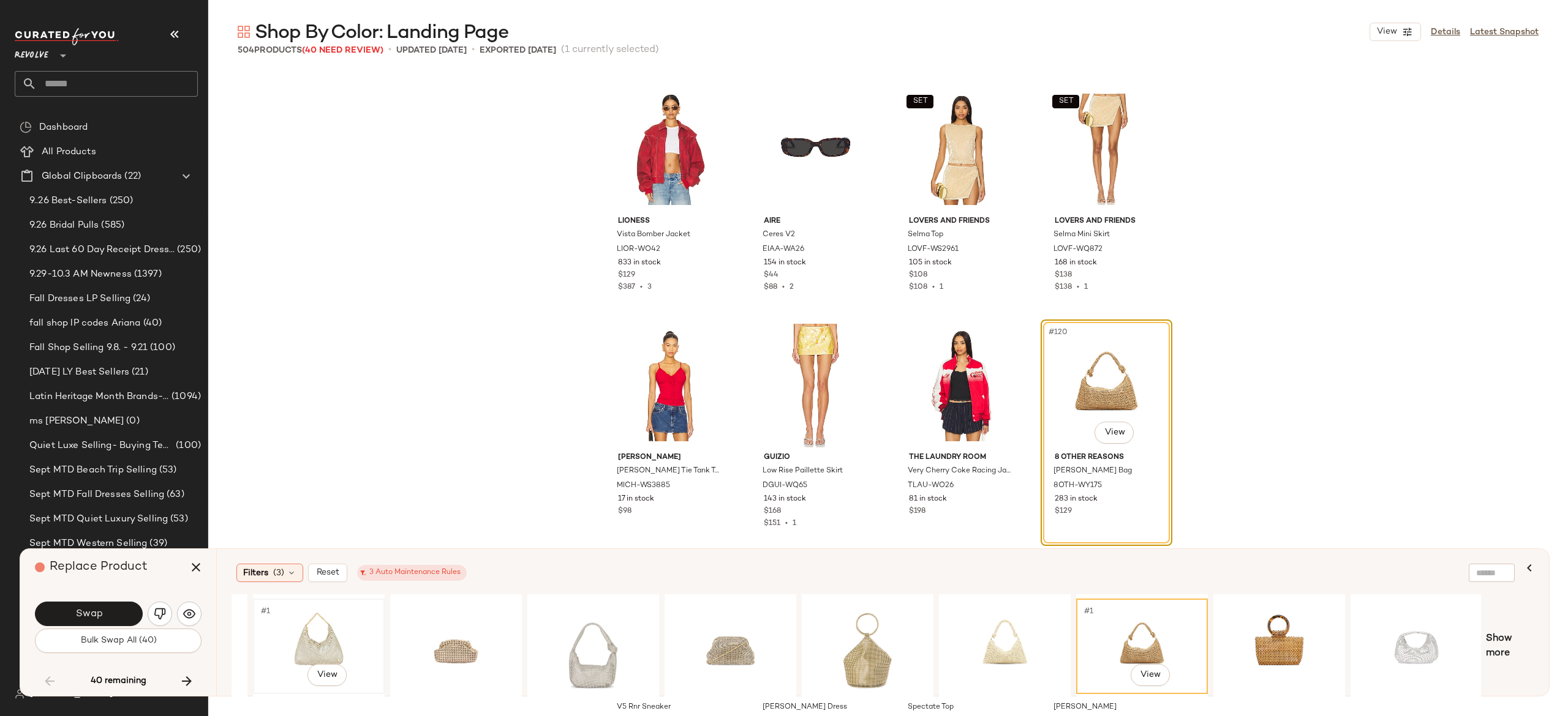
click at [315, 634] on div "#1 View" at bounding box center [318, 646] width 123 height 87
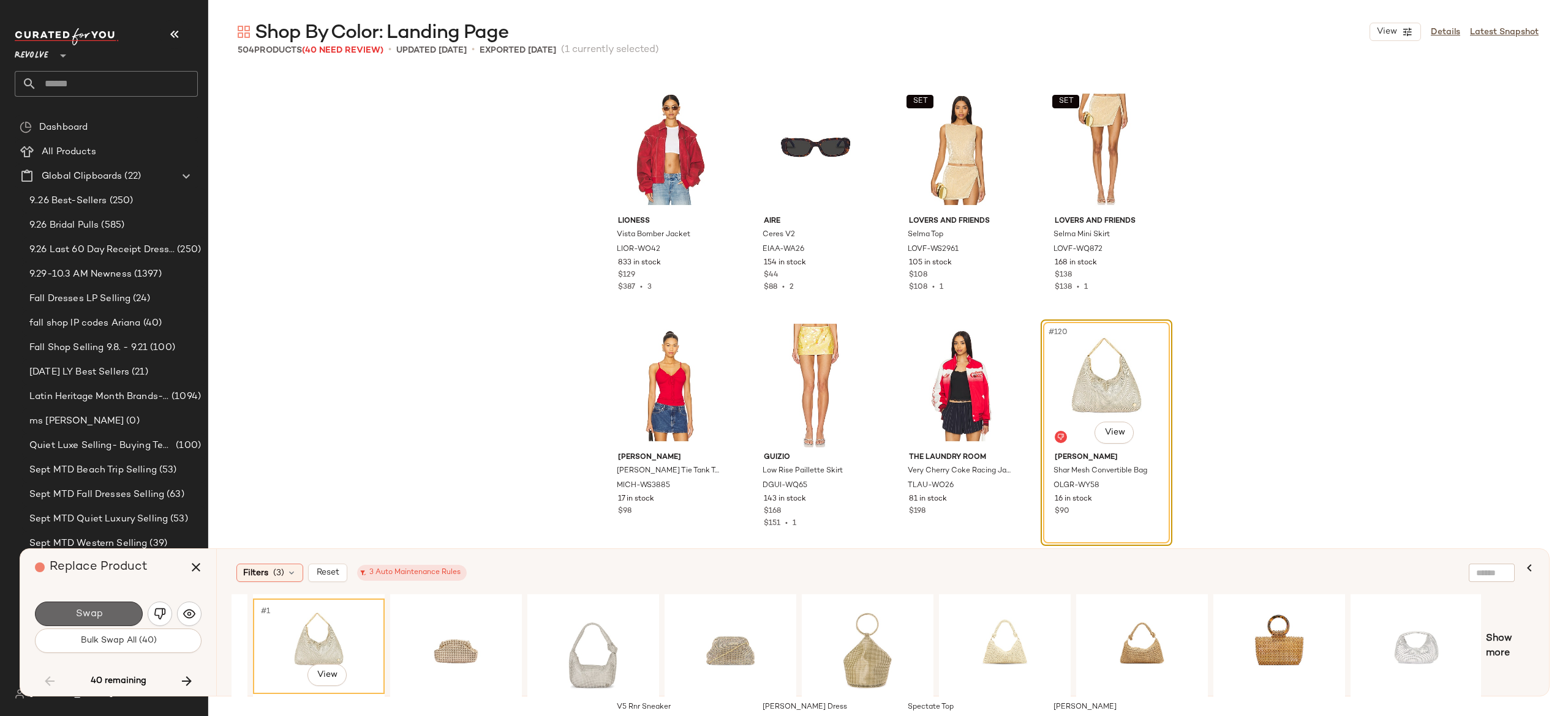
click at [108, 613] on button "Swap" at bounding box center [88, 614] width 108 height 25
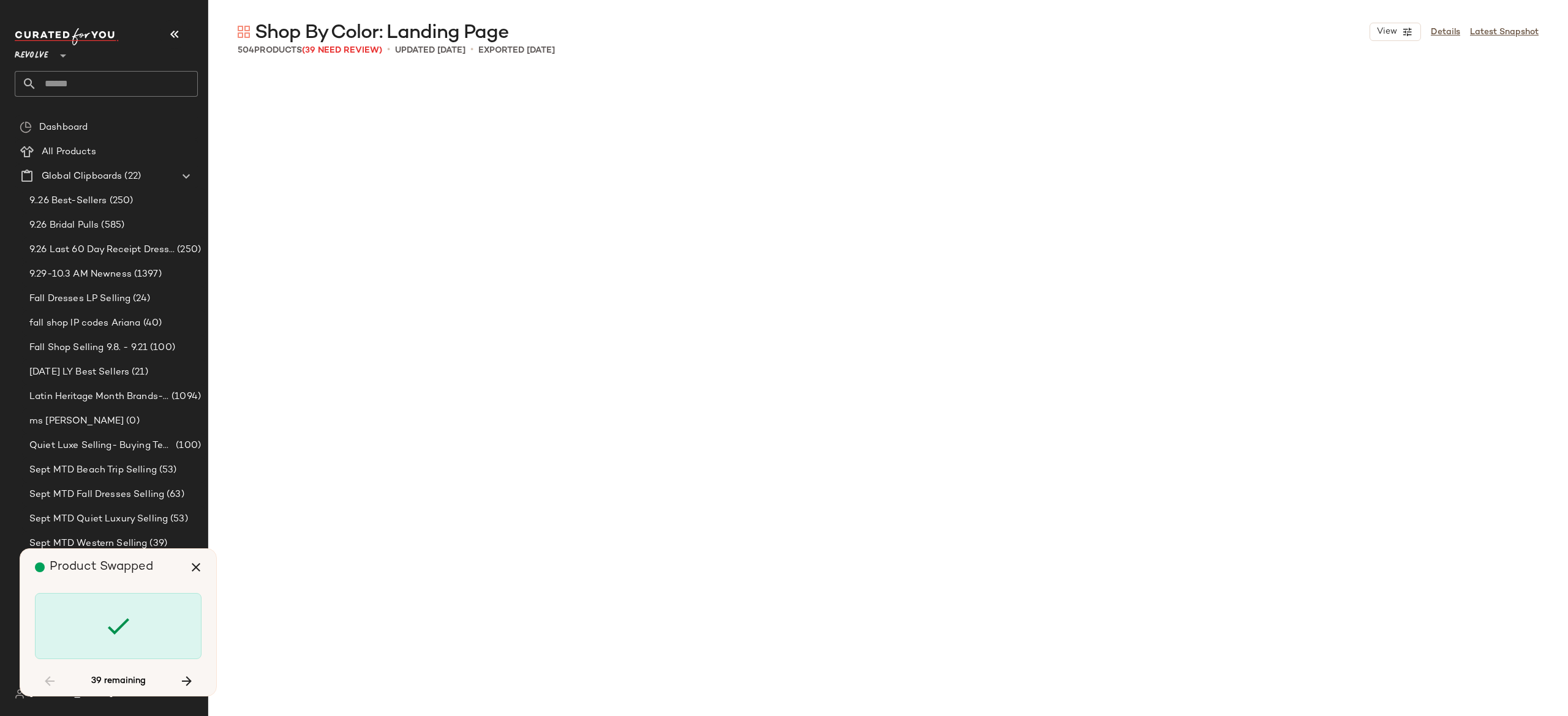
scroll to position [8036, 0]
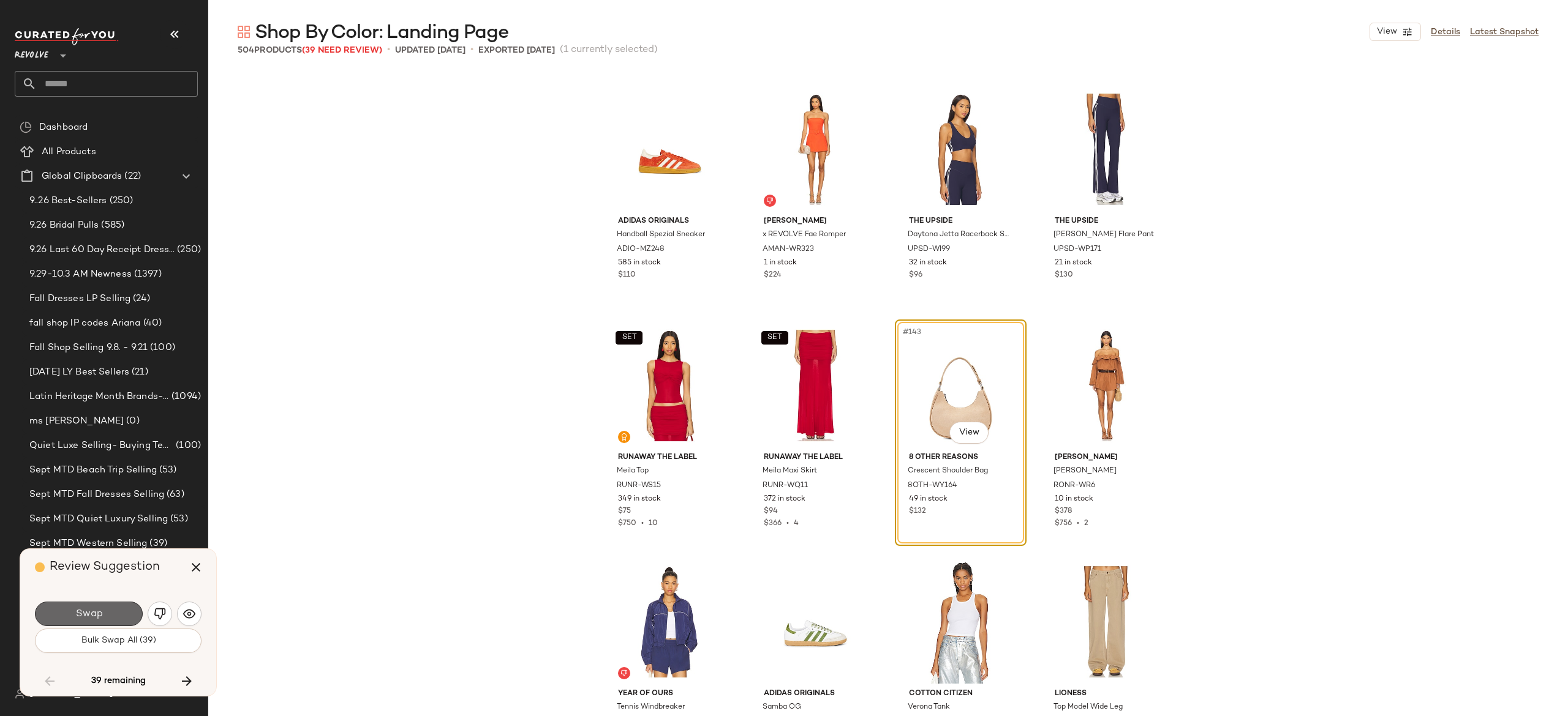
click at [124, 612] on button "Swap" at bounding box center [88, 614] width 108 height 25
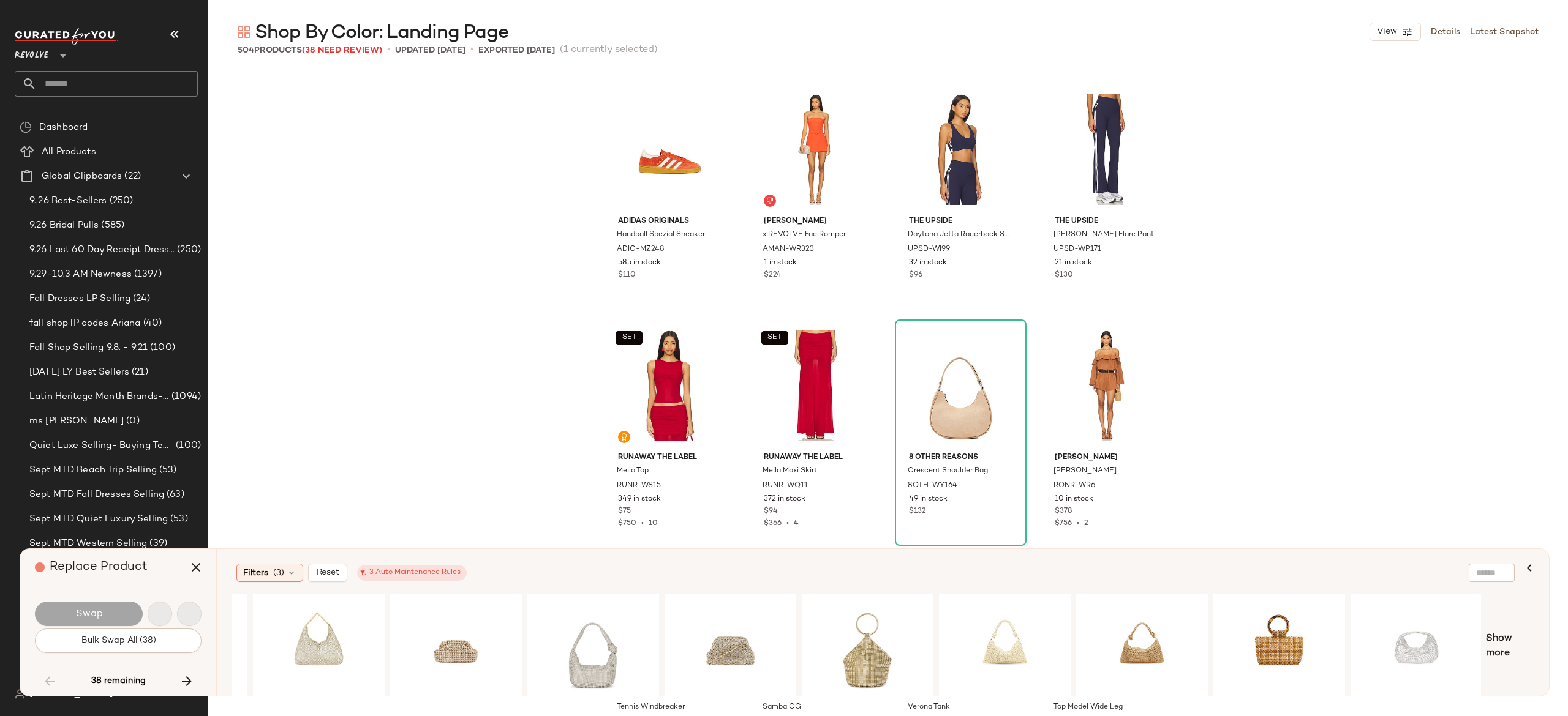
scroll to position [8508, 0]
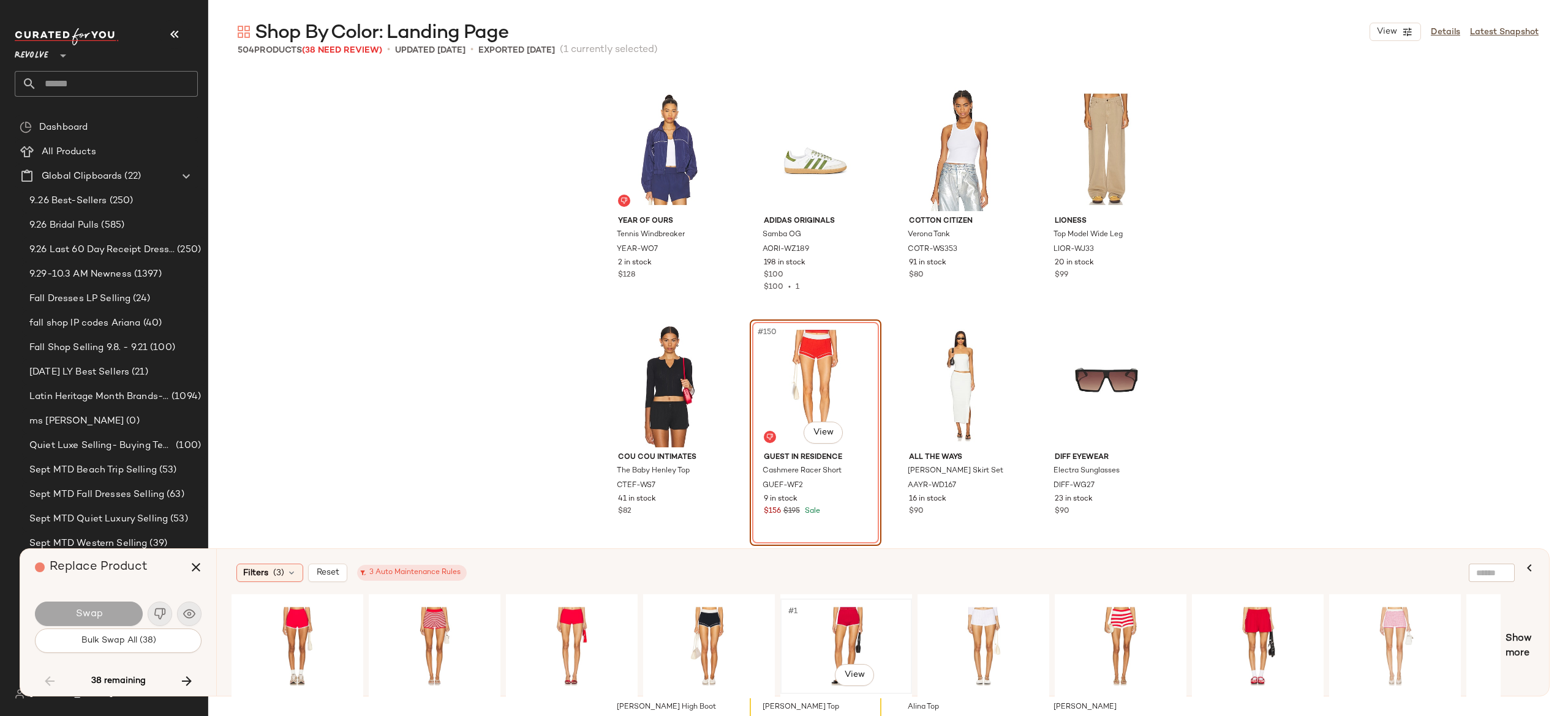
click at [853, 616] on div "#1 View" at bounding box center [846, 646] width 123 height 87
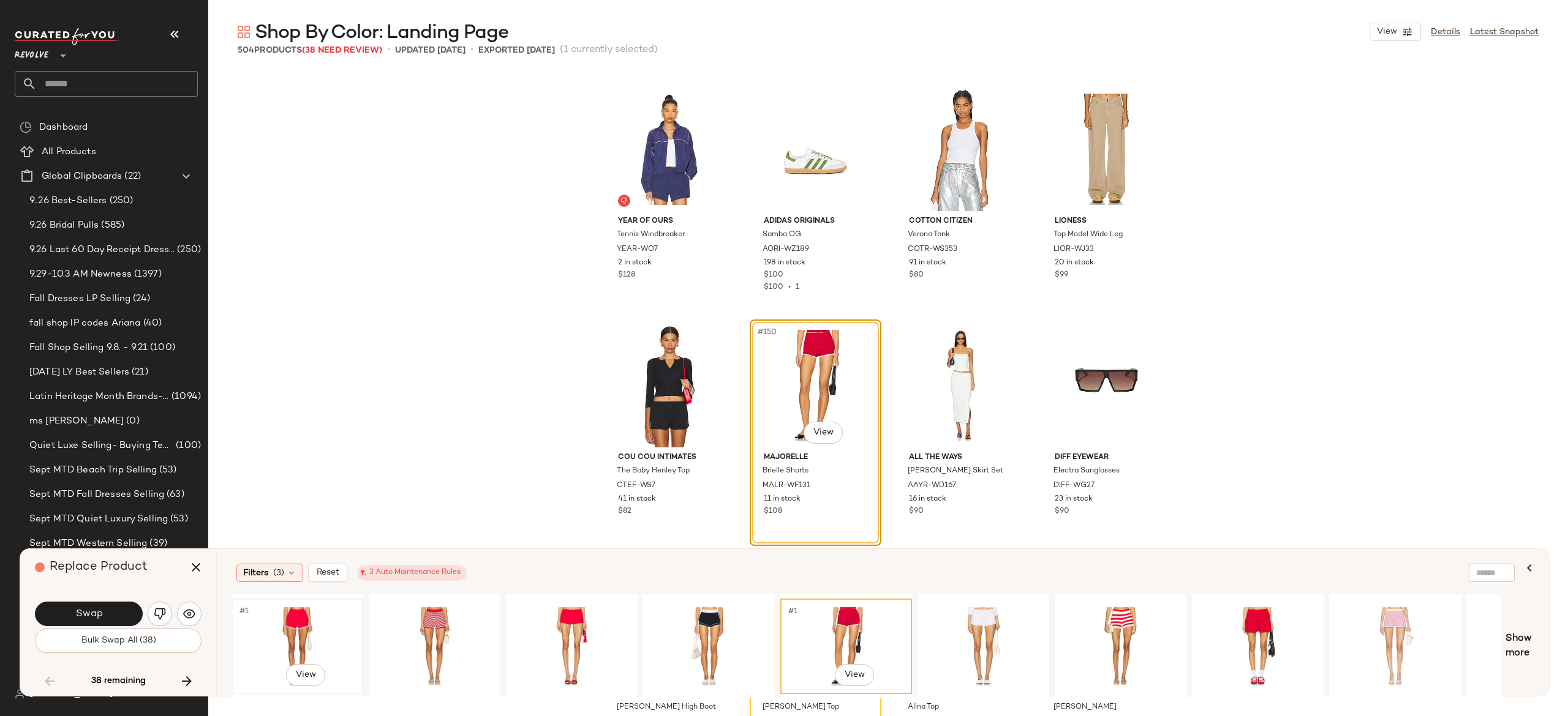
click at [297, 611] on div "#1 View" at bounding box center [297, 646] width 123 height 87
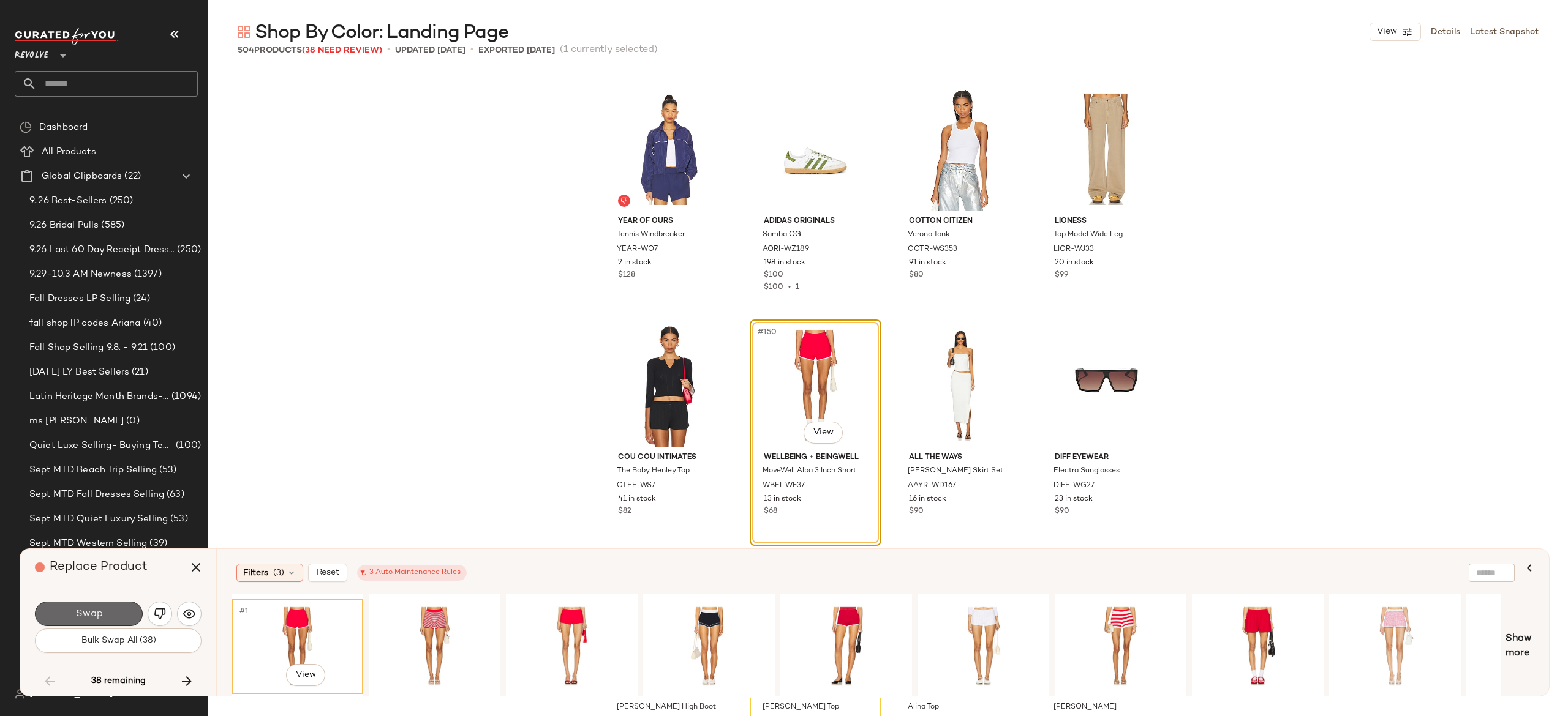
click at [106, 614] on button "Swap" at bounding box center [88, 614] width 108 height 25
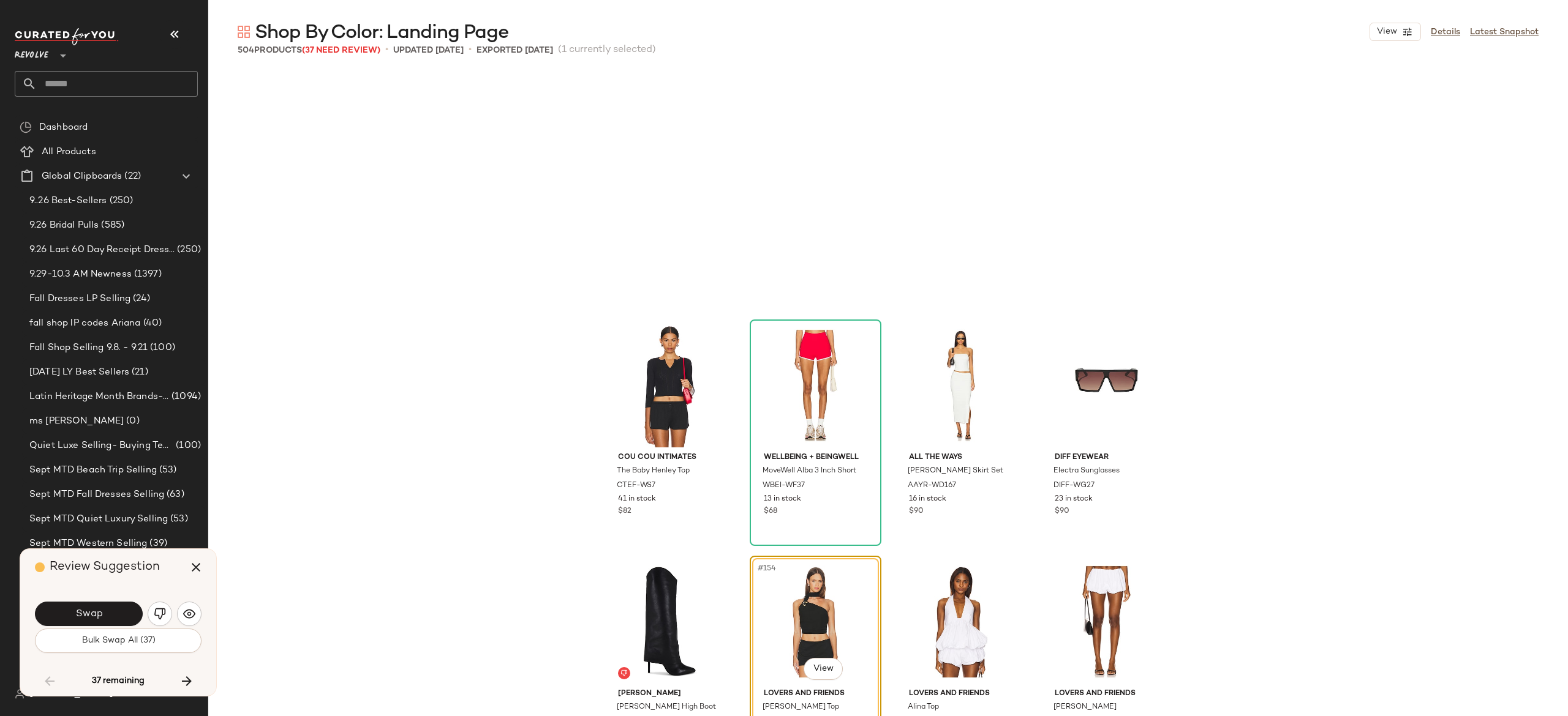
scroll to position [8744, 0]
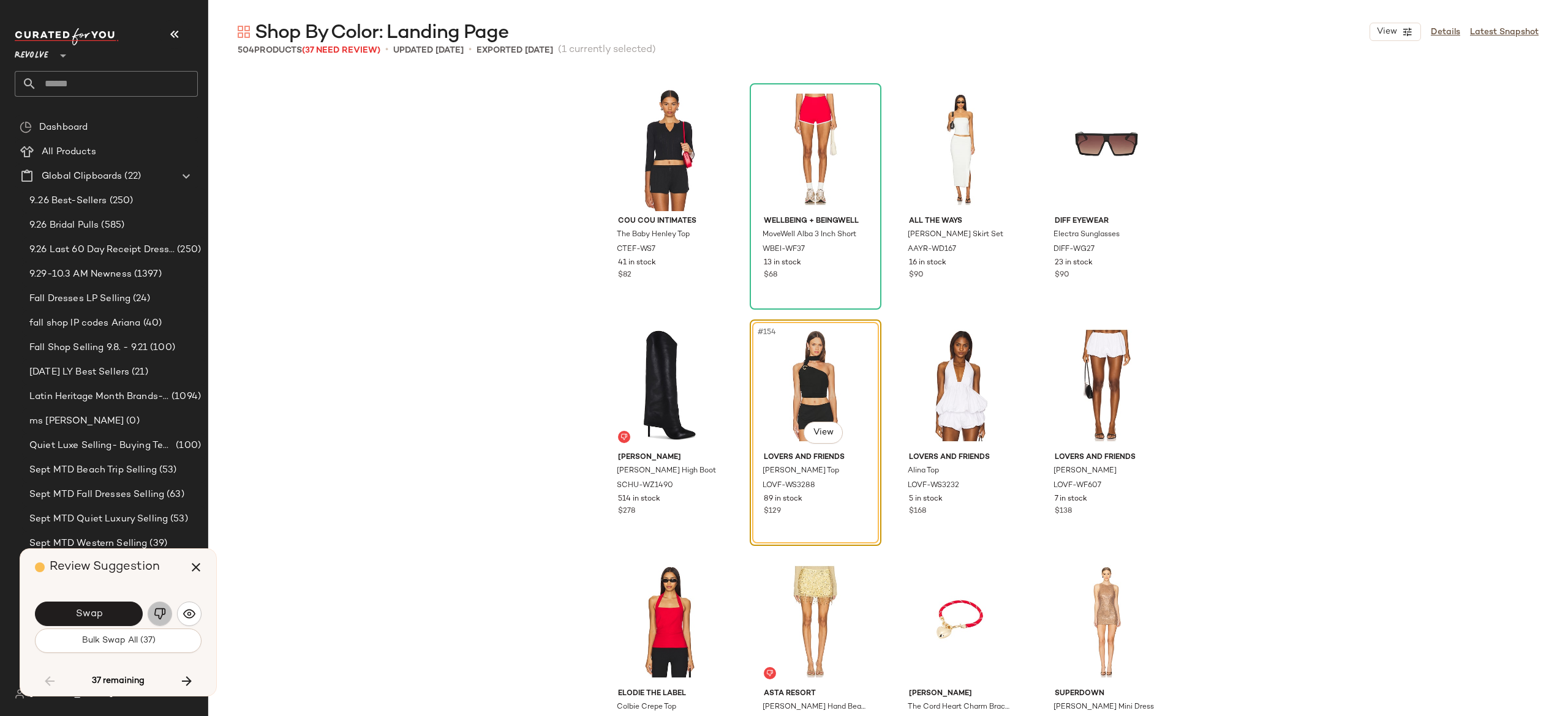
click at [163, 610] on img "button" at bounding box center [160, 613] width 12 height 12
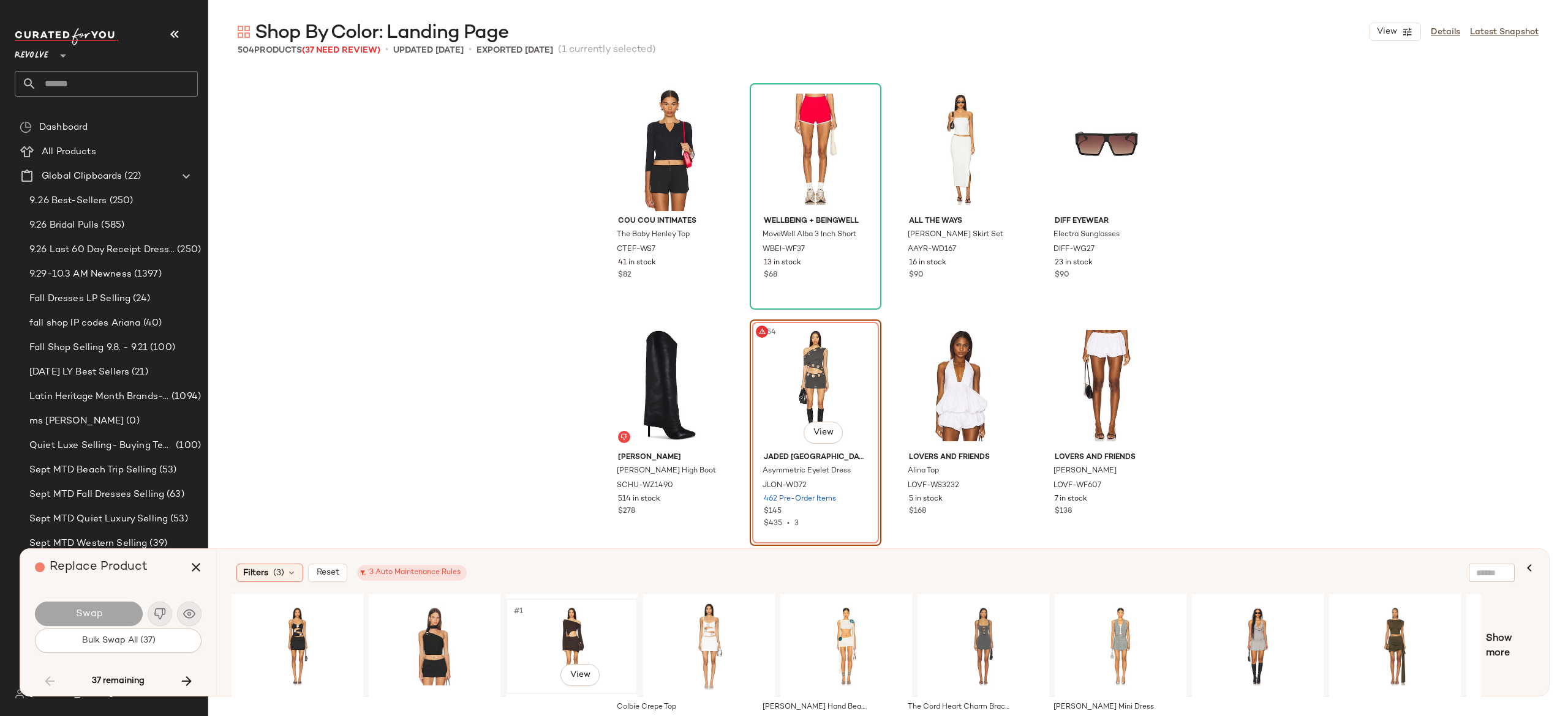
click at [567, 635] on div "#1 View" at bounding box center [571, 646] width 123 height 87
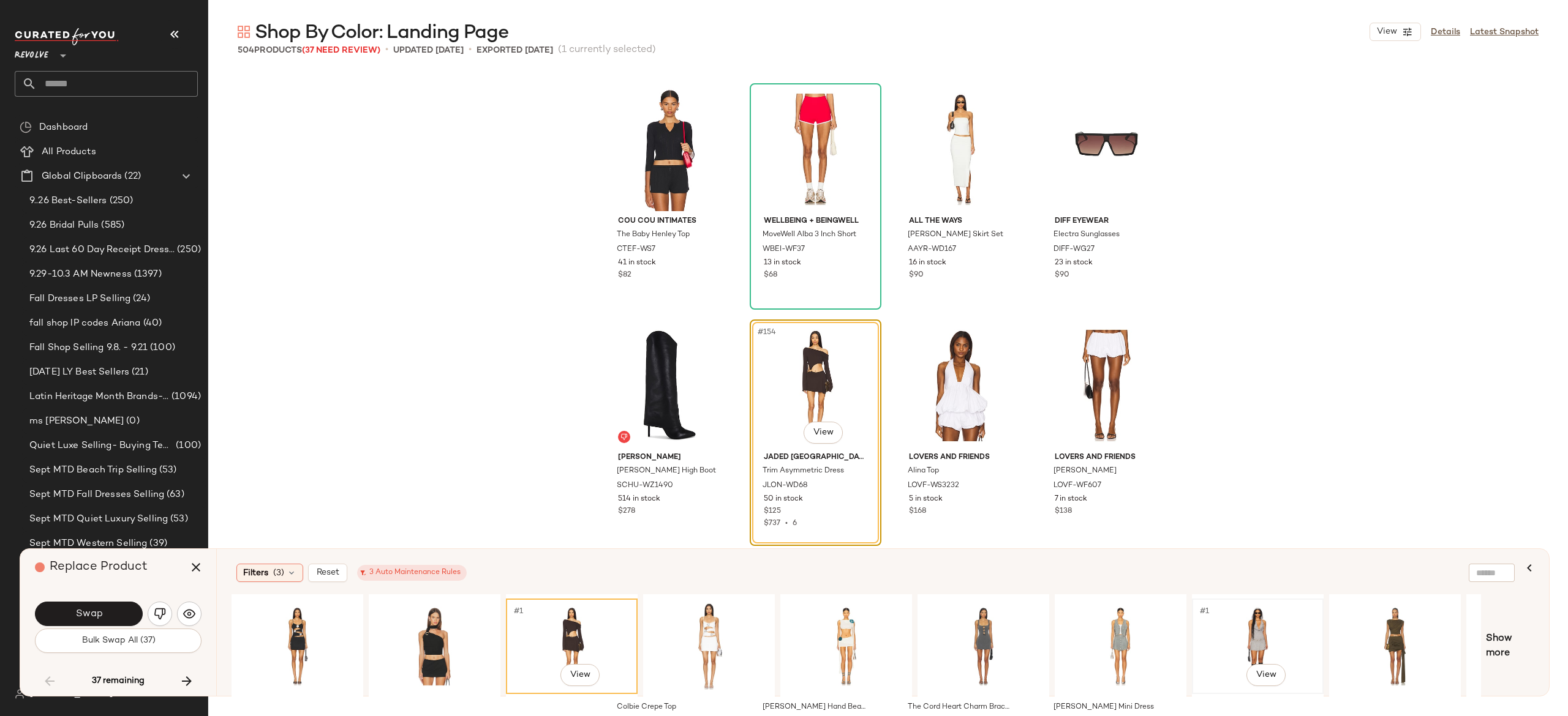
click at [1255, 627] on div "#1 View" at bounding box center [1258, 646] width 123 height 87
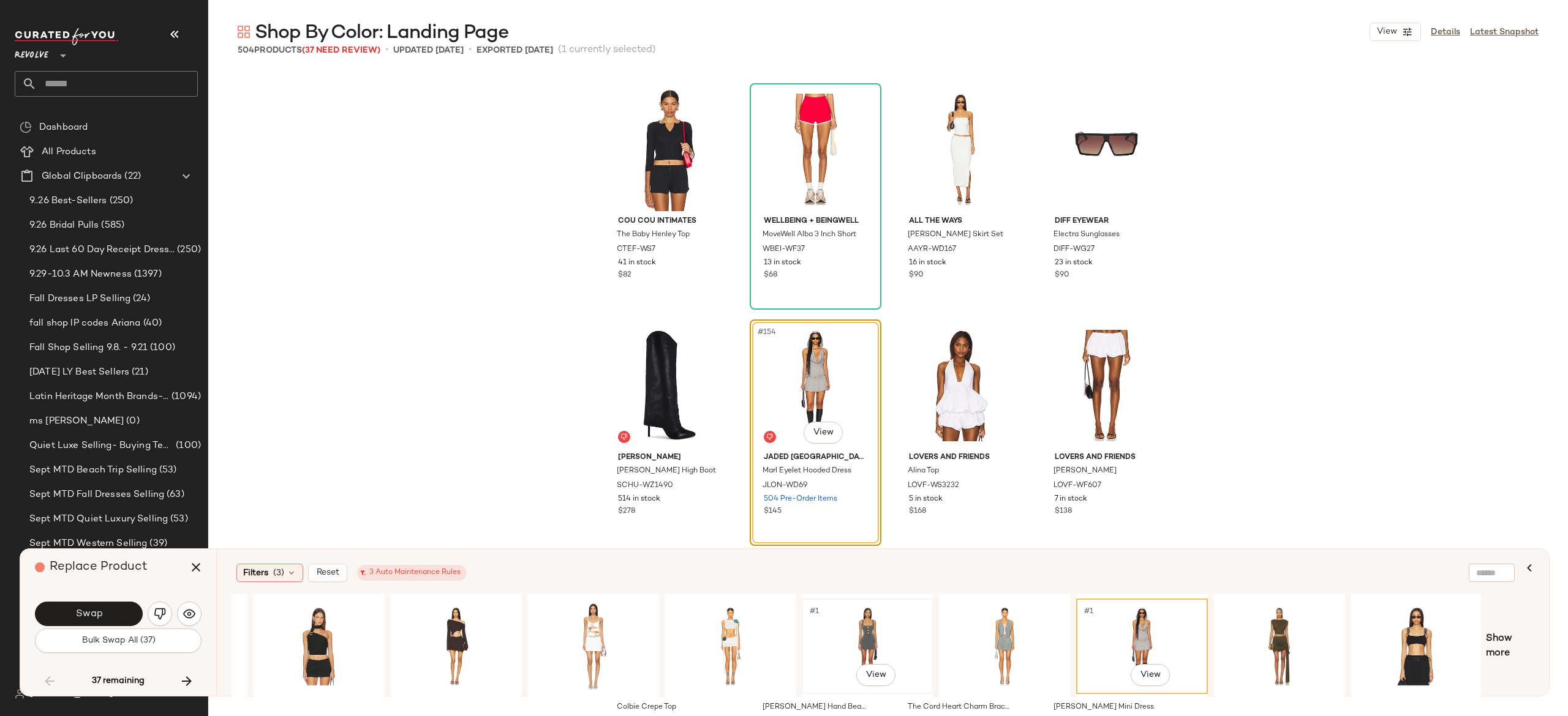
click at [864, 621] on div "#1 View" at bounding box center [867, 646] width 123 height 87
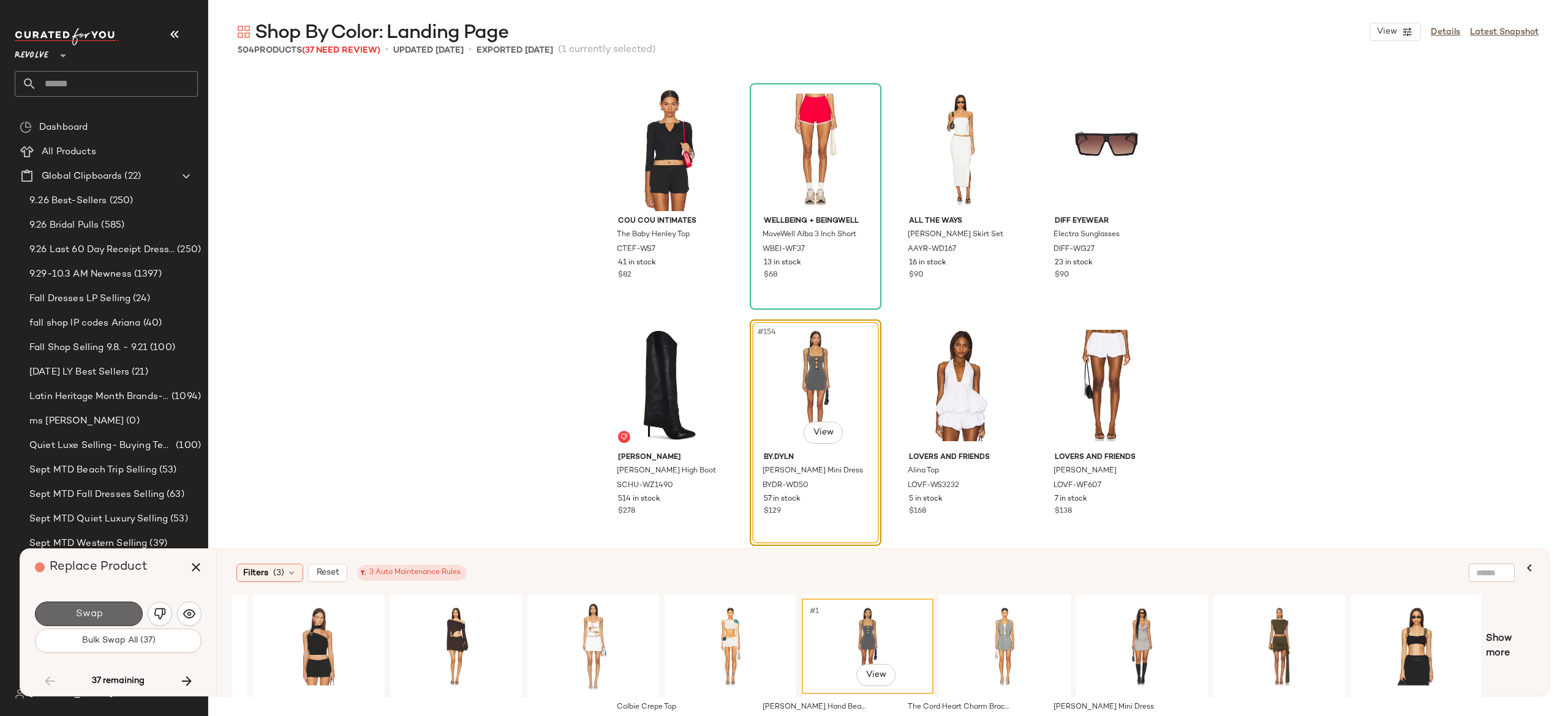
click at [91, 616] on span "Swap" at bounding box center [88, 614] width 28 height 11
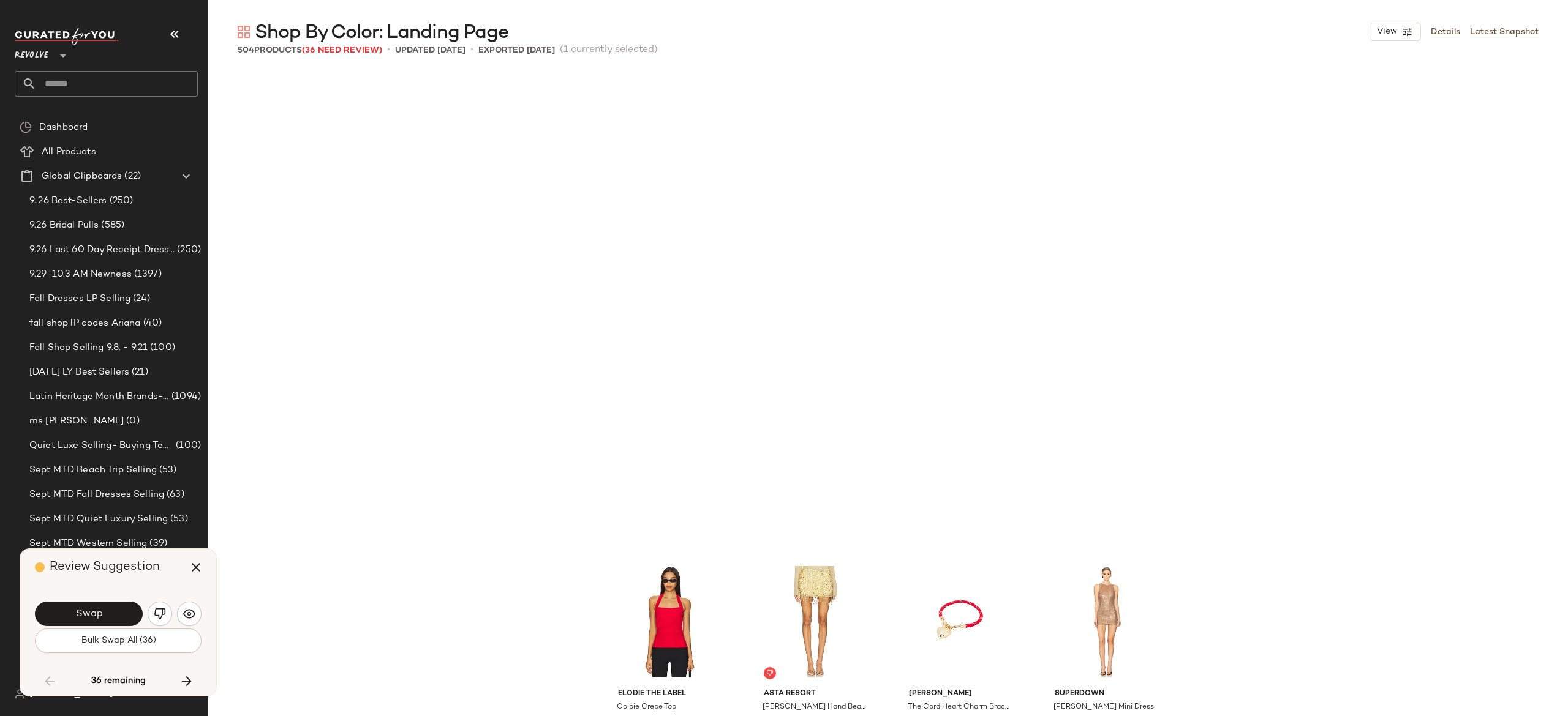
scroll to position [9217, 0]
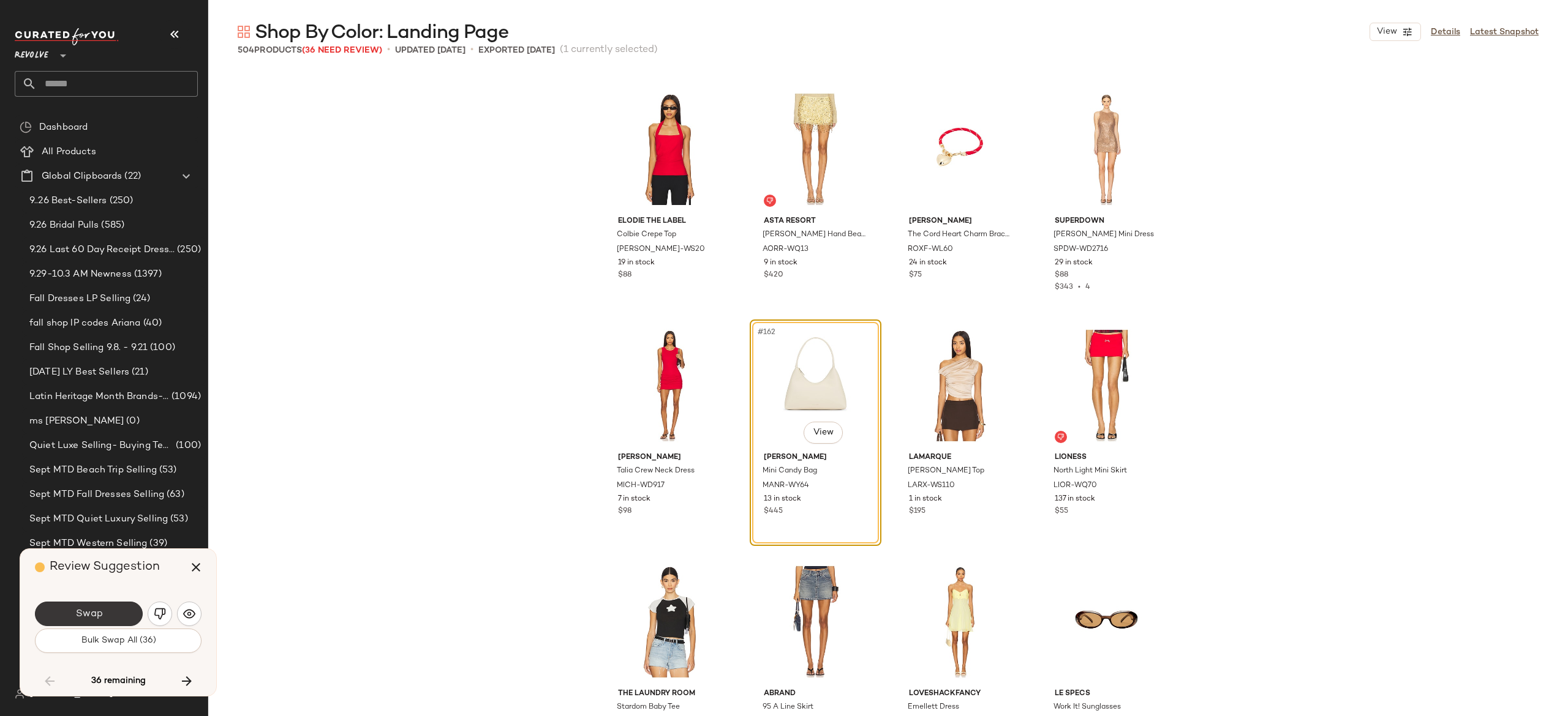
click at [128, 606] on button "Swap" at bounding box center [88, 614] width 108 height 25
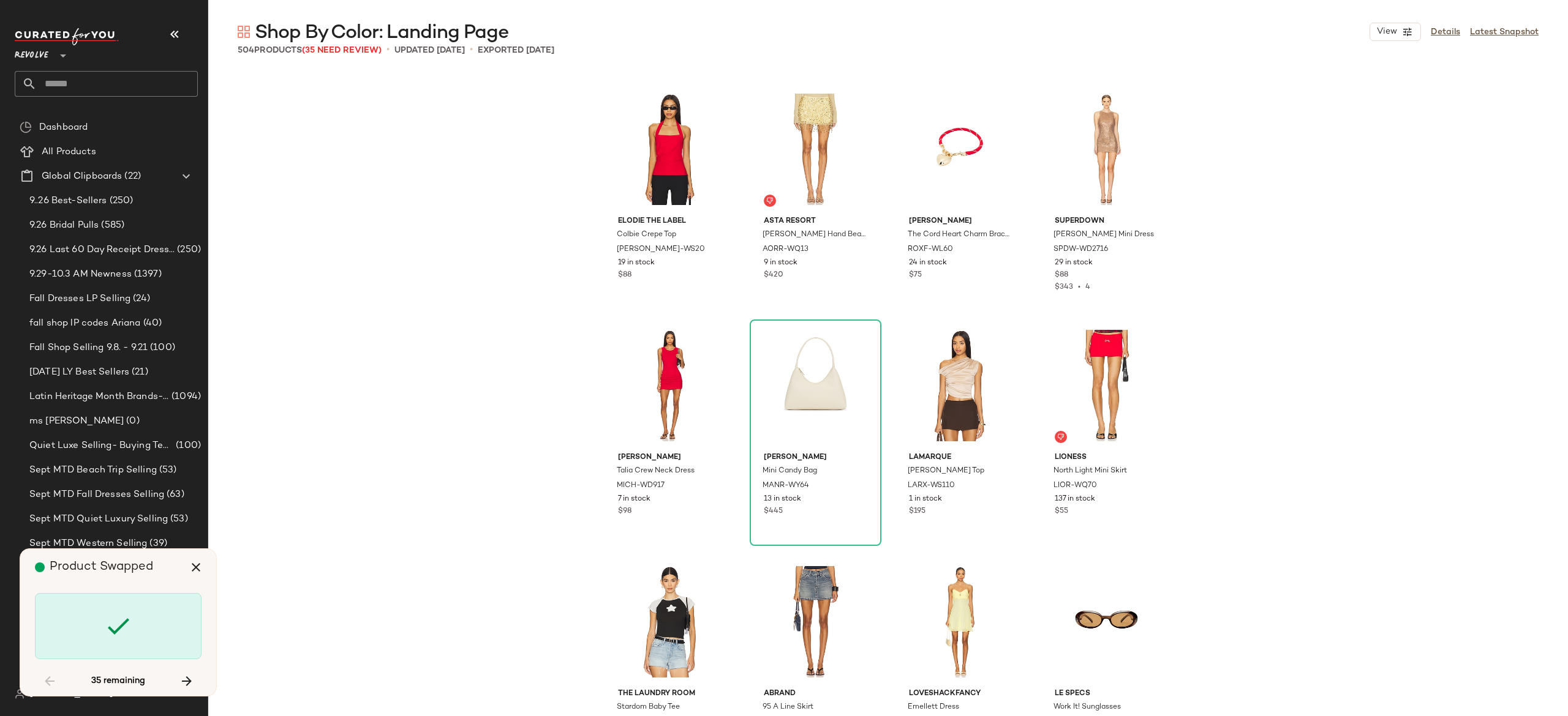
scroll to position [10163, 0]
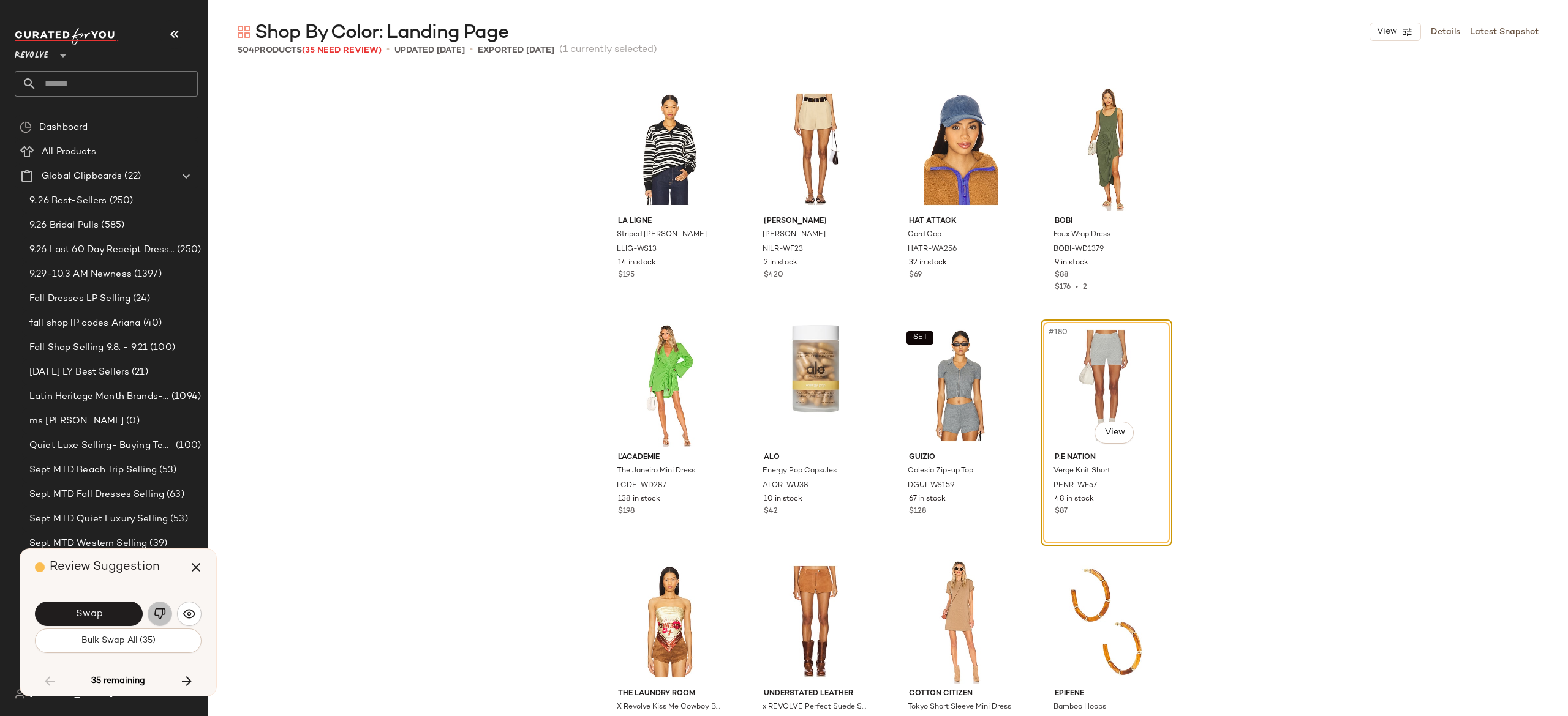
click at [154, 617] on img "button" at bounding box center [160, 613] width 12 height 12
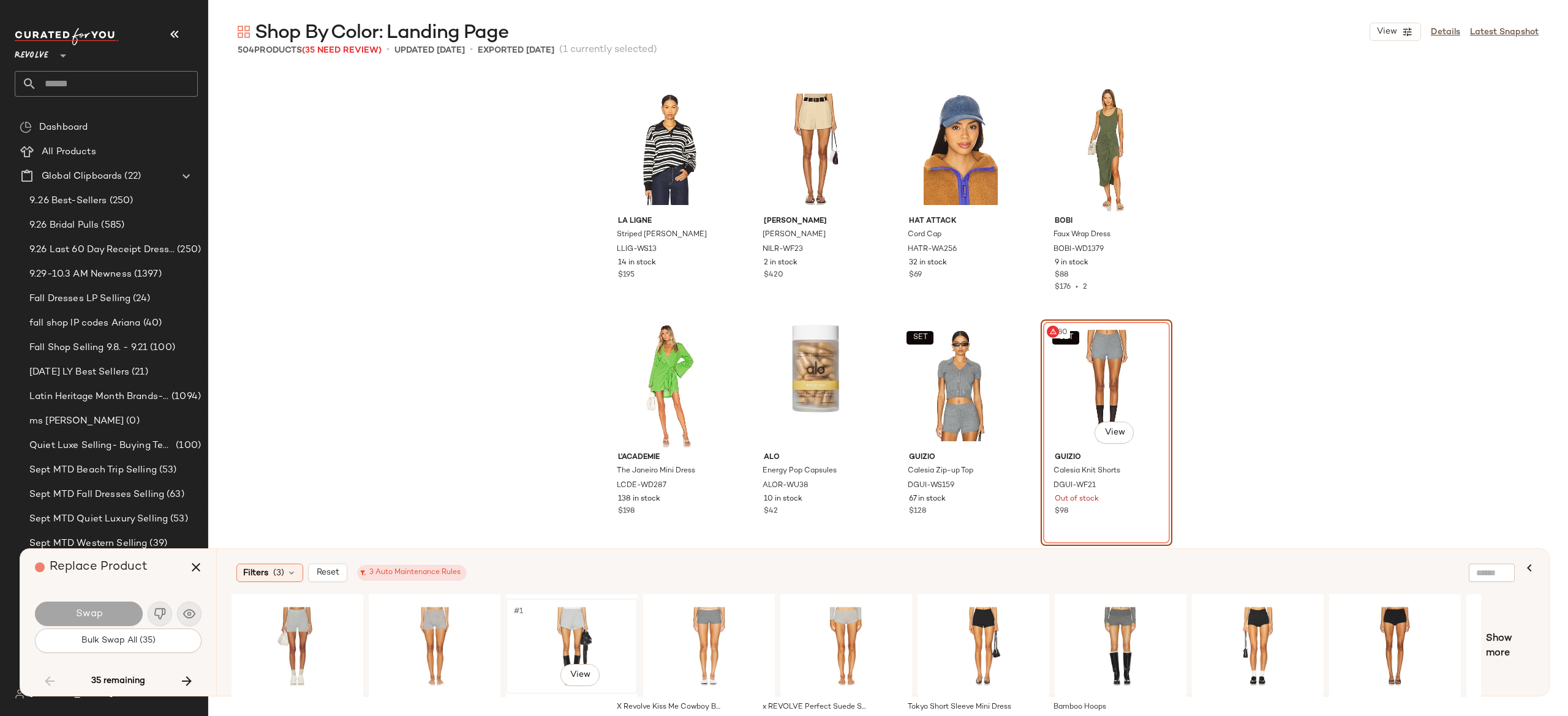
click at [562, 624] on div "#1 View" at bounding box center [571, 646] width 123 height 87
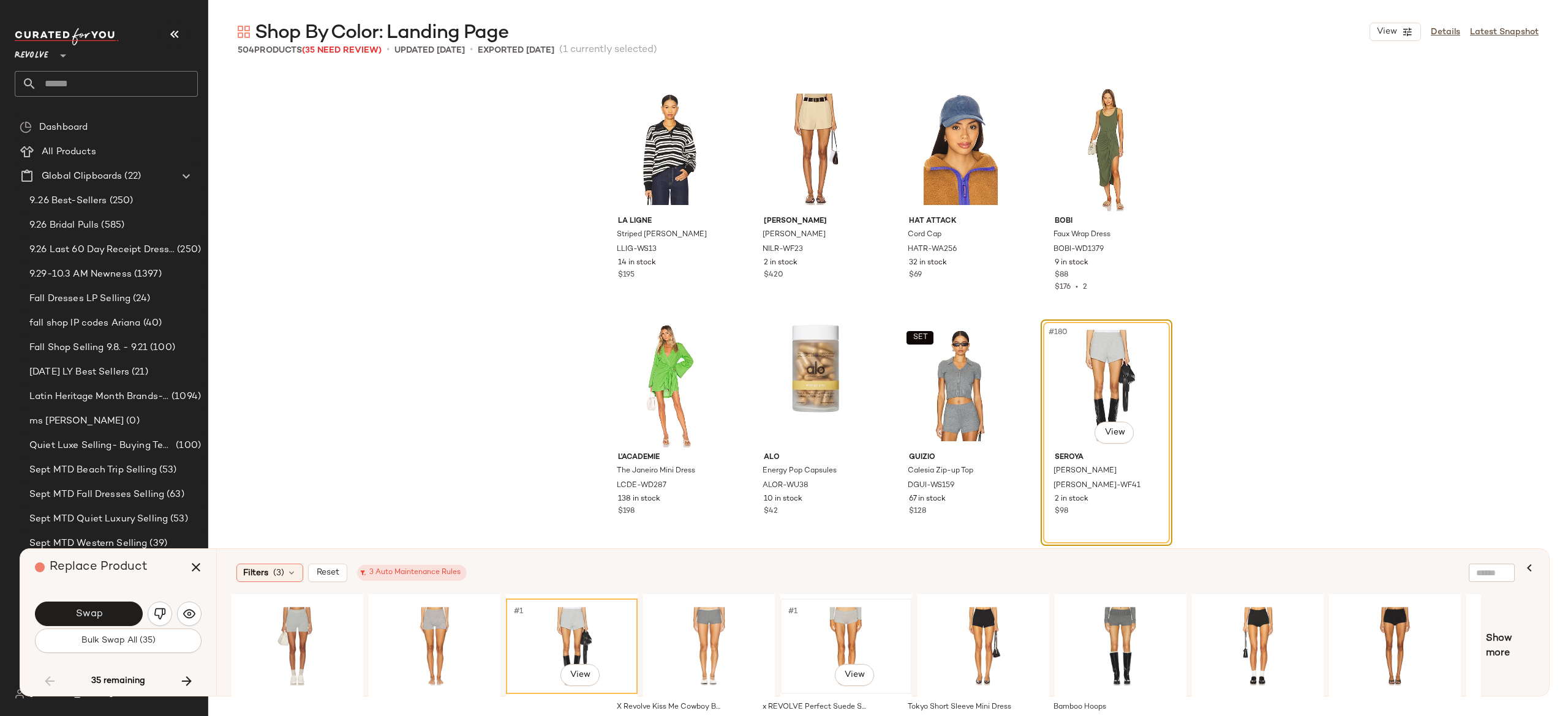
click at [839, 622] on div "#1 View" at bounding box center [846, 646] width 123 height 87
click at [1113, 627] on div "#1 View" at bounding box center [1120, 646] width 123 height 87
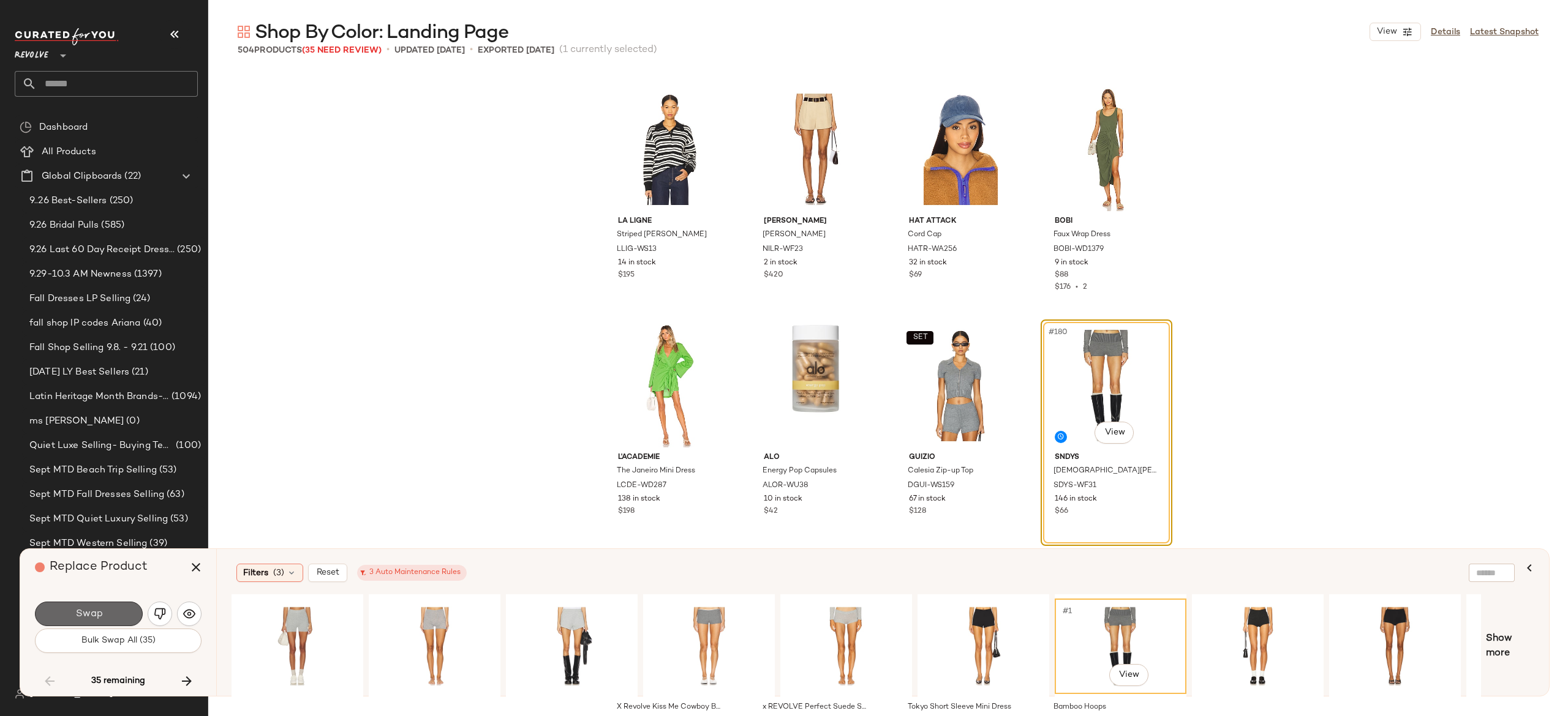
click at [130, 607] on button "Swap" at bounding box center [88, 614] width 108 height 25
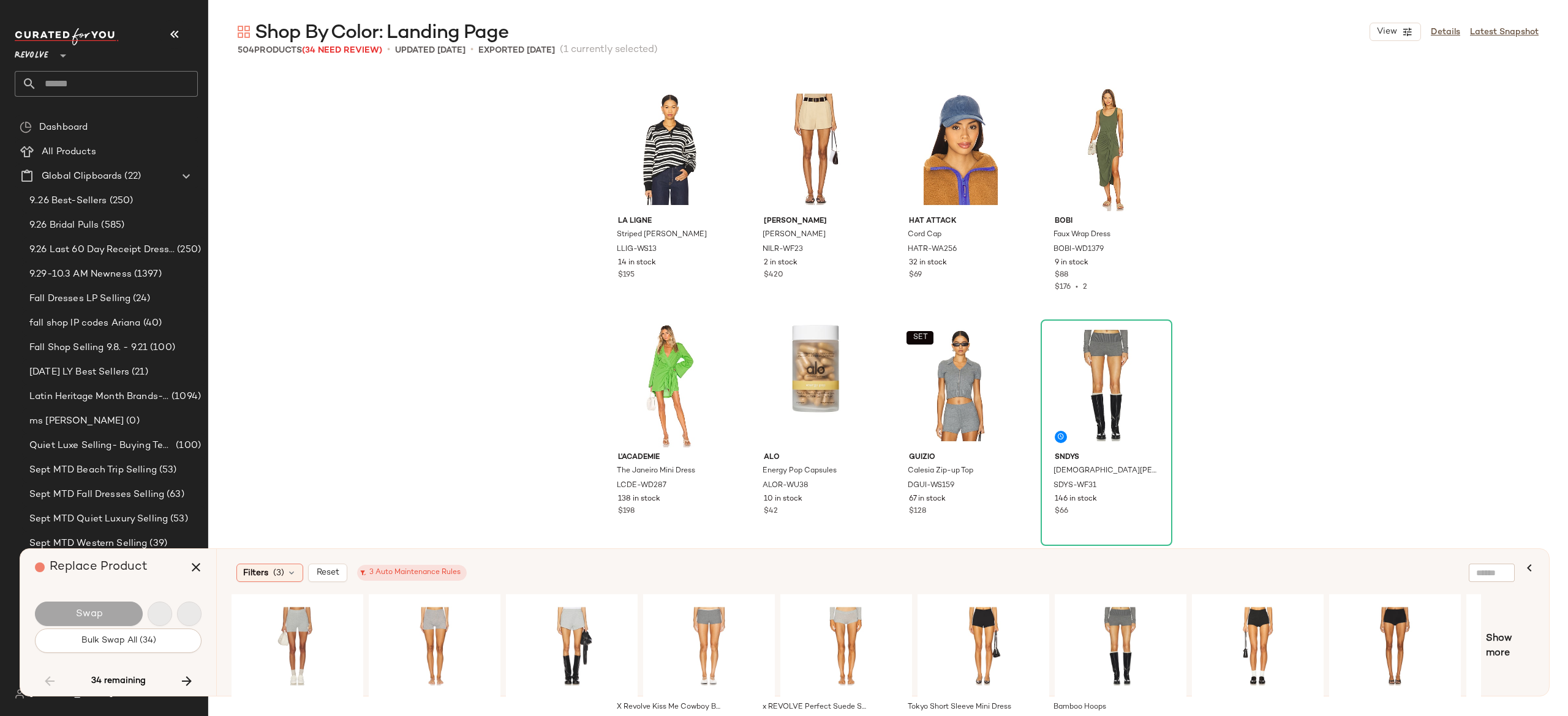
scroll to position [11108, 0]
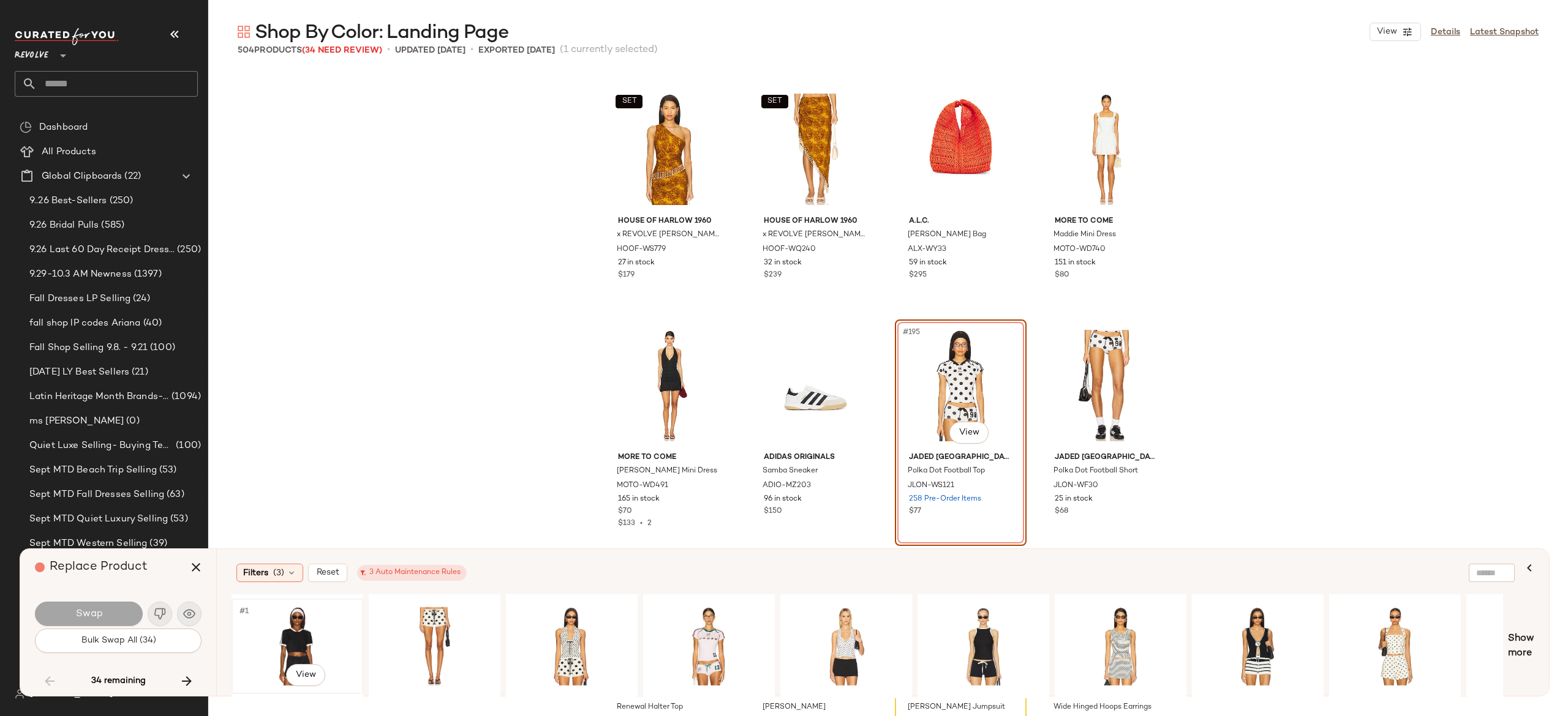
click at [309, 627] on div "#1 View" at bounding box center [297, 646] width 123 height 87
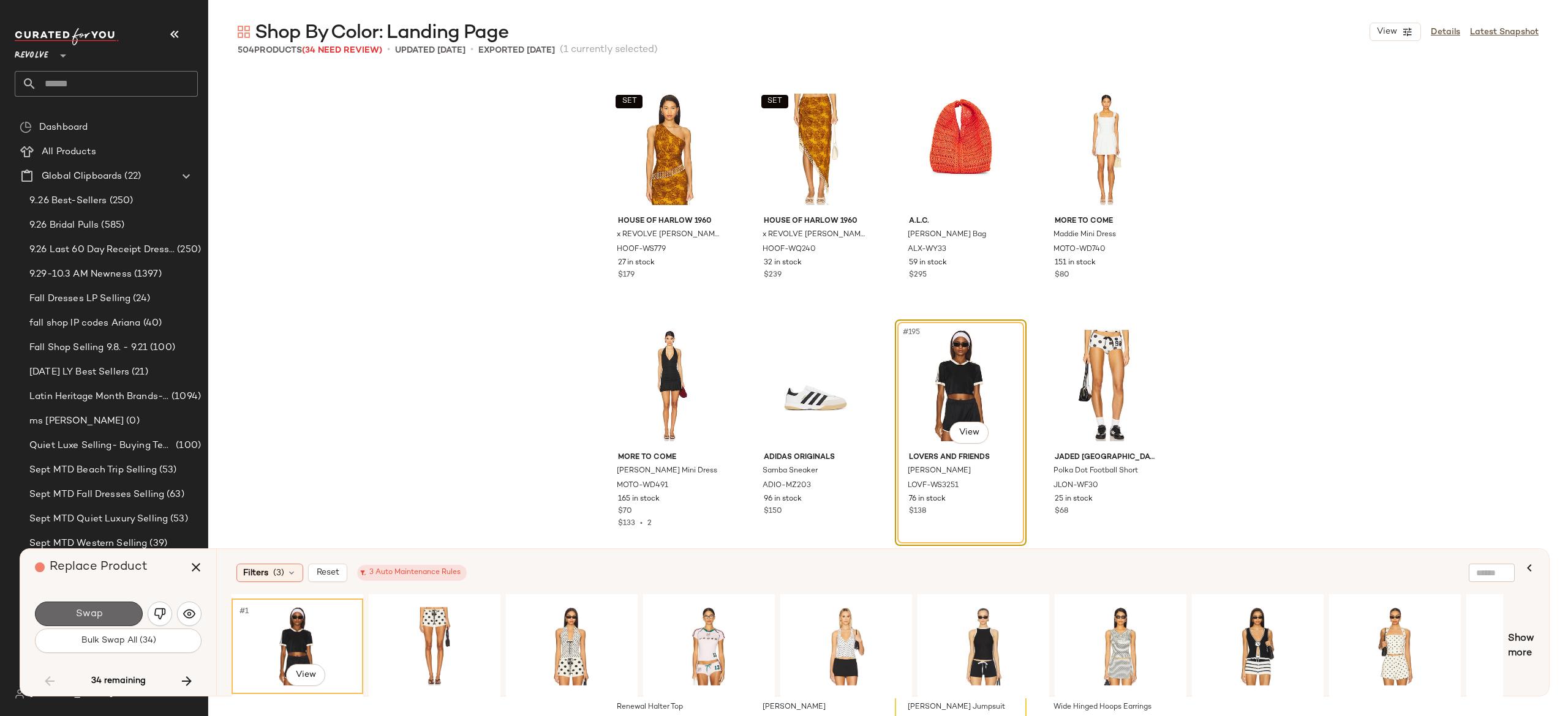
click at [125, 612] on button "Swap" at bounding box center [88, 614] width 108 height 25
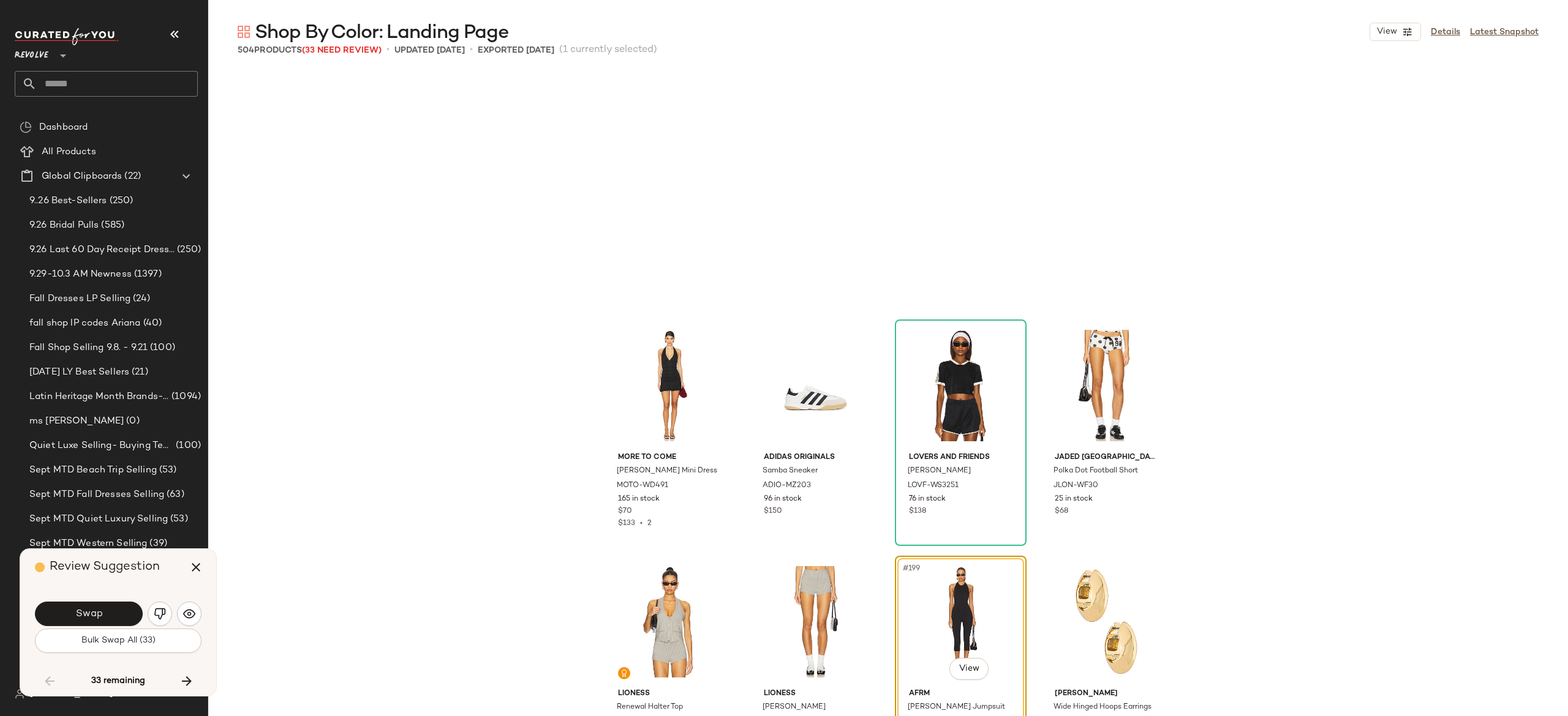
scroll to position [11344, 0]
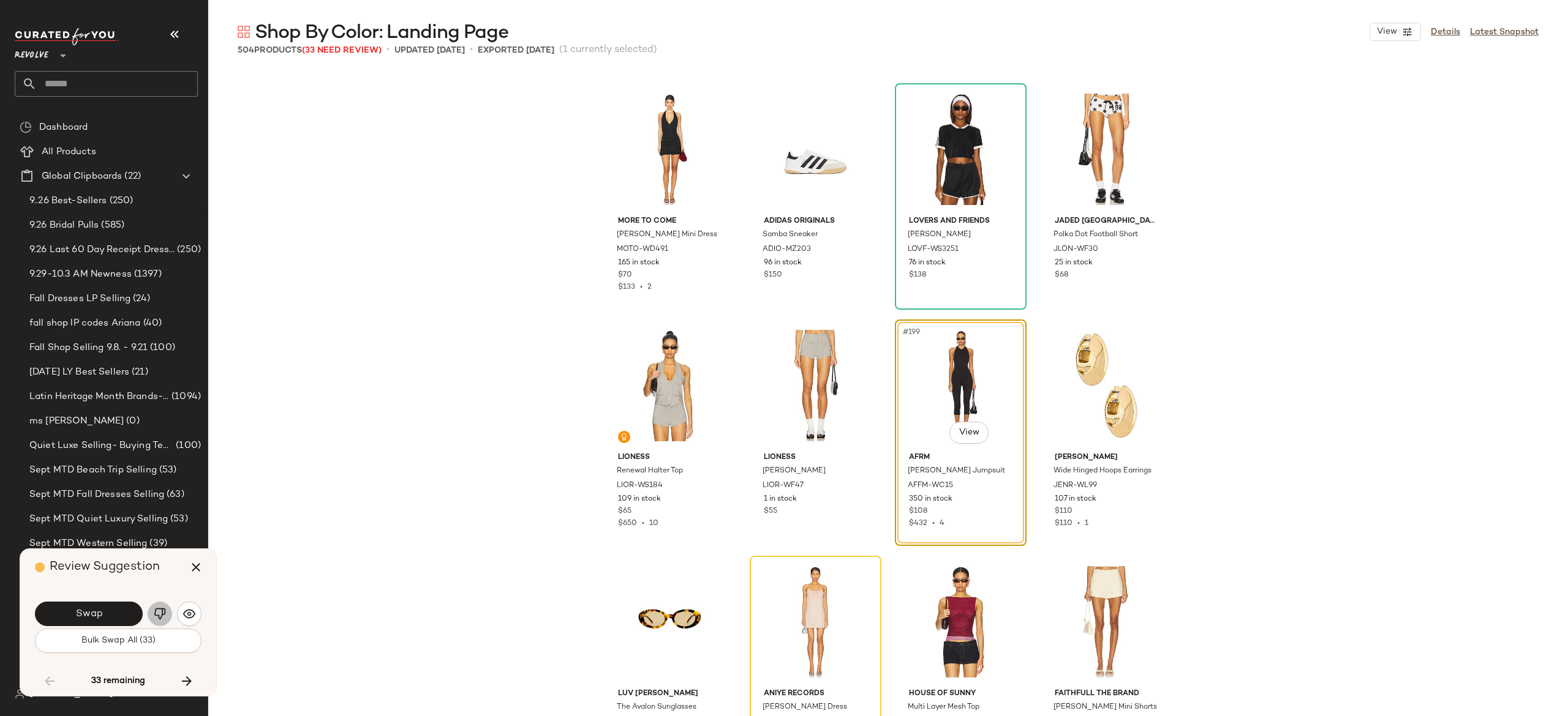
click at [161, 614] on img "button" at bounding box center [160, 613] width 12 height 12
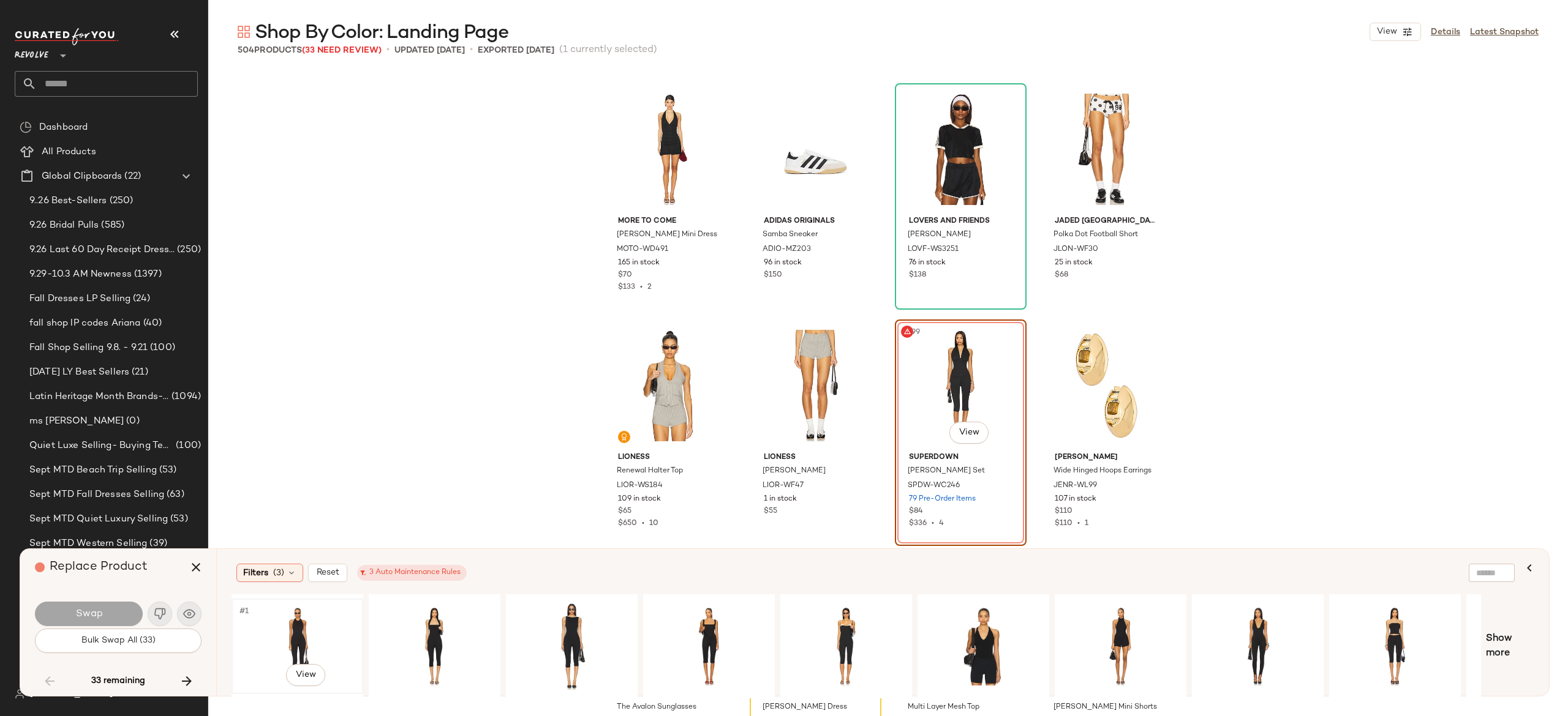
click at [310, 622] on div "#1 View" at bounding box center [297, 646] width 123 height 87
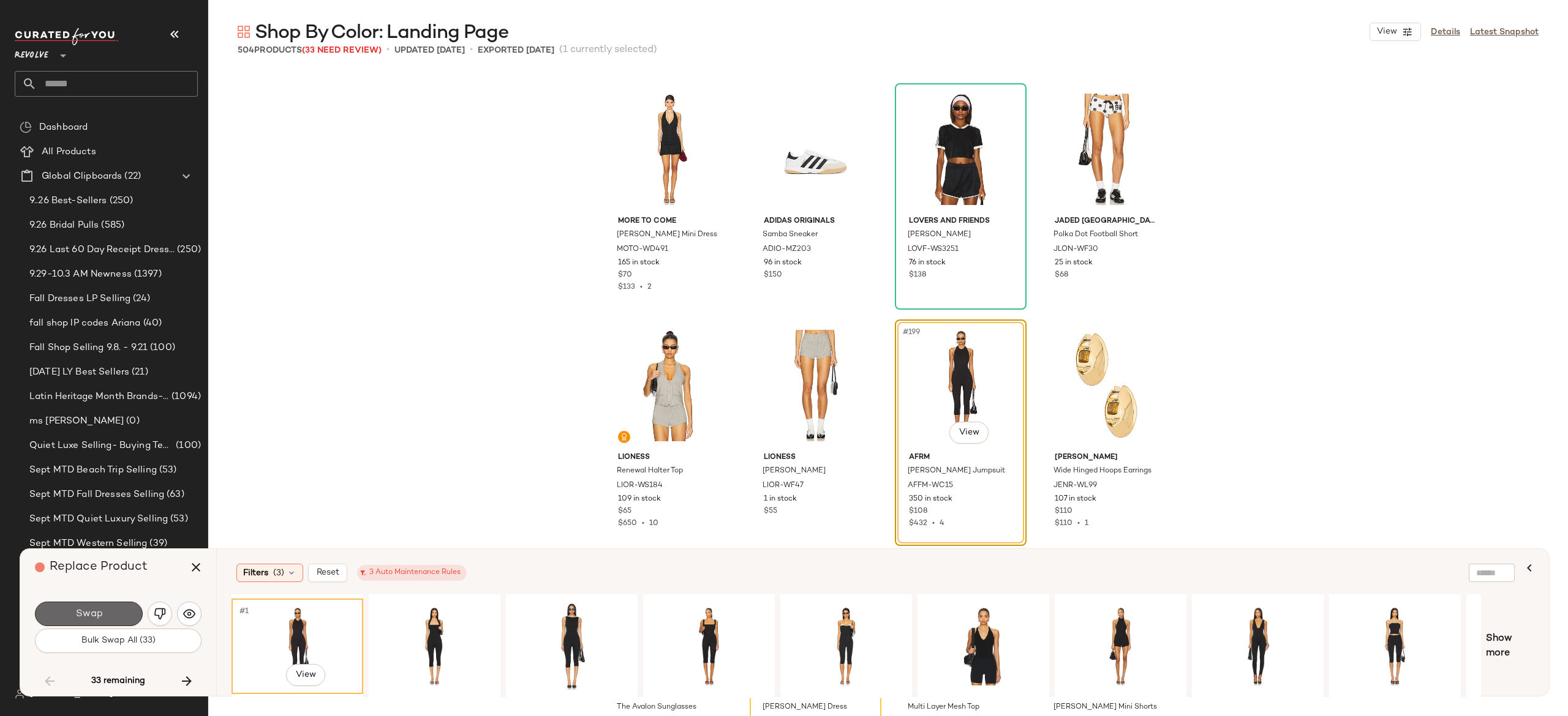
click at [116, 602] on button "Swap" at bounding box center [88, 614] width 108 height 25
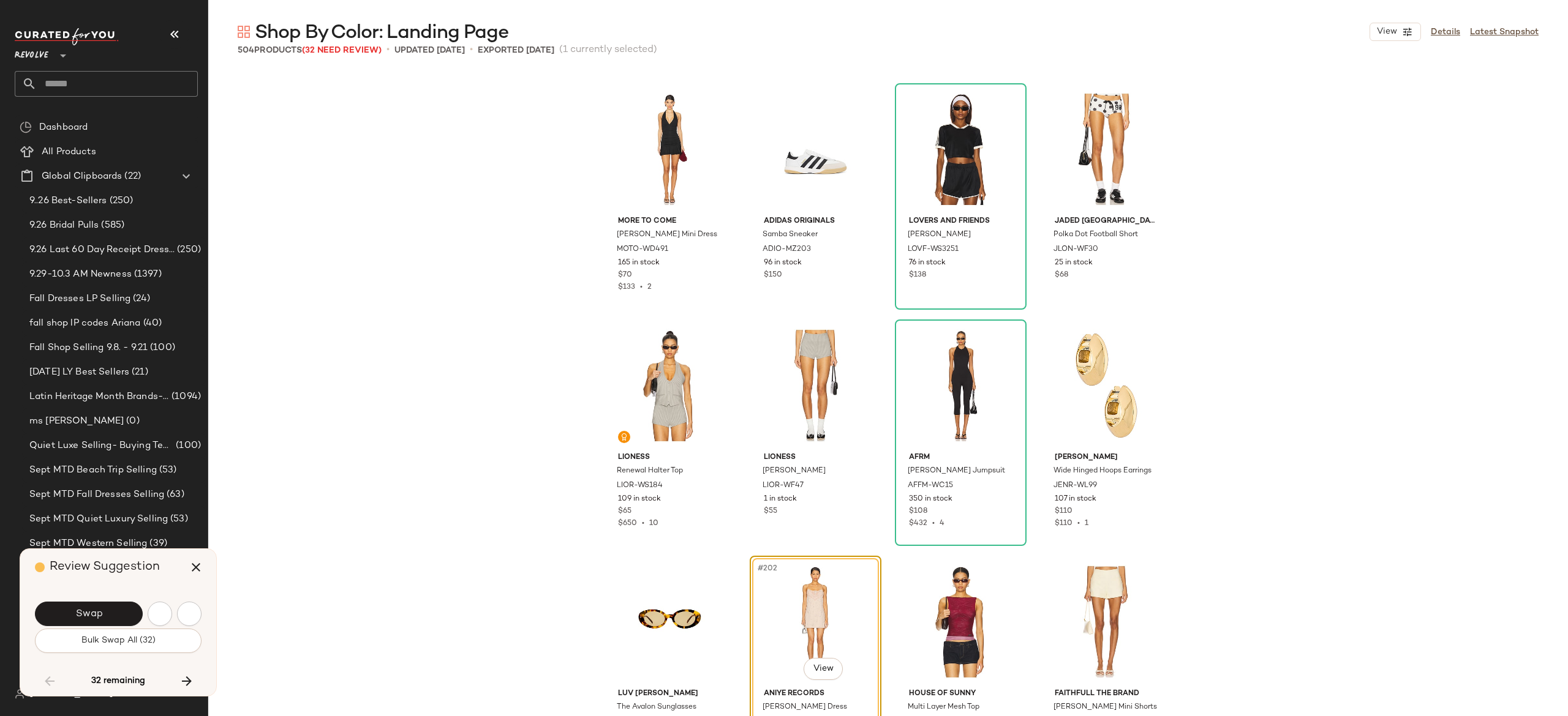
scroll to position [11581, 0]
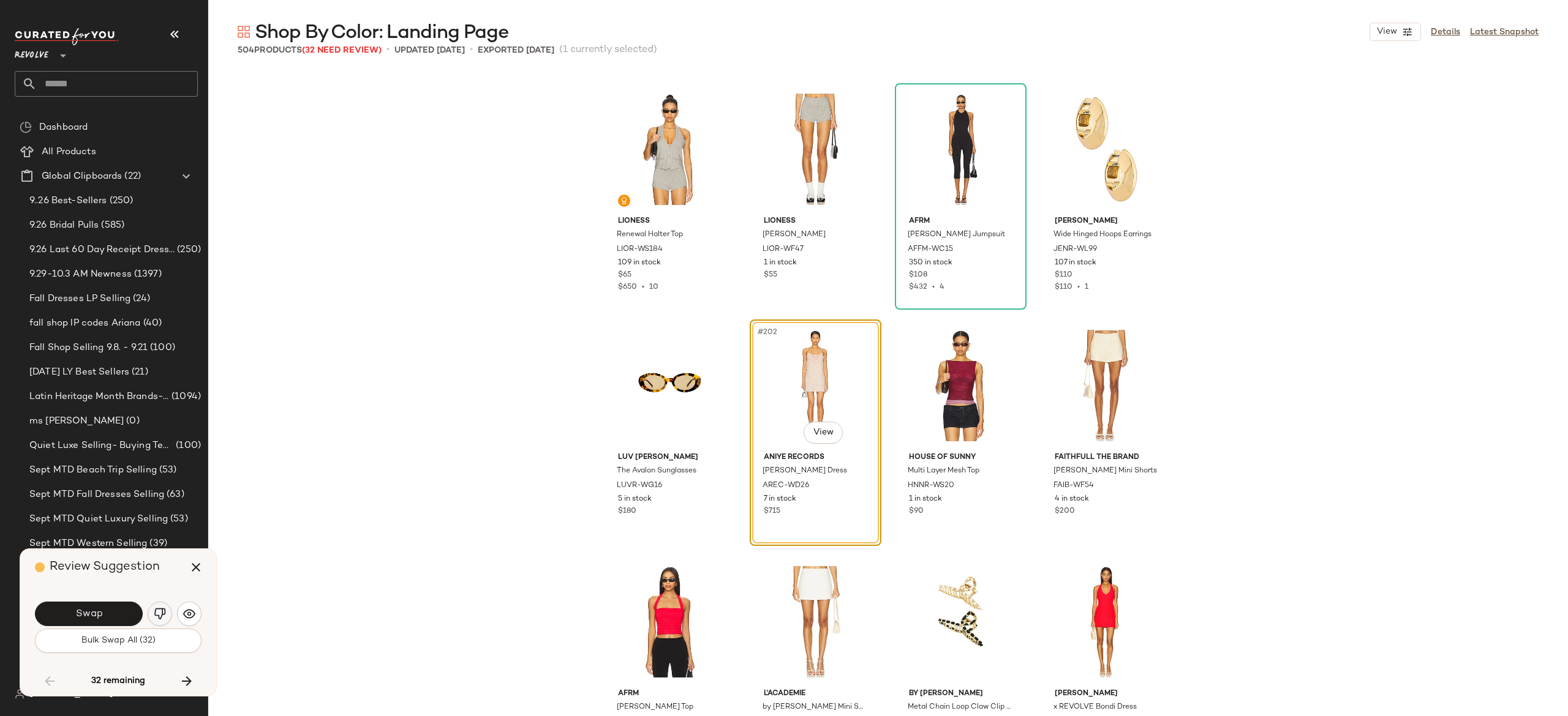
click at [161, 614] on img "button" at bounding box center [160, 613] width 12 height 12
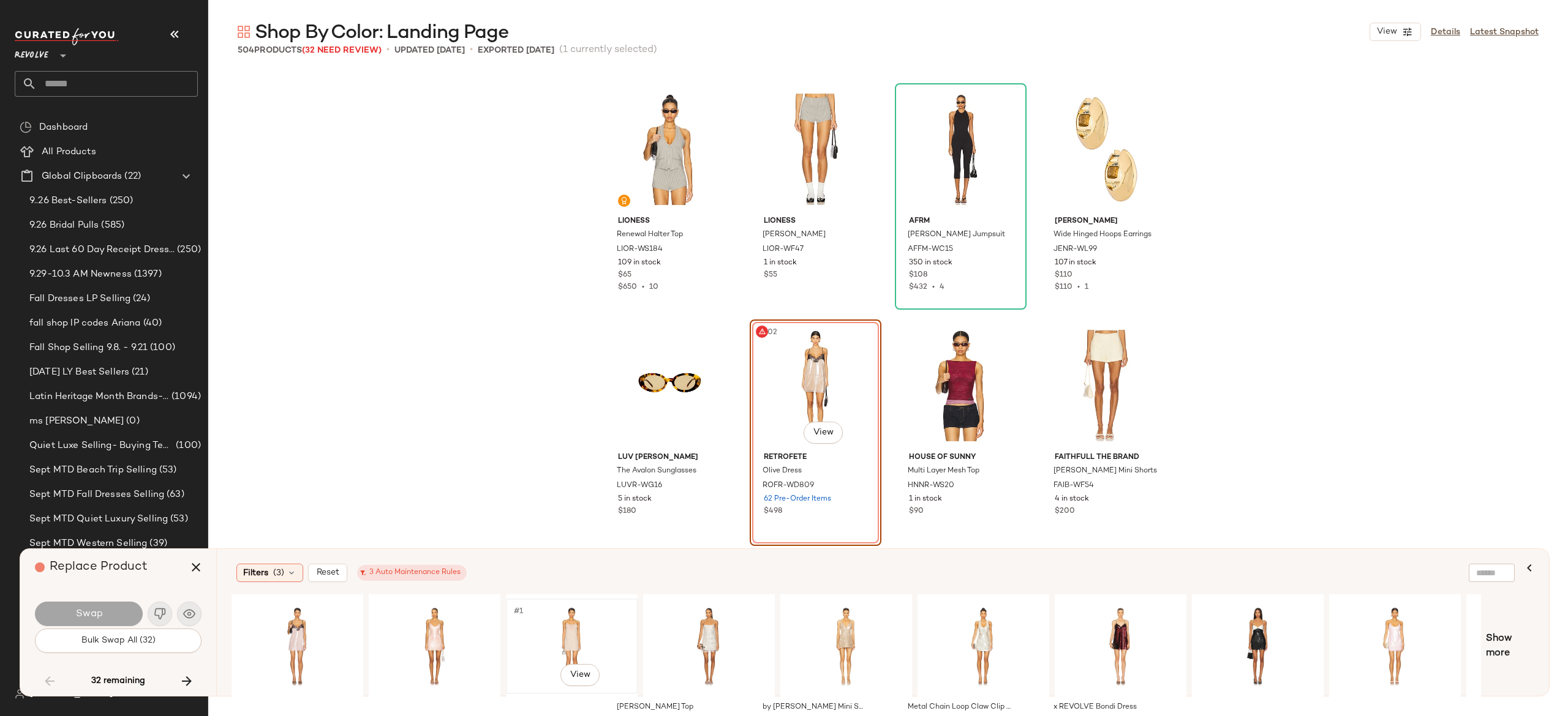
click at [569, 625] on div "#1 View" at bounding box center [571, 646] width 123 height 87
click at [119, 609] on button "Swap" at bounding box center [88, 614] width 108 height 25
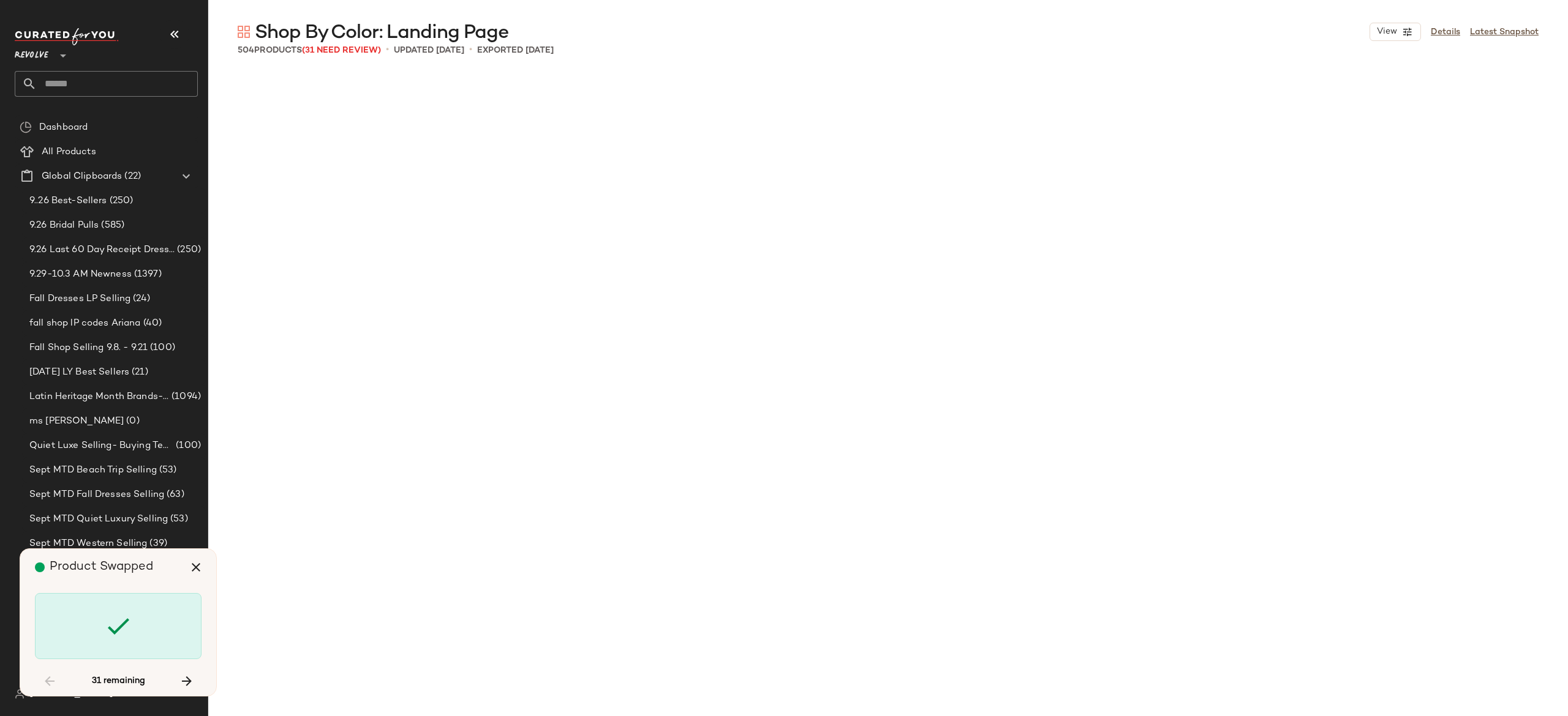
scroll to position [12526, 0]
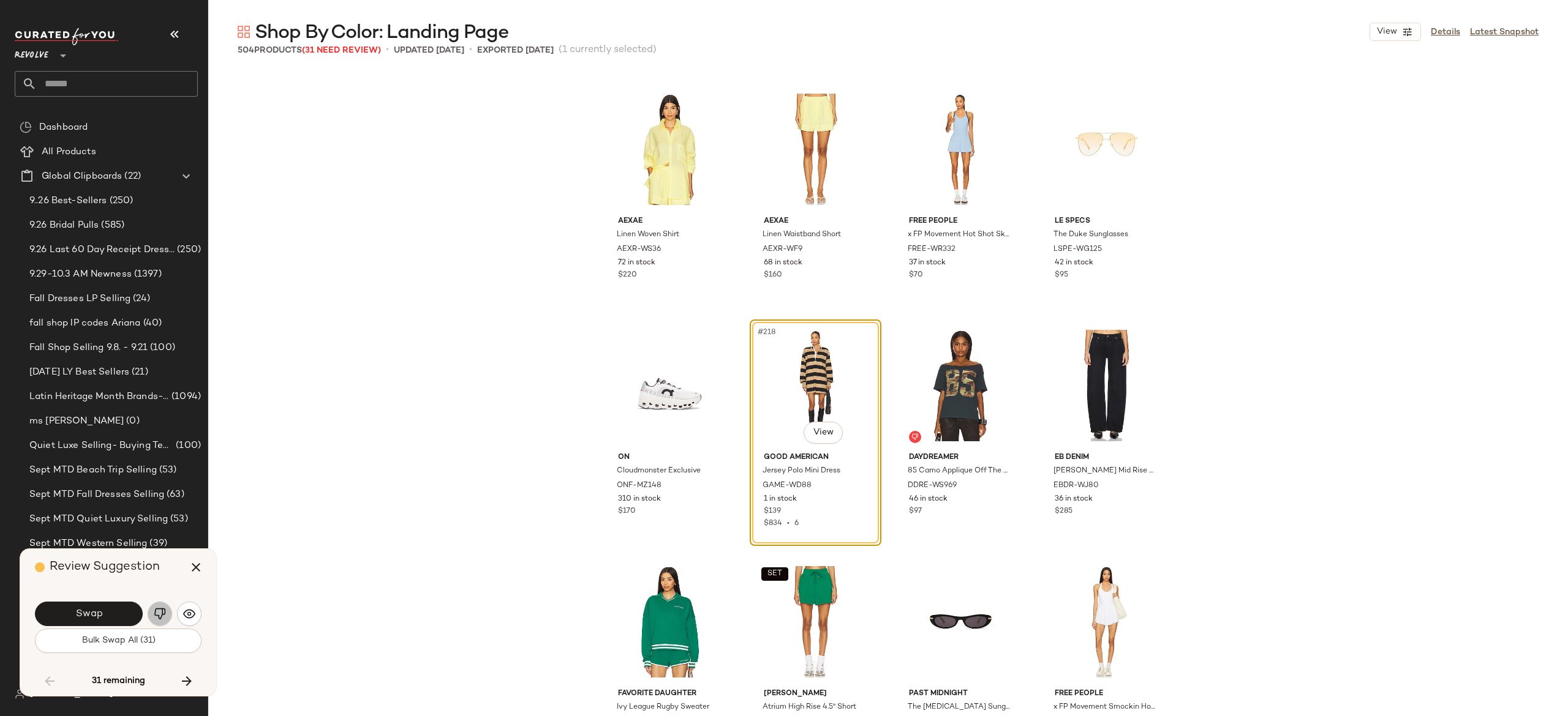
click at [159, 610] on img "button" at bounding box center [160, 613] width 12 height 12
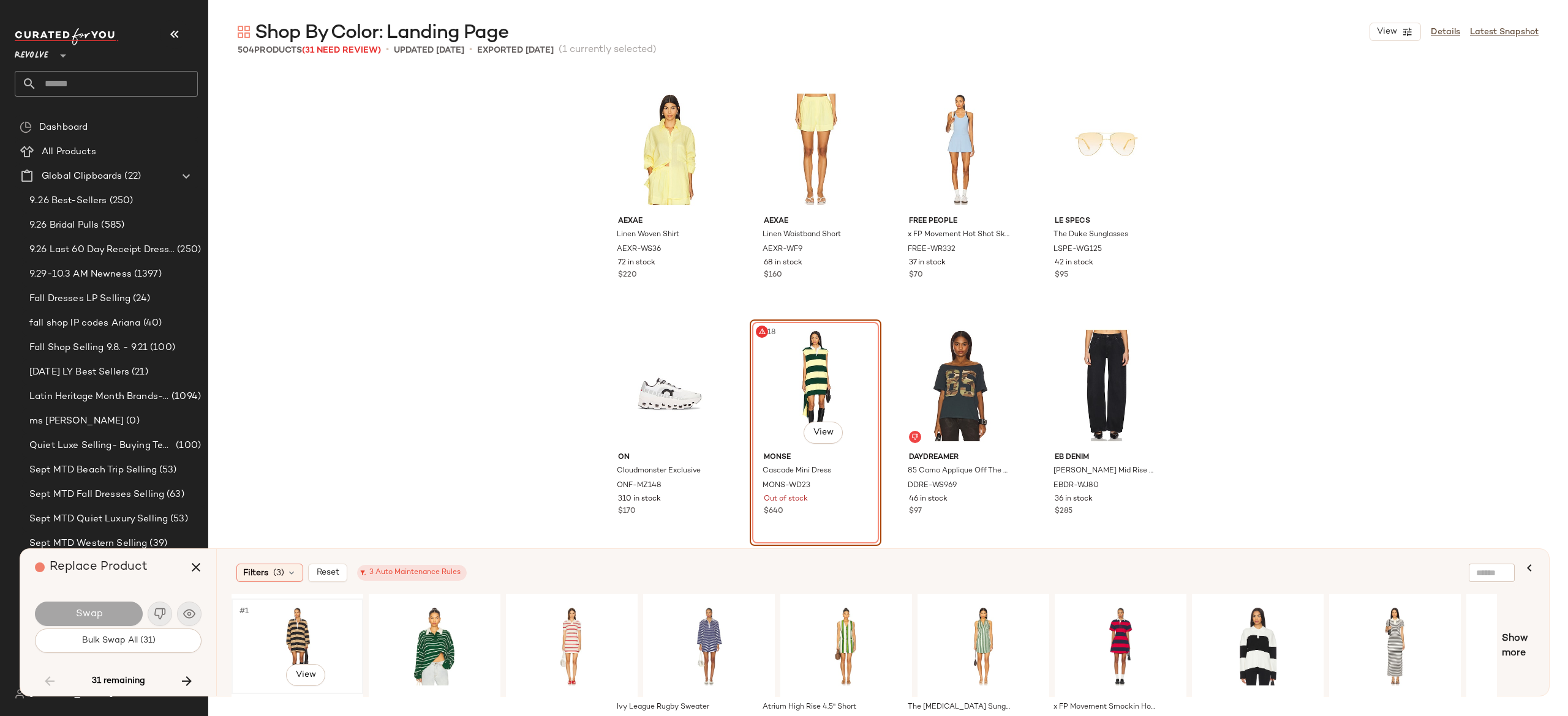
click at [297, 622] on div "#1 View" at bounding box center [297, 646] width 123 height 87
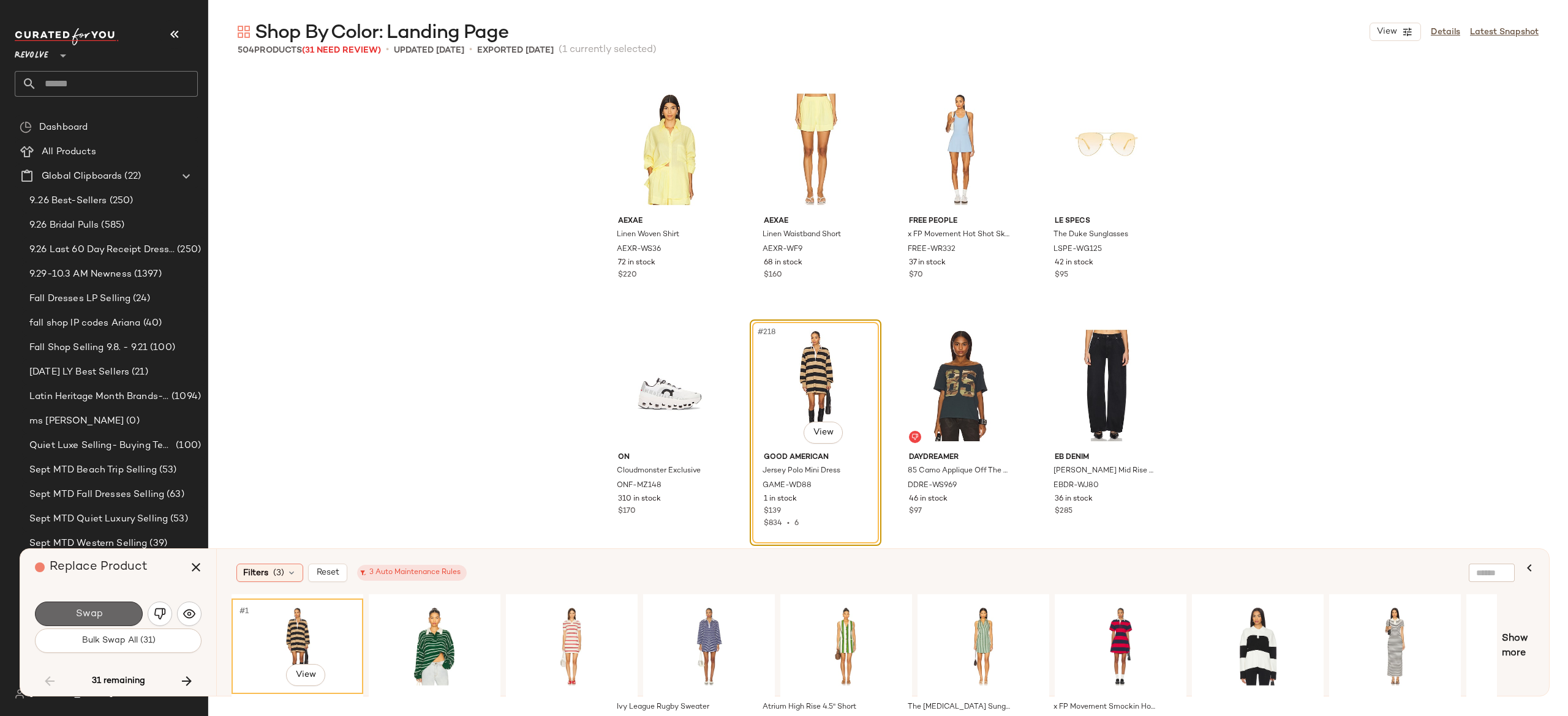
click at [104, 608] on button "Swap" at bounding box center [88, 614] width 108 height 25
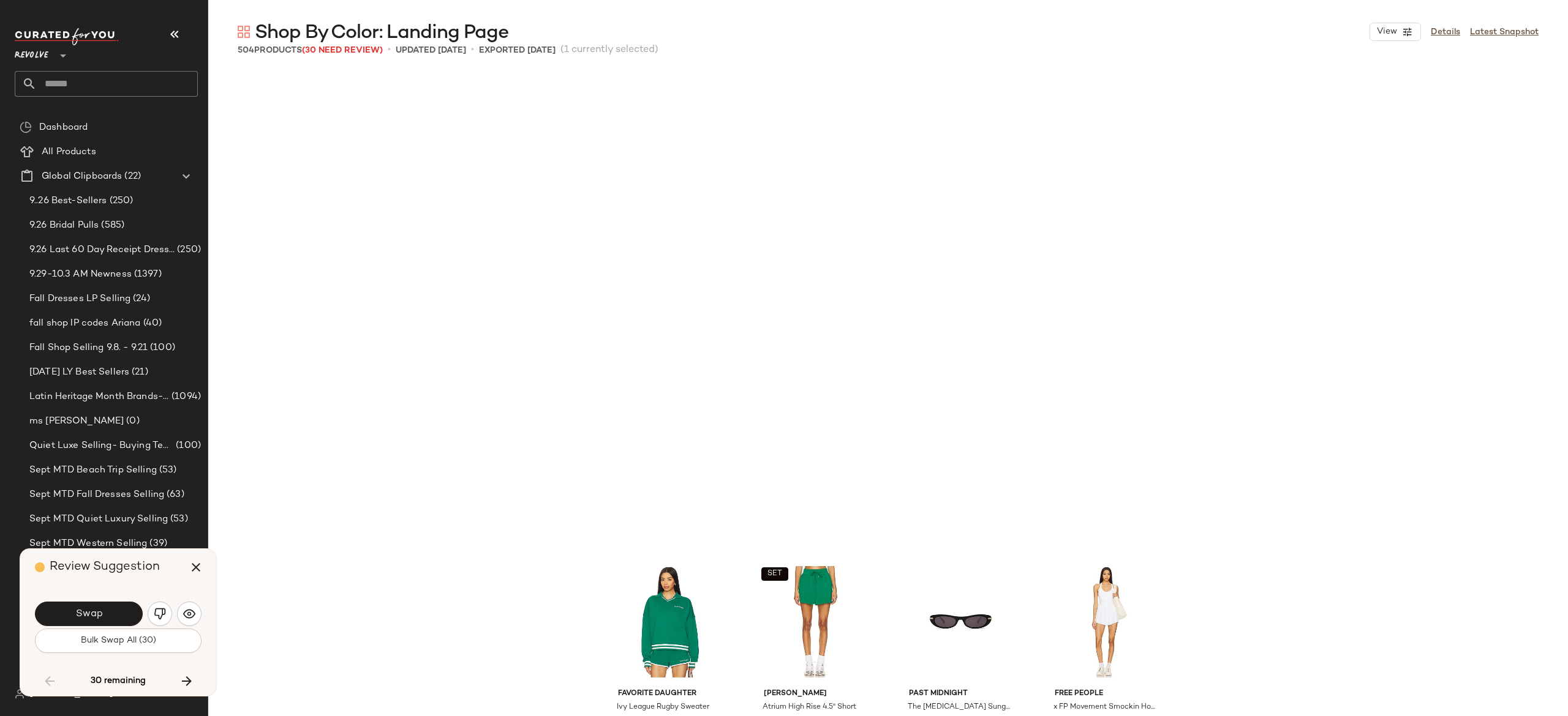
scroll to position [12998, 0]
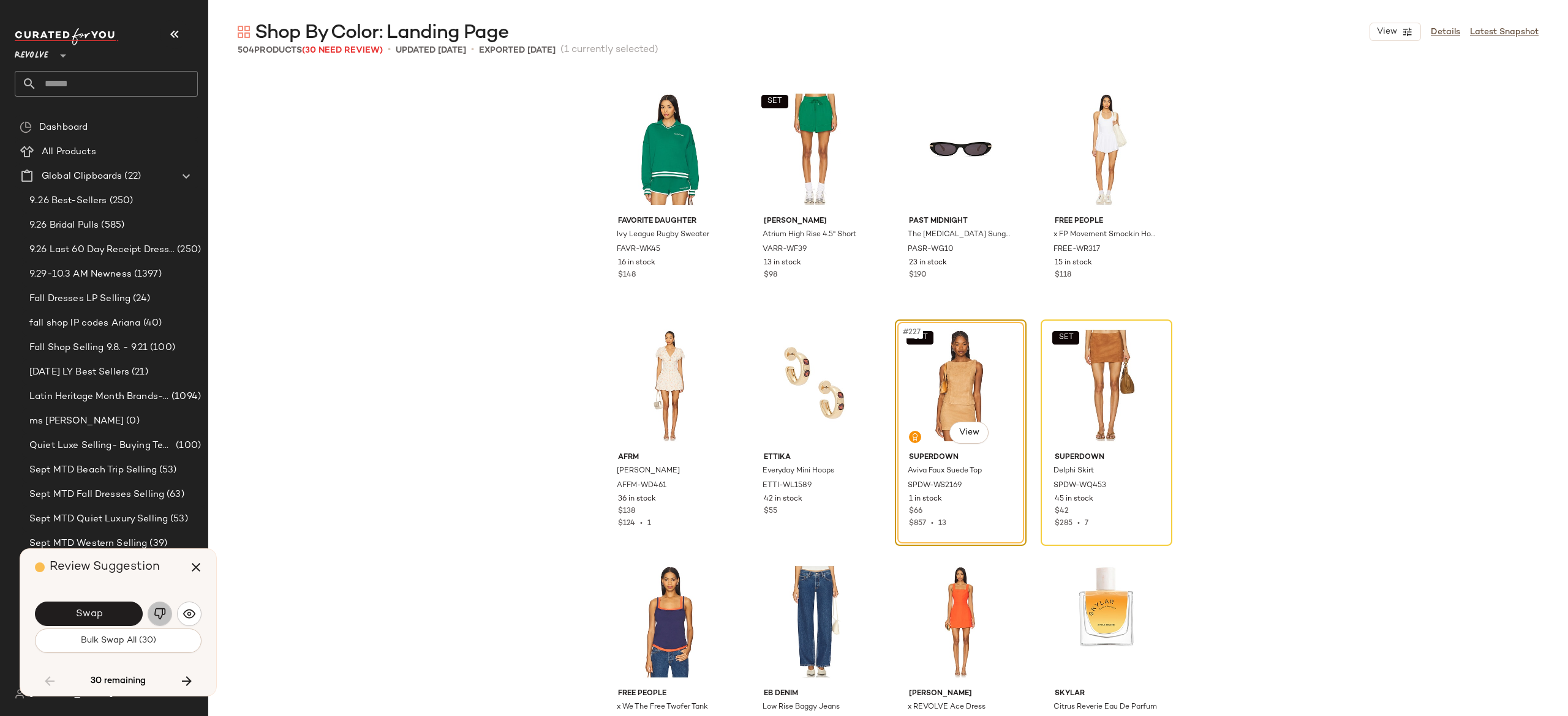
click at [157, 616] on img "button" at bounding box center [160, 613] width 12 height 12
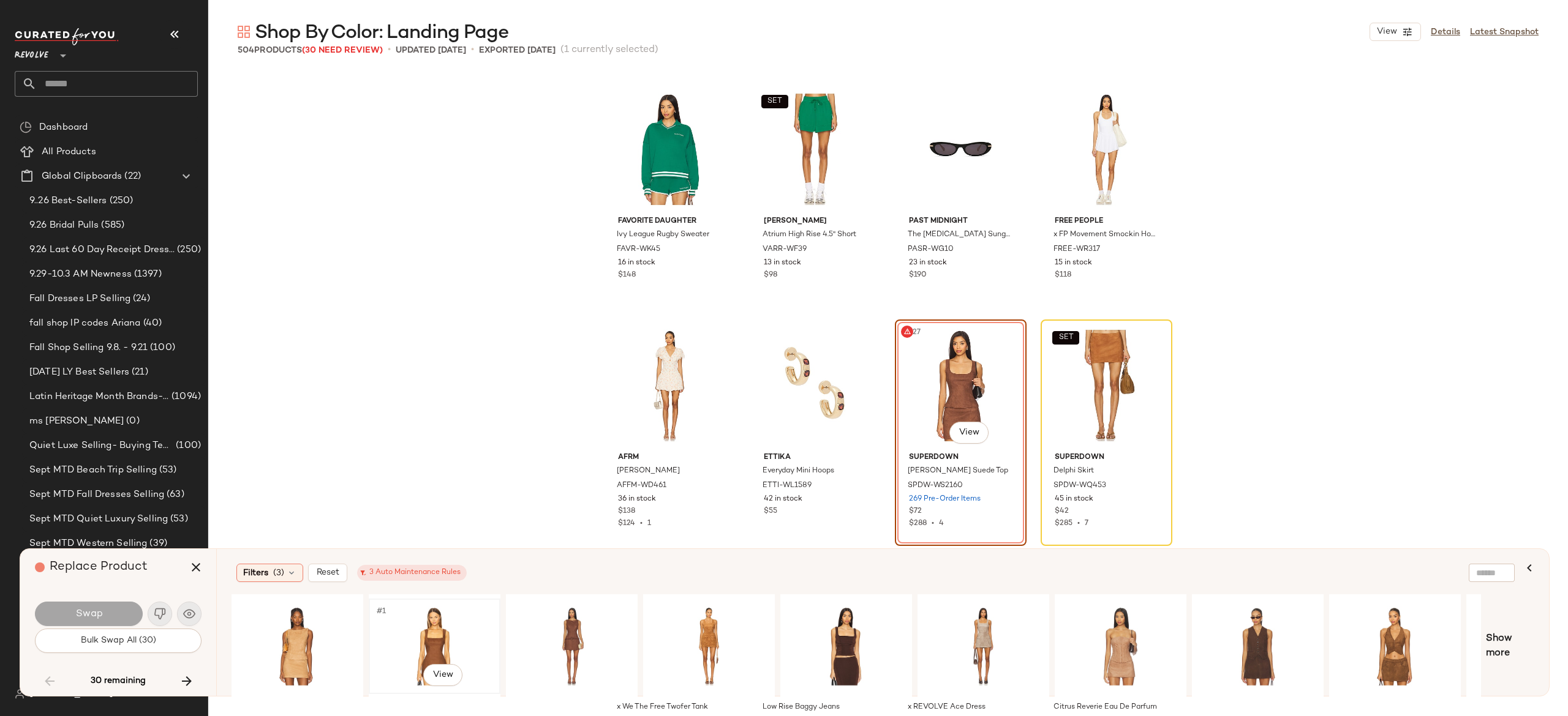
click at [435, 627] on div "#1 View" at bounding box center [434, 646] width 123 height 87
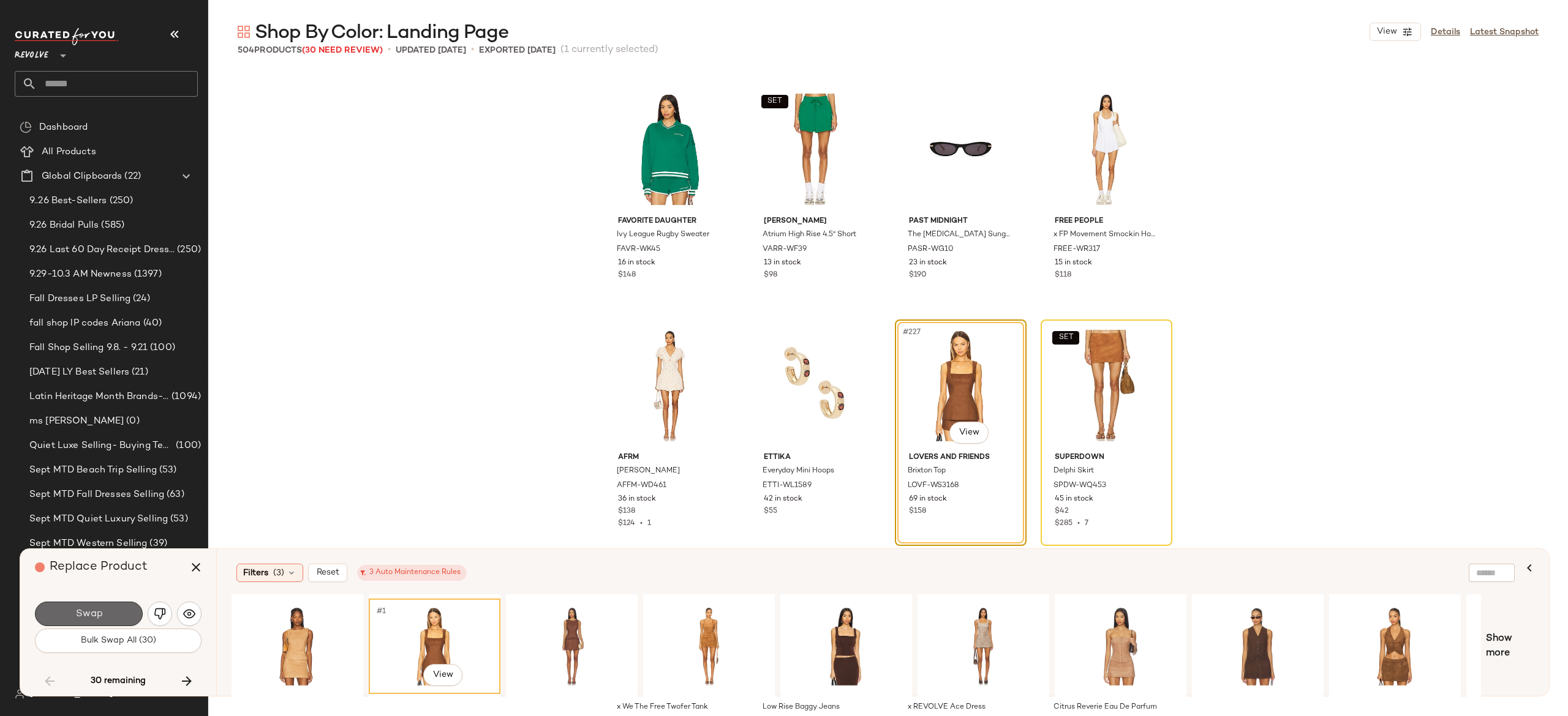
click at [130, 610] on button "Swap" at bounding box center [88, 614] width 108 height 25
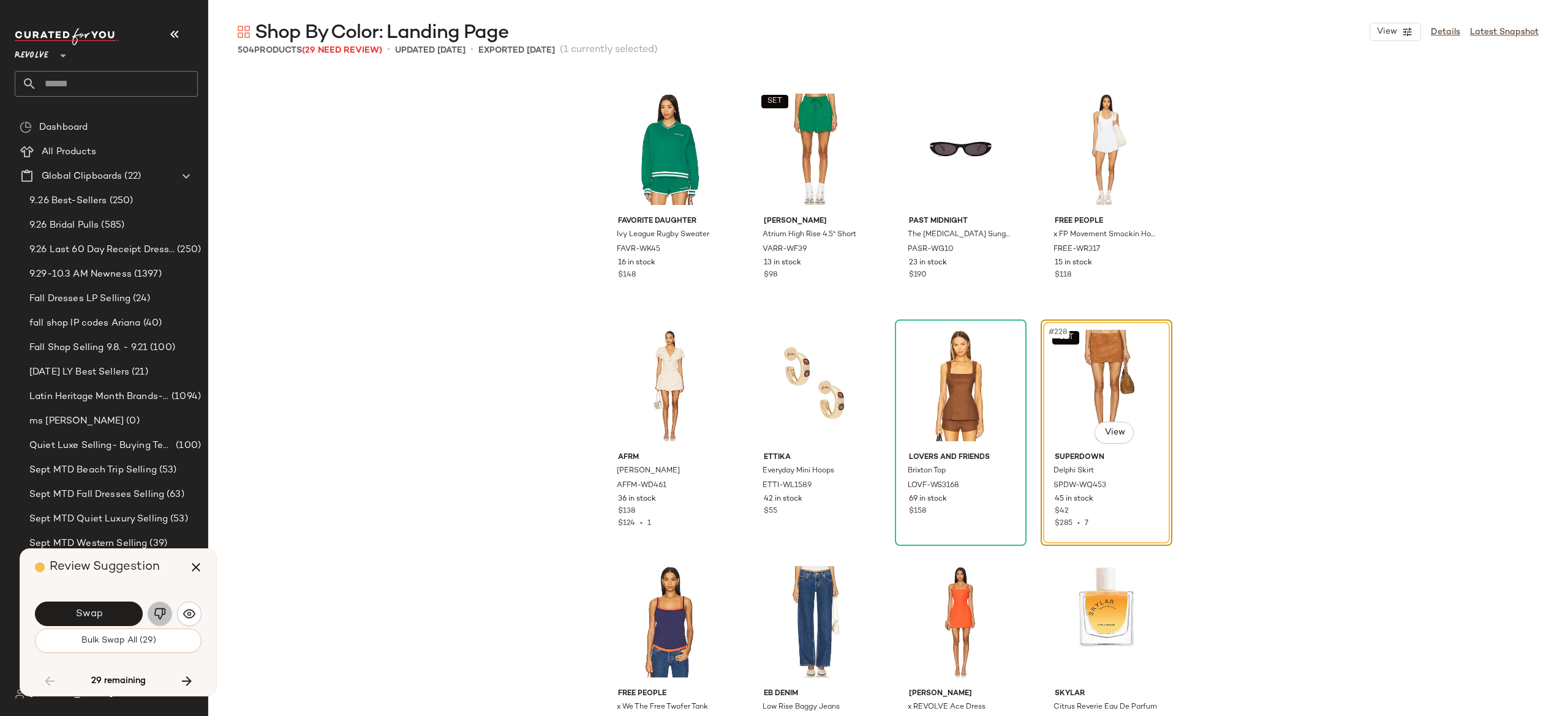
click at [162, 610] on img "button" at bounding box center [160, 613] width 12 height 12
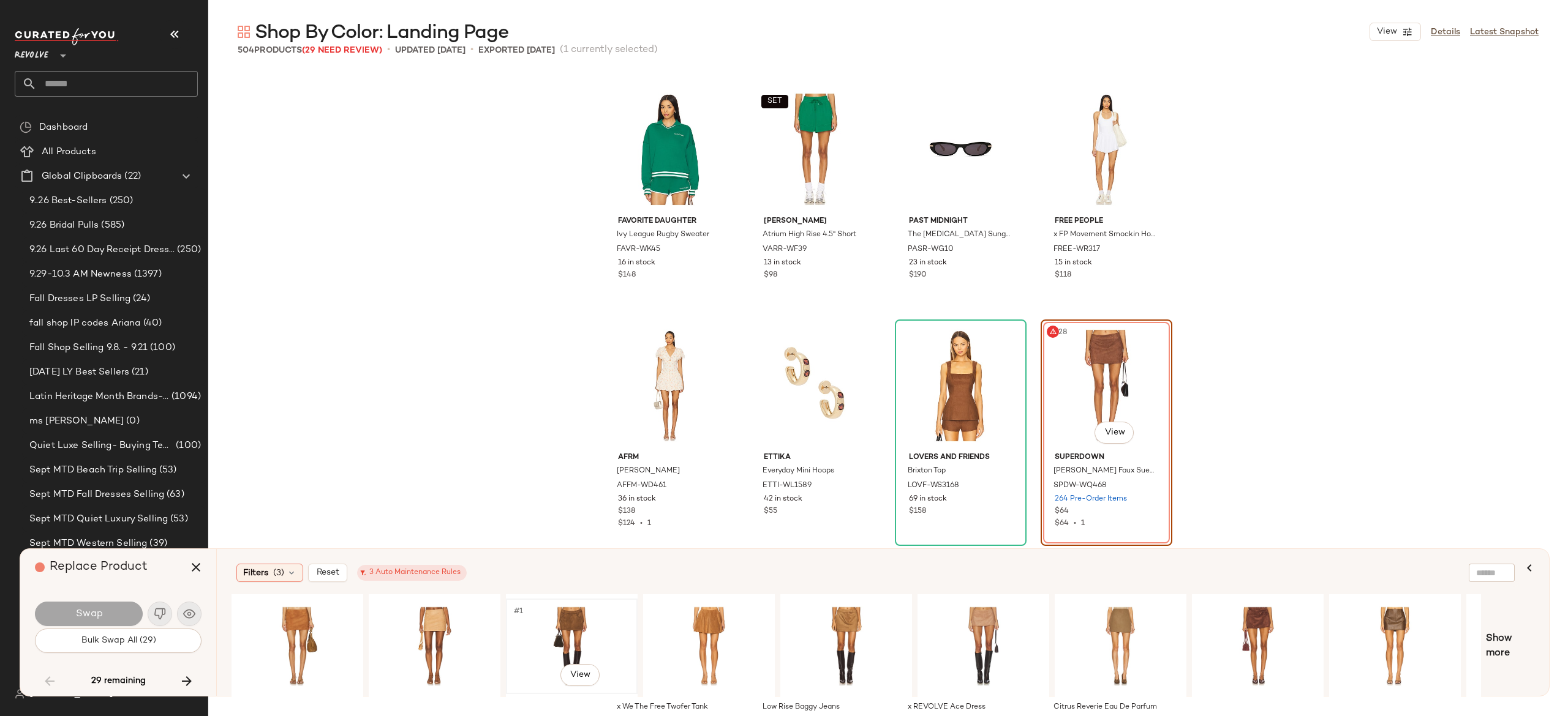
click at [578, 617] on div "#1 View" at bounding box center [571, 646] width 123 height 87
click at [130, 607] on button "Swap" at bounding box center [88, 614] width 108 height 25
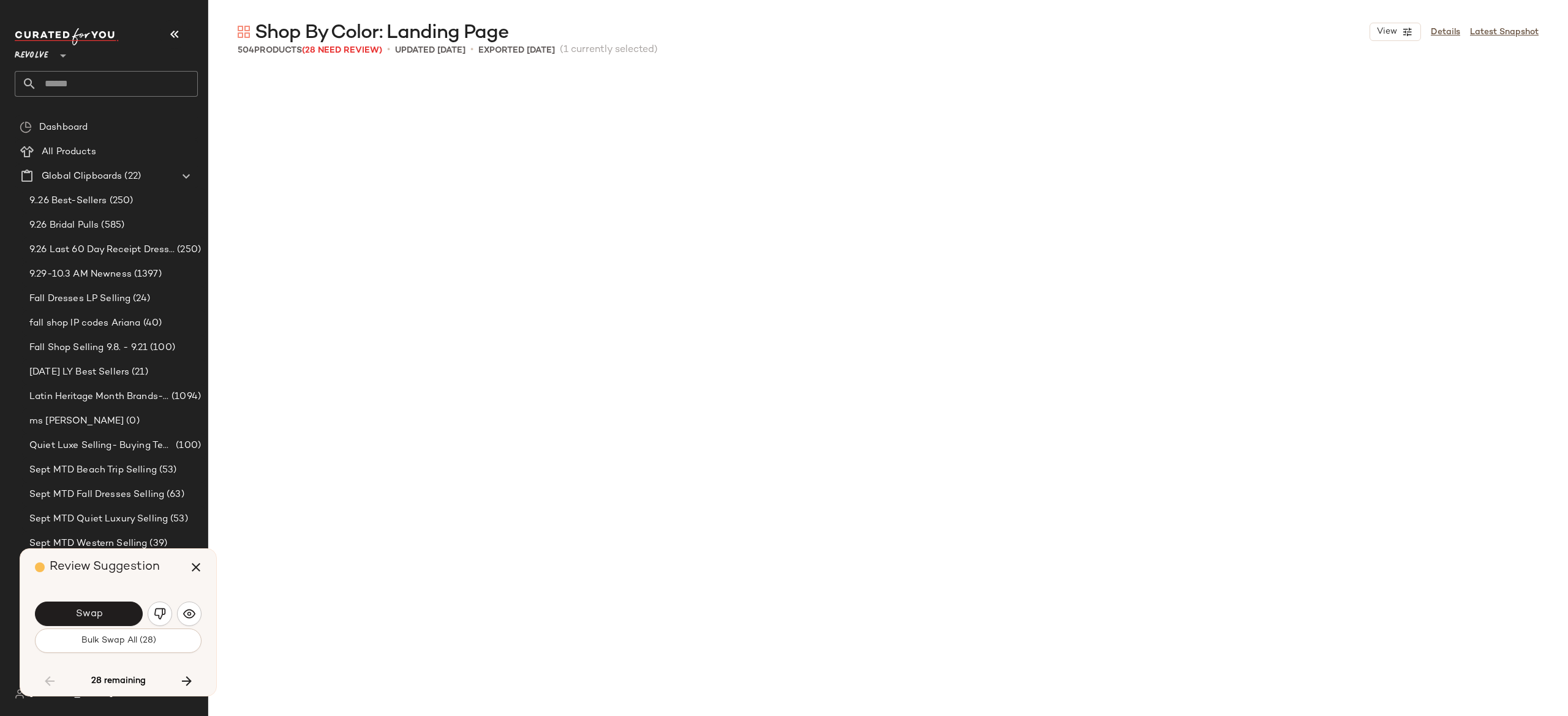
scroll to position [13708, 0]
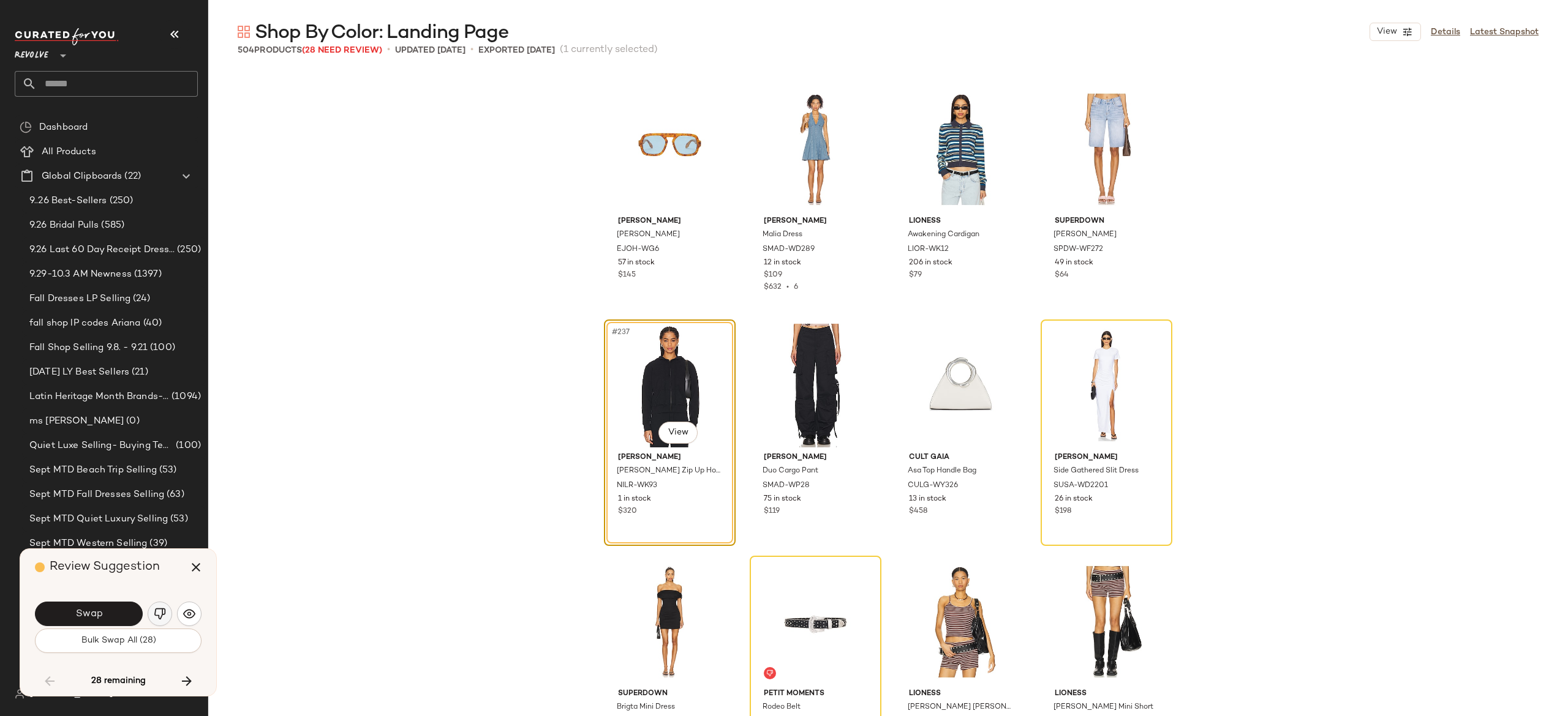
click at [162, 607] on button "button" at bounding box center [160, 614] width 25 height 25
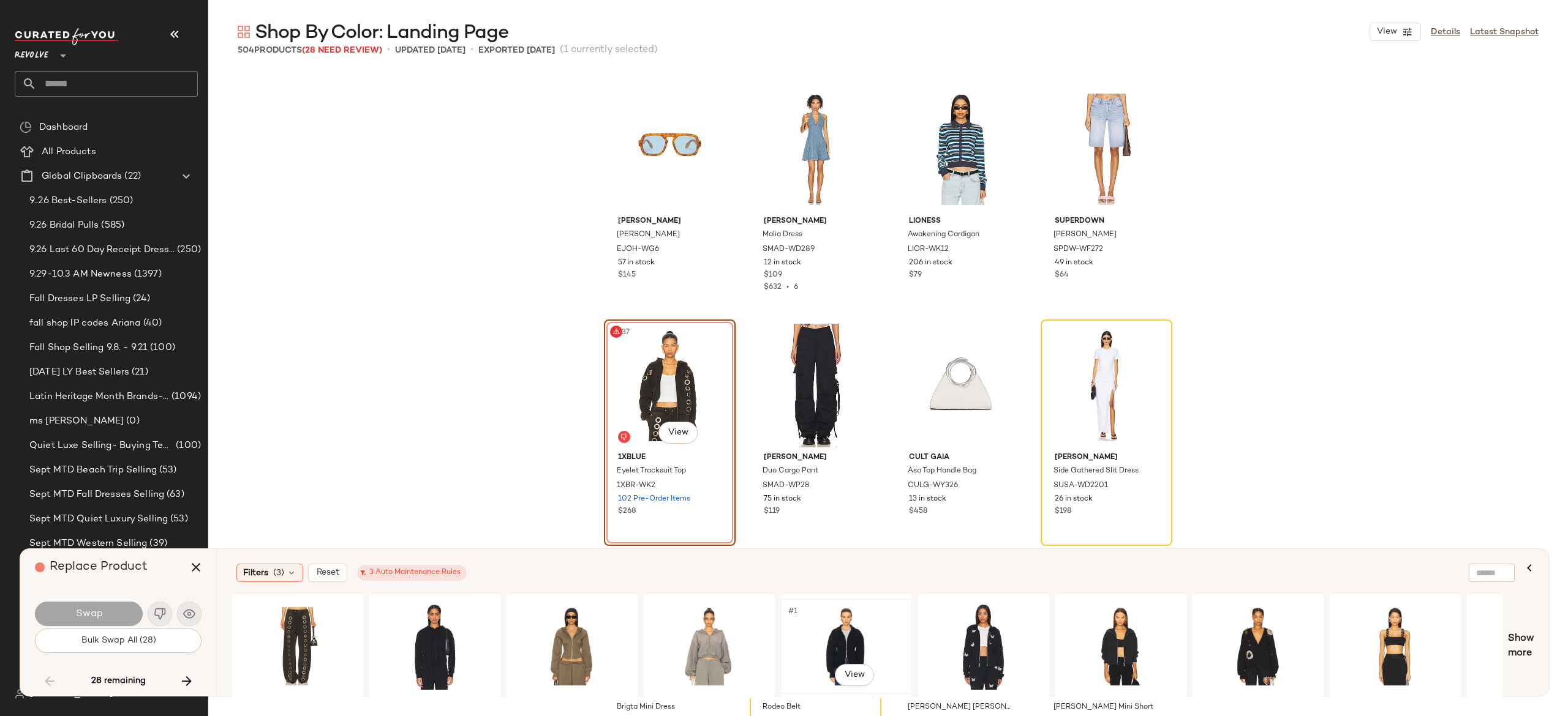
click at [834, 621] on div "#1 View" at bounding box center [846, 646] width 123 height 87
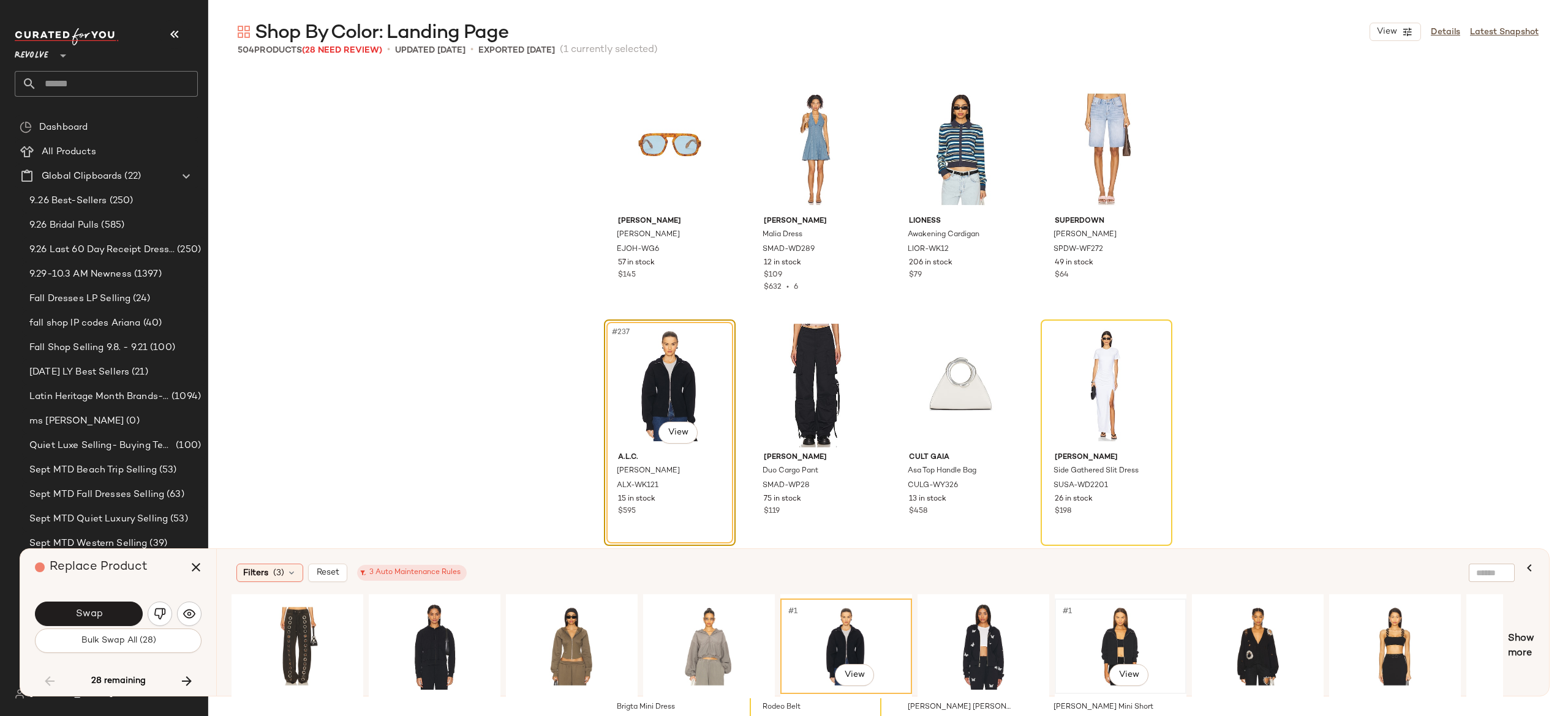
click at [1110, 635] on div "#1 View" at bounding box center [1120, 646] width 123 height 87
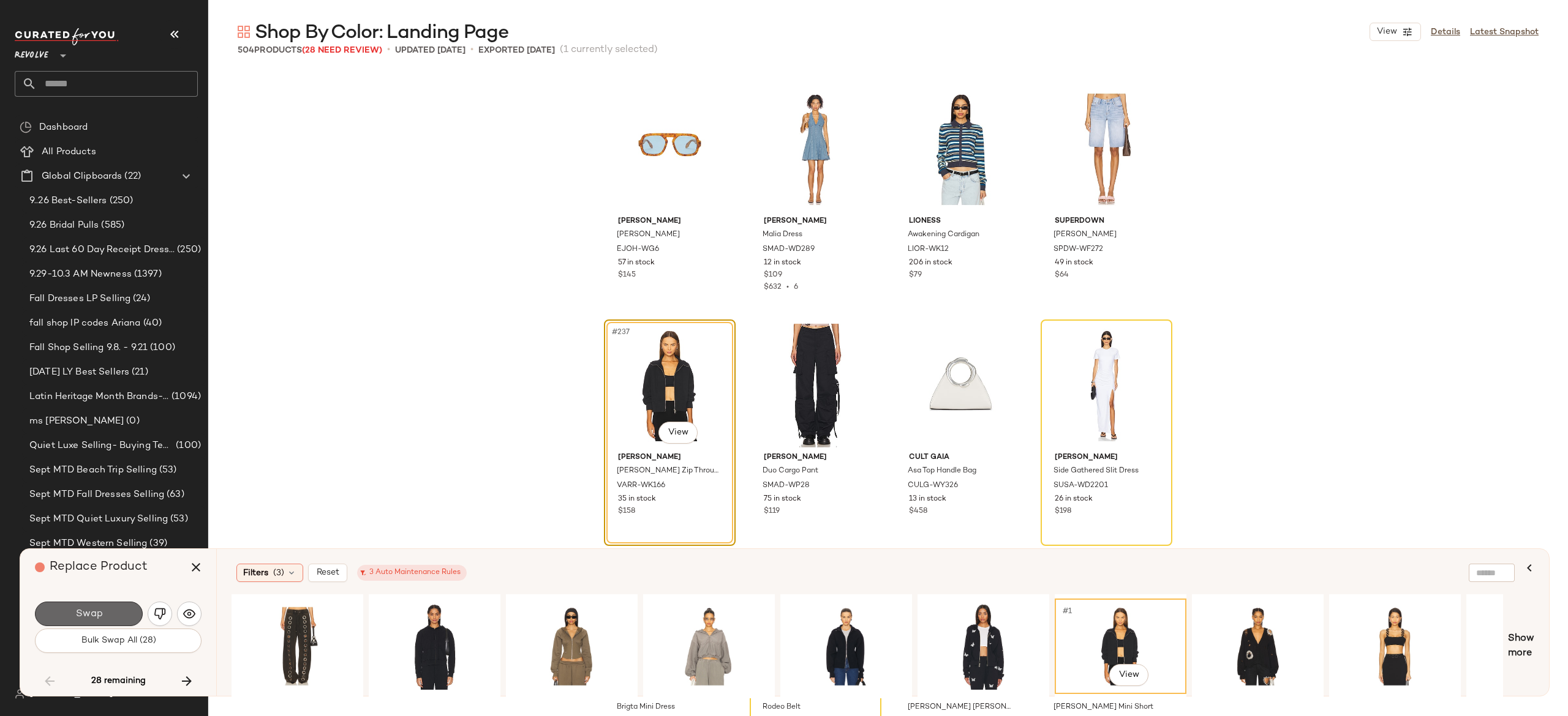
click at [121, 607] on button "Swap" at bounding box center [88, 614] width 108 height 25
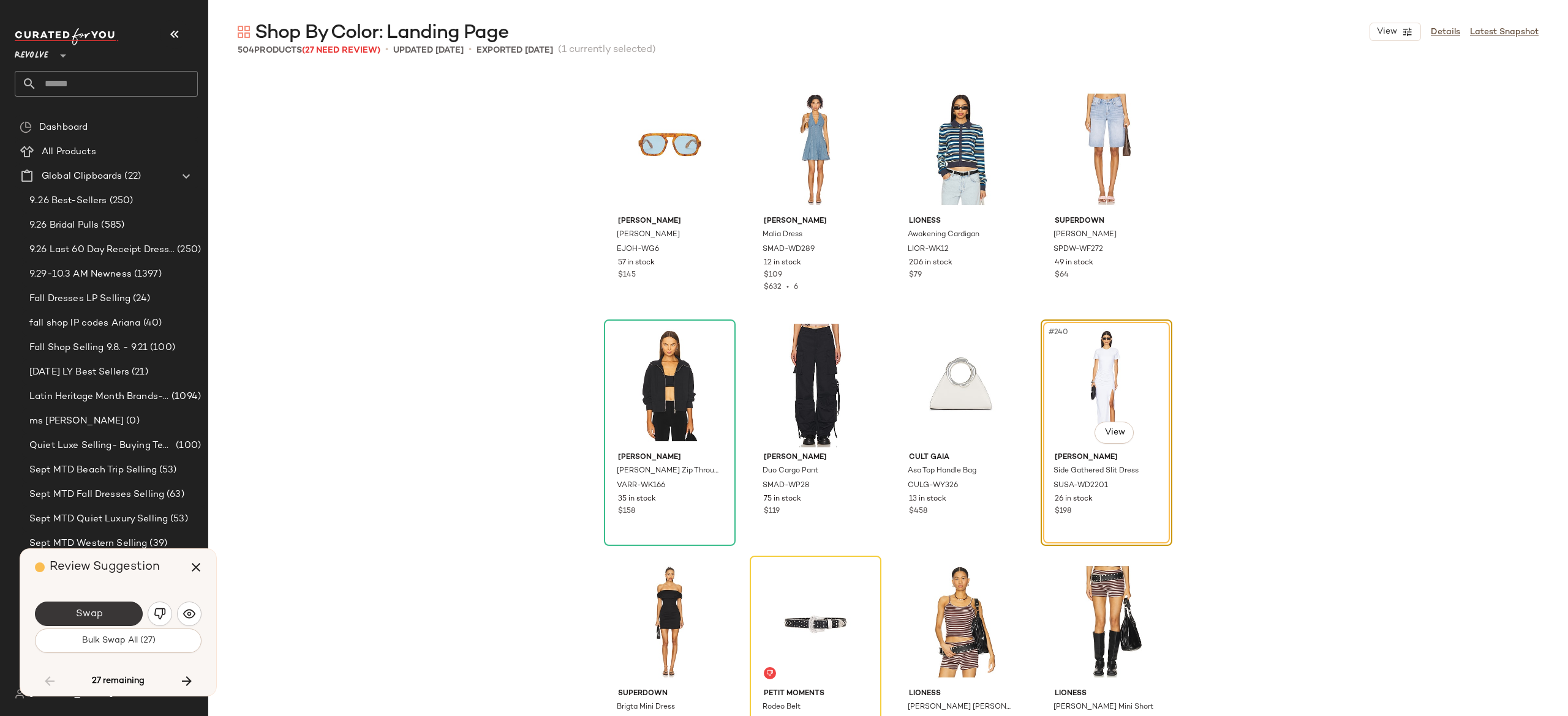
click at [106, 619] on button "Swap" at bounding box center [88, 614] width 108 height 25
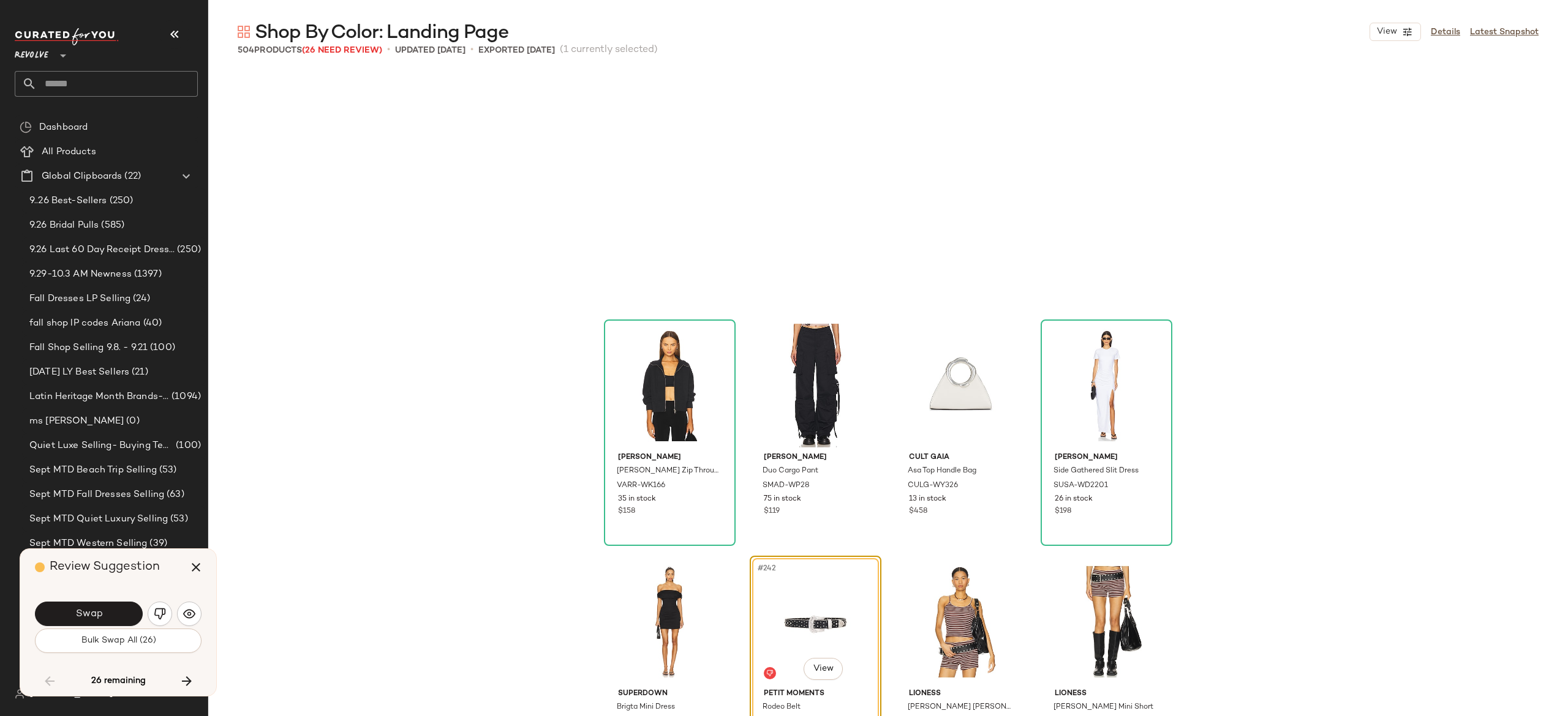
scroll to position [13944, 0]
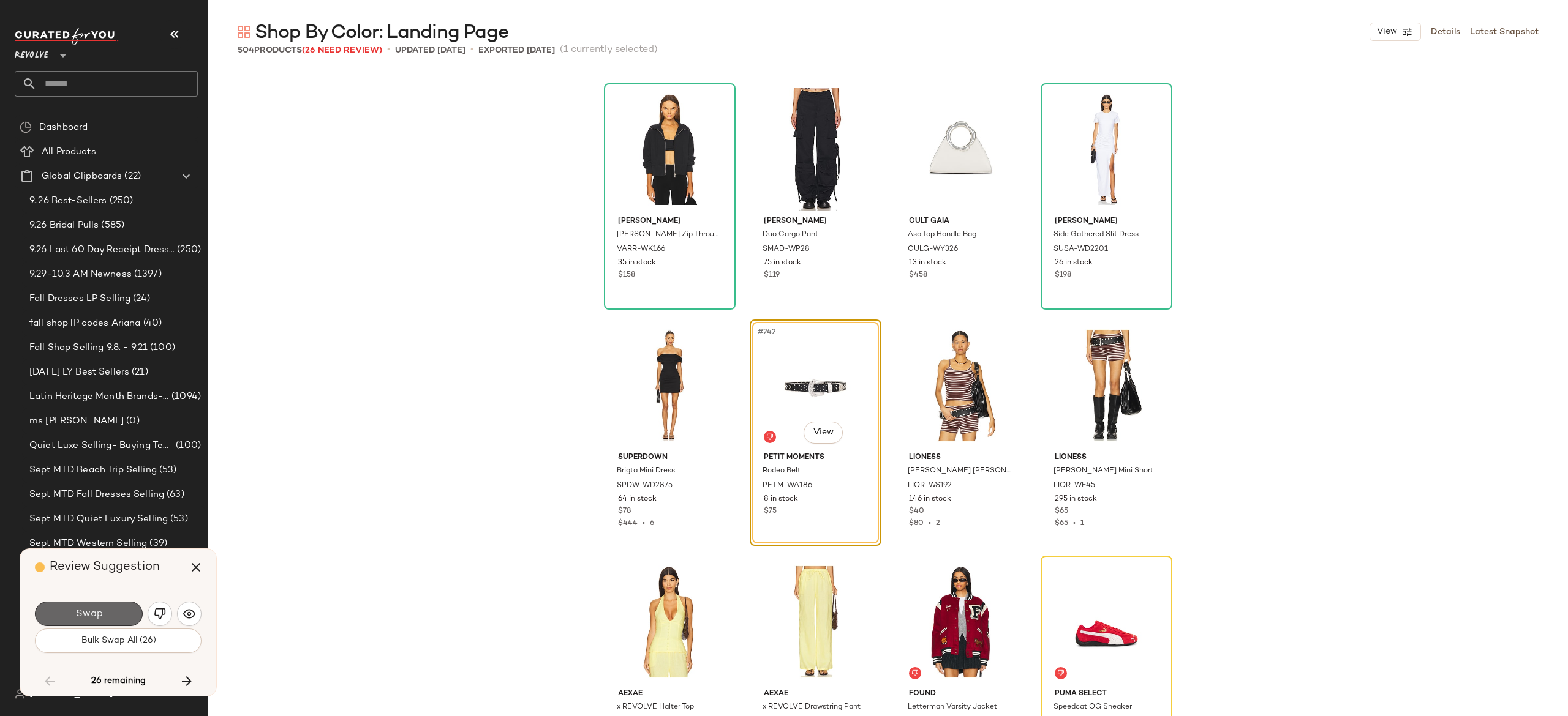
click at [111, 617] on button "Swap" at bounding box center [88, 614] width 108 height 25
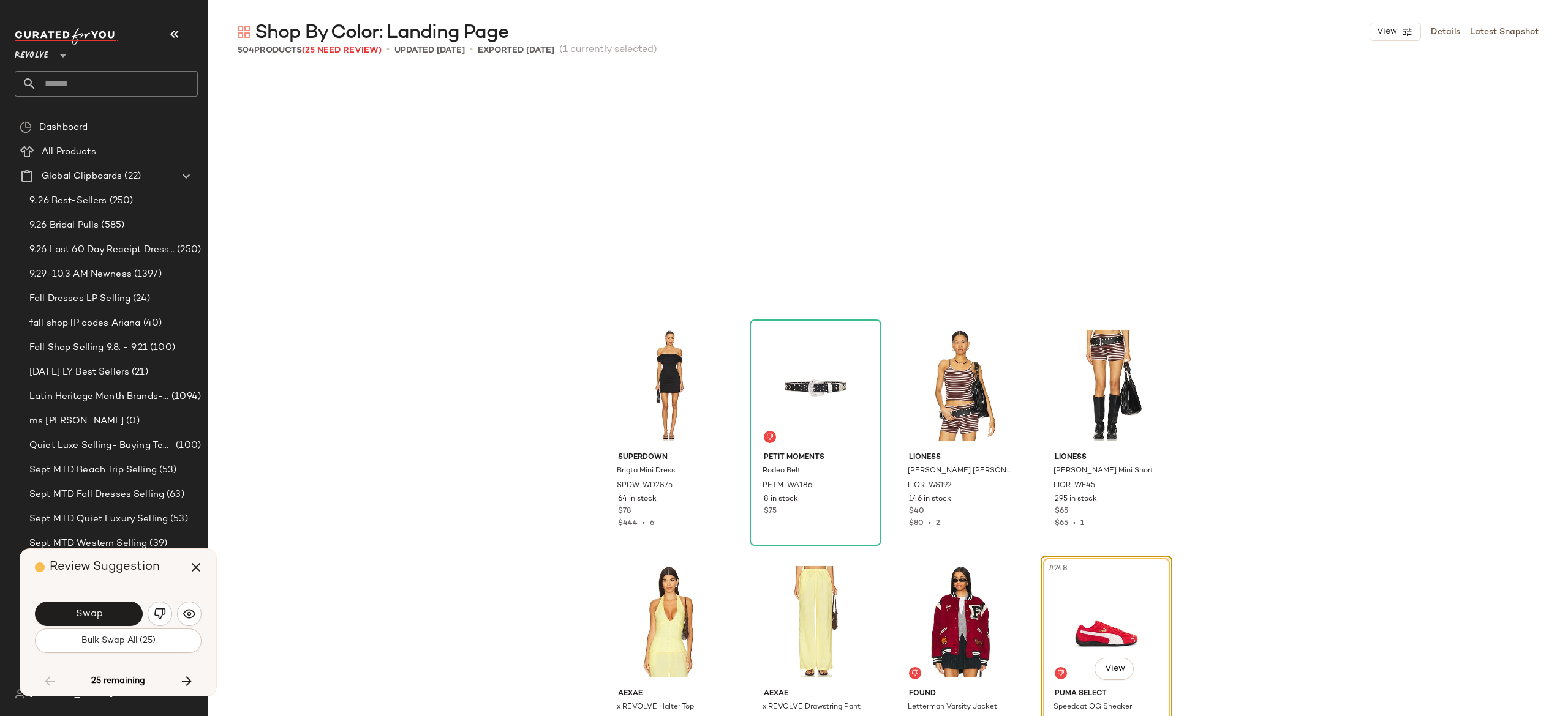
scroll to position [14180, 0]
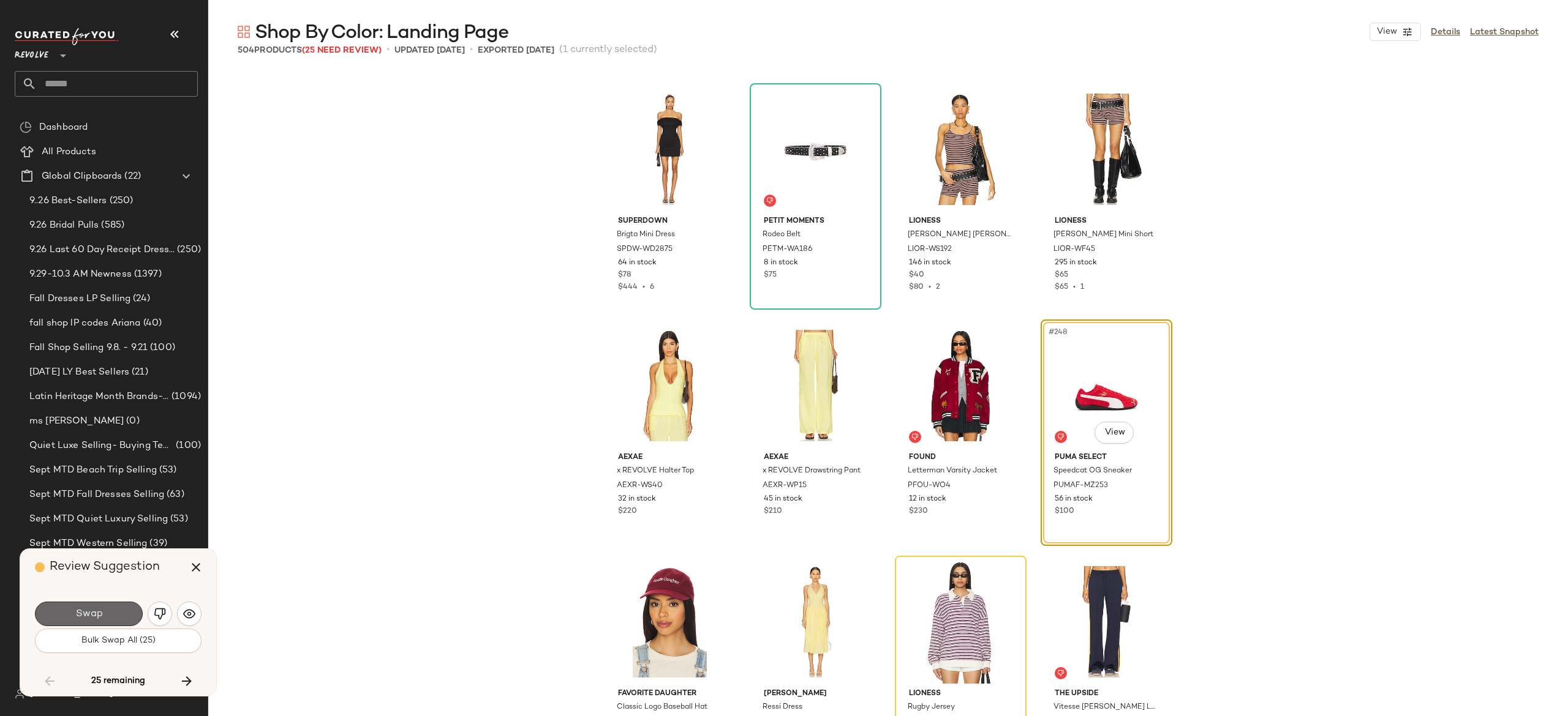
click at [121, 608] on button "Swap" at bounding box center [88, 614] width 108 height 25
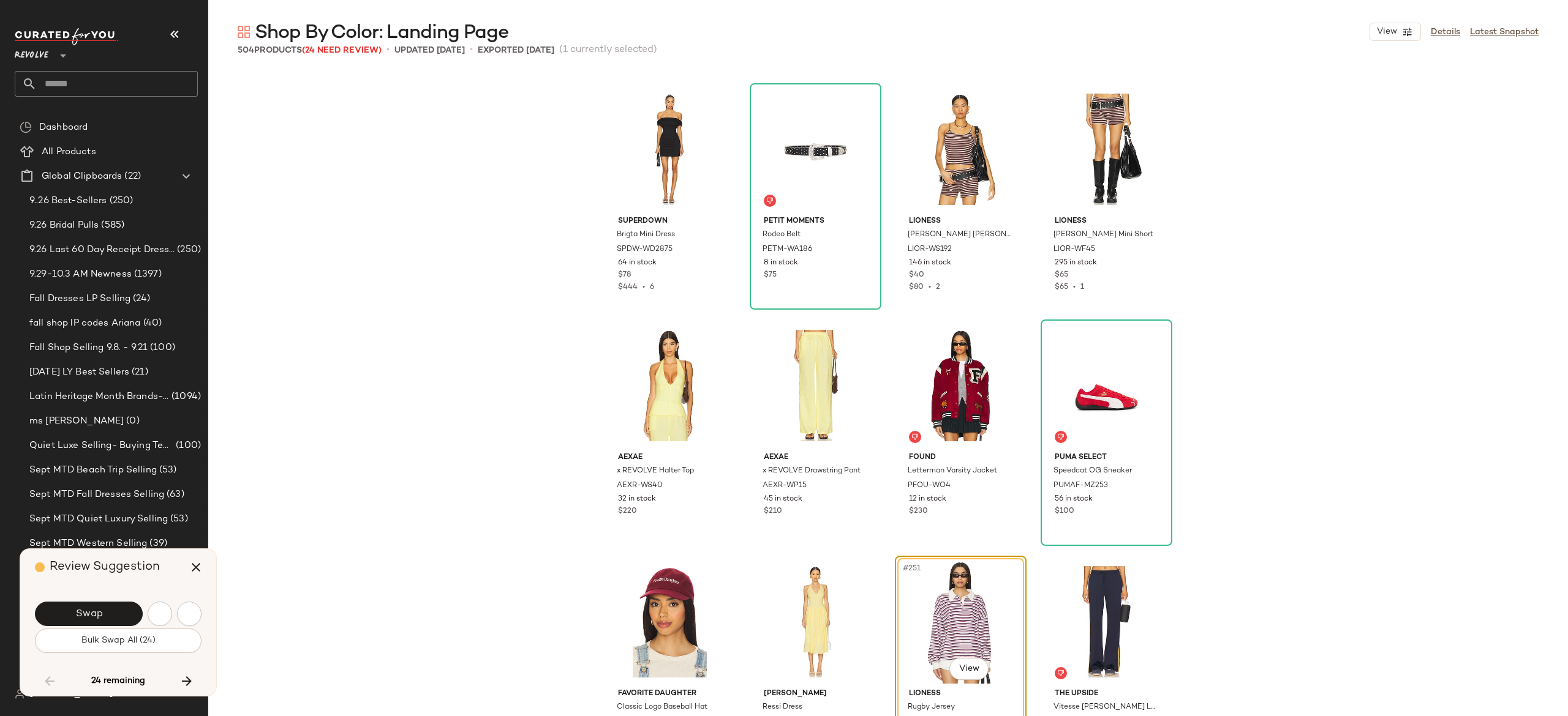
scroll to position [14417, 0]
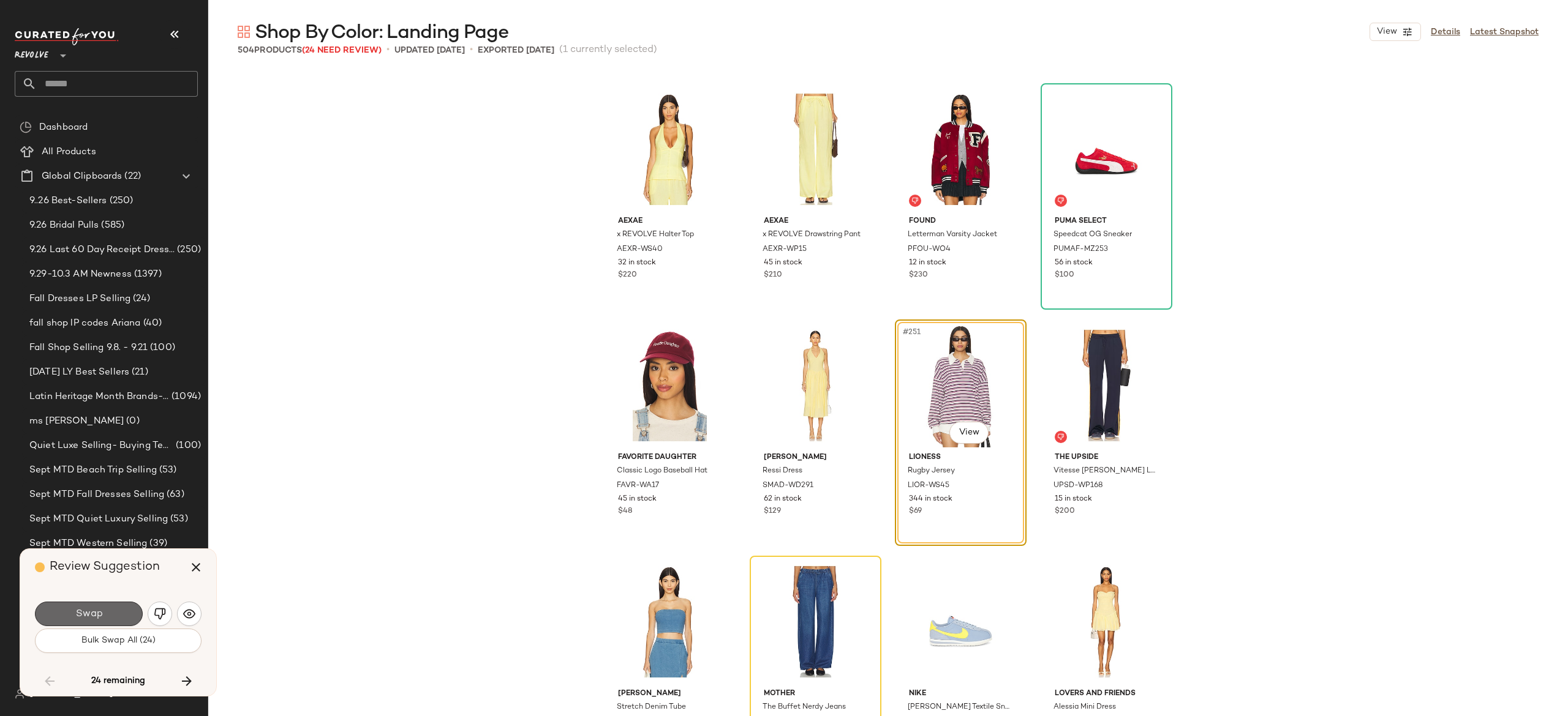
click at [93, 614] on span "Swap" at bounding box center [88, 614] width 28 height 11
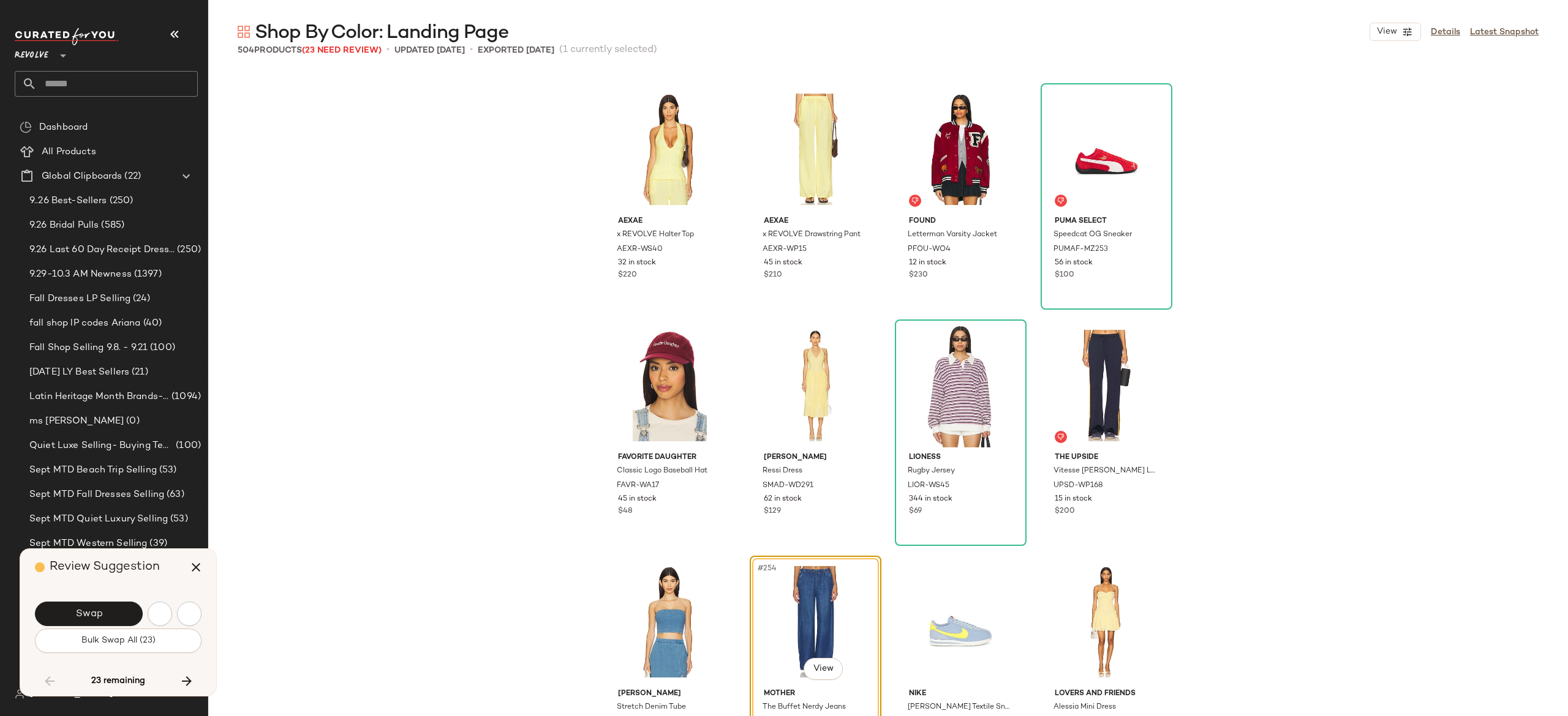
scroll to position [14653, 0]
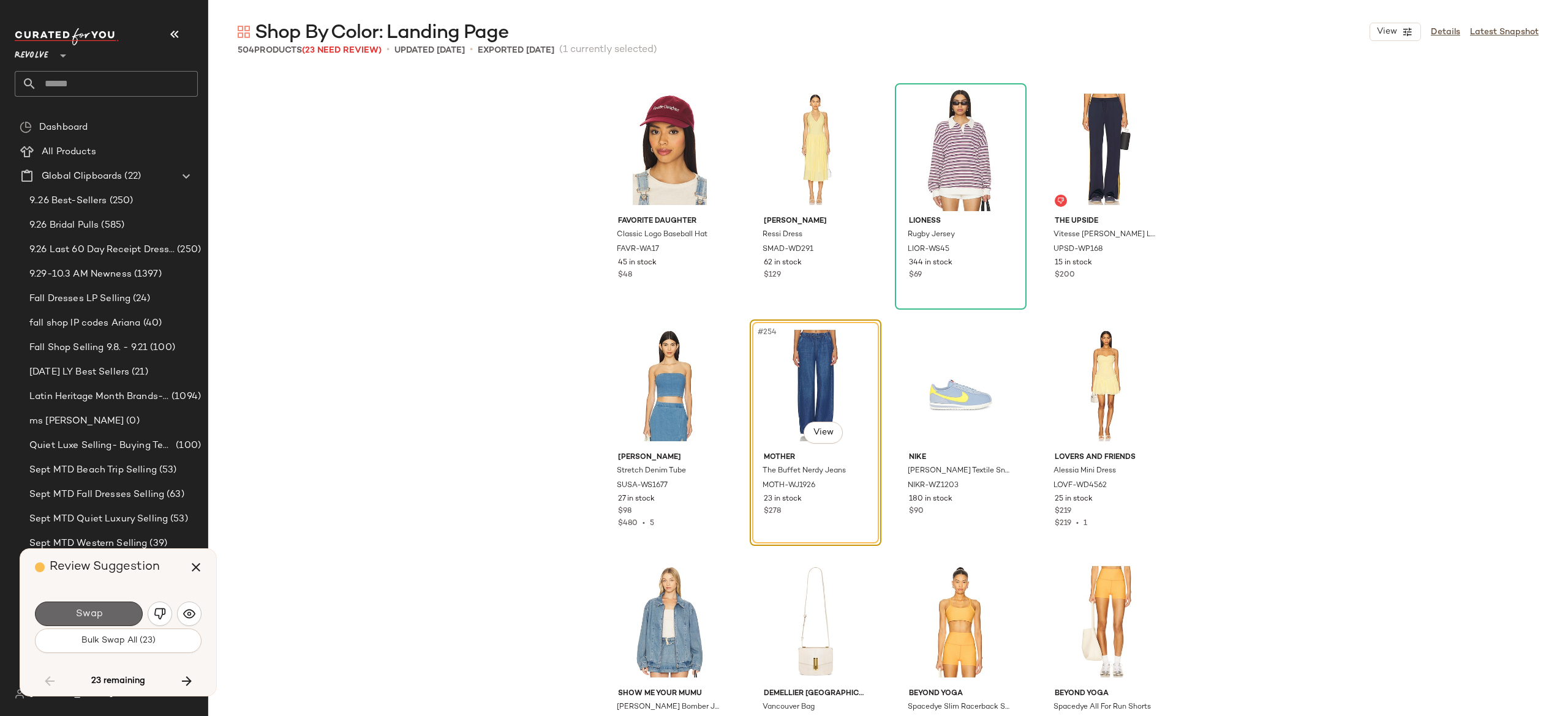
click at [82, 614] on span "Swap" at bounding box center [88, 614] width 28 height 11
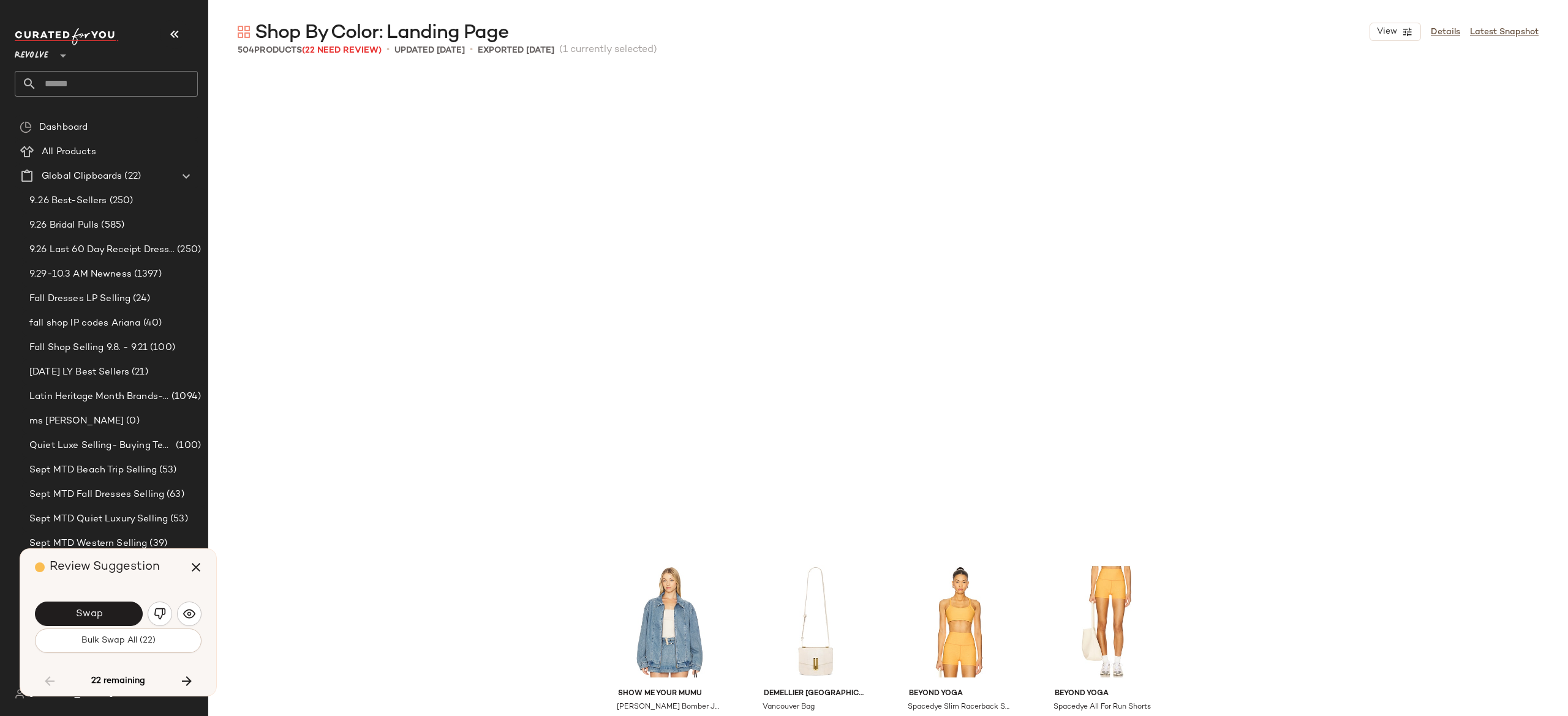
scroll to position [15125, 0]
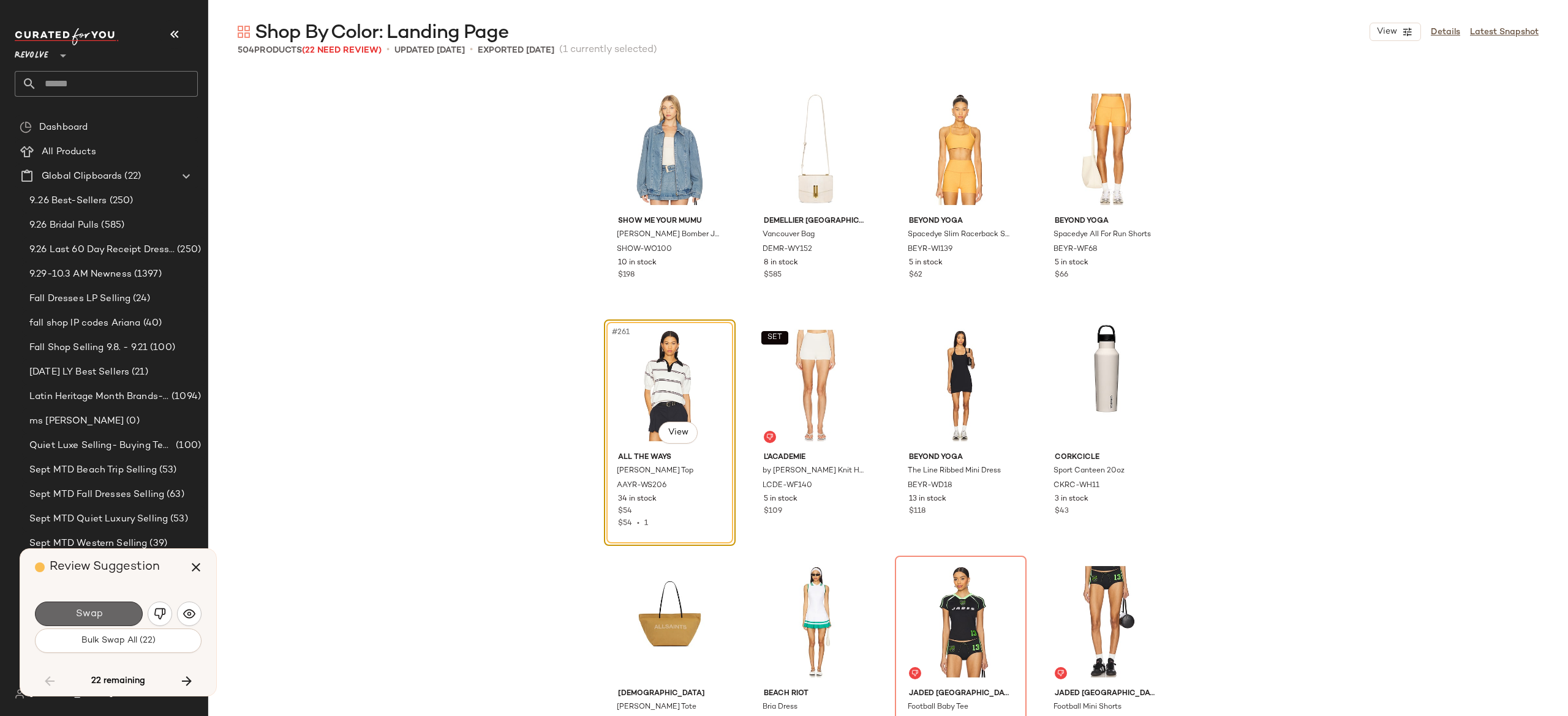
click at [104, 621] on button "Swap" at bounding box center [88, 614] width 108 height 25
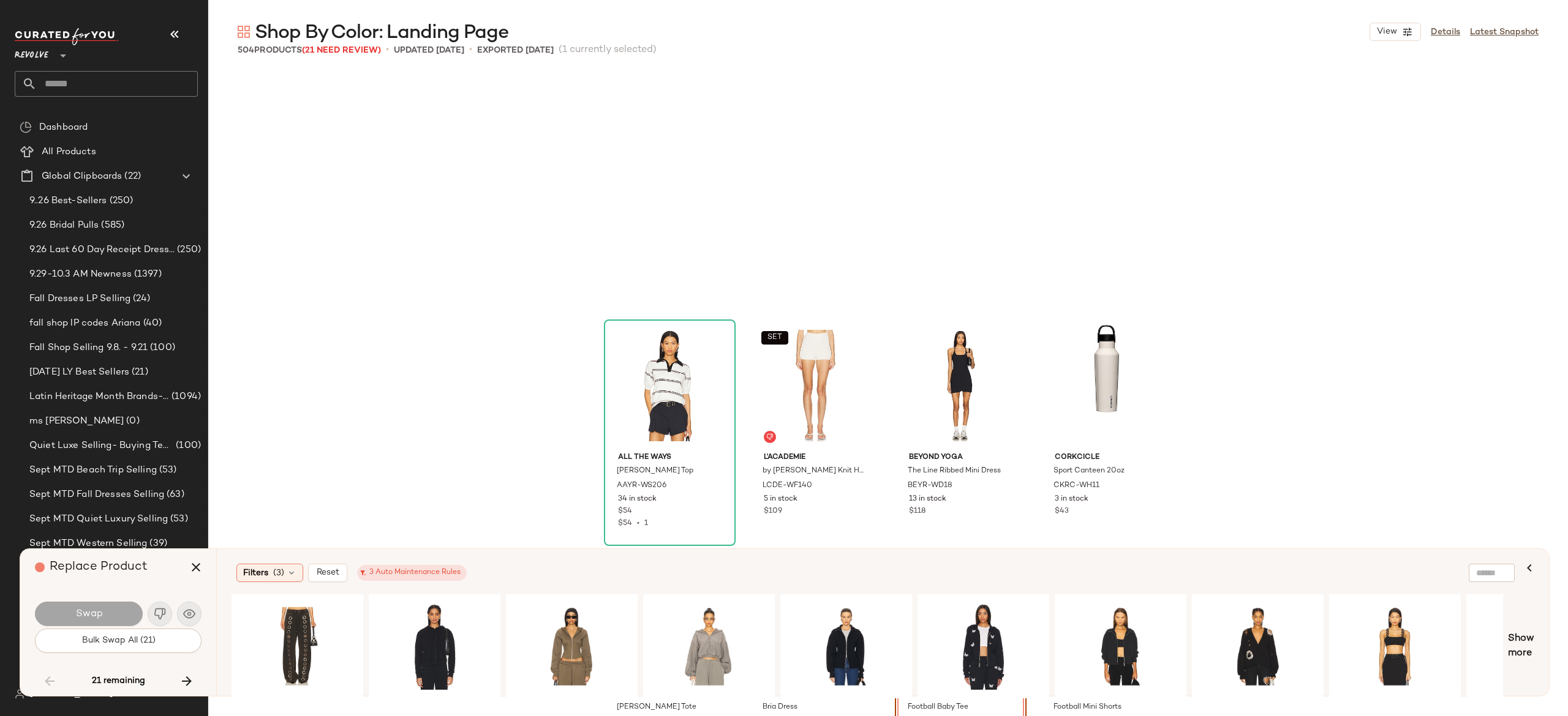
scroll to position [15362, 0]
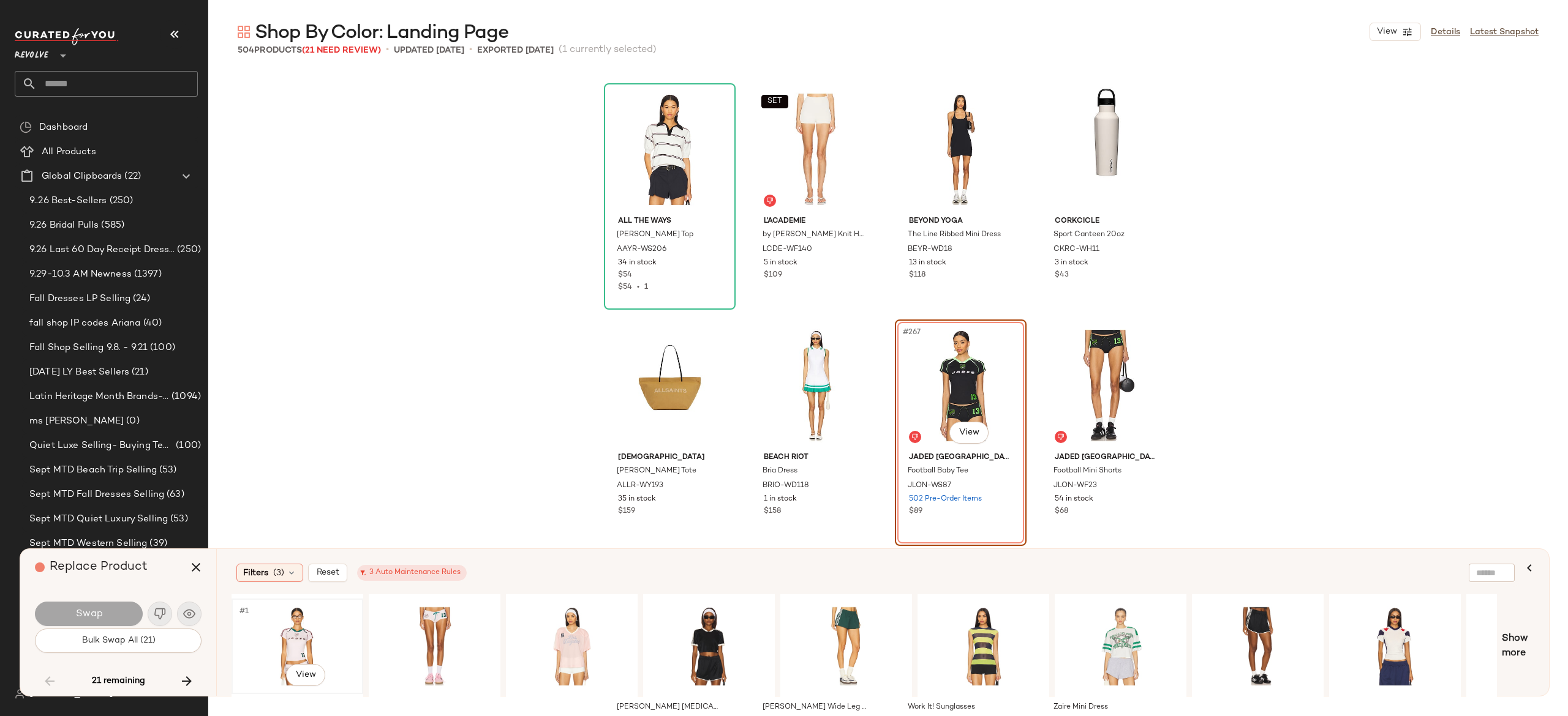
click at [307, 627] on div "#1 View" at bounding box center [297, 646] width 123 height 87
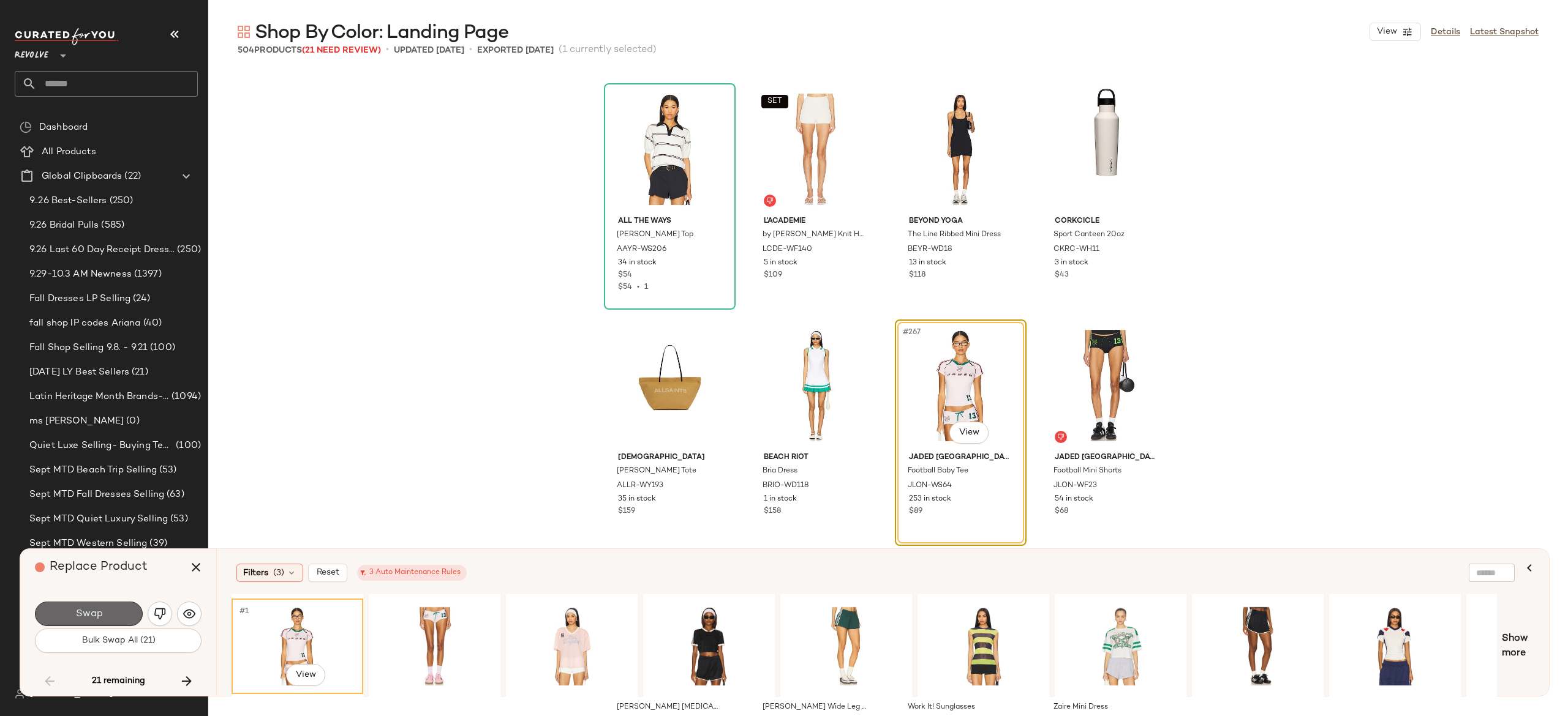
click at [121, 603] on button "Swap" at bounding box center [88, 614] width 108 height 25
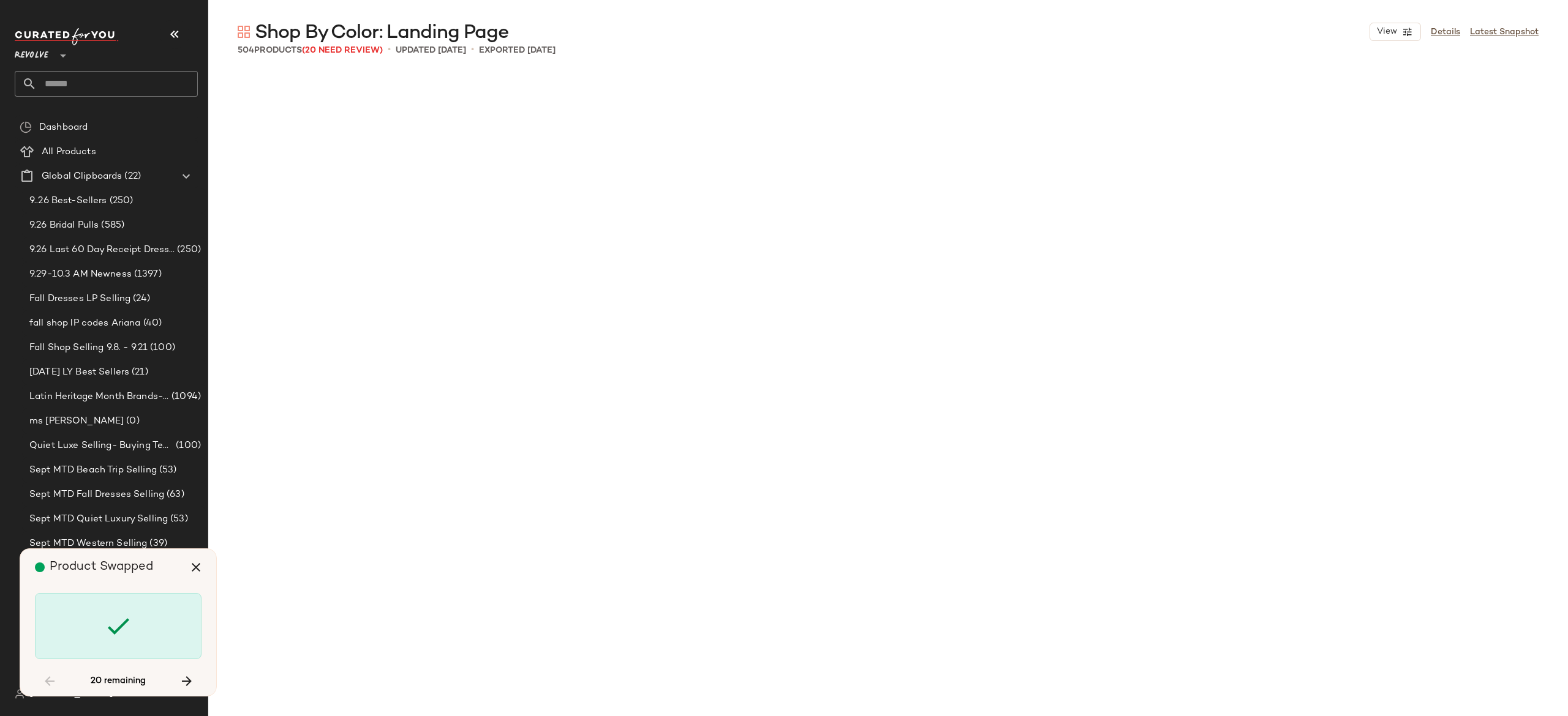
scroll to position [17252, 0]
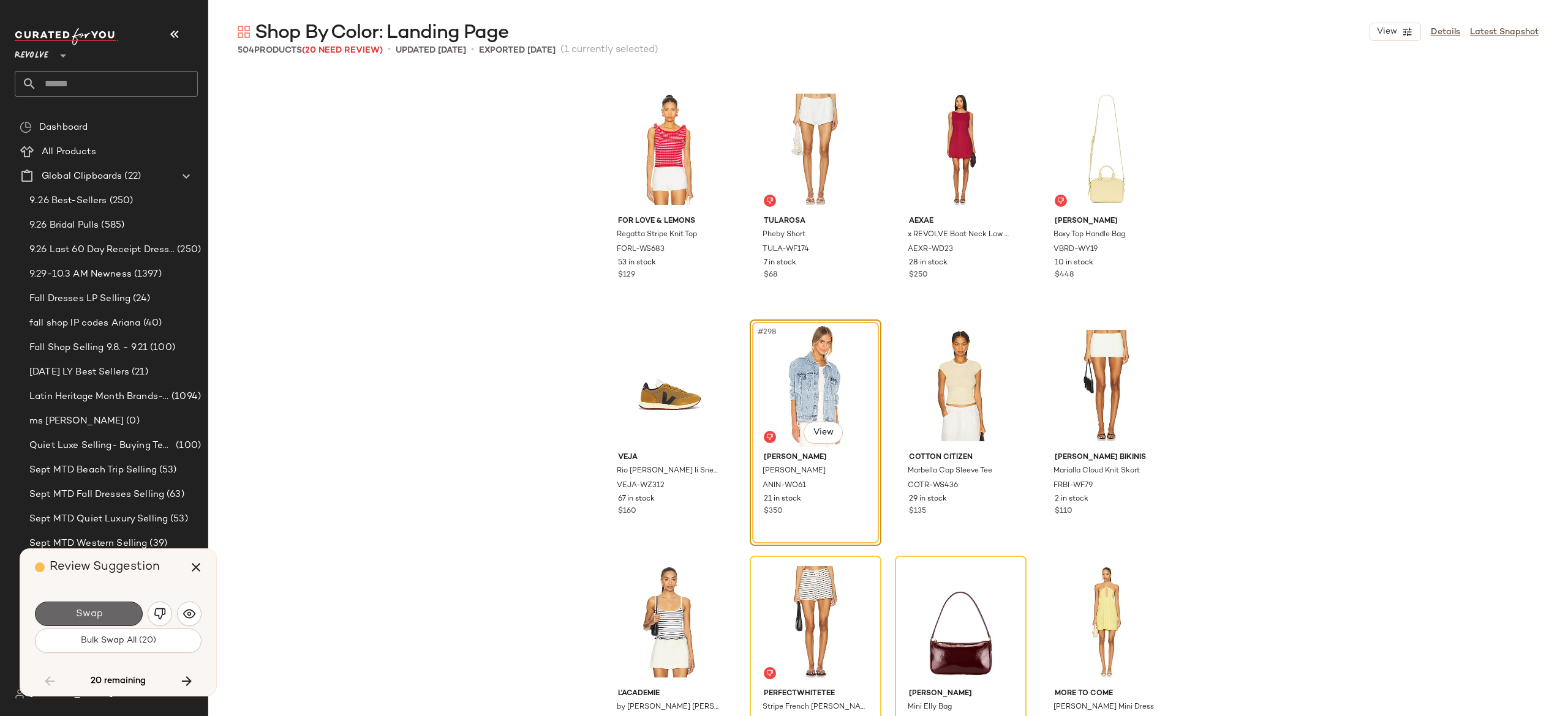
click at [123, 613] on button "Swap" at bounding box center [88, 614] width 108 height 25
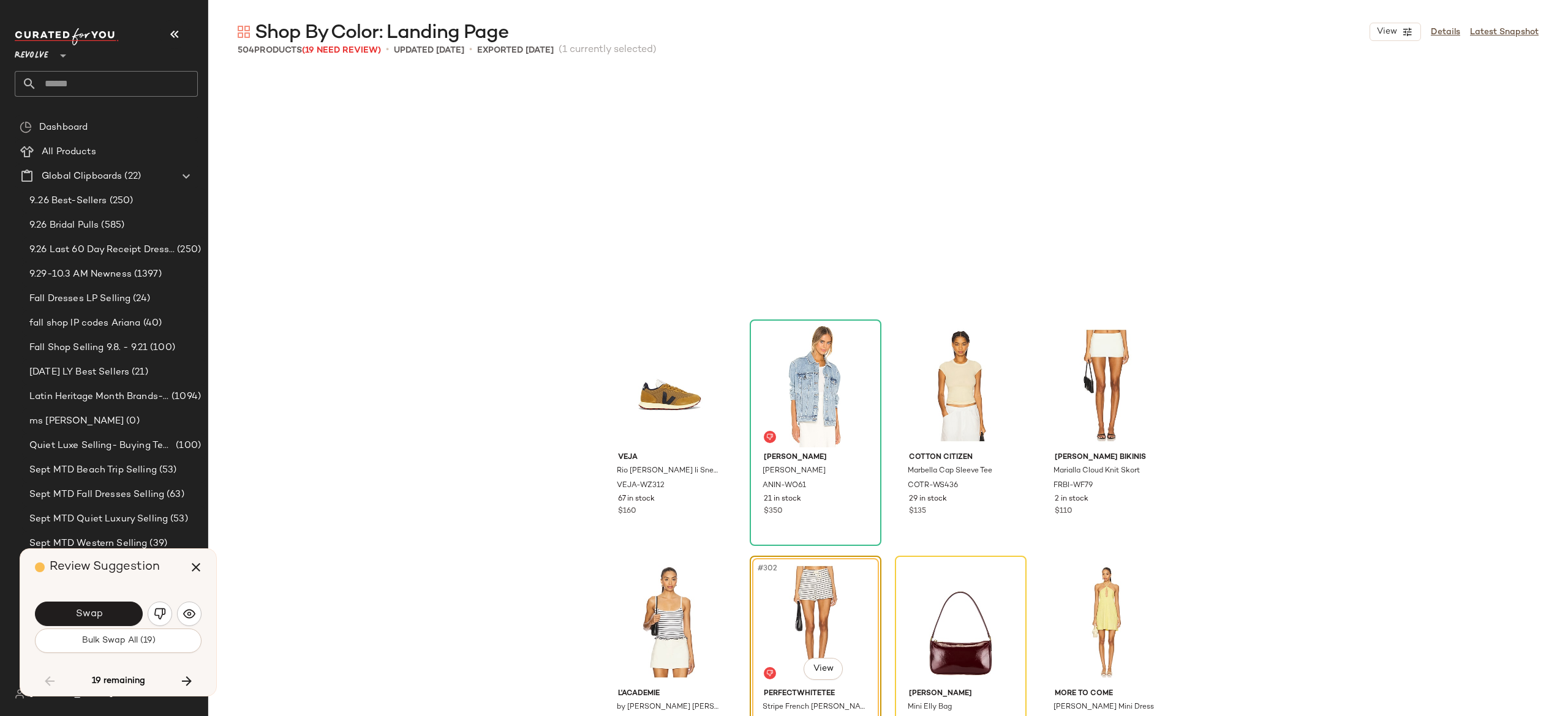
scroll to position [17489, 0]
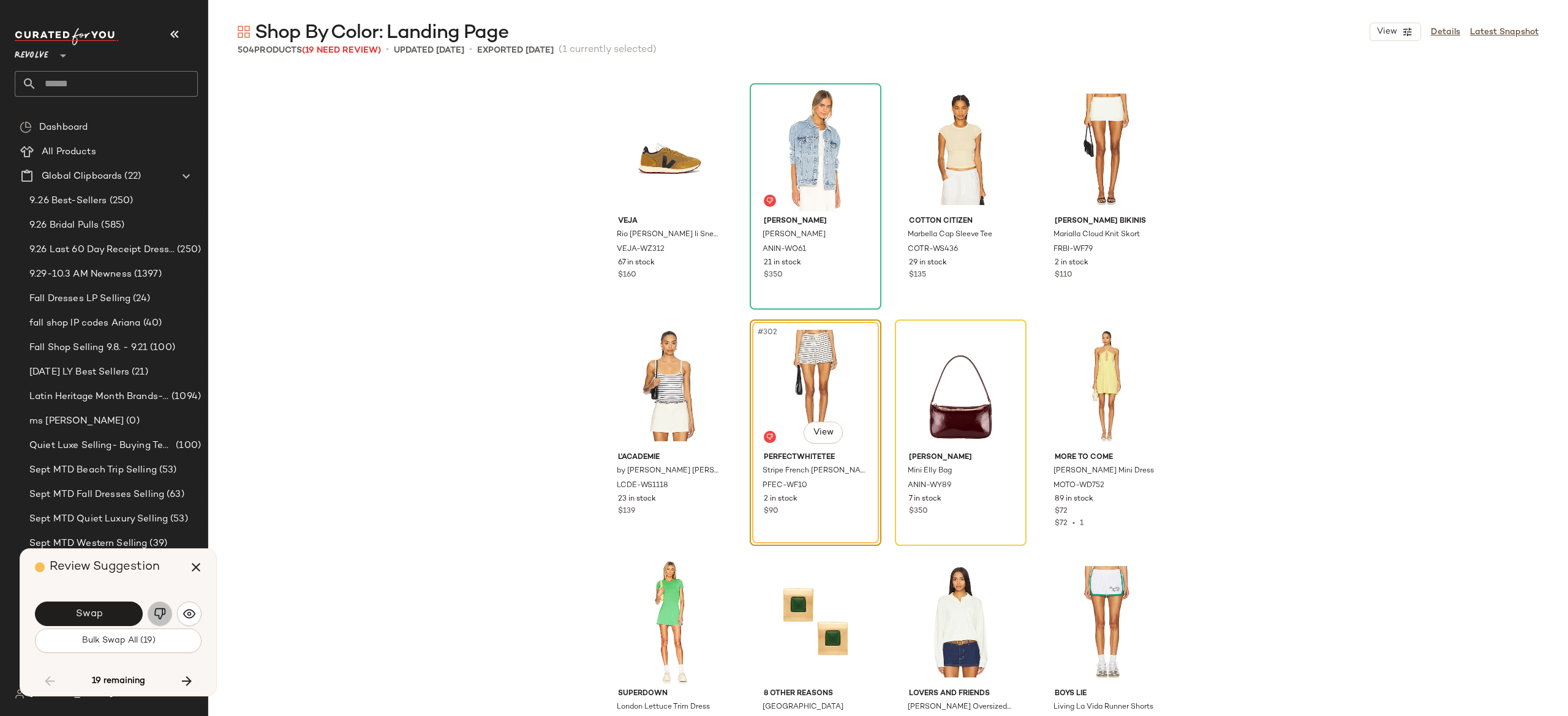
click at [165, 611] on img "button" at bounding box center [160, 613] width 12 height 12
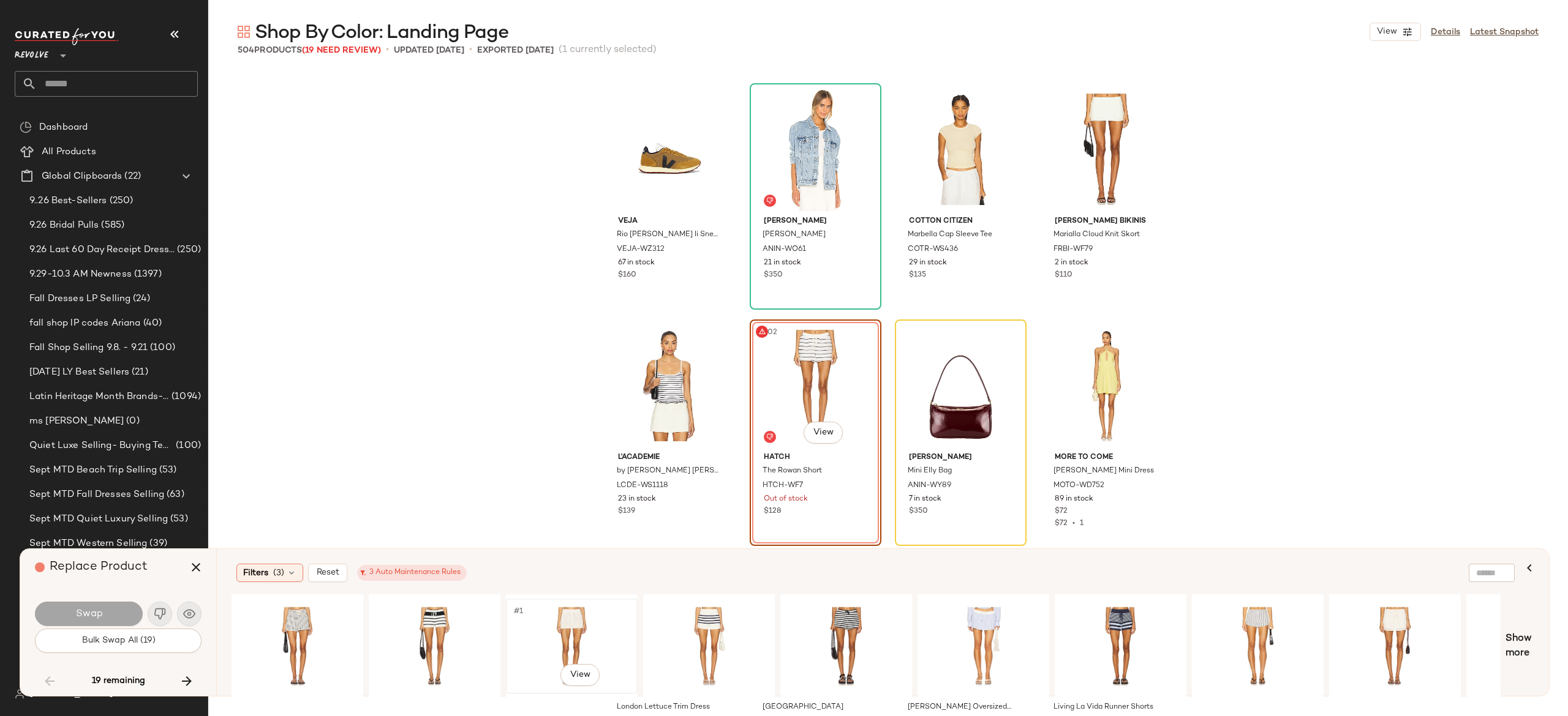
click at [565, 620] on div "#1 View" at bounding box center [571, 646] width 123 height 87
click at [131, 610] on button "Swap" at bounding box center [88, 614] width 108 height 25
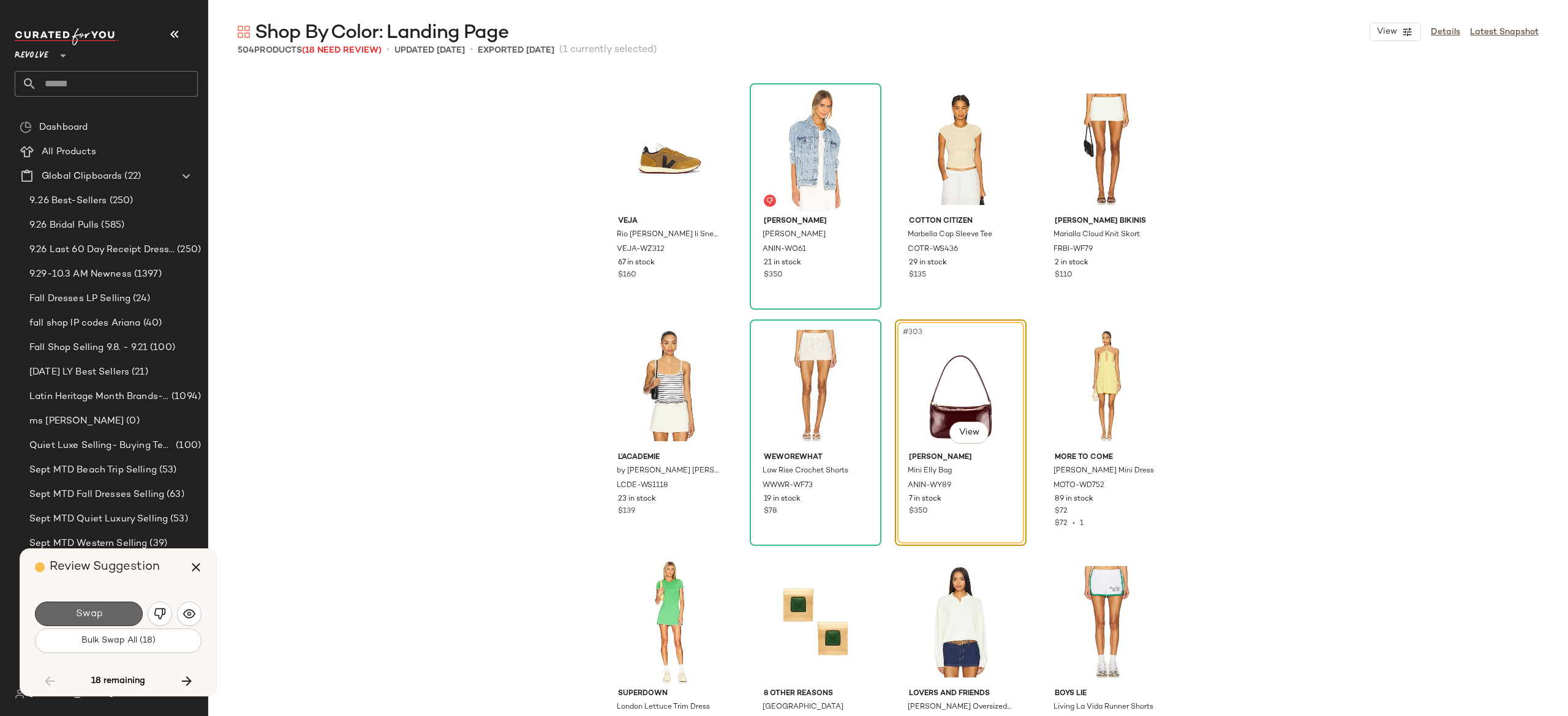
click at [119, 609] on button "Swap" at bounding box center [88, 614] width 108 height 25
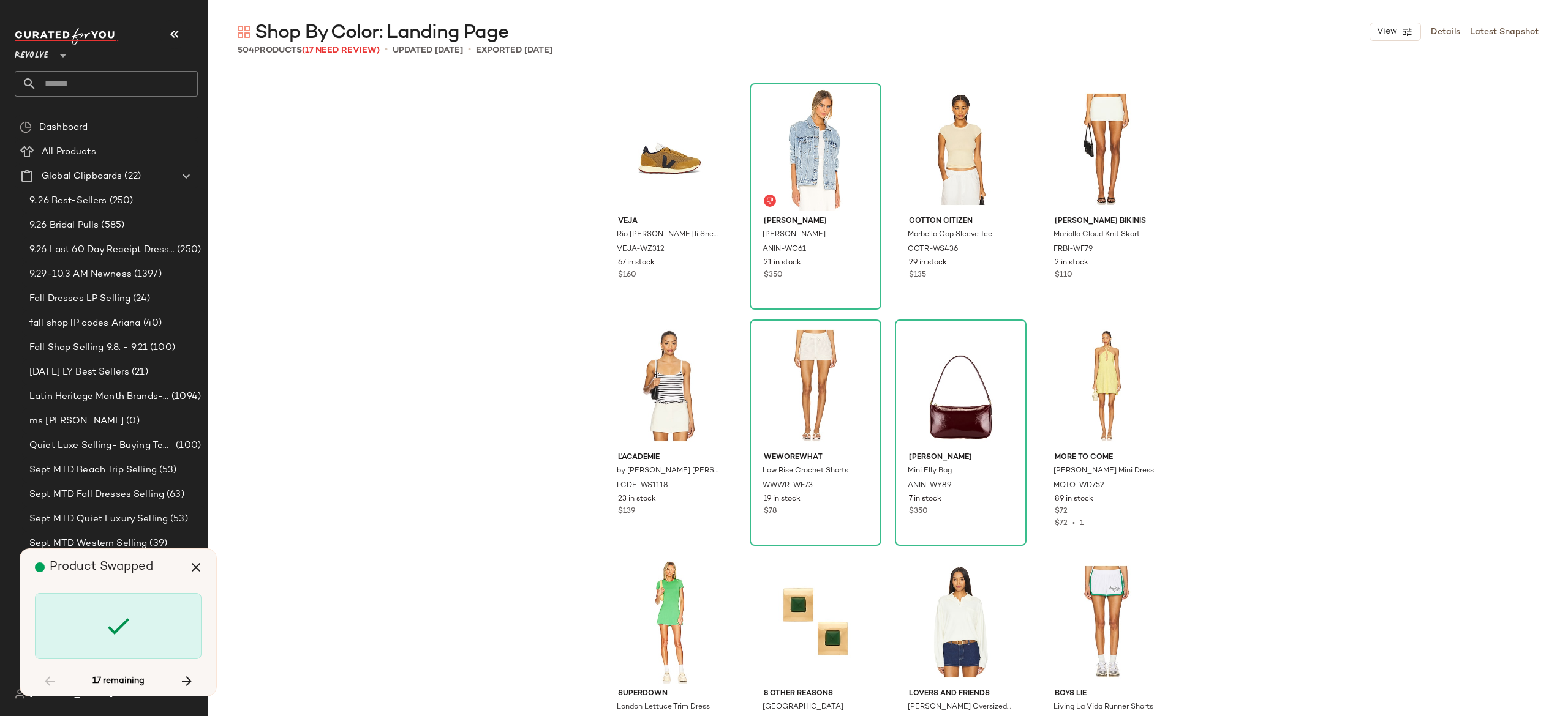
scroll to position [18198, 0]
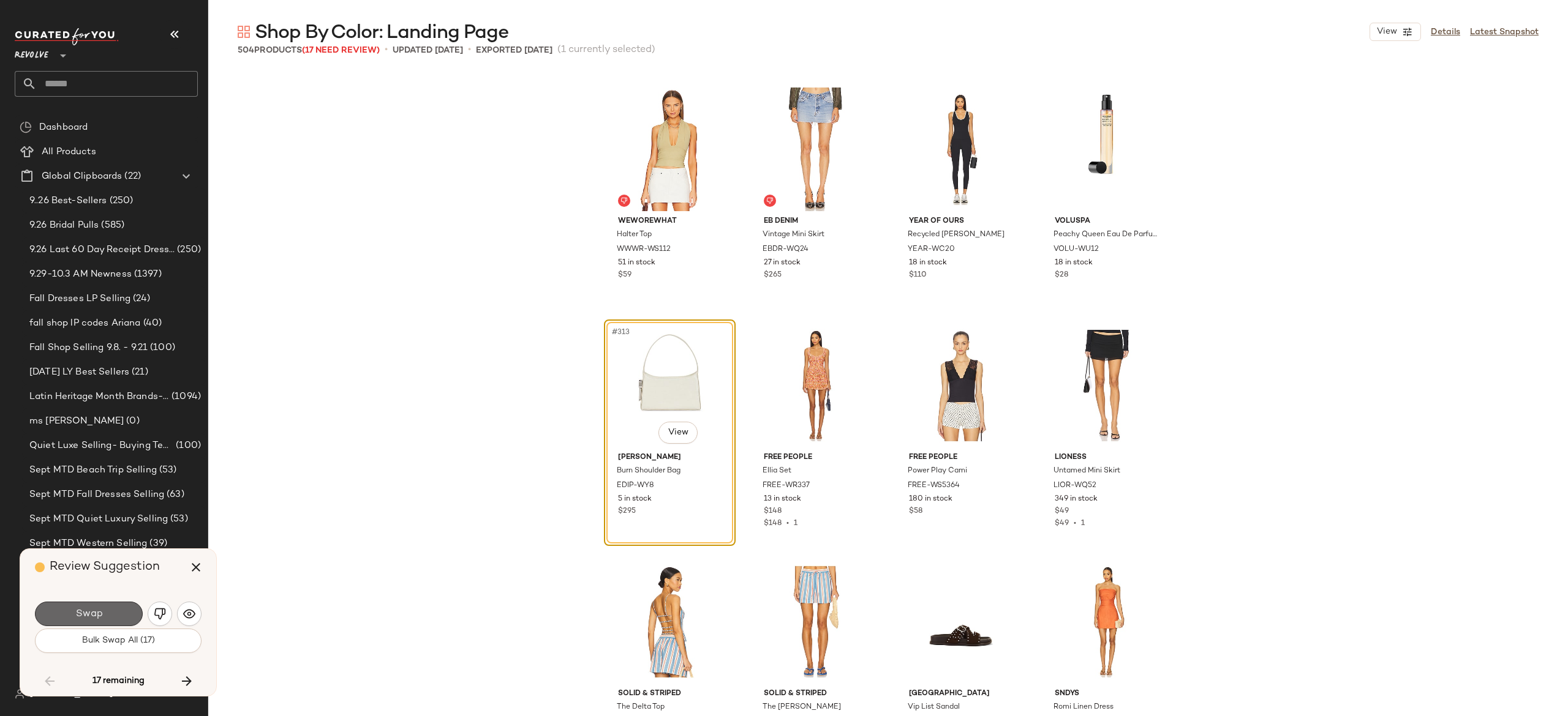
click at [128, 610] on button "Swap" at bounding box center [88, 614] width 108 height 25
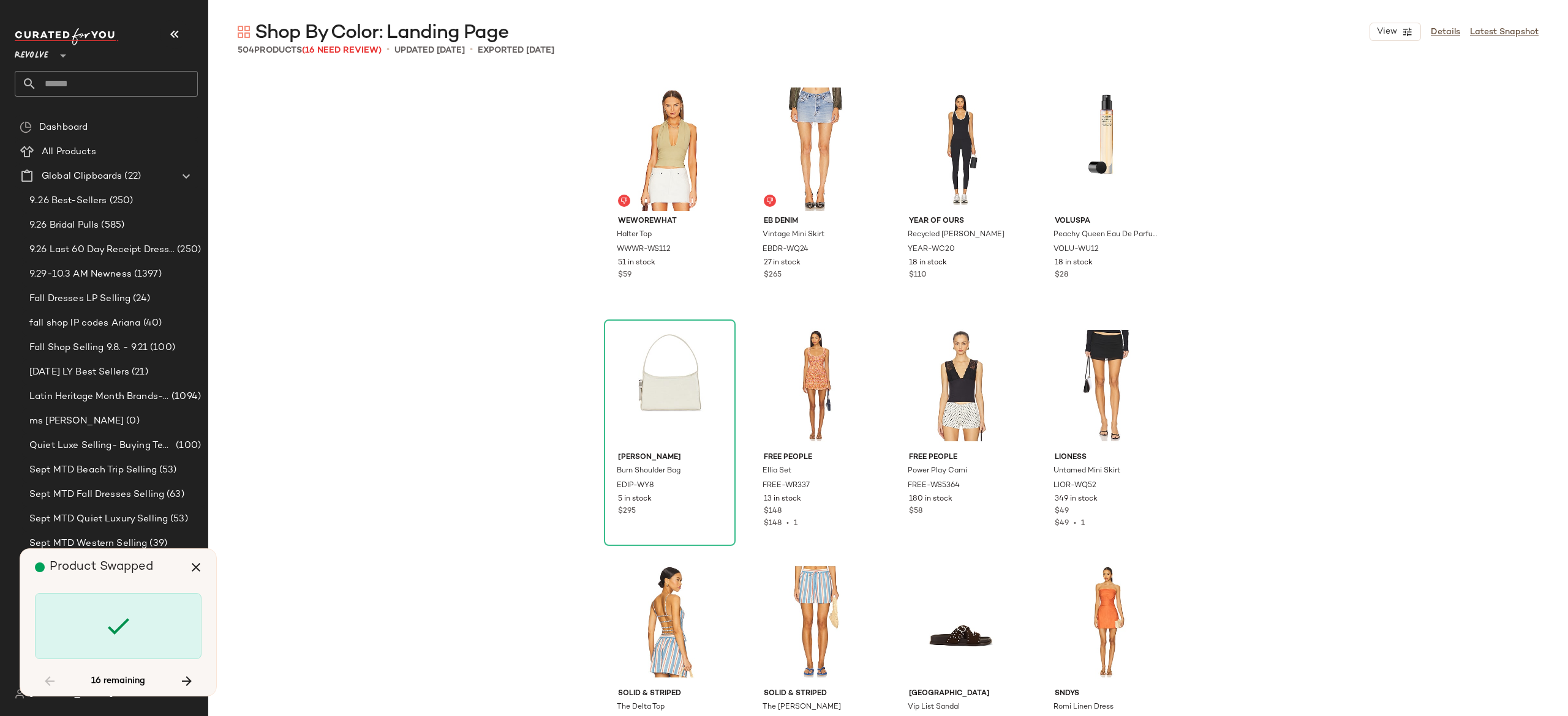
scroll to position [19144, 0]
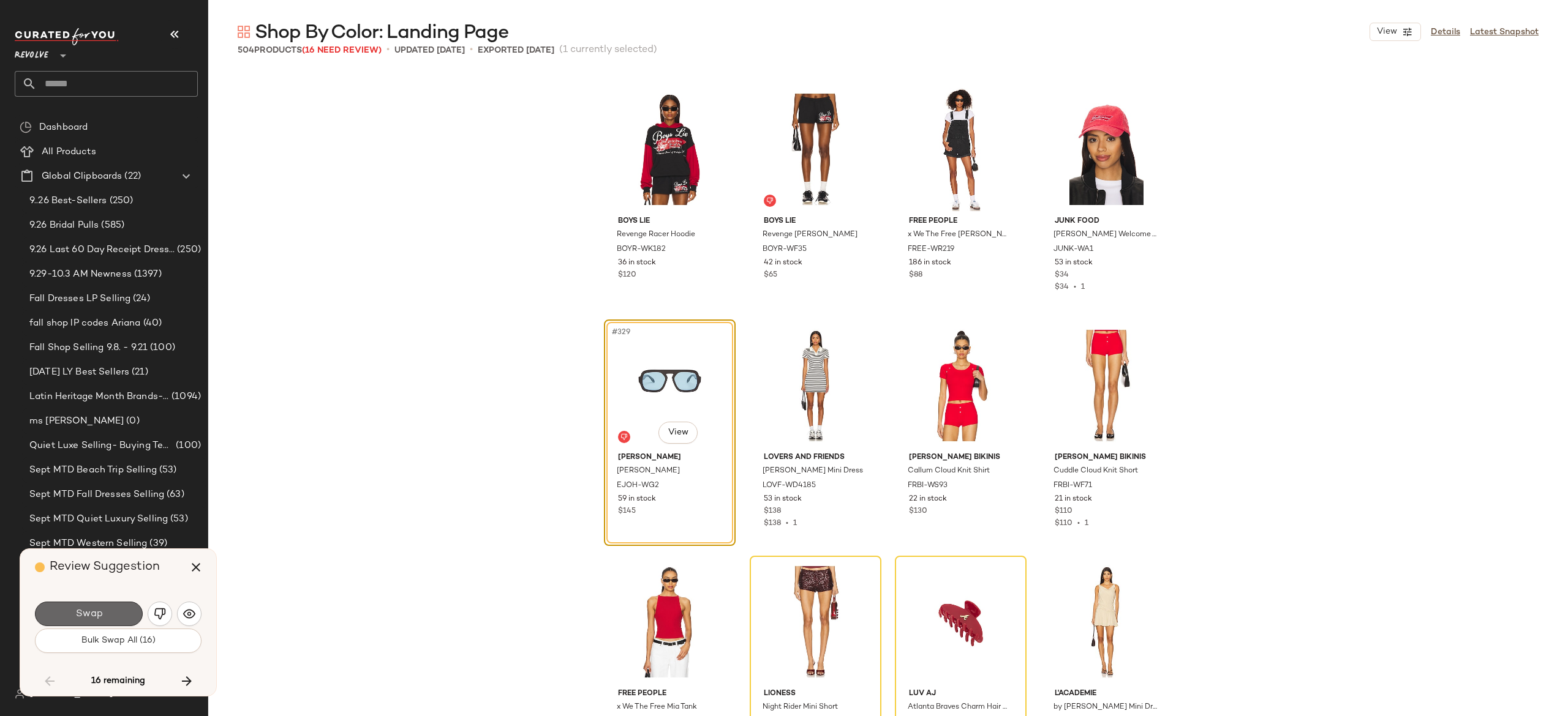
click at [115, 611] on button "Swap" at bounding box center [88, 614] width 108 height 25
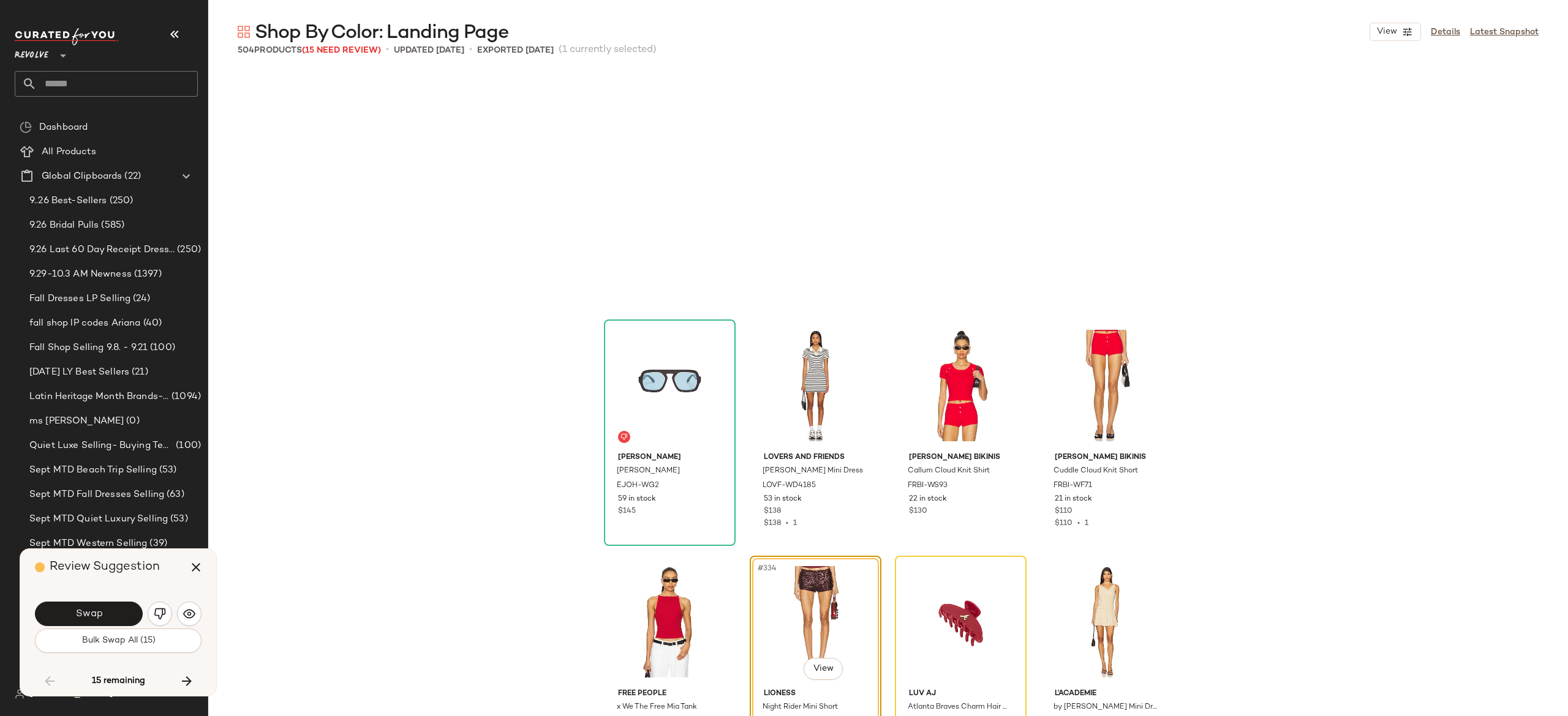
scroll to position [19380, 0]
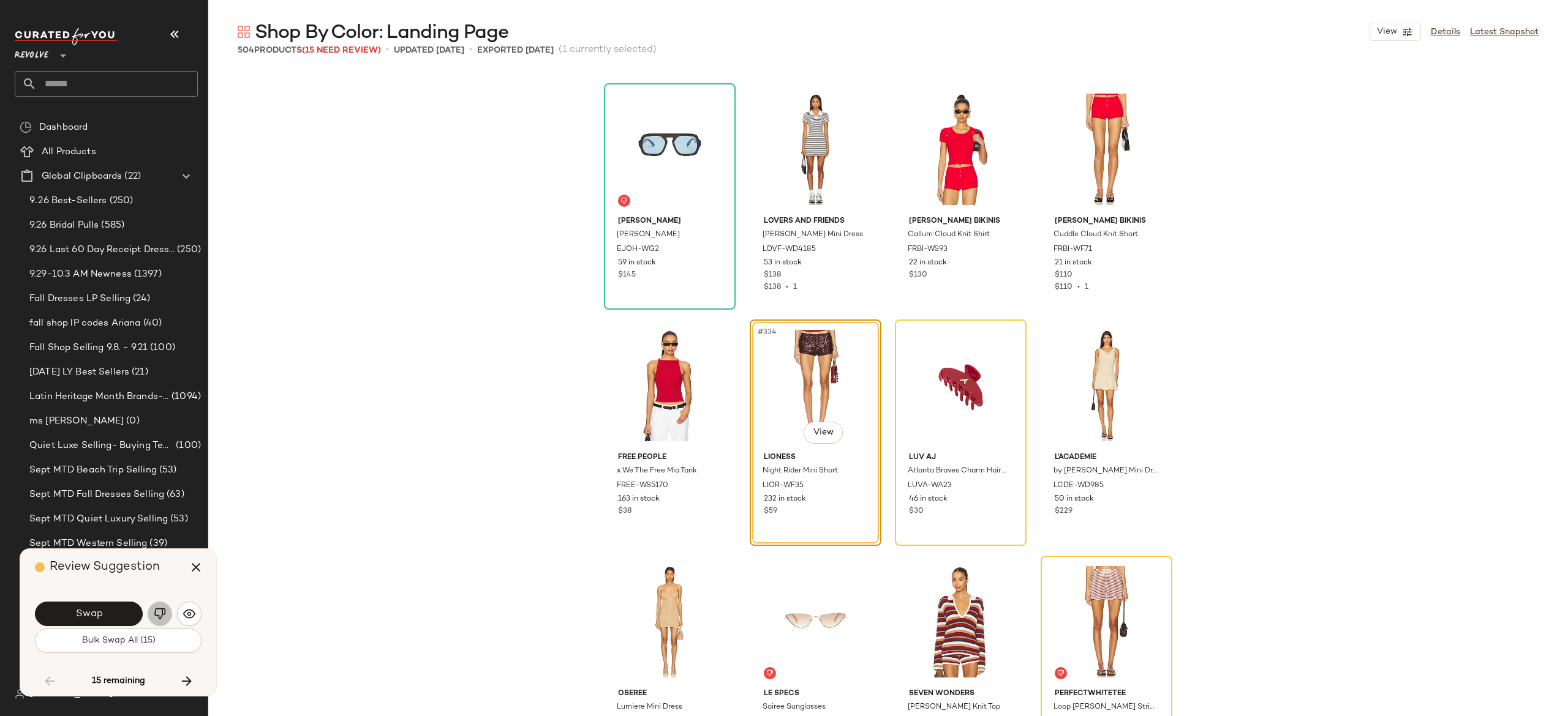
click at [165, 610] on img "button" at bounding box center [160, 613] width 12 height 12
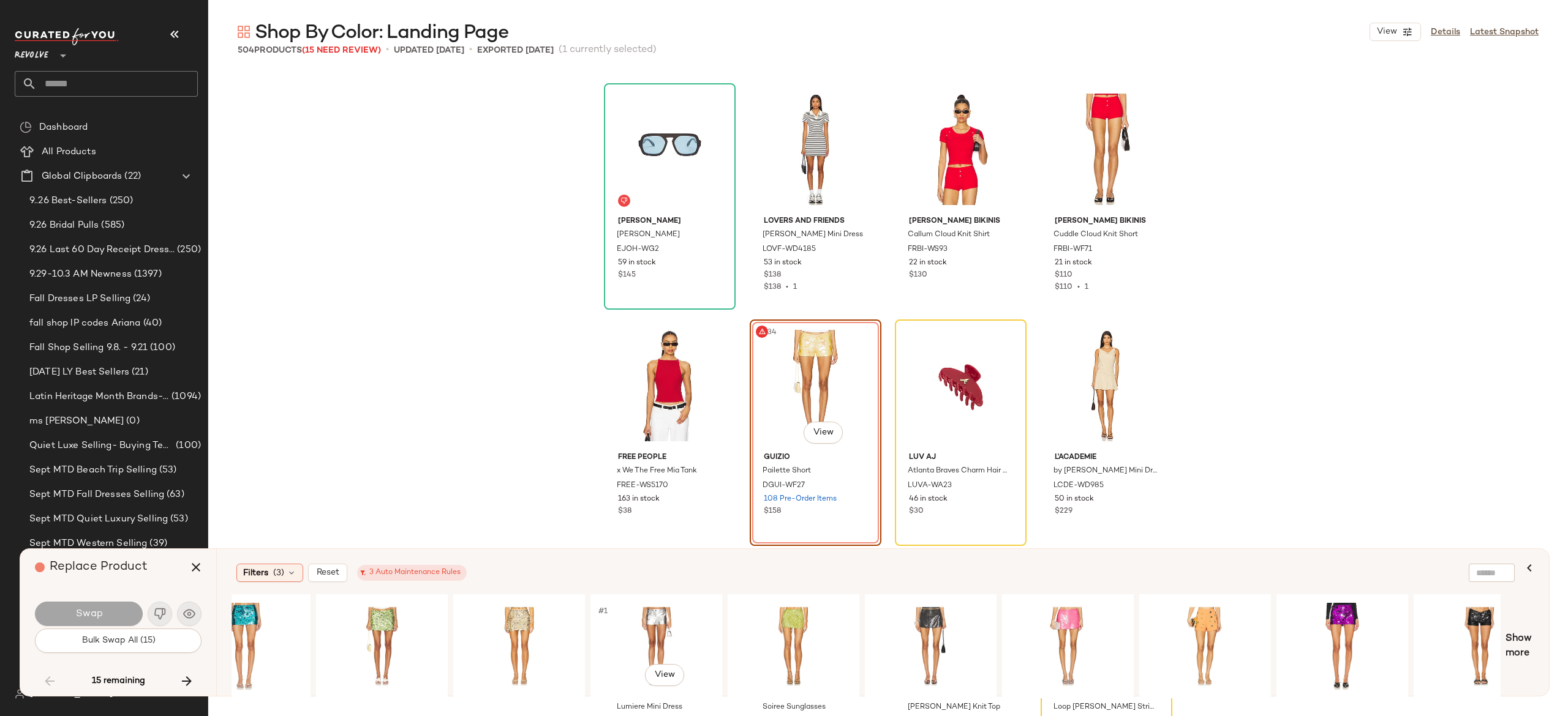
scroll to position [0, 1014]
click at [662, 622] on div "#1 View" at bounding box center [655, 646] width 123 height 87
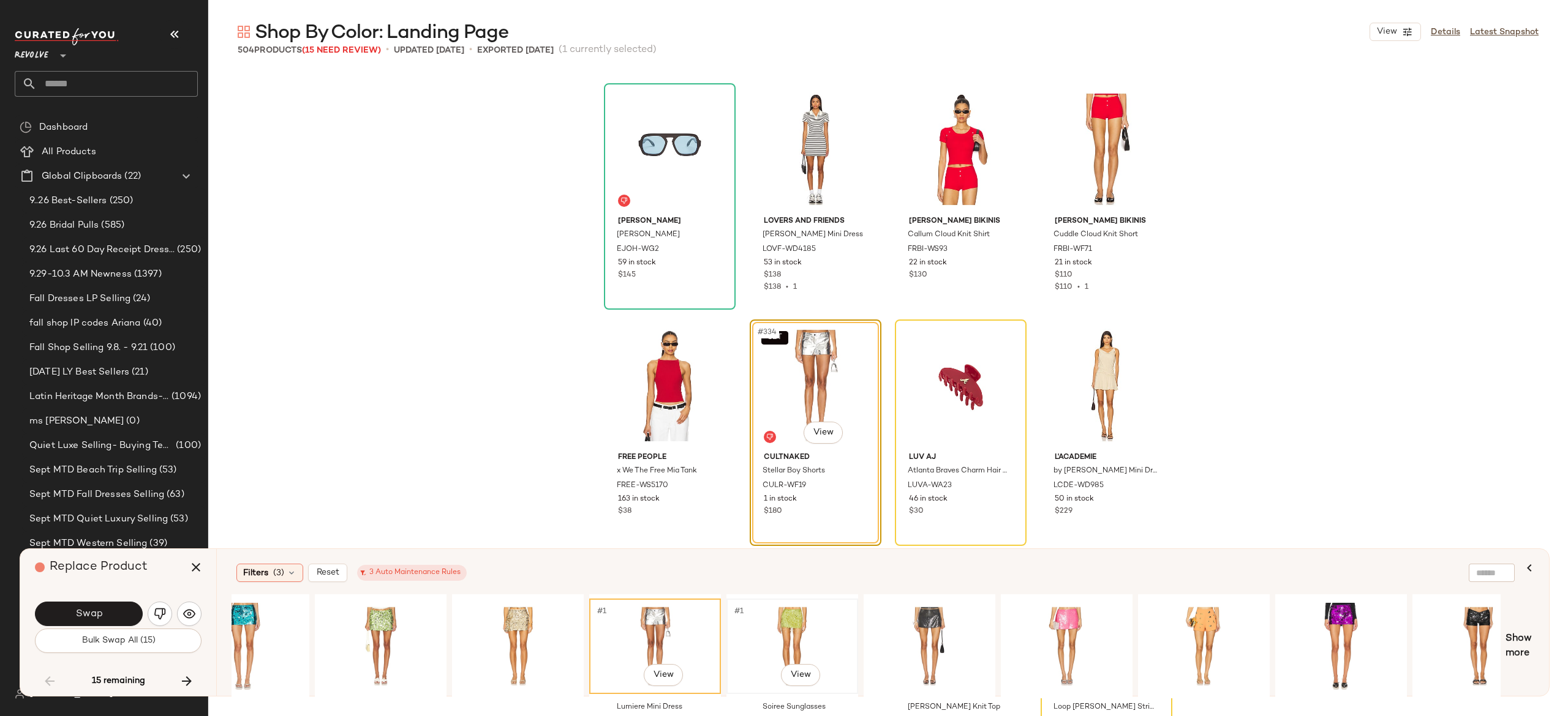
scroll to position [0, 1057]
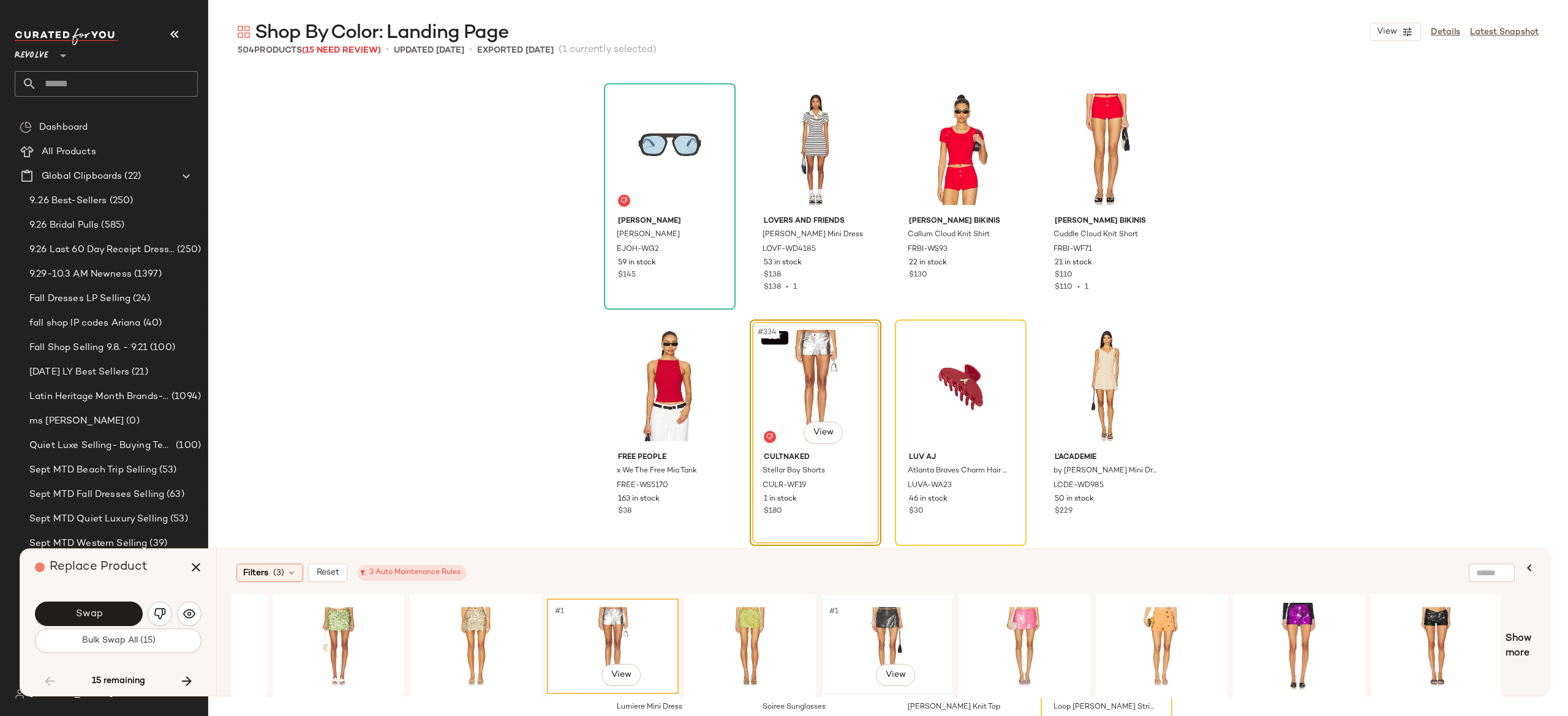
click at [886, 619] on div "#1 View" at bounding box center [887, 646] width 123 height 87
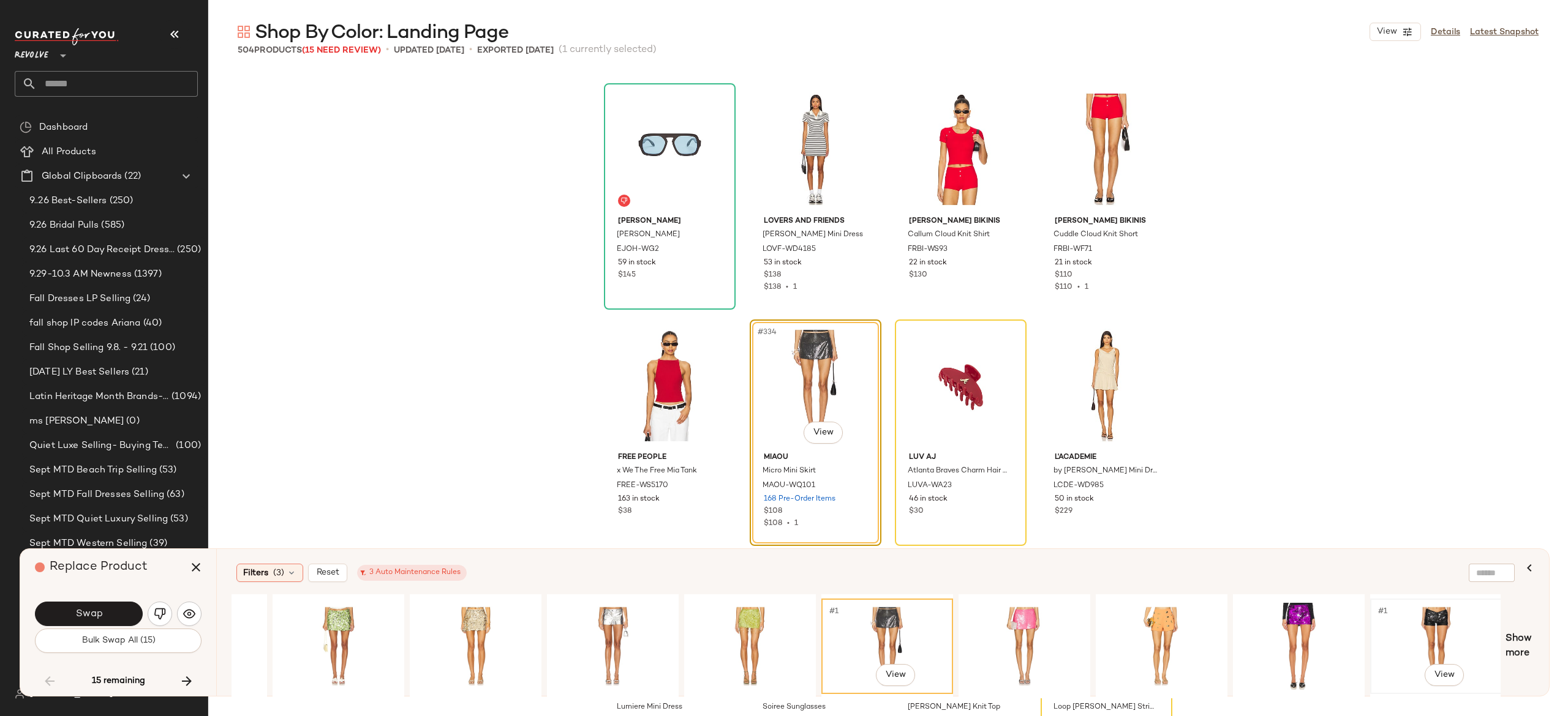
click at [1435, 626] on div "#1 View" at bounding box center [1436, 646] width 123 height 87
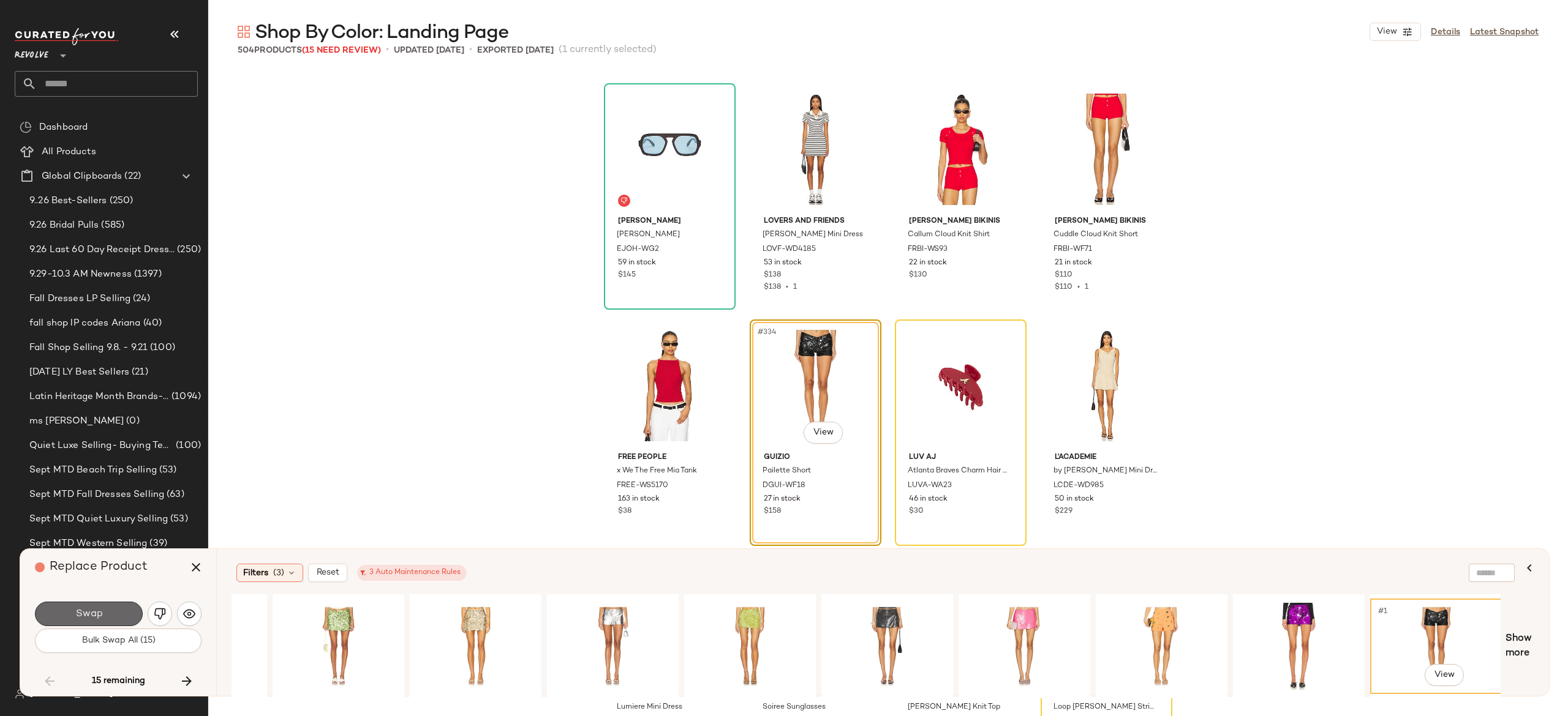
click at [127, 609] on button "Swap" at bounding box center [88, 614] width 108 height 25
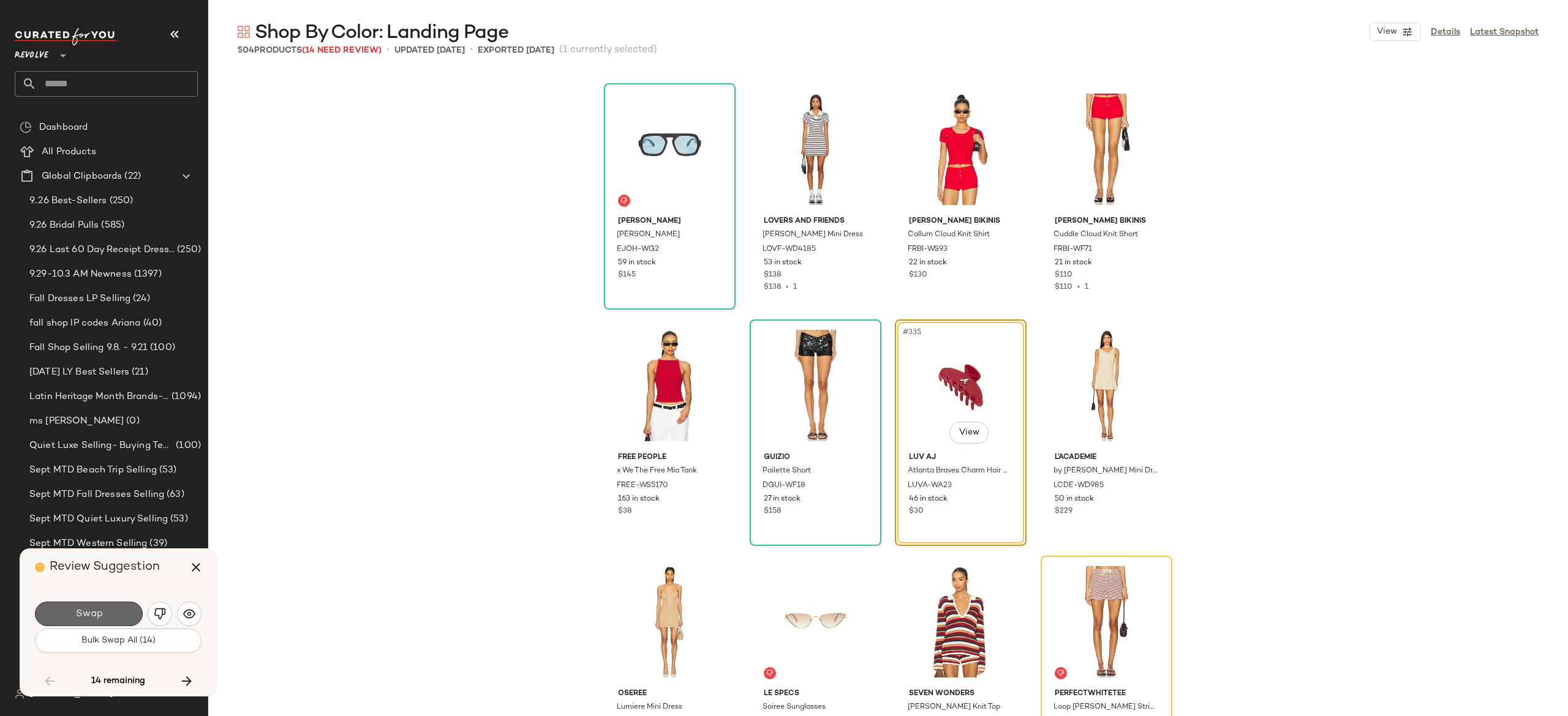
click at [123, 610] on button "Swap" at bounding box center [88, 614] width 108 height 25
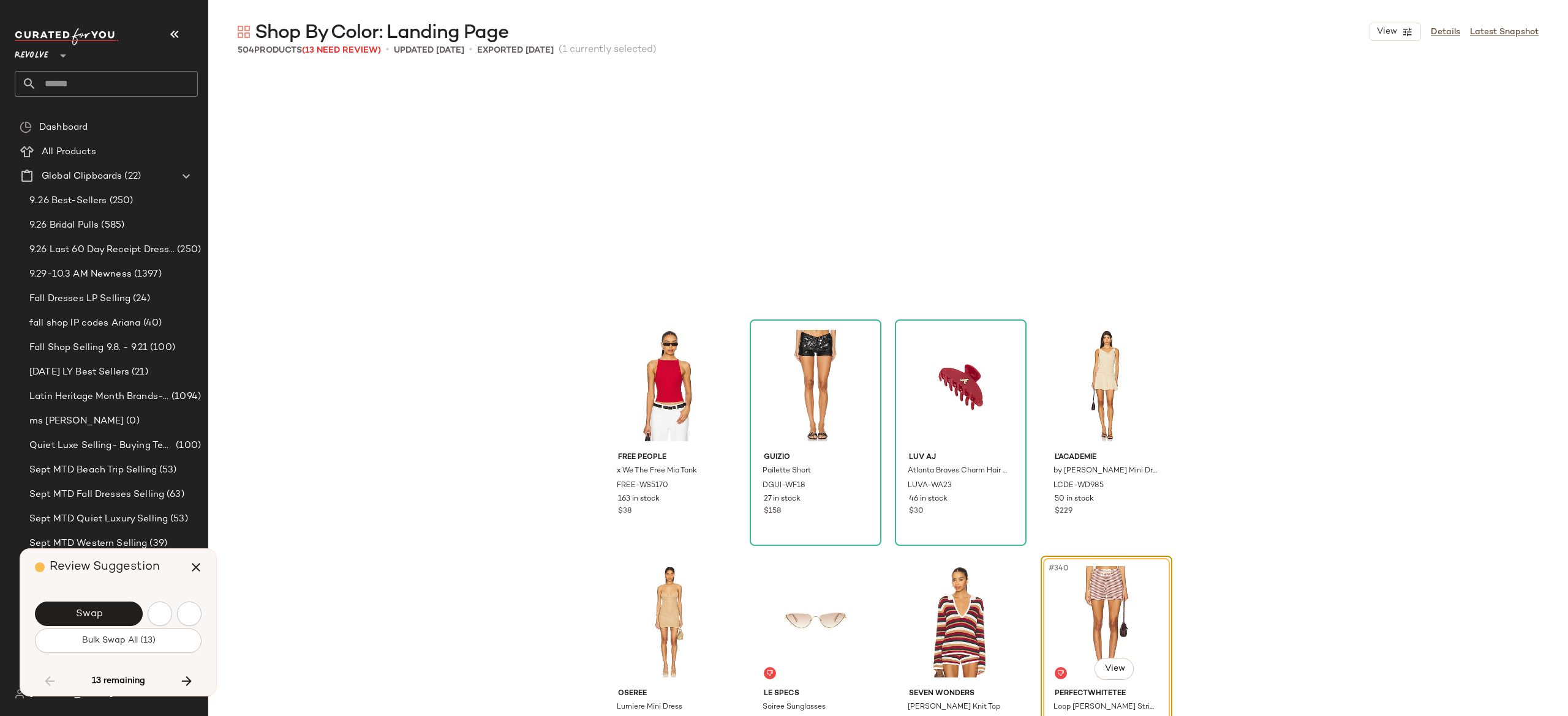
scroll to position [19616, 0]
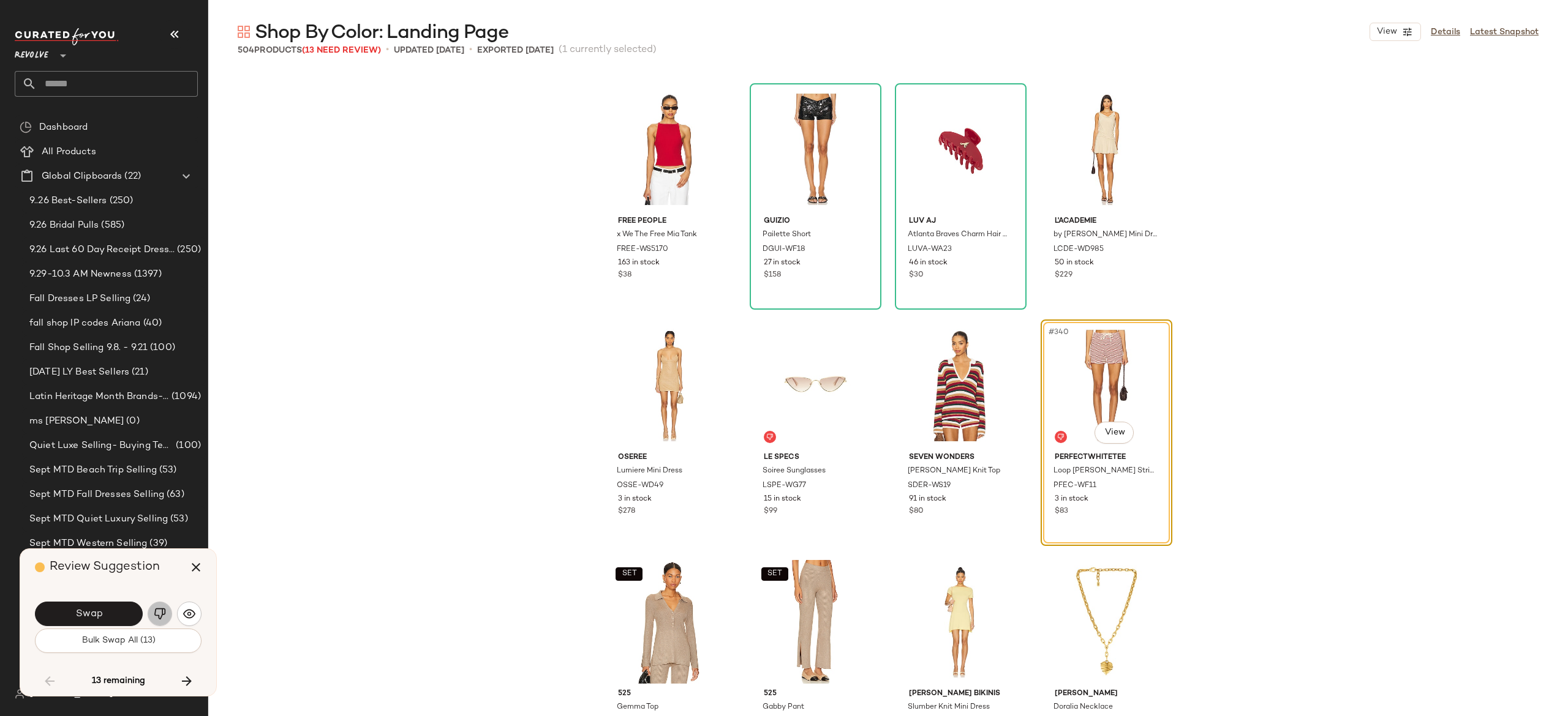
click at [155, 611] on img "button" at bounding box center [160, 613] width 12 height 12
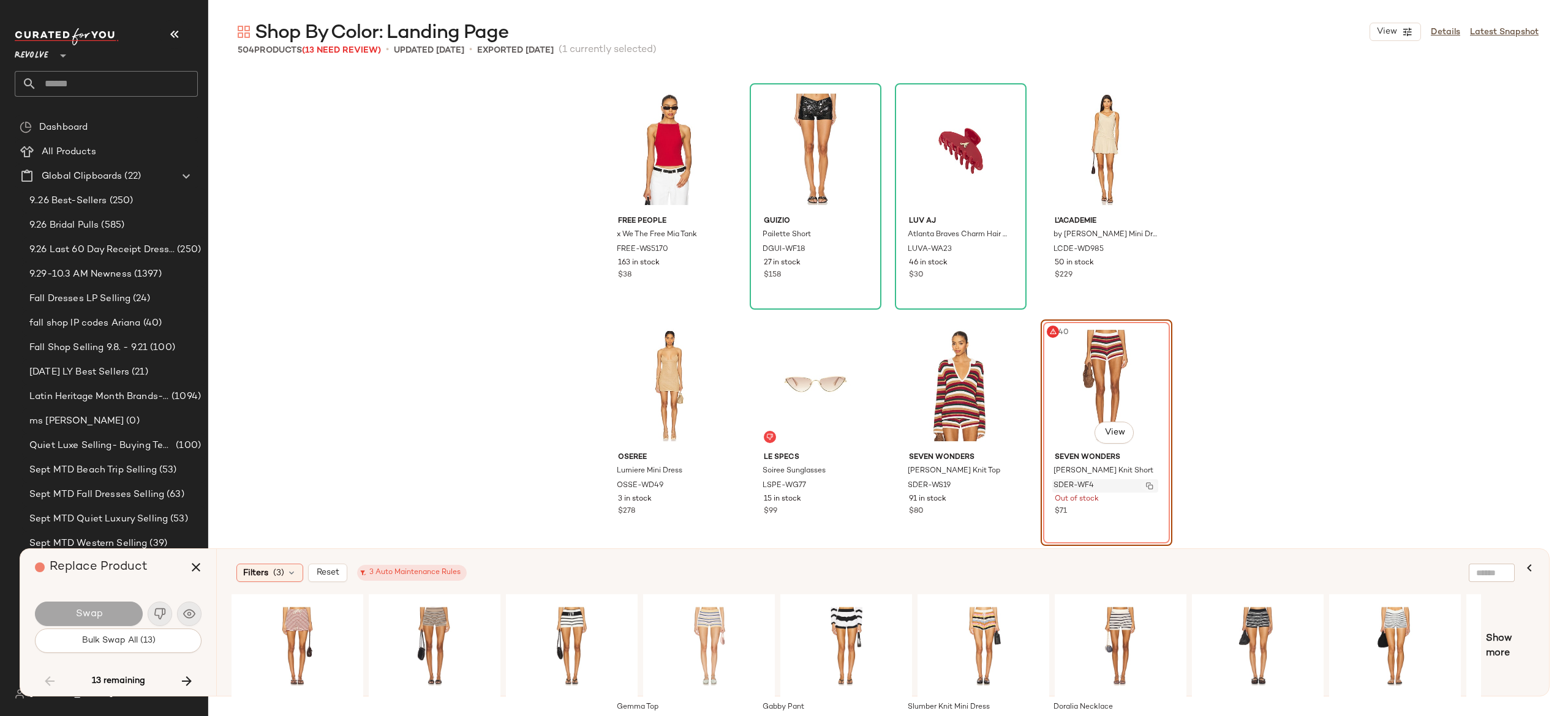
click at [1147, 482] on img "button" at bounding box center [1150, 486] width 8 height 8
click at [186, 681] on icon "button" at bounding box center [186, 681] width 14 height 14
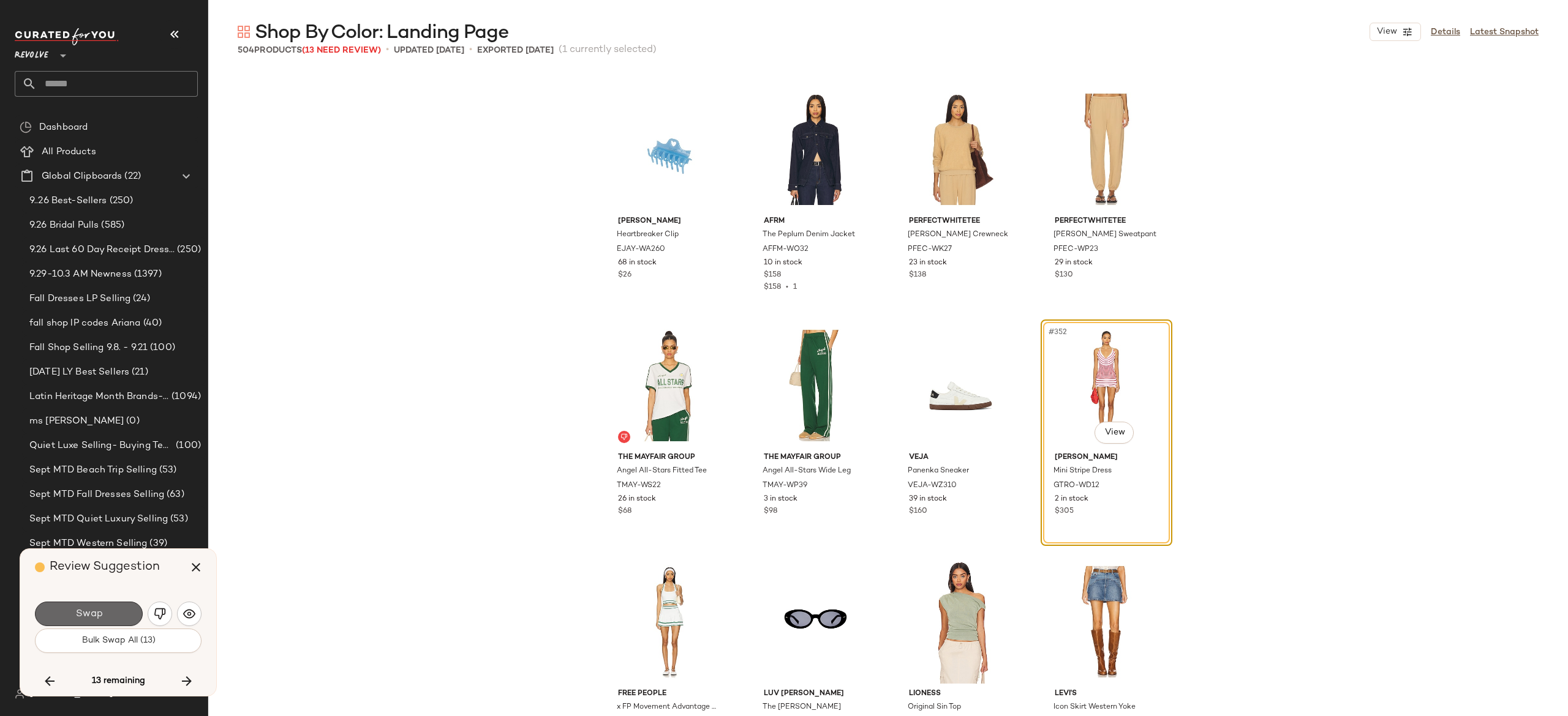
click at [120, 610] on button "Swap" at bounding box center [88, 614] width 108 height 25
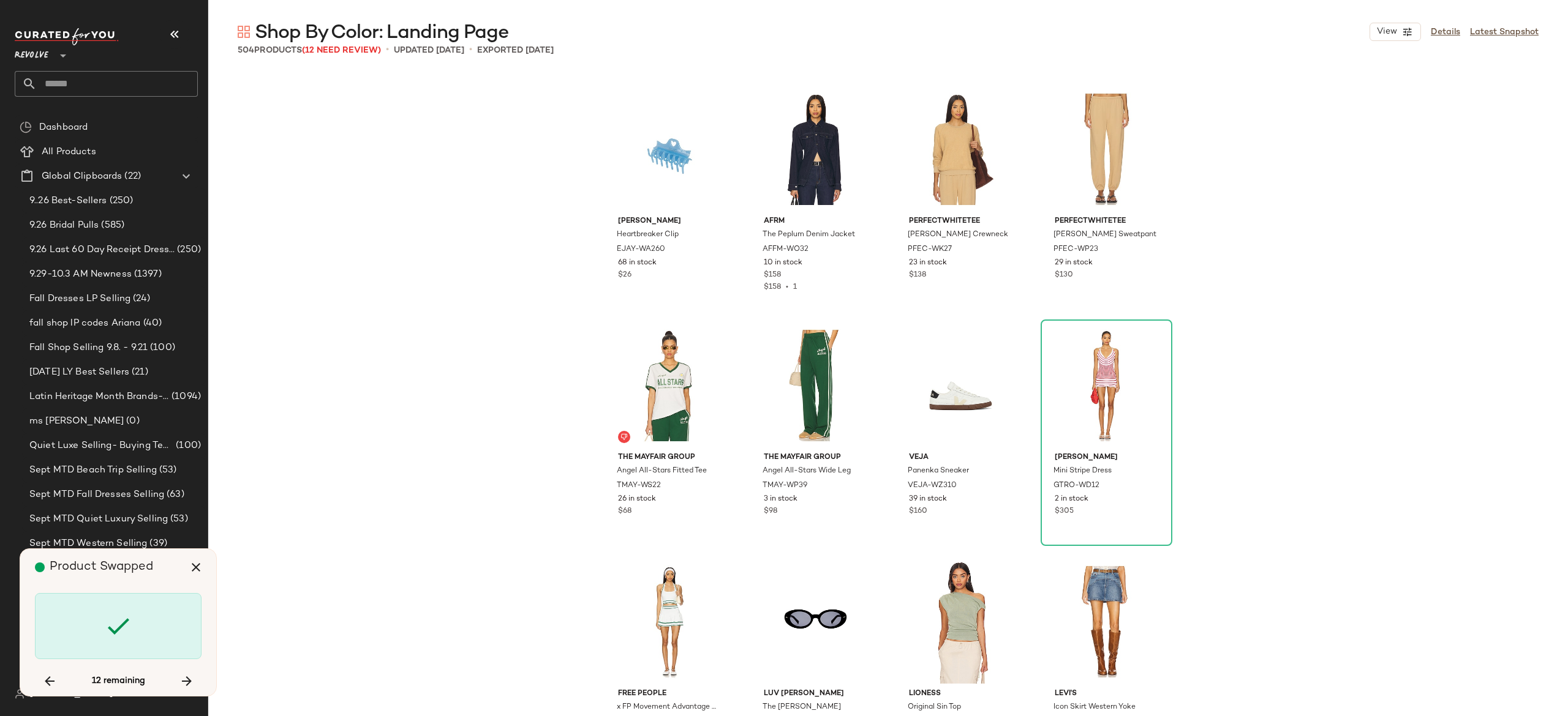
scroll to position [21271, 0]
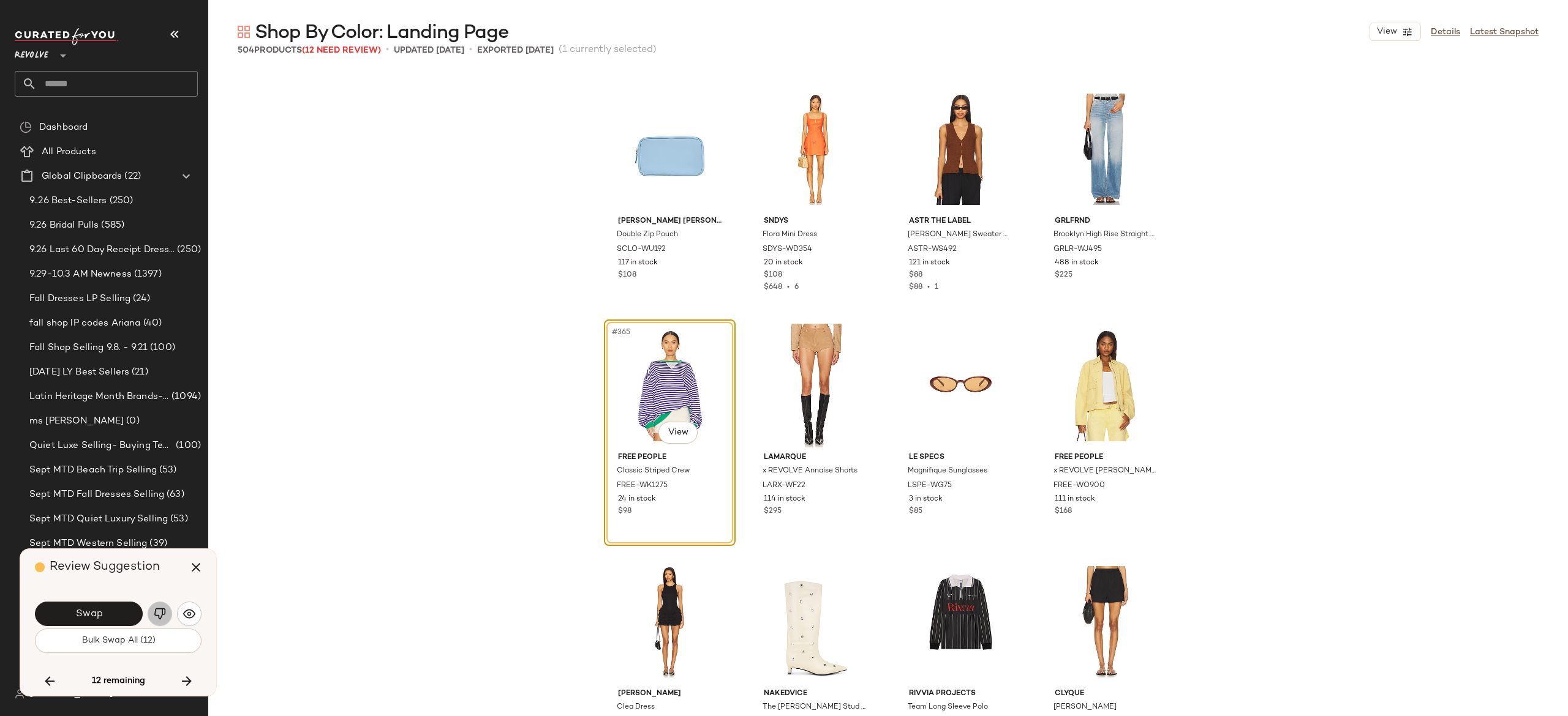
click at [157, 613] on img "button" at bounding box center [160, 613] width 12 height 12
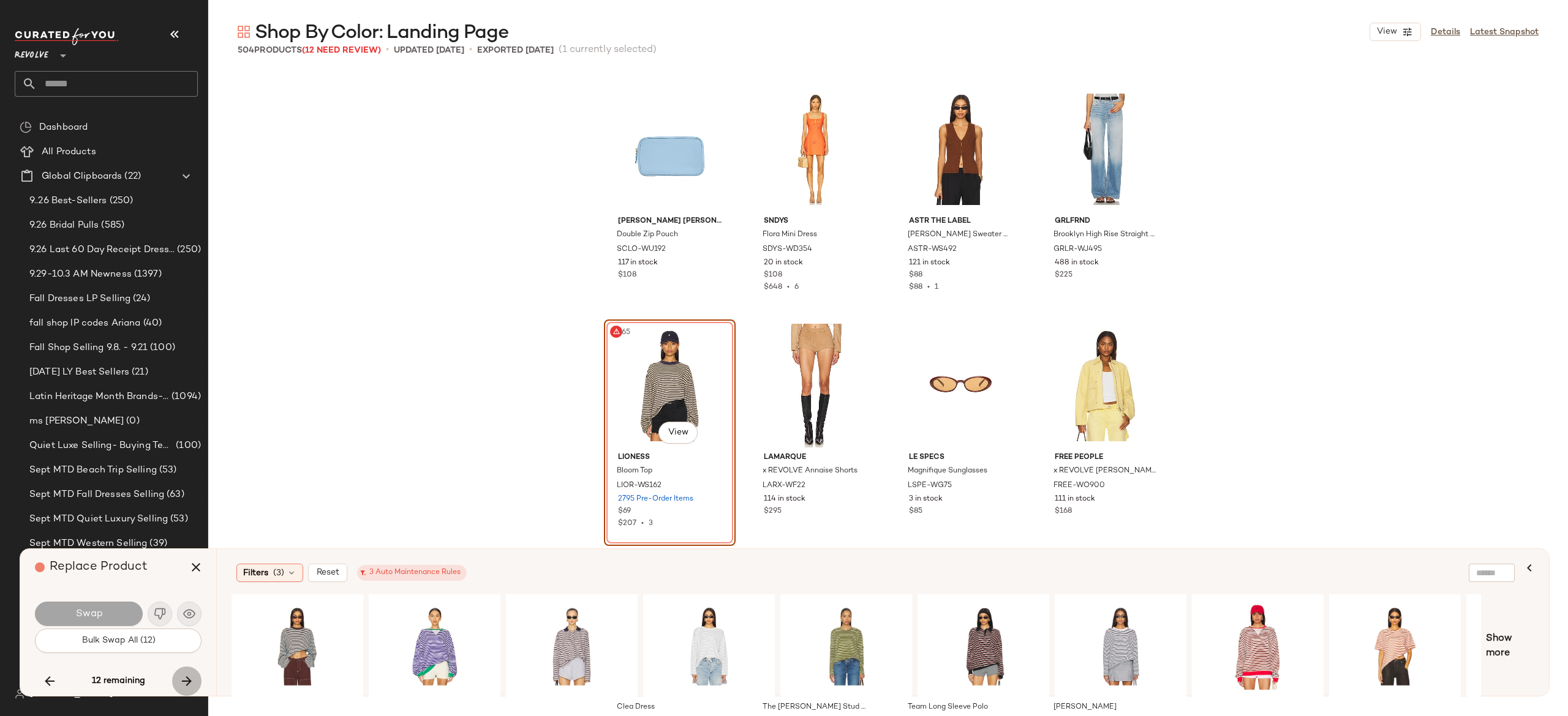
click at [182, 676] on icon "button" at bounding box center [186, 681] width 14 height 14
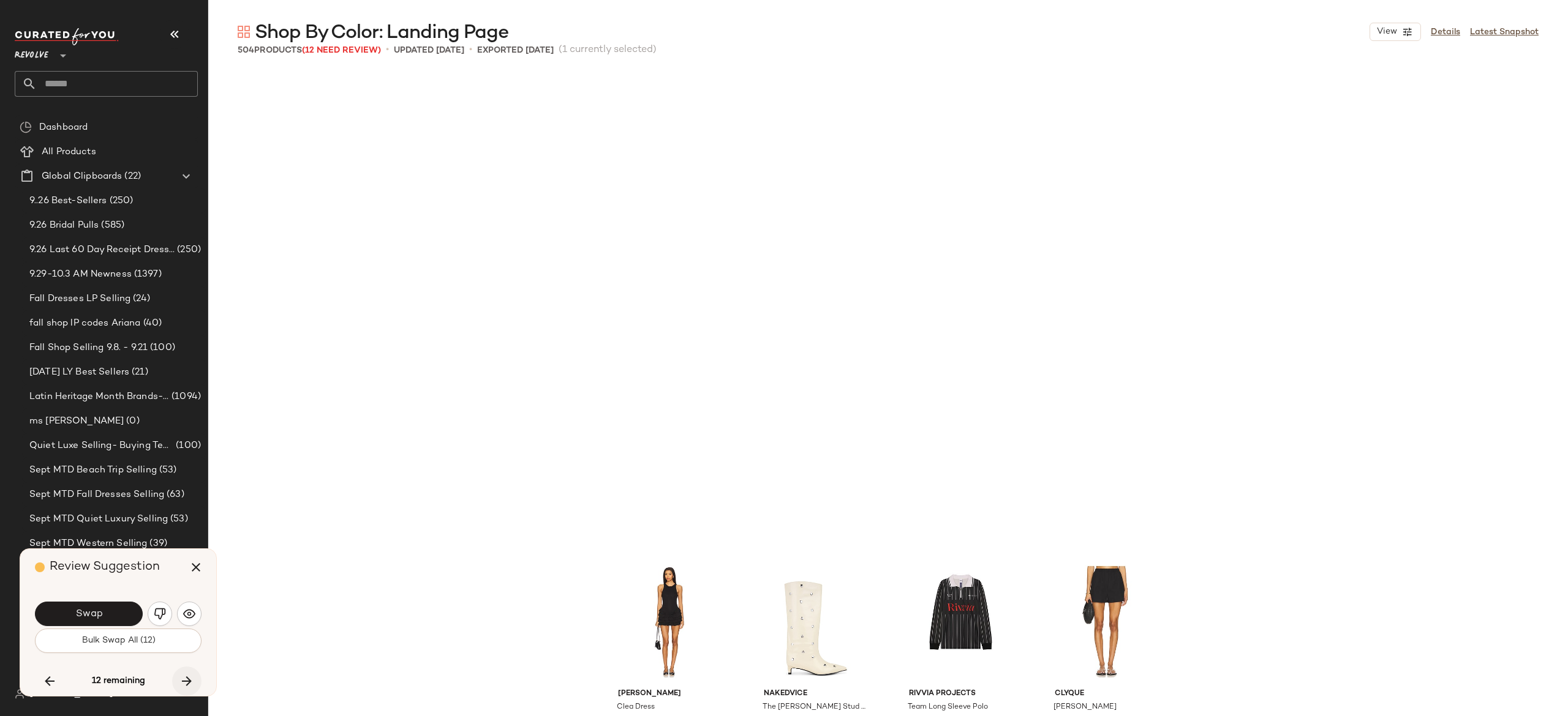
scroll to position [21743, 0]
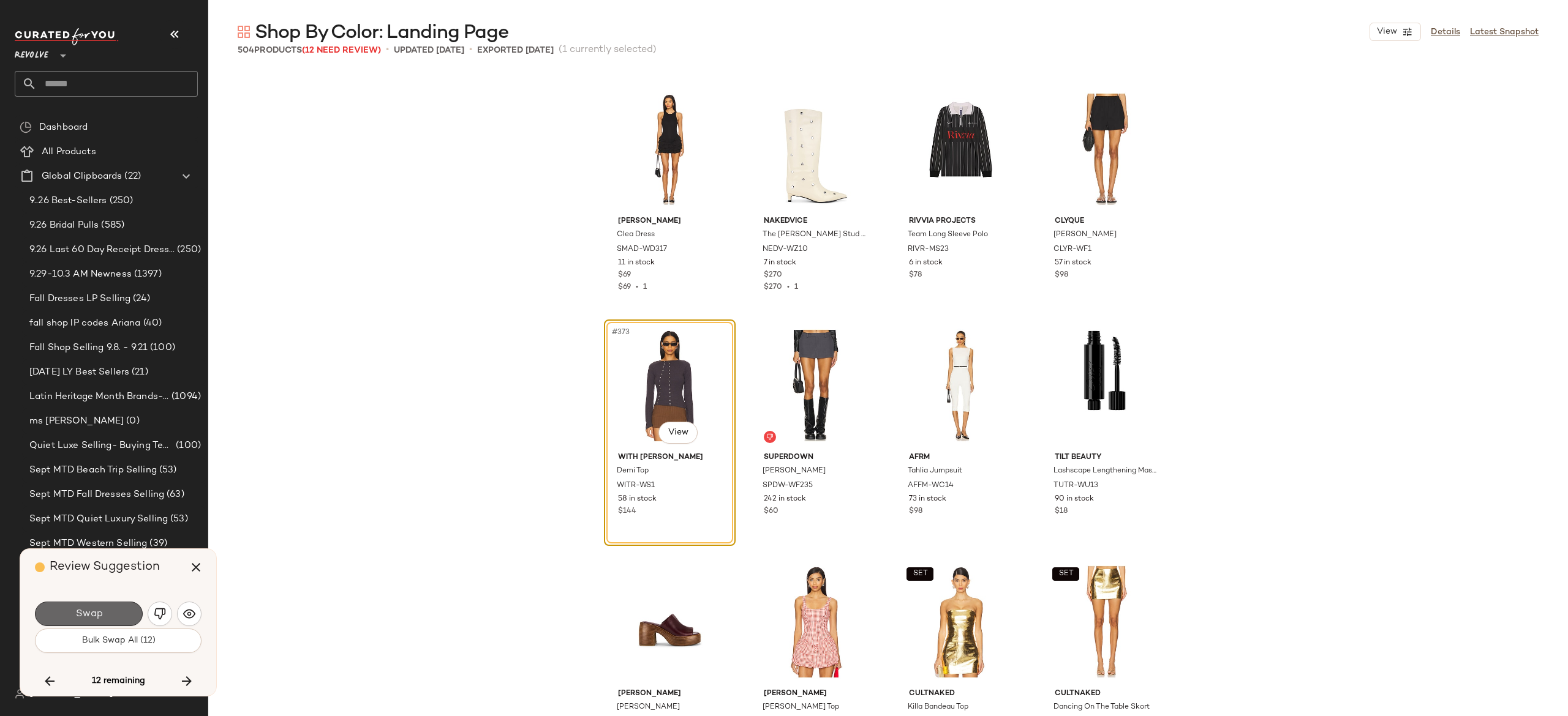
click at [124, 605] on button "Swap" at bounding box center [88, 614] width 108 height 25
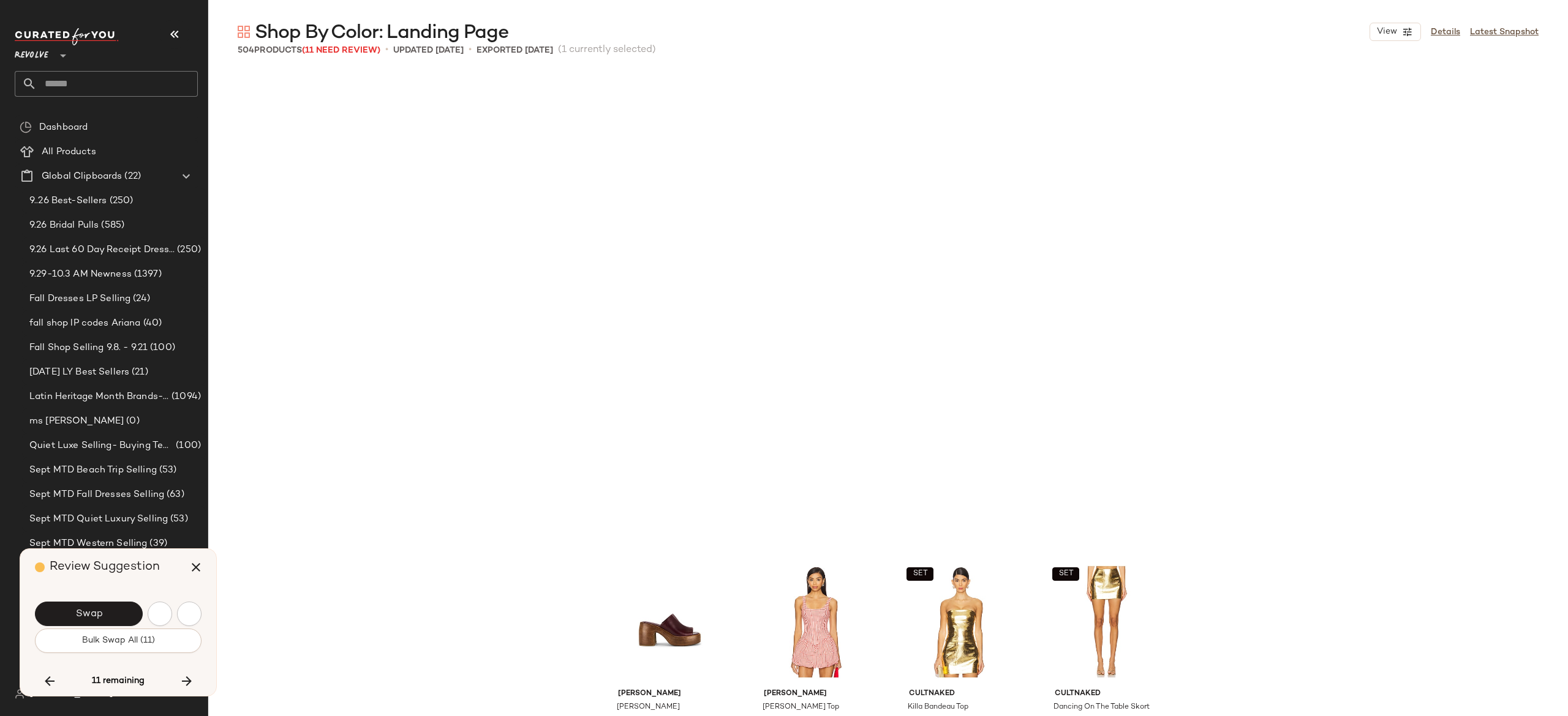
scroll to position [22216, 0]
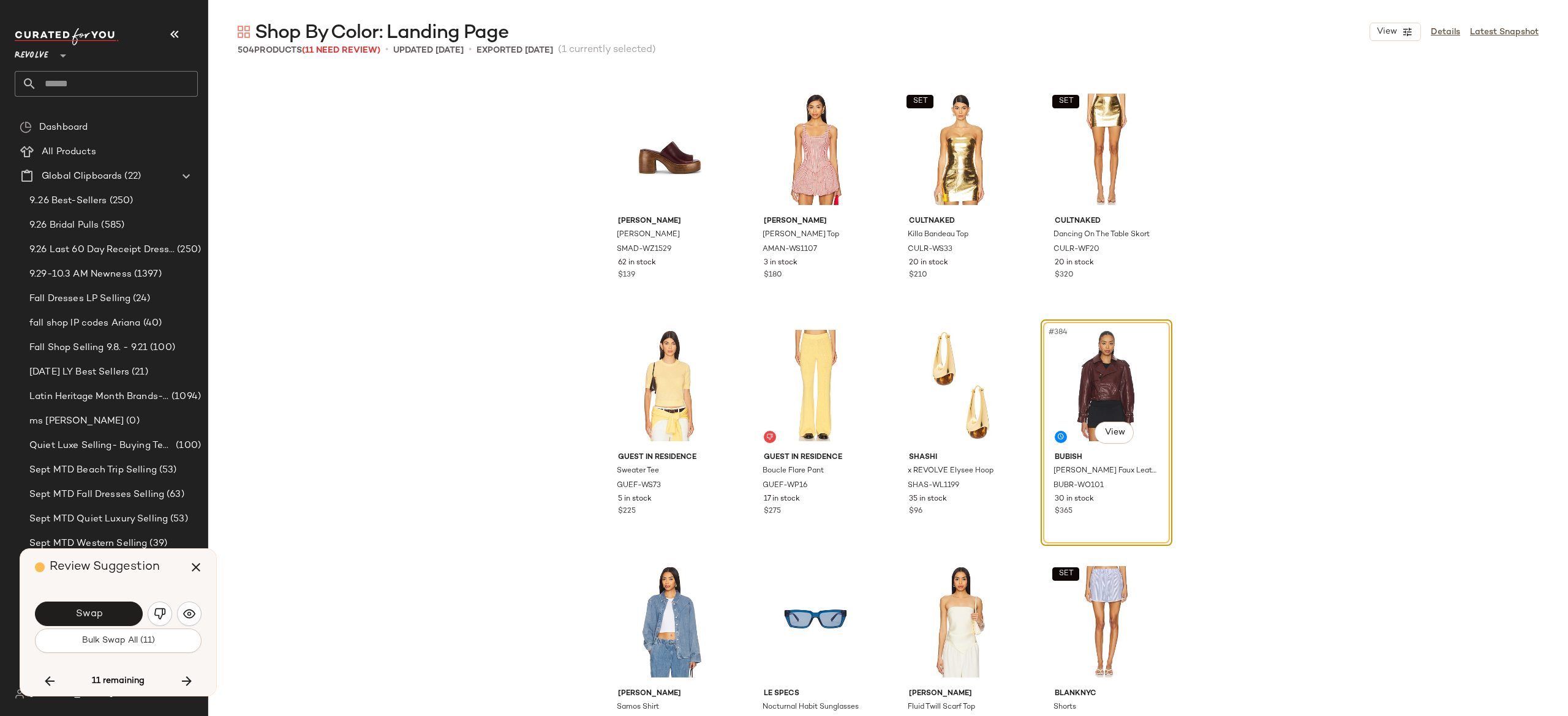
click at [124, 605] on button "Swap" at bounding box center [88, 614] width 108 height 25
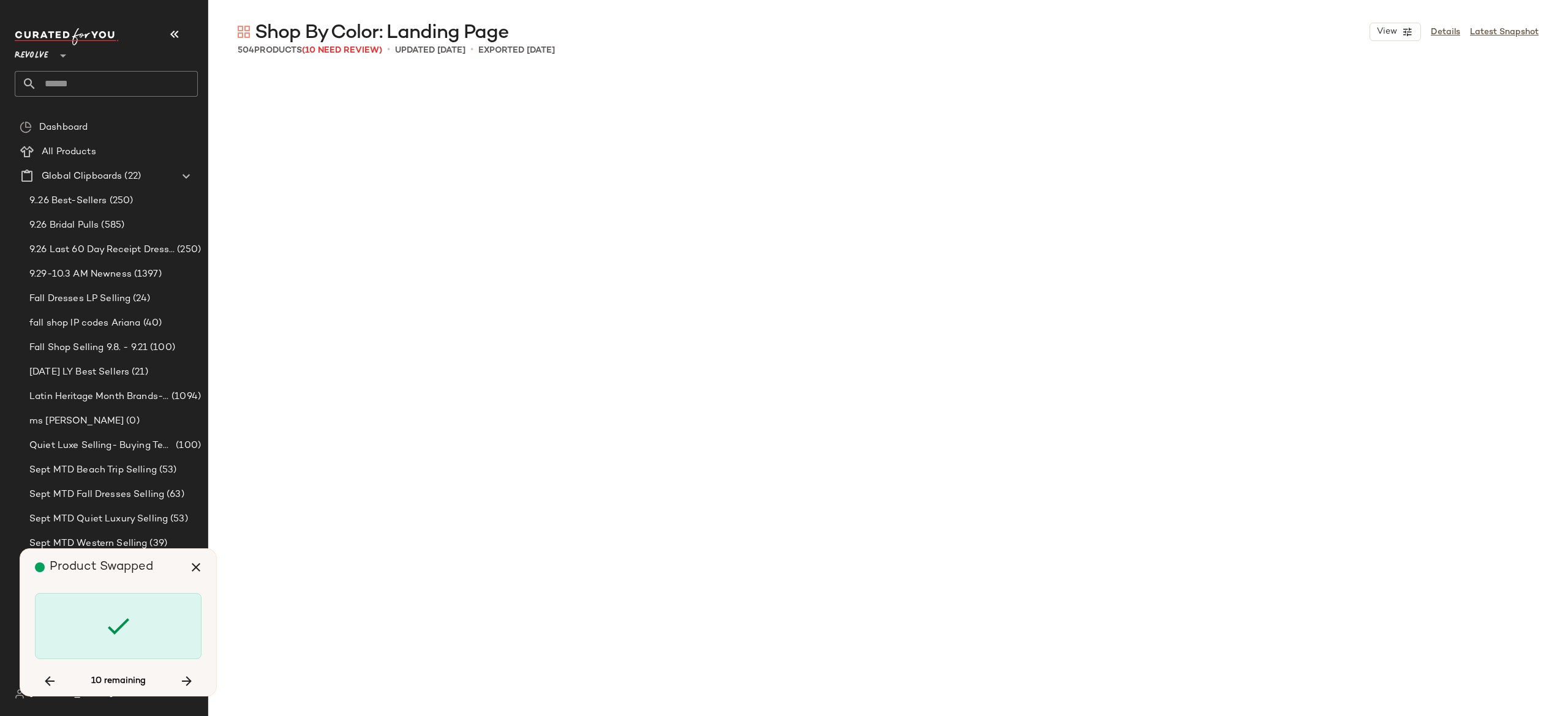
scroll to position [23870, 0]
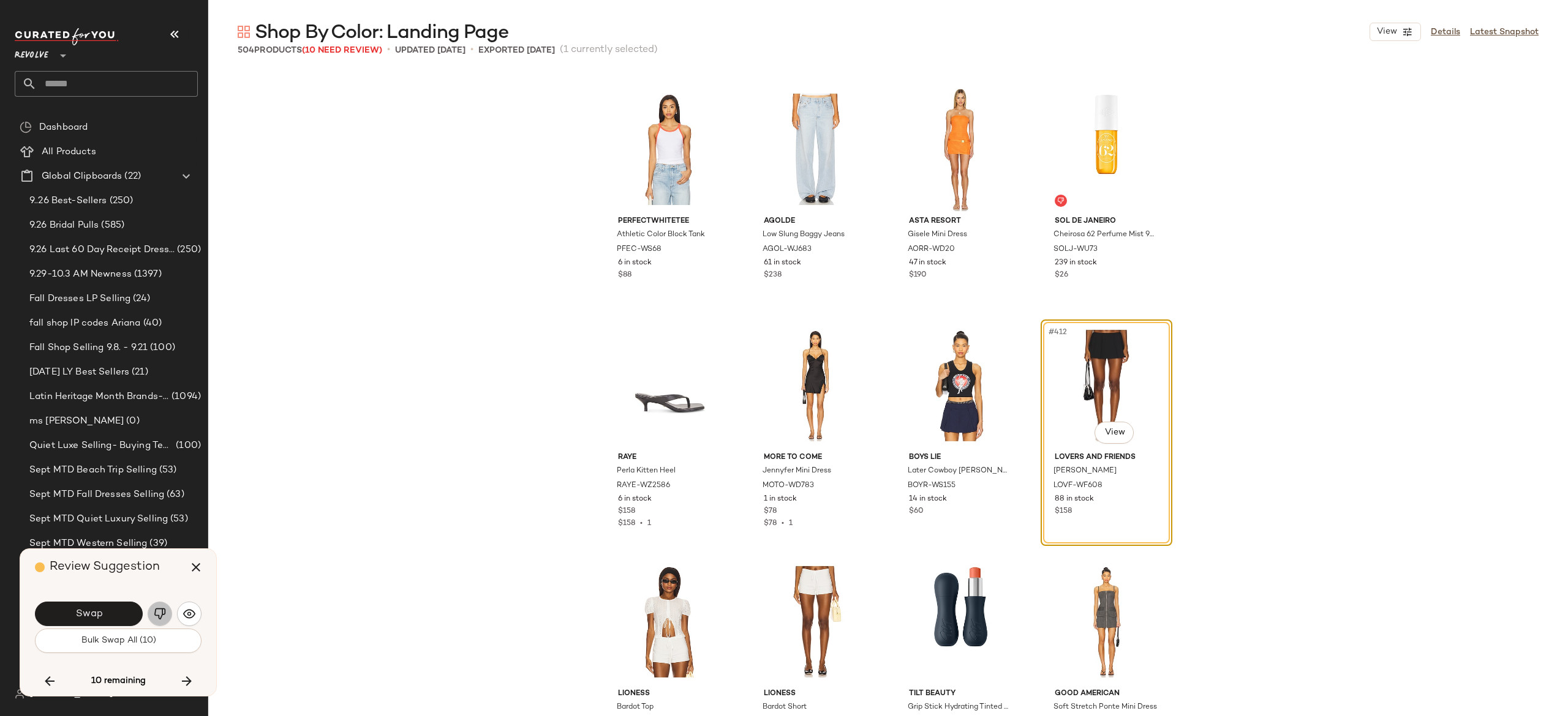
click at [163, 611] on img "button" at bounding box center [160, 613] width 12 height 12
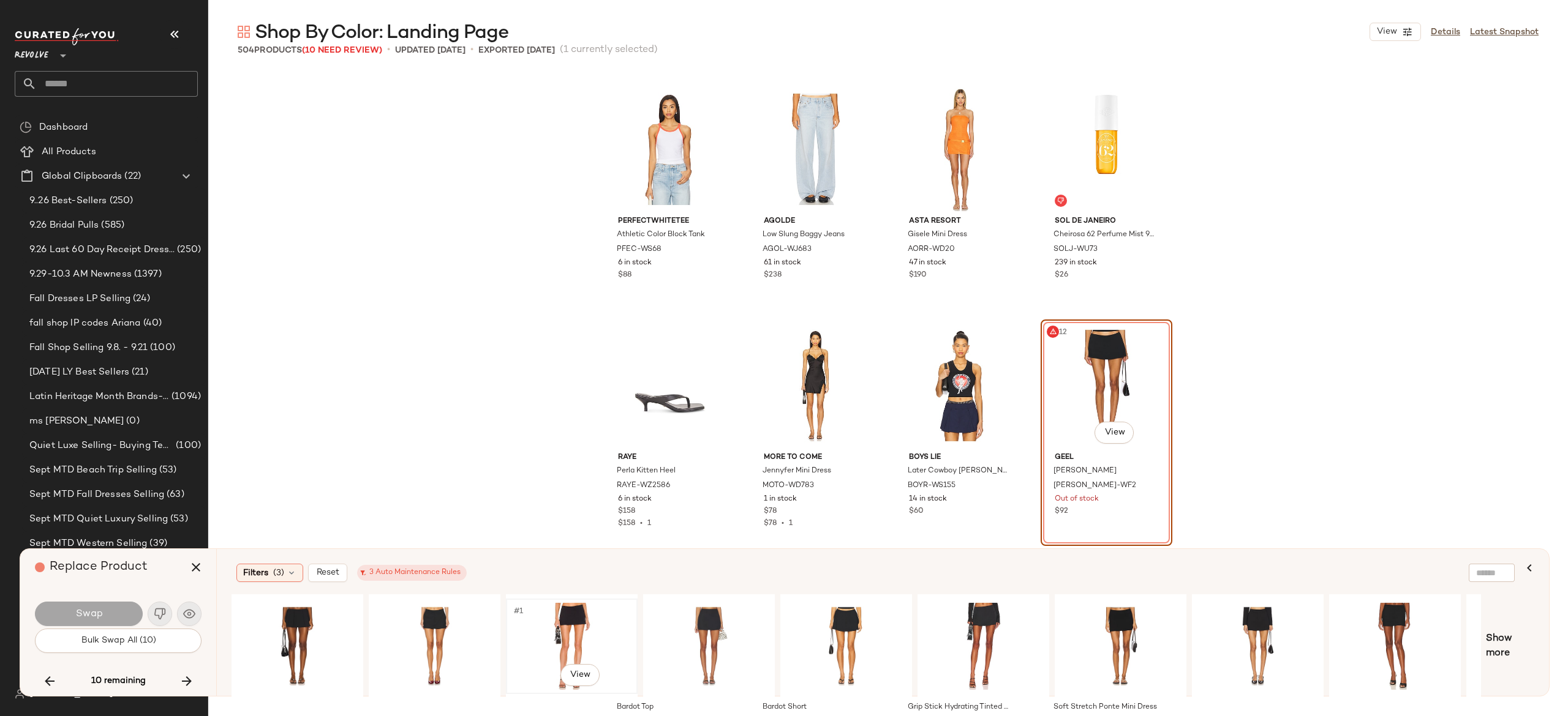
click at [566, 622] on div "#1 View" at bounding box center [571, 646] width 123 height 87
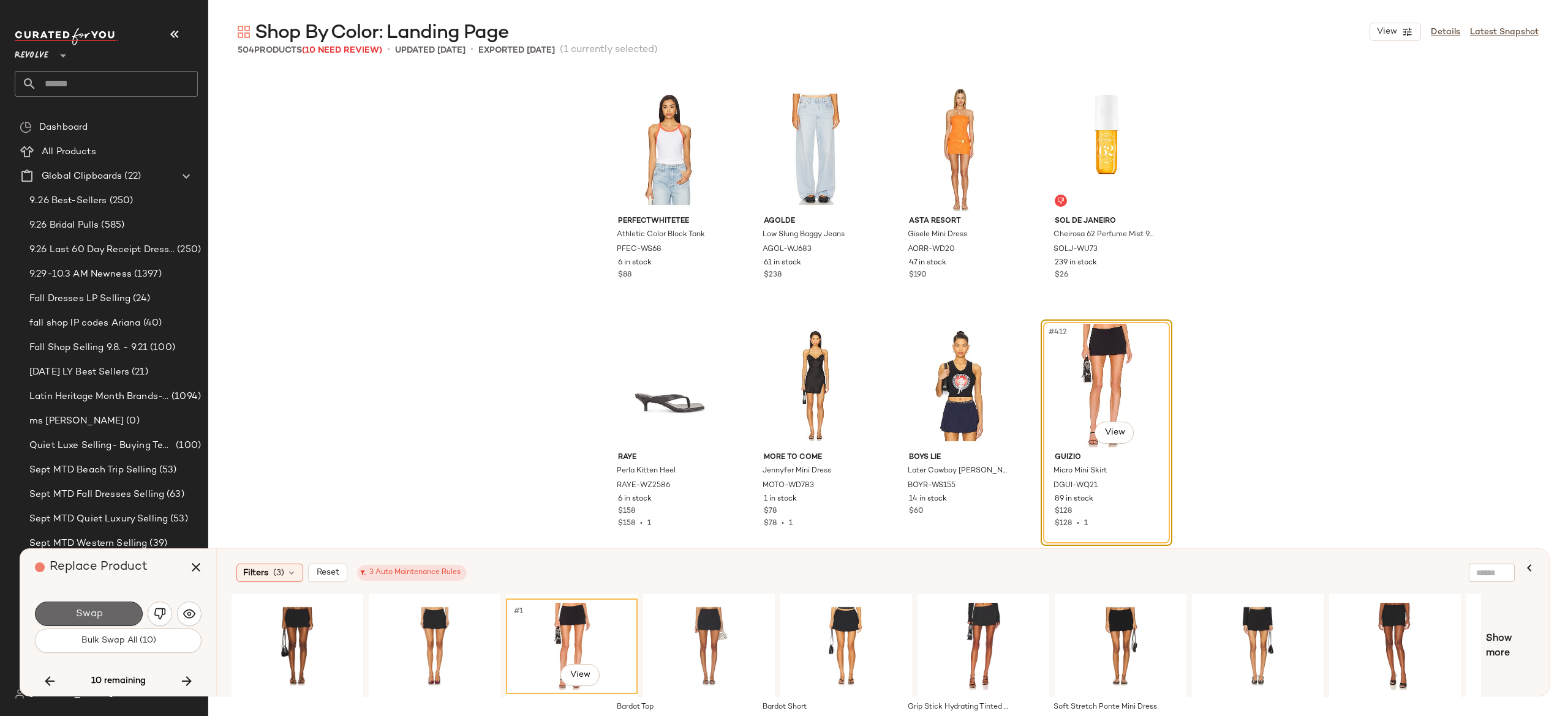
click at [118, 612] on button "Swap" at bounding box center [88, 614] width 108 height 25
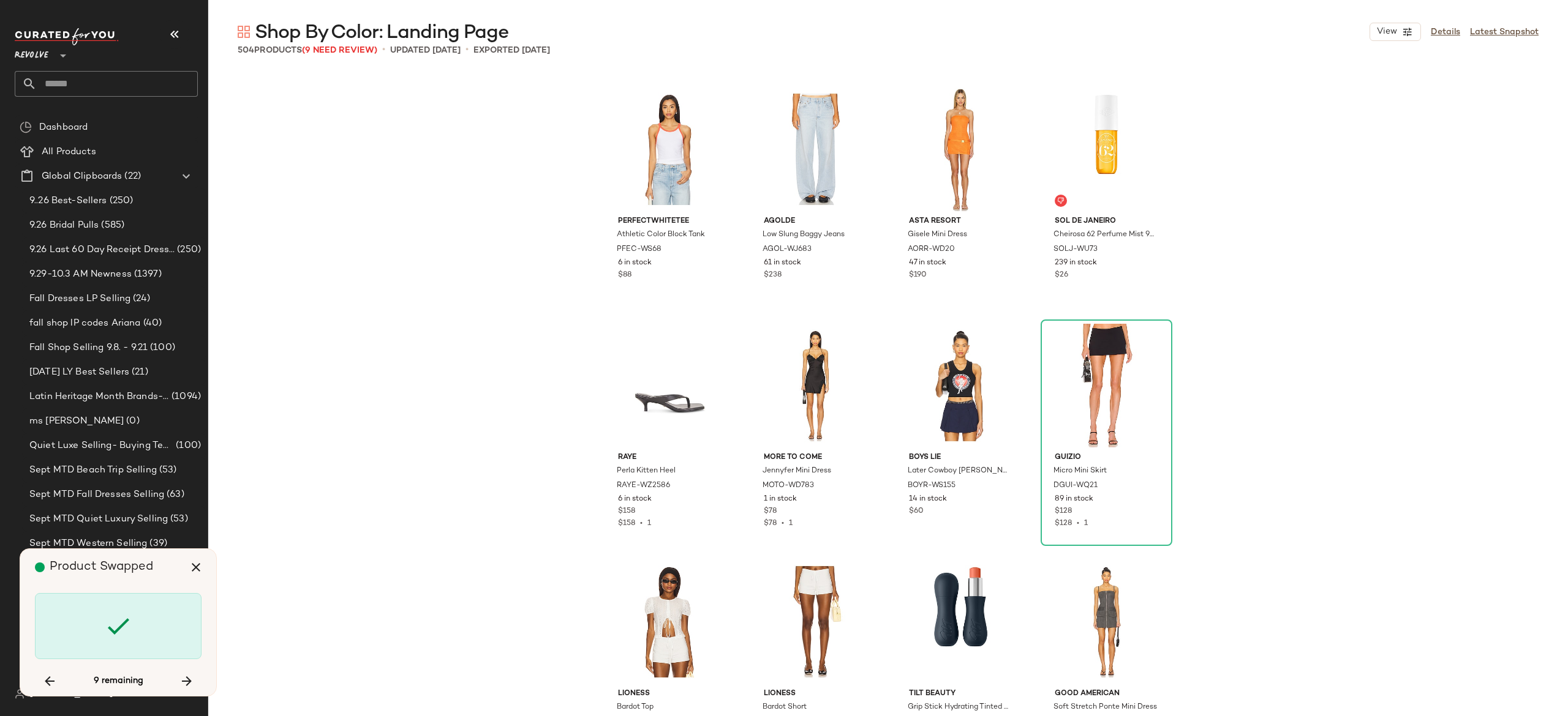
scroll to position [25051, 0]
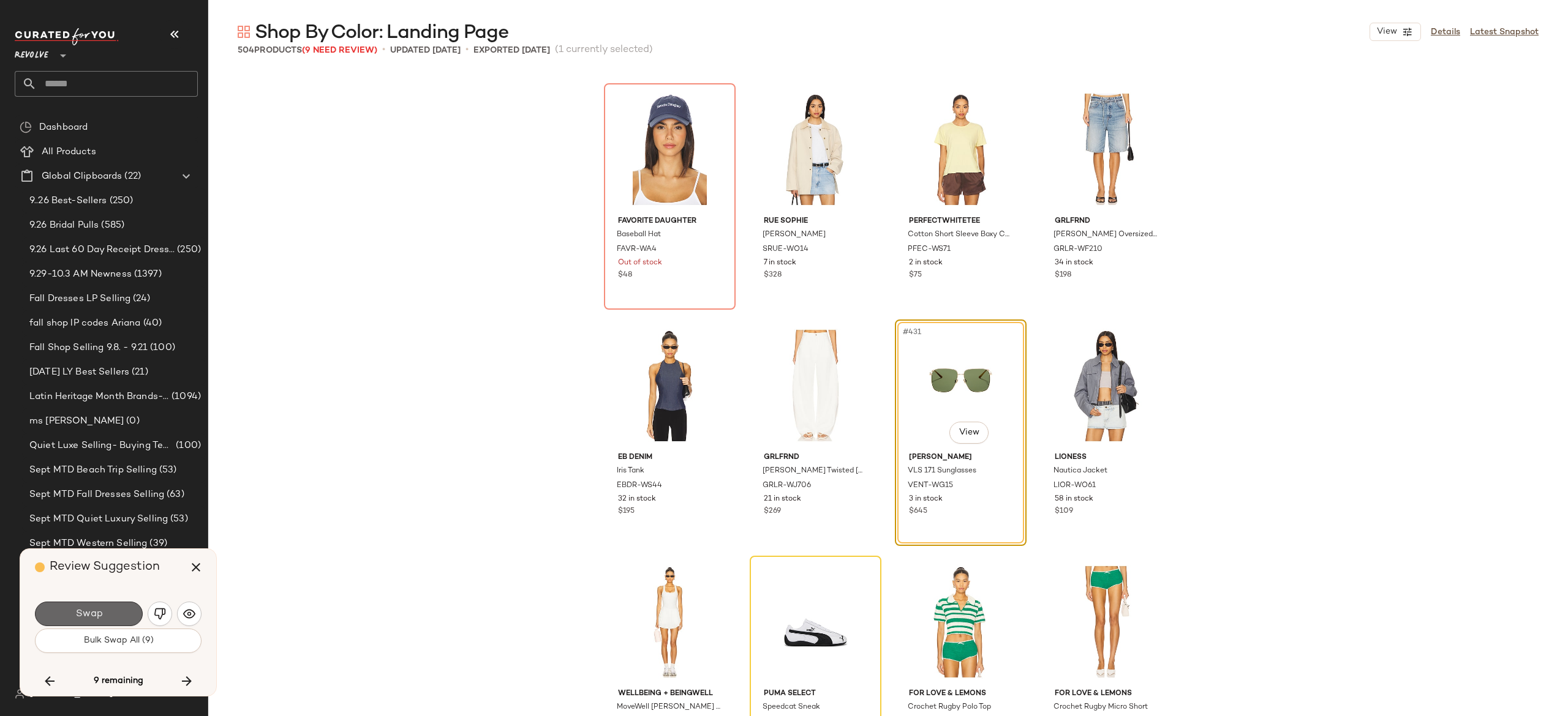
click at [128, 612] on button "Swap" at bounding box center [88, 614] width 108 height 25
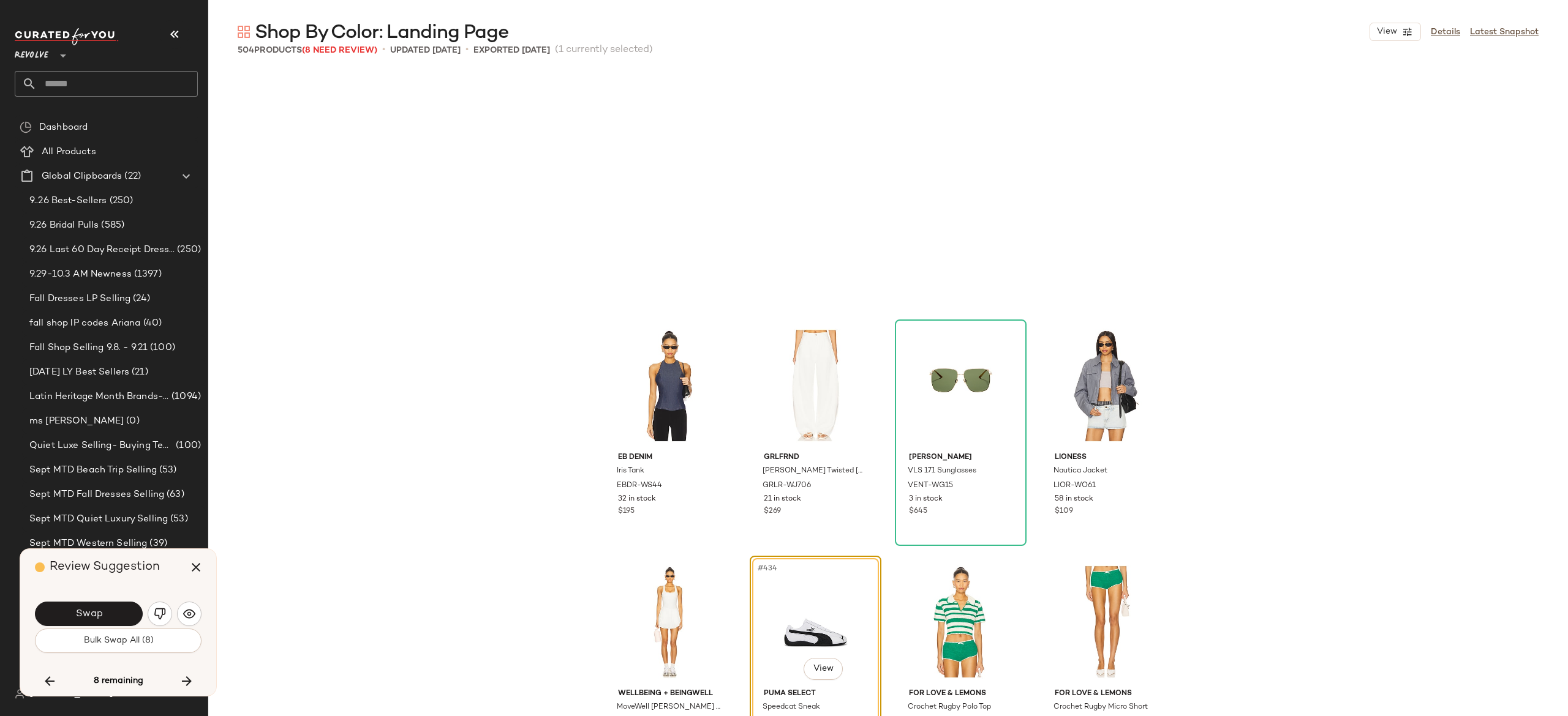
scroll to position [25288, 0]
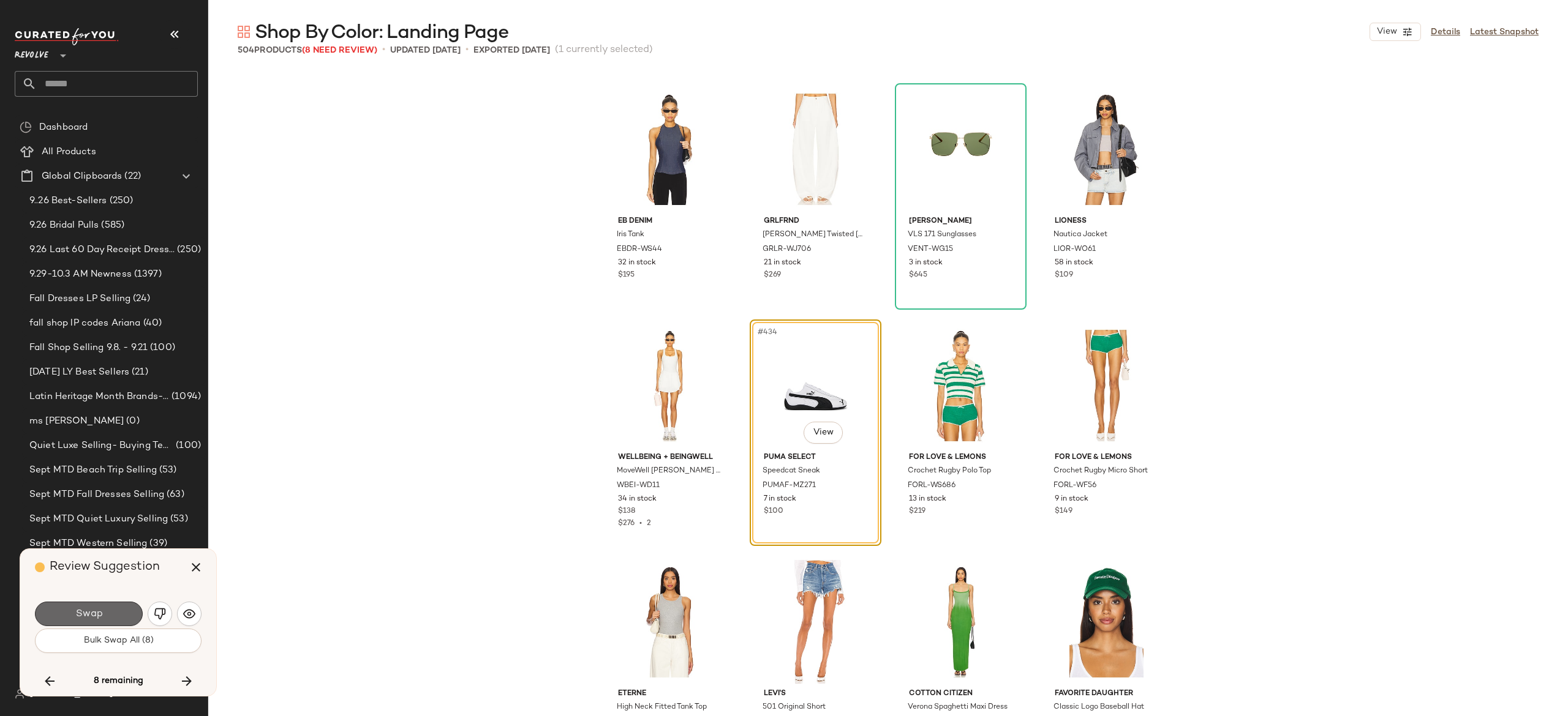
click at [98, 613] on span "Swap" at bounding box center [88, 614] width 28 height 11
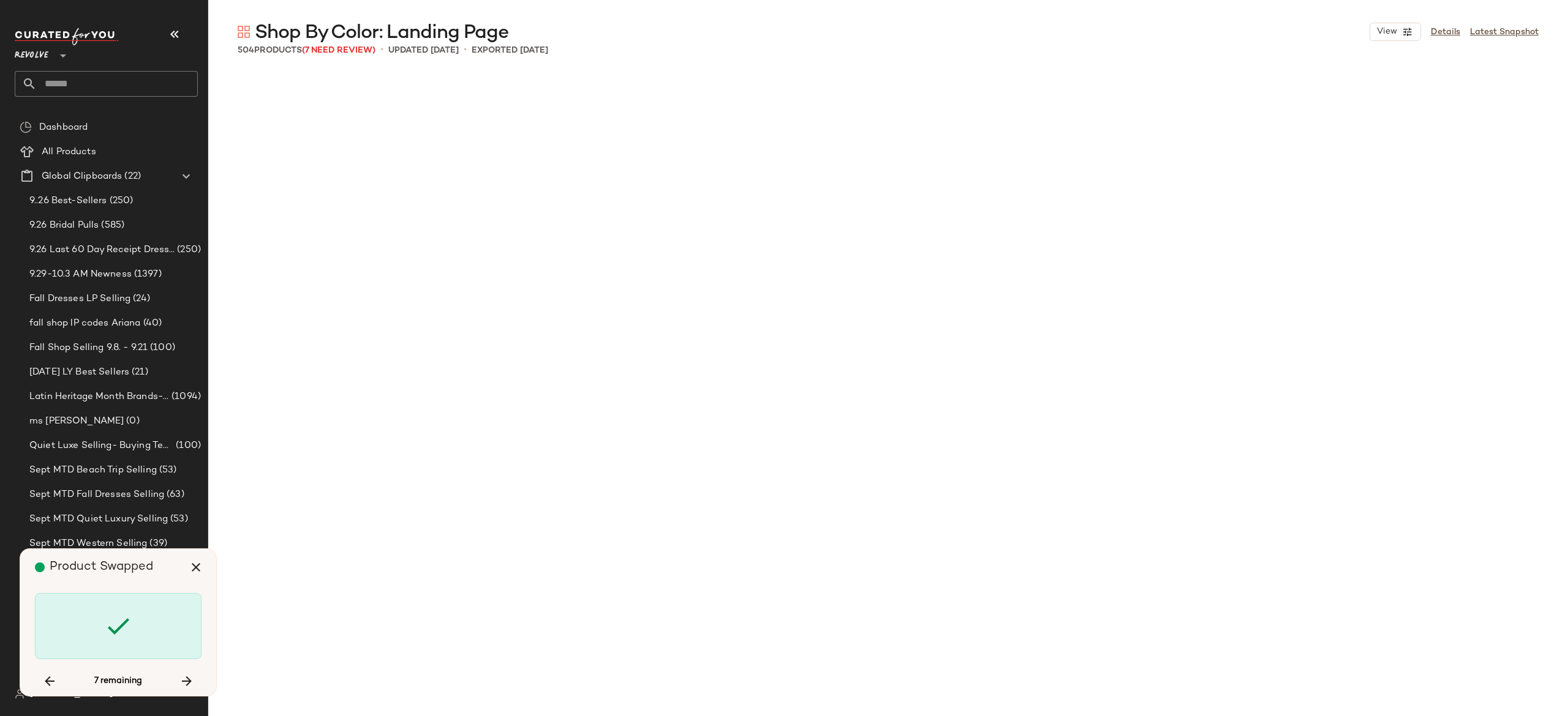
scroll to position [26706, 0]
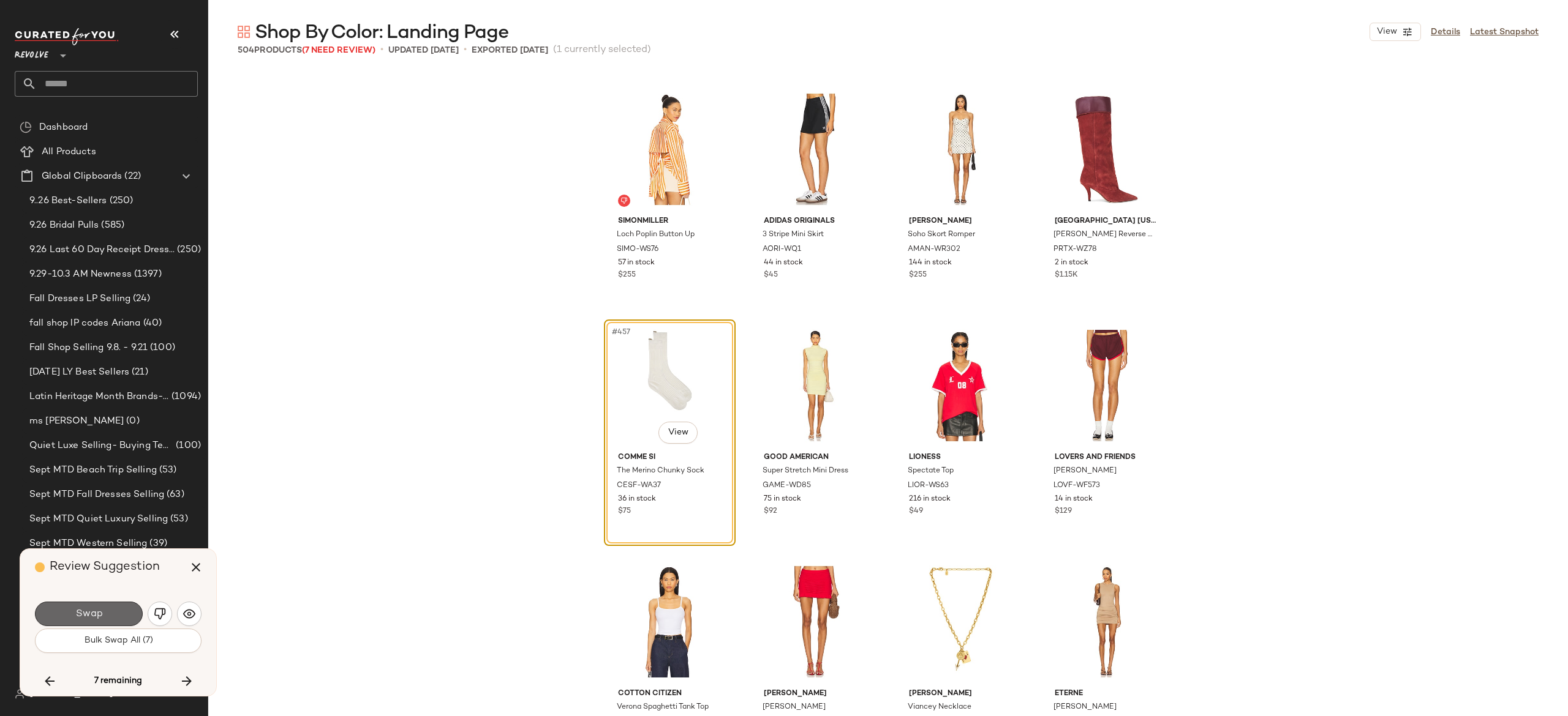
click at [126, 611] on button "Swap" at bounding box center [88, 614] width 108 height 25
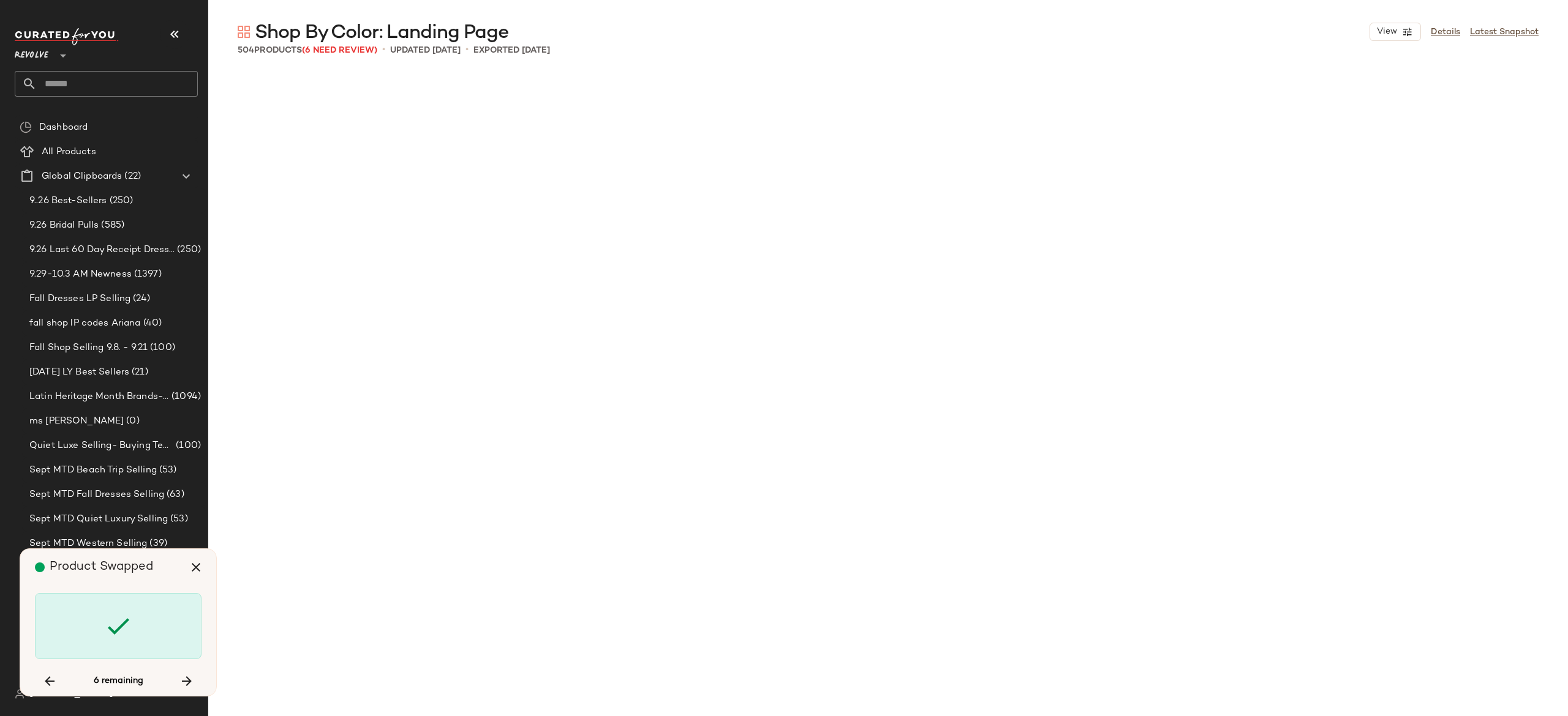
scroll to position [27651, 0]
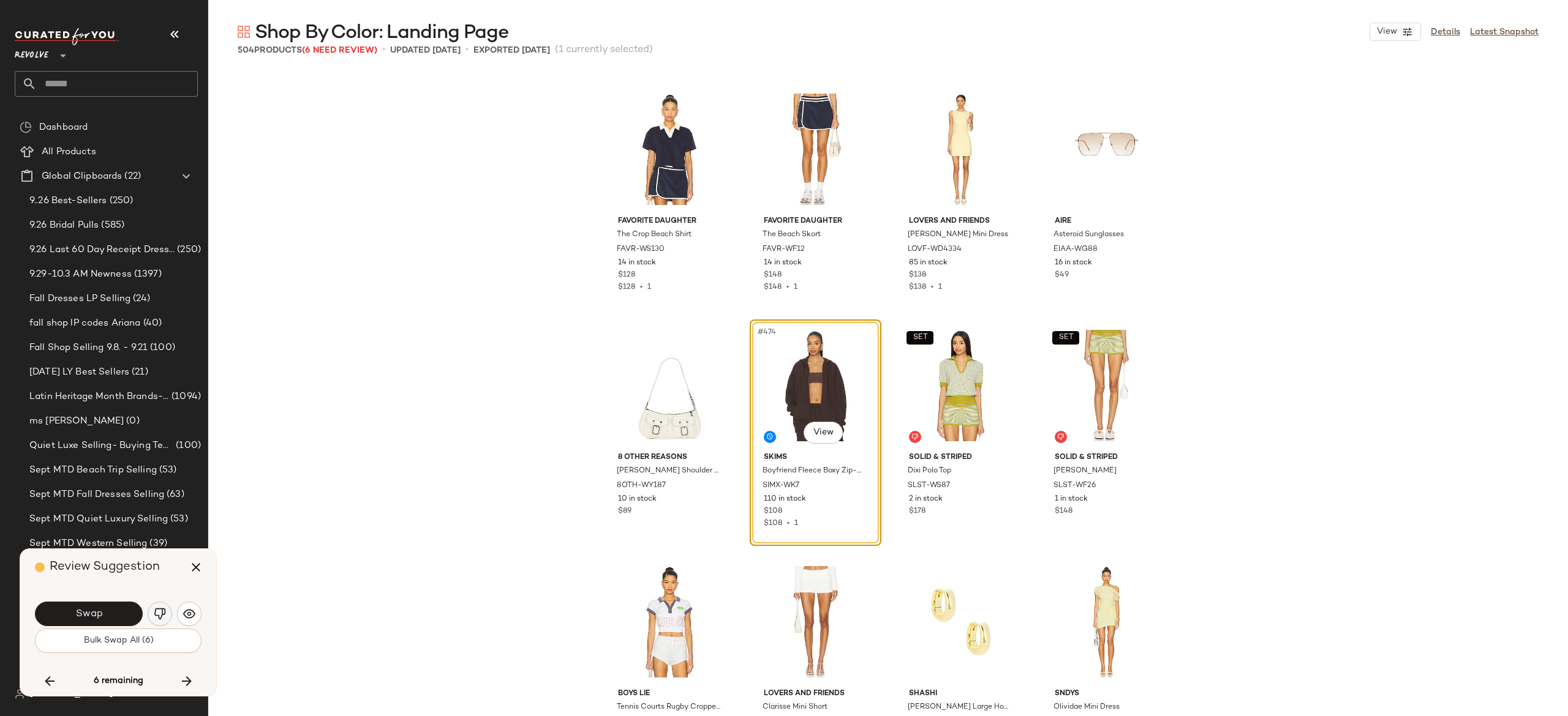
click at [162, 609] on img "button" at bounding box center [160, 613] width 12 height 12
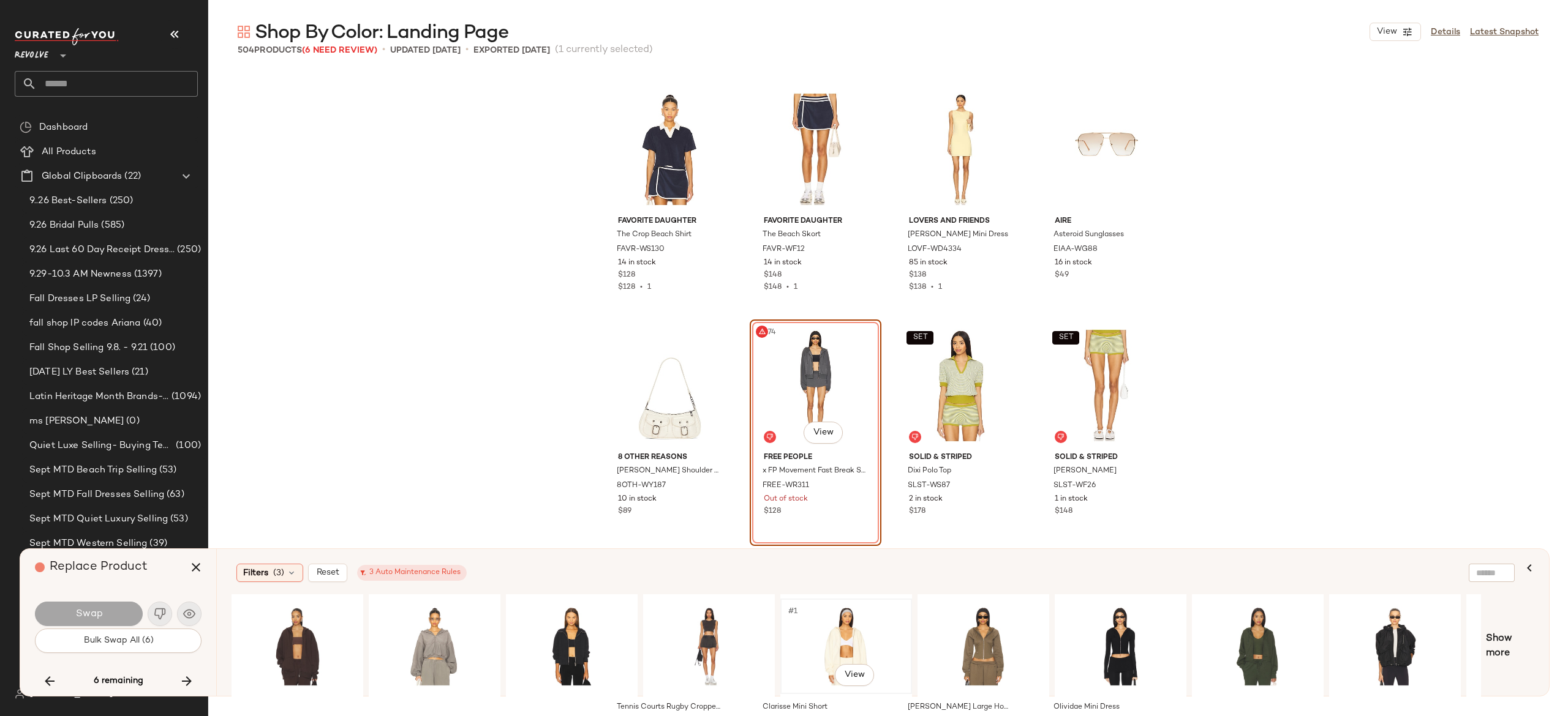
click at [833, 621] on div "#1 View" at bounding box center [846, 646] width 123 height 87
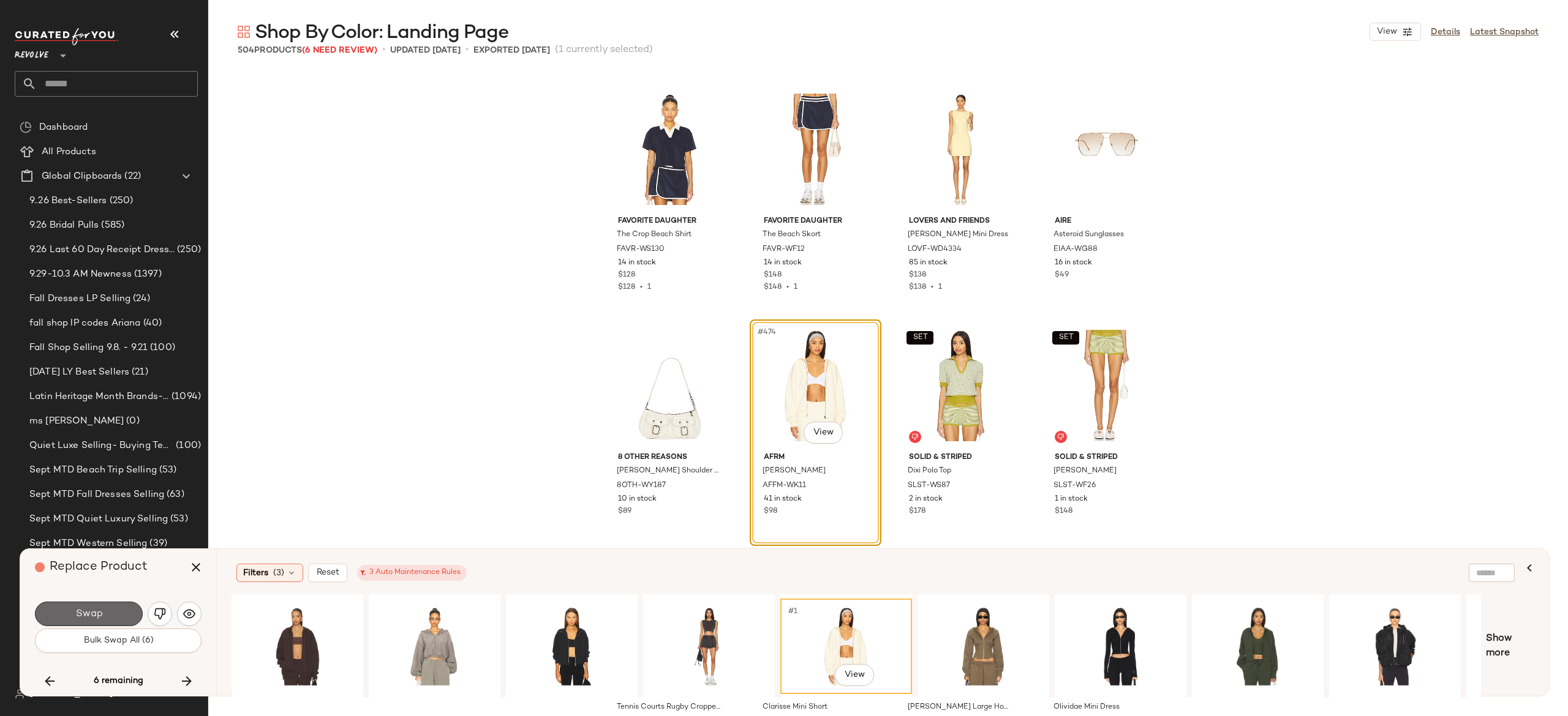
click at [127, 618] on button "Swap" at bounding box center [88, 614] width 108 height 25
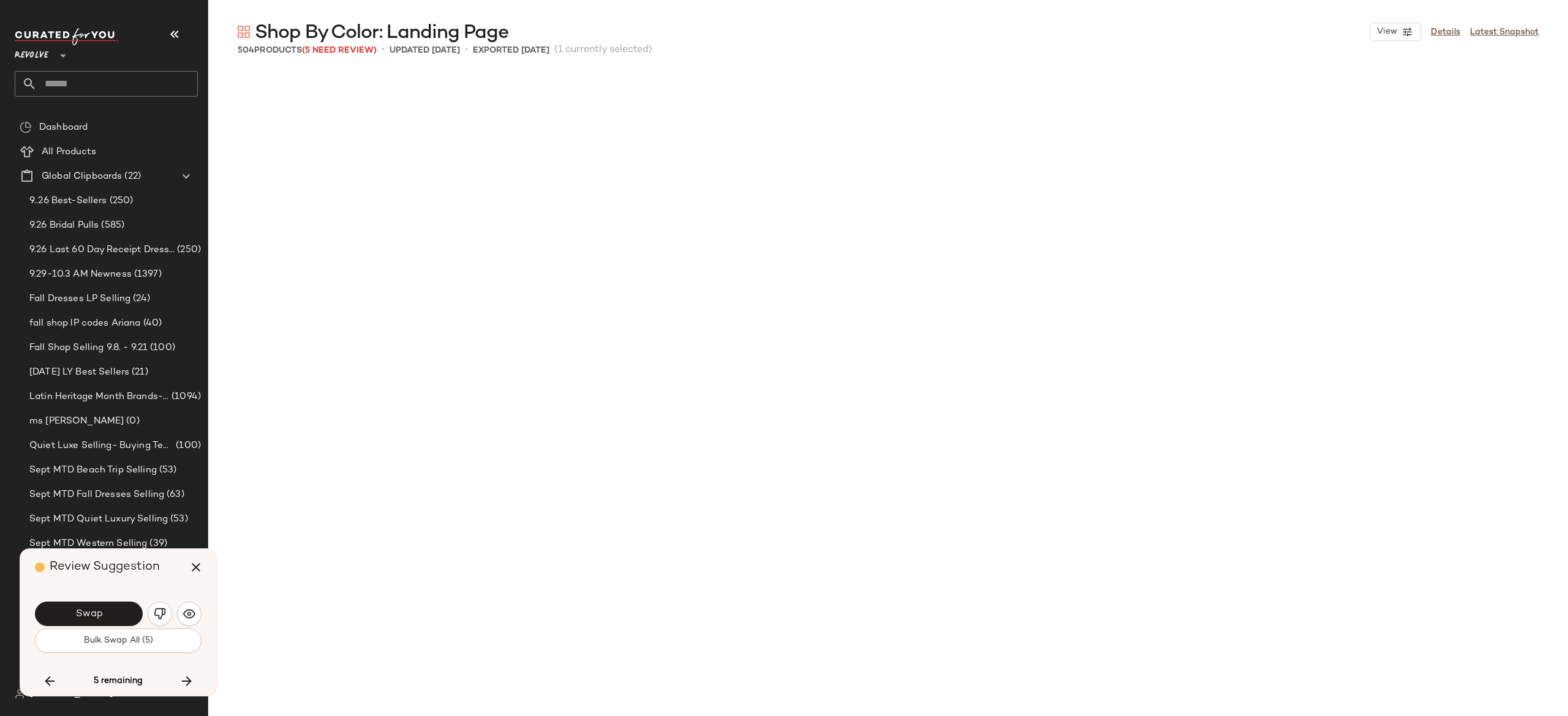
scroll to position [28360, 0]
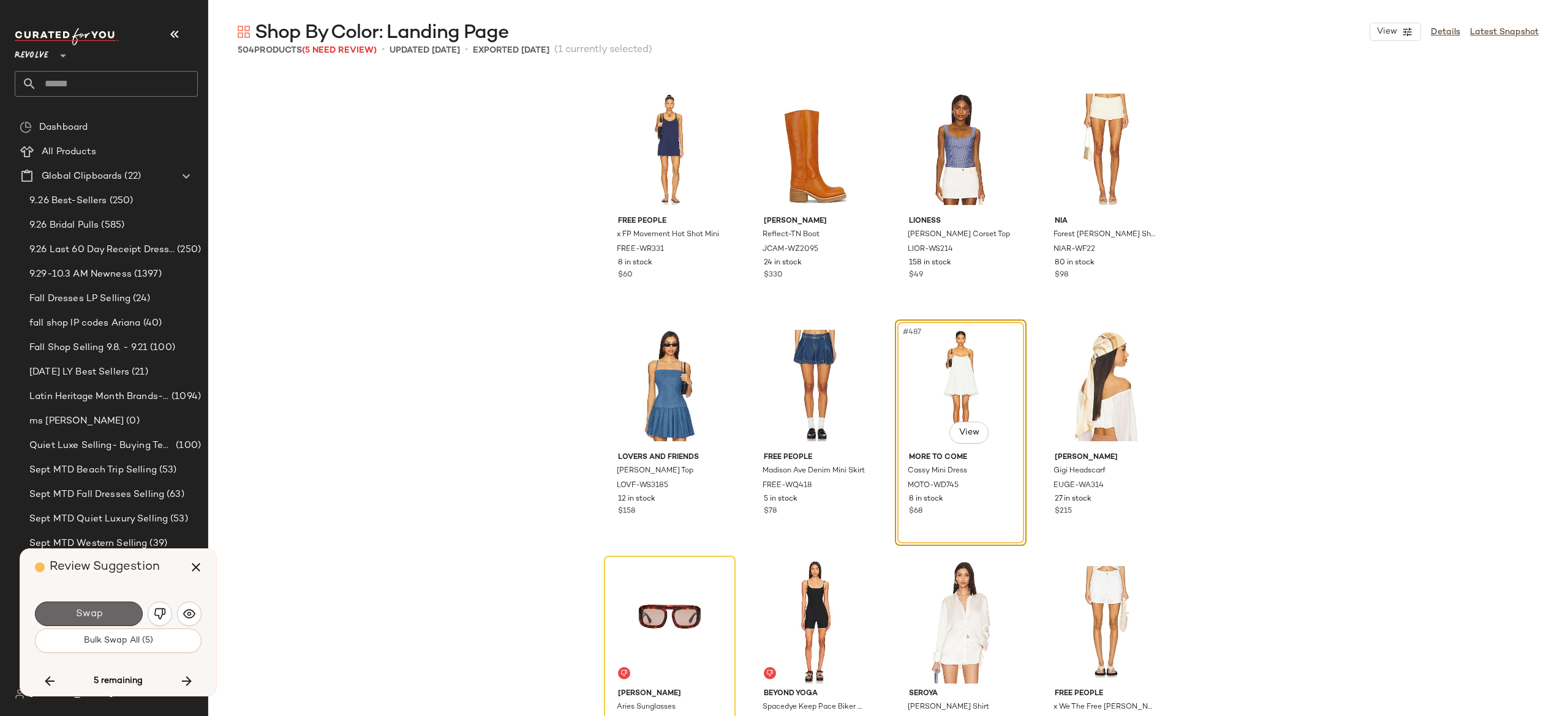
click at [106, 613] on button "Swap" at bounding box center [88, 614] width 108 height 25
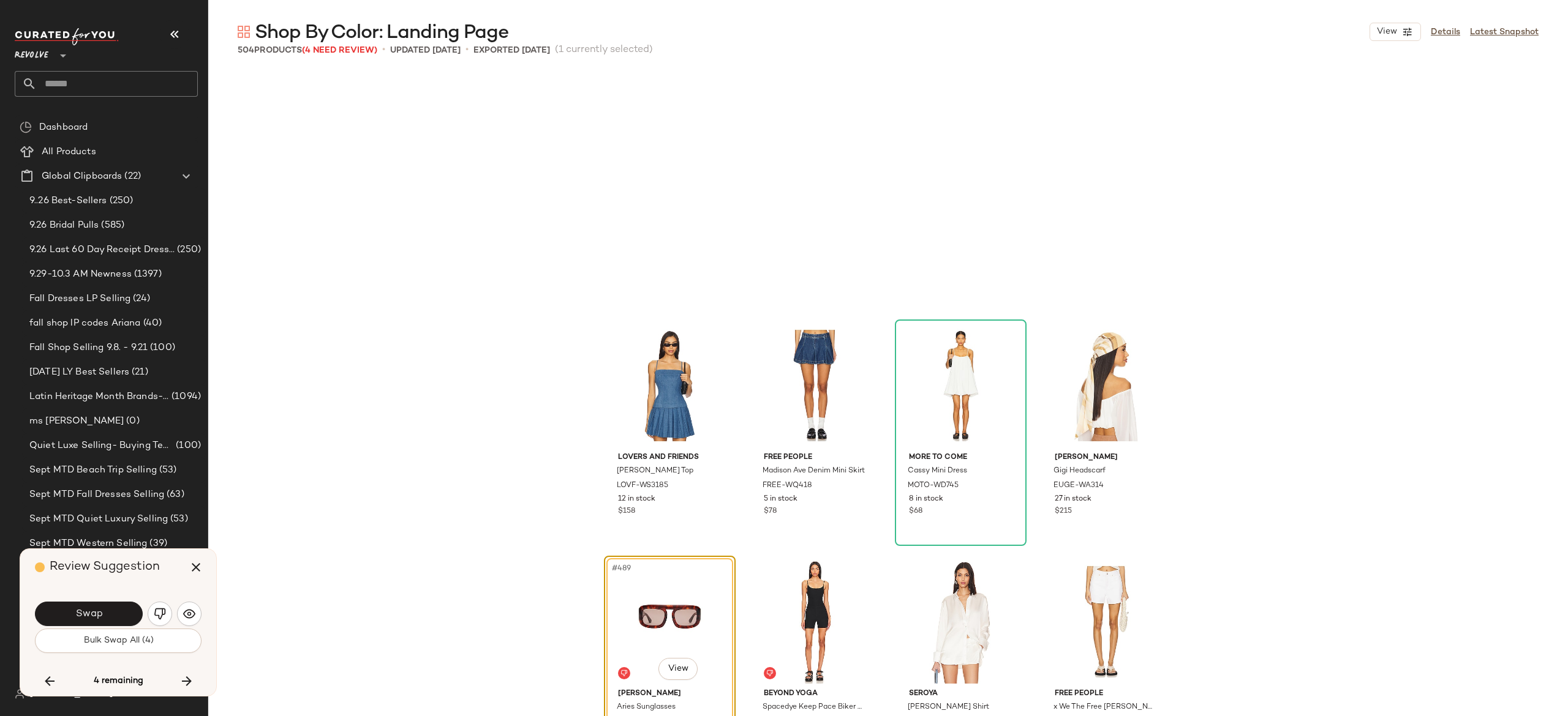
scroll to position [28597, 0]
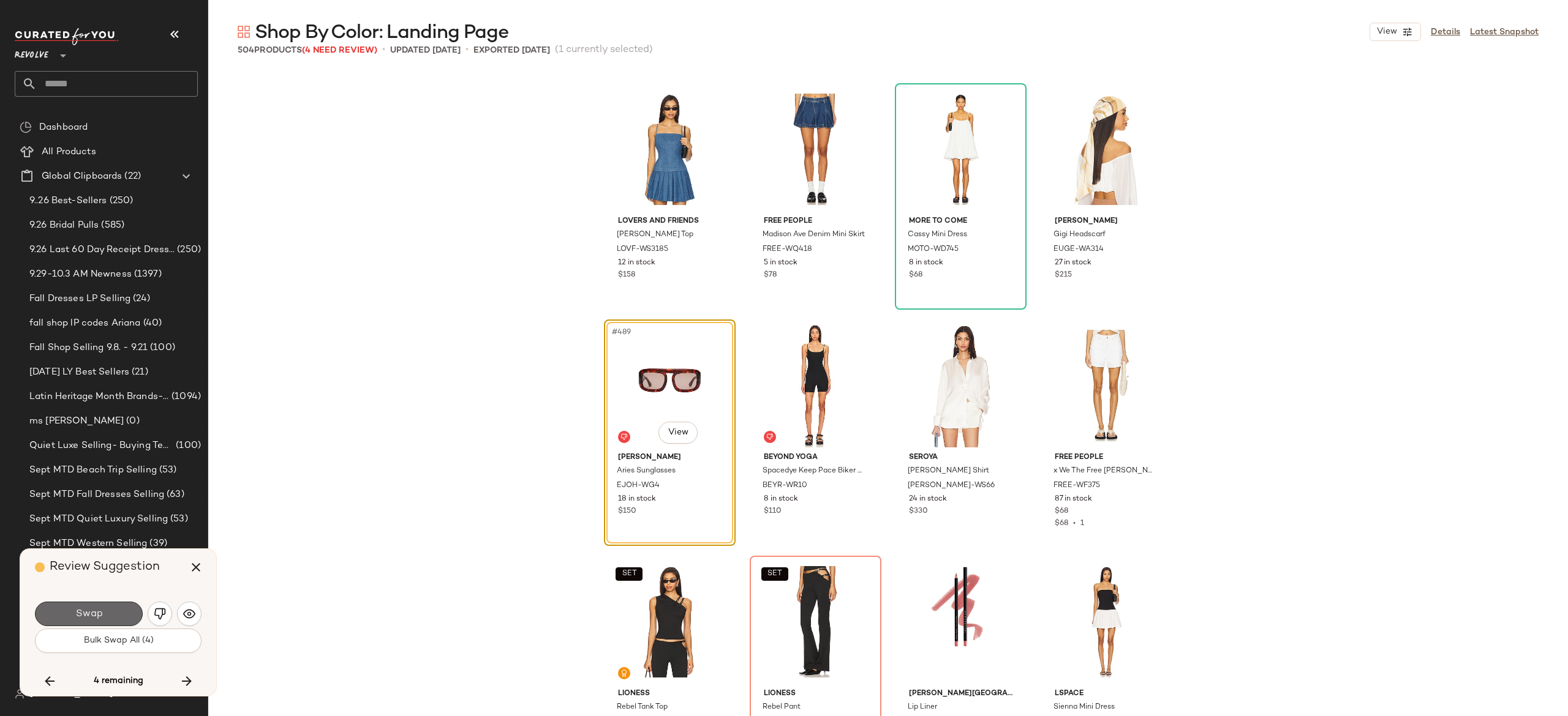
click at [130, 611] on button "Swap" at bounding box center [88, 614] width 108 height 25
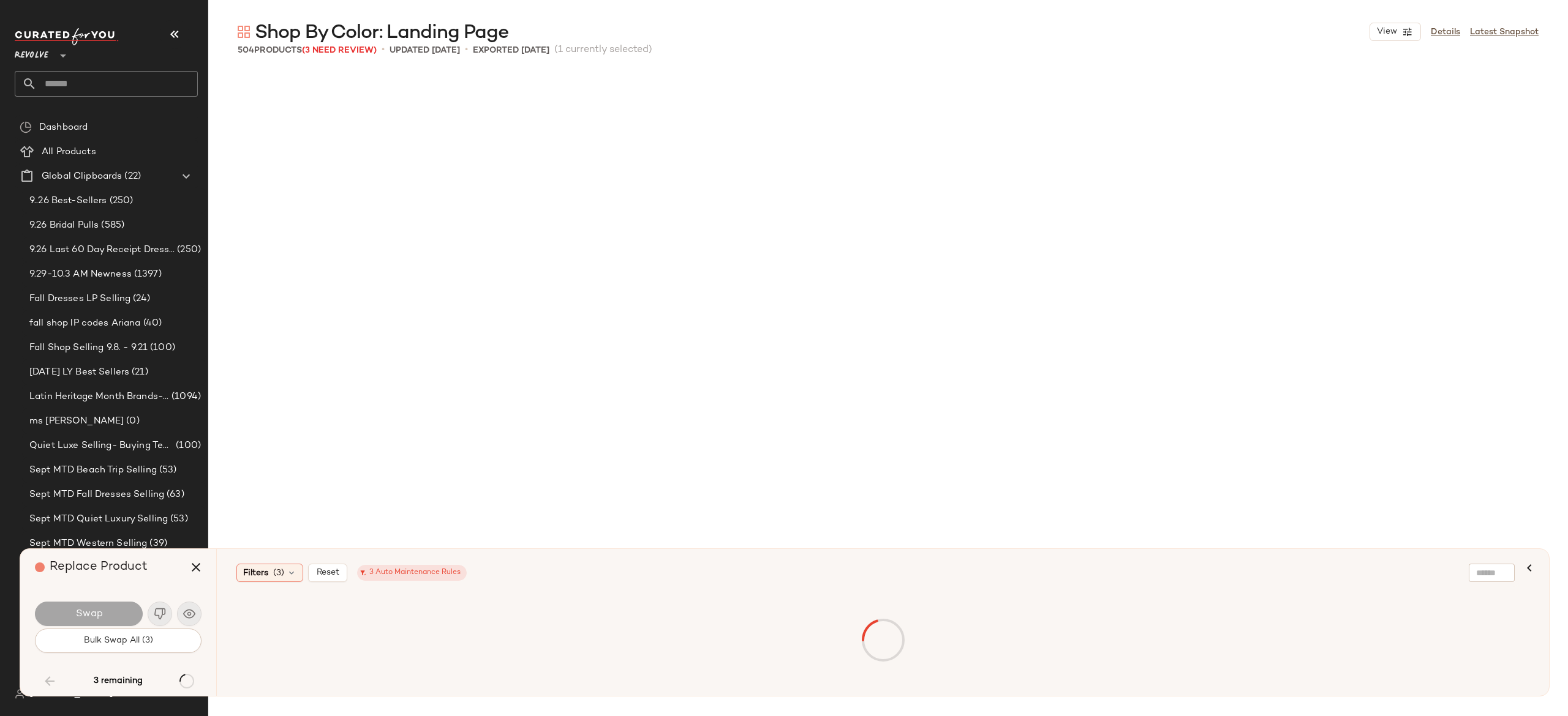
scroll to position [19616, 0]
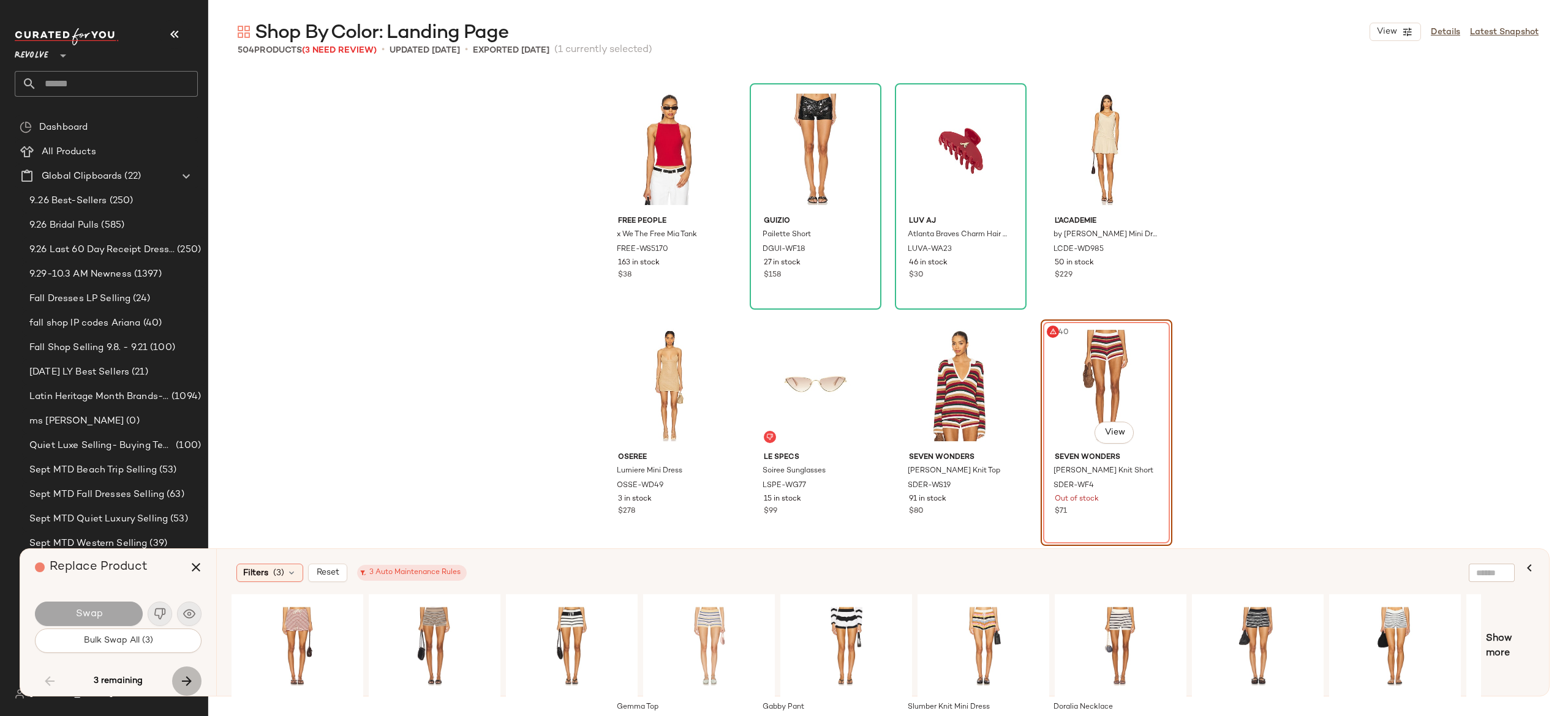
click at [186, 675] on icon "button" at bounding box center [186, 681] width 14 height 14
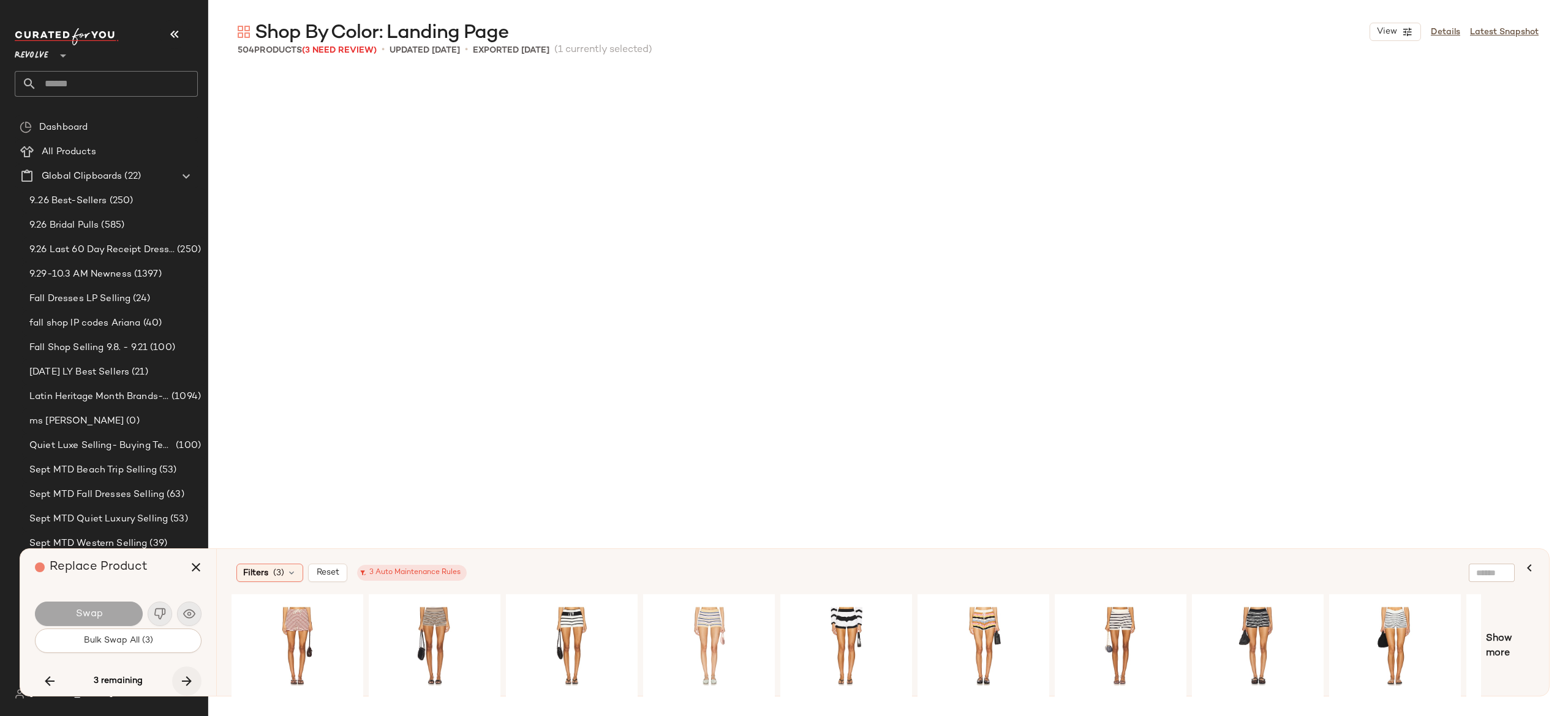
scroll to position [21271, 0]
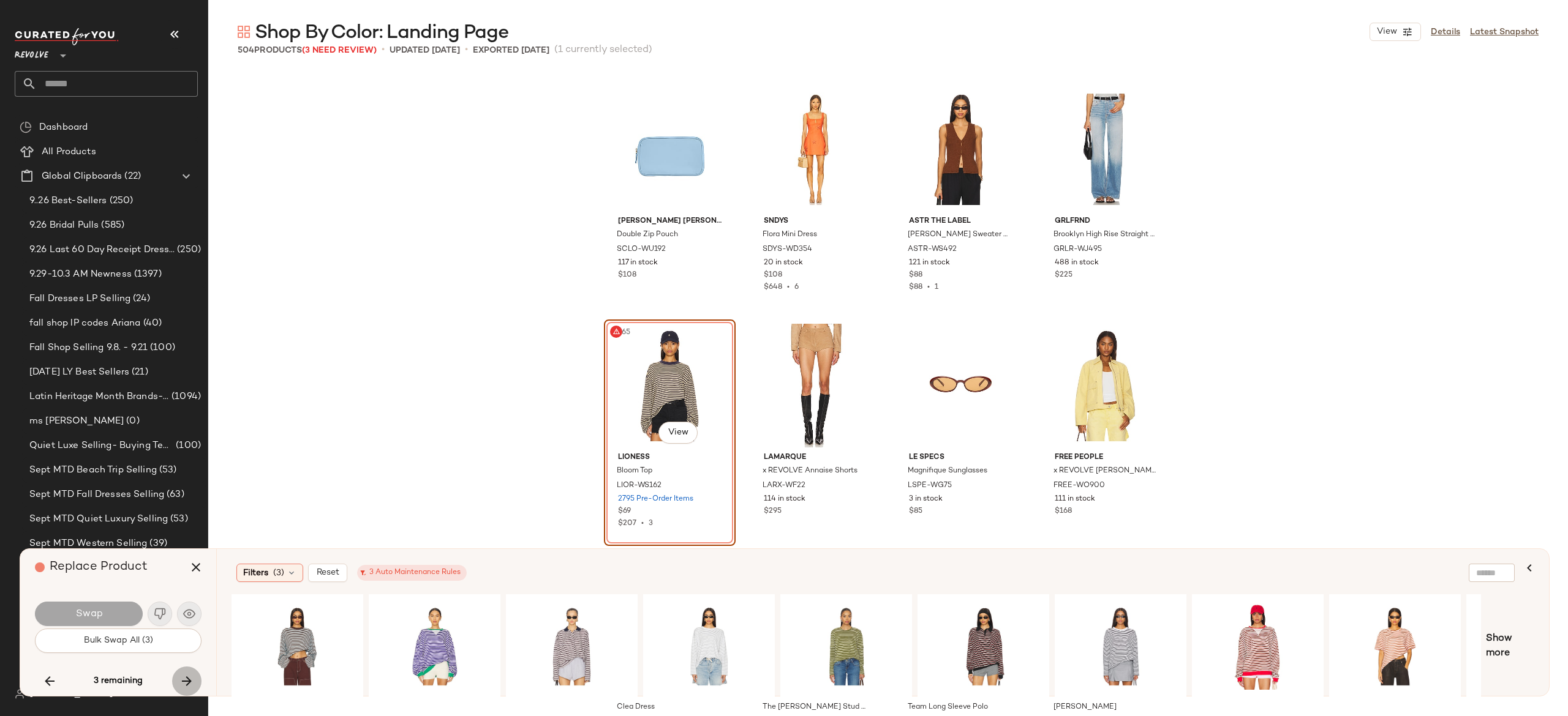
click at [183, 673] on button "button" at bounding box center [186, 681] width 29 height 29
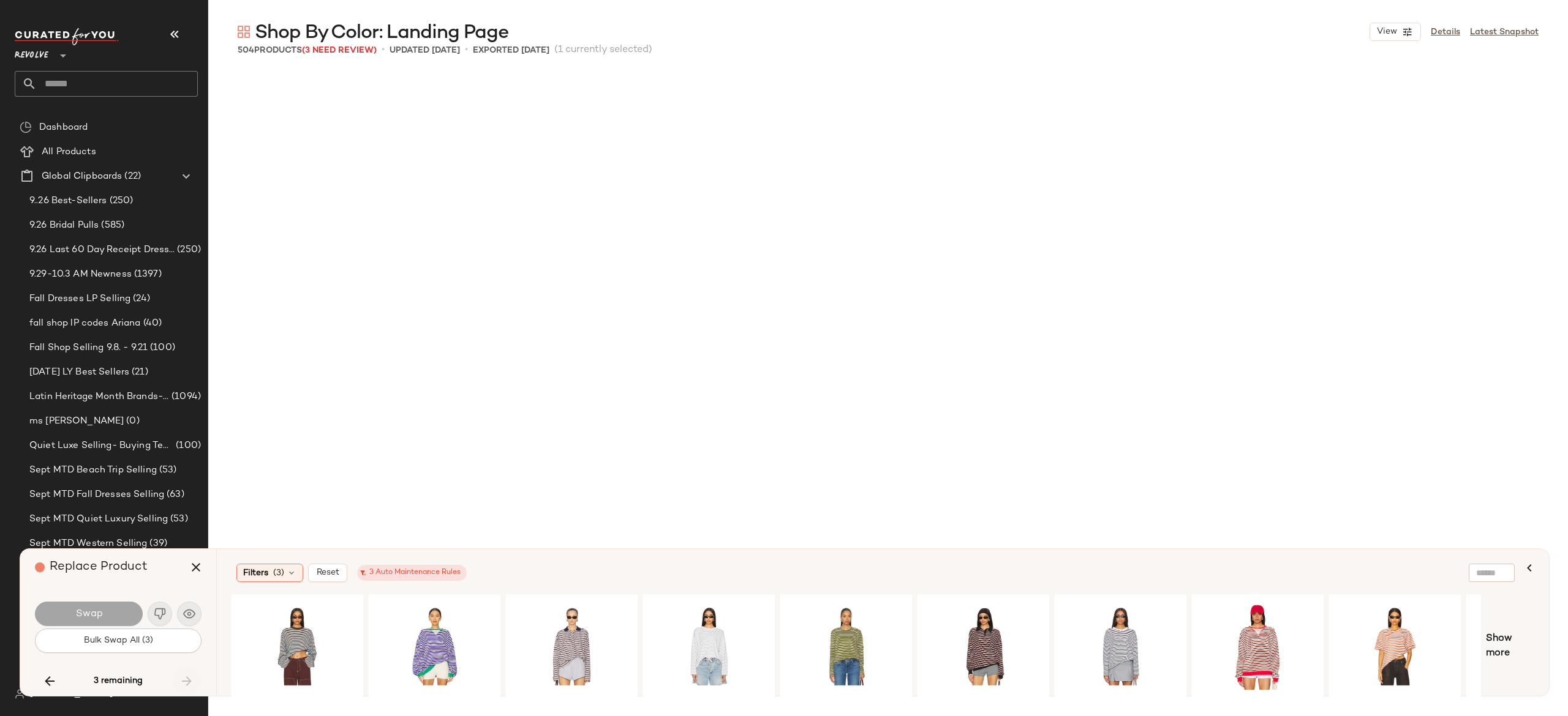
scroll to position [28833, 0]
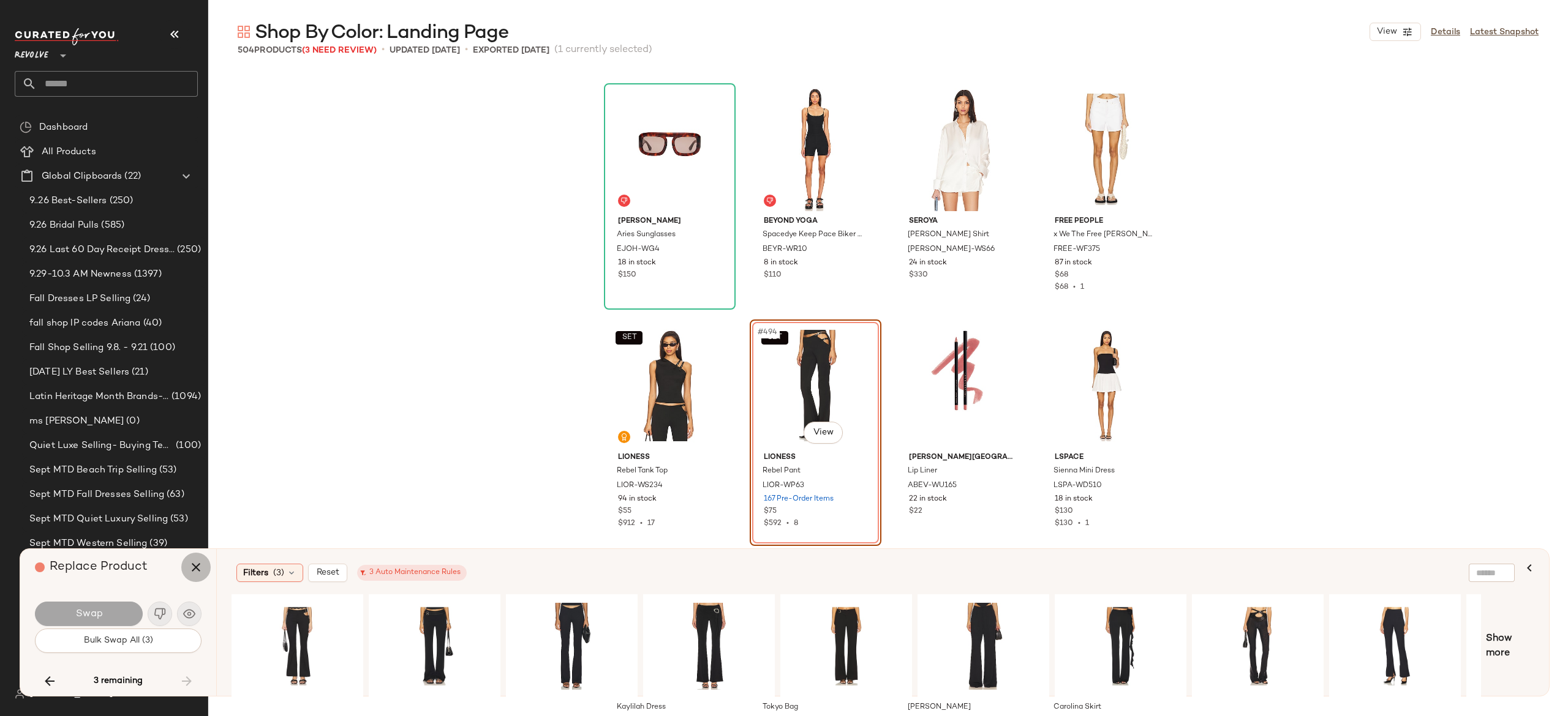
click at [195, 571] on icon "button" at bounding box center [195, 567] width 14 height 14
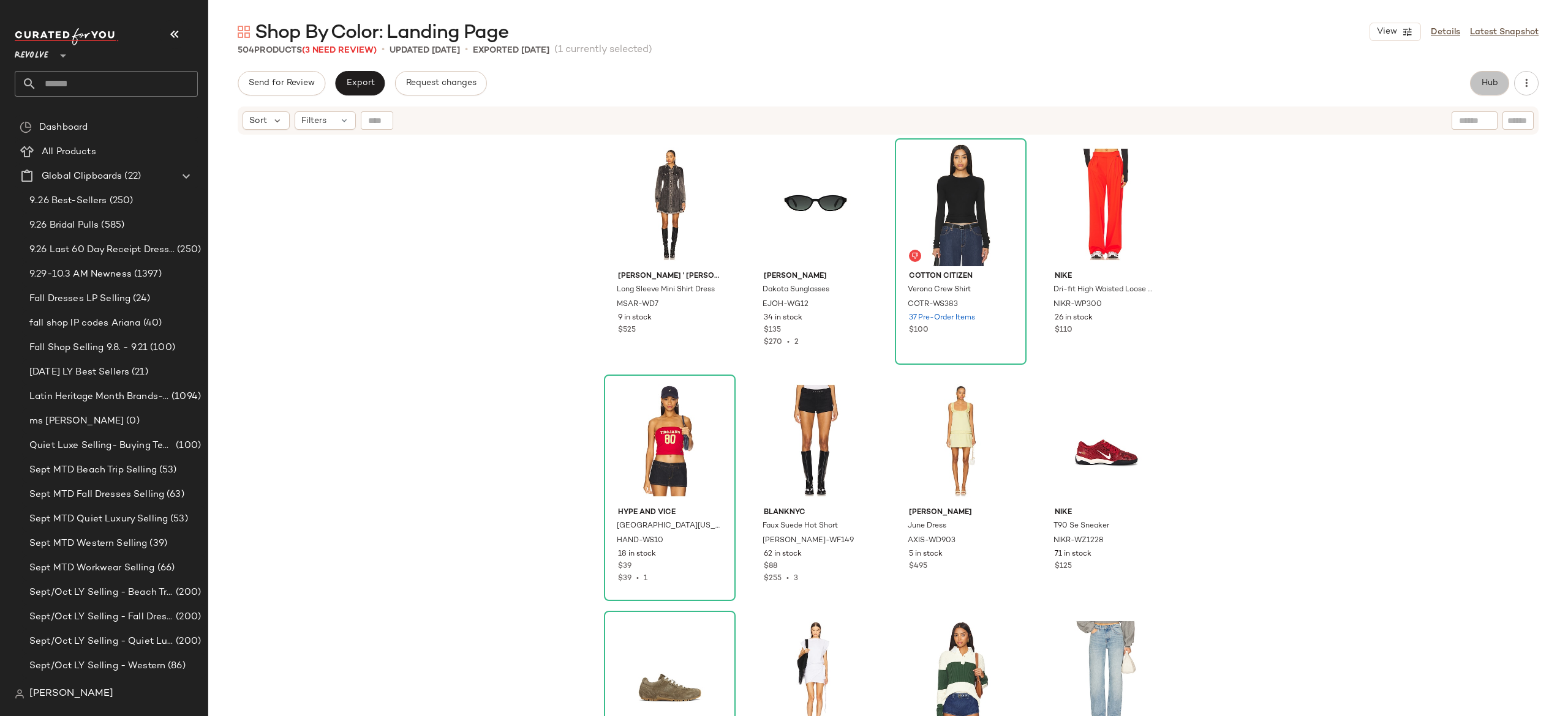
click at [1482, 84] on span "Hub" at bounding box center [1490, 83] width 17 height 10
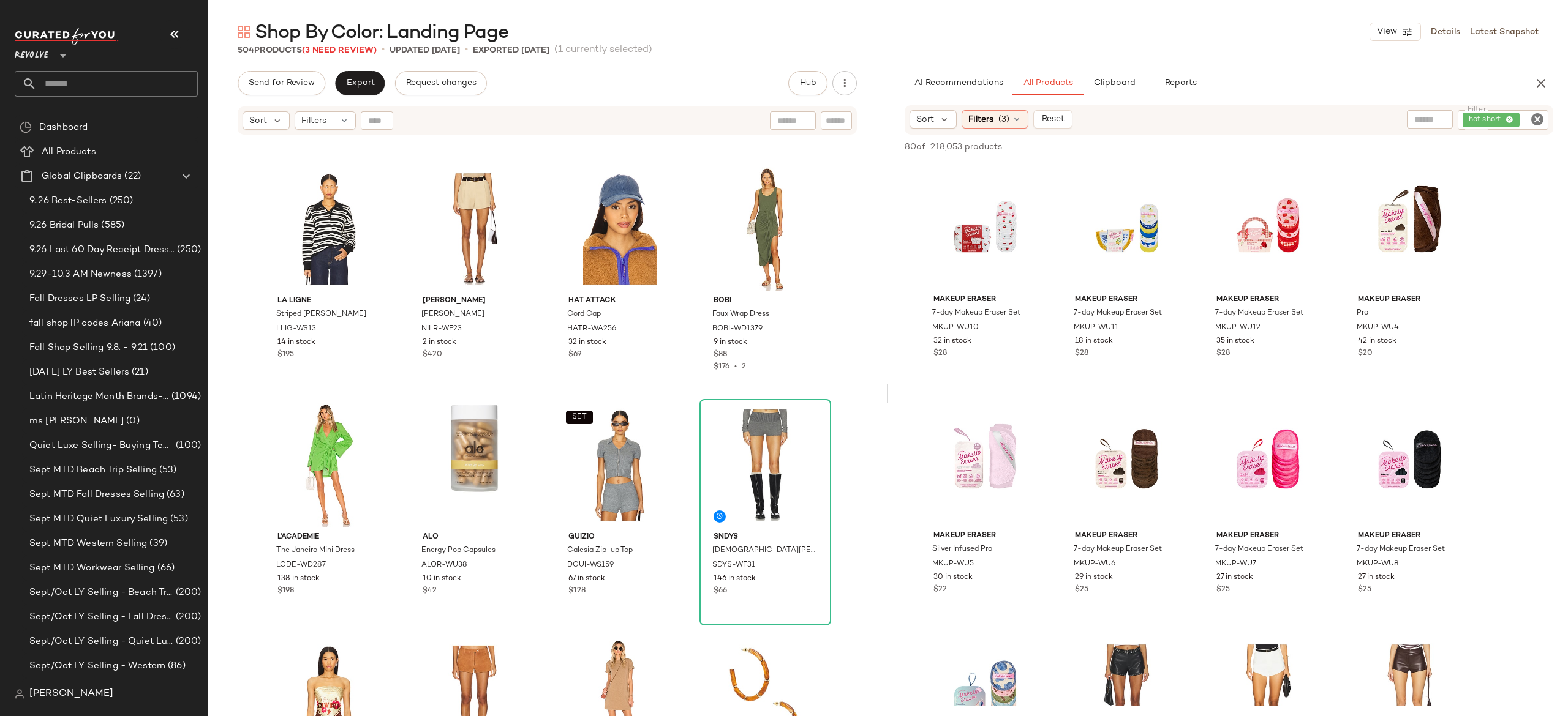
scroll to position [10151, 0]
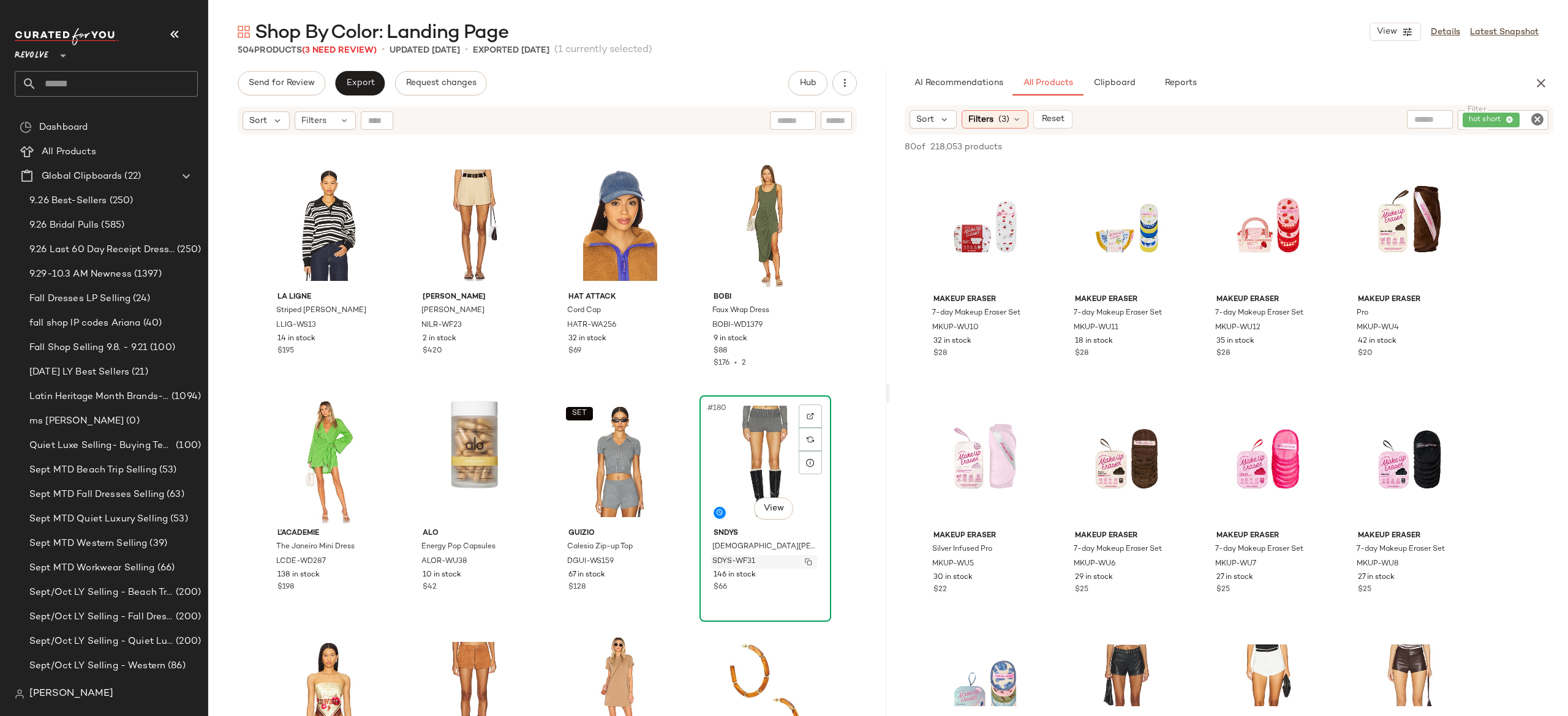
click at [805, 560] on img "button" at bounding box center [809, 562] width 8 height 8
click at [1503, 123] on div "hot short" at bounding box center [1462, 120] width 173 height 20
paste input "**********"
type input "**********"
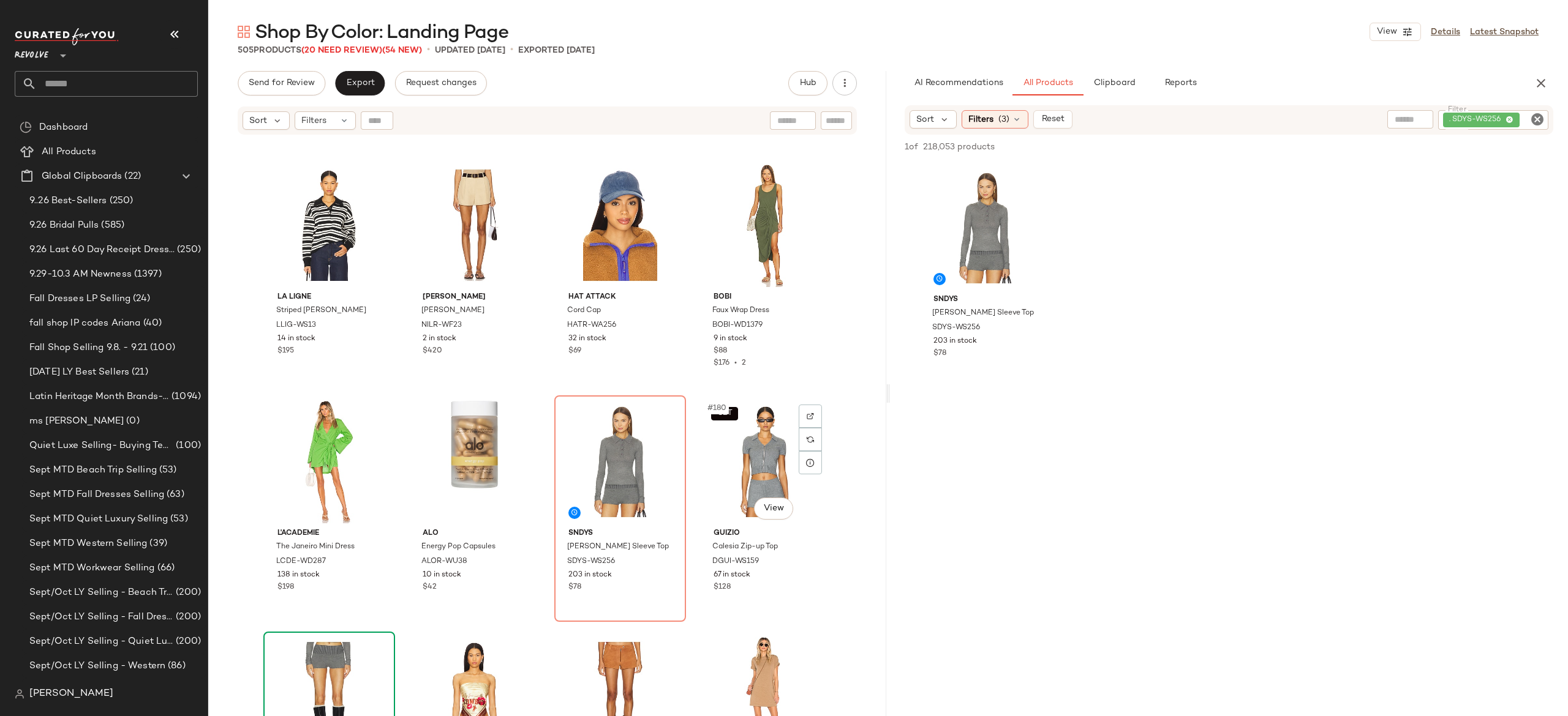
click at [749, 442] on div "SET #180 View" at bounding box center [765, 461] width 123 height 124
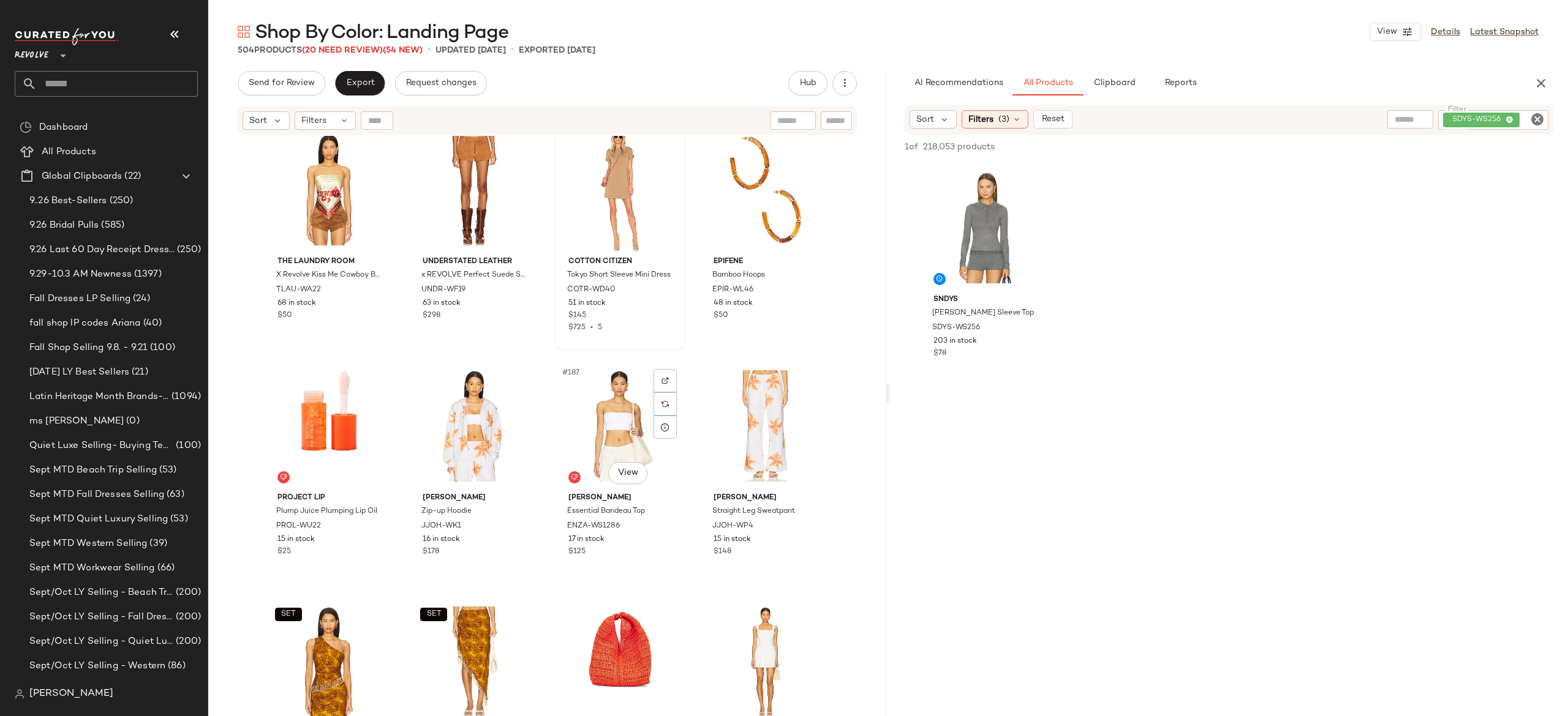
scroll to position [10672, 0]
